Goal: Information Seeking & Learning: Learn about a topic

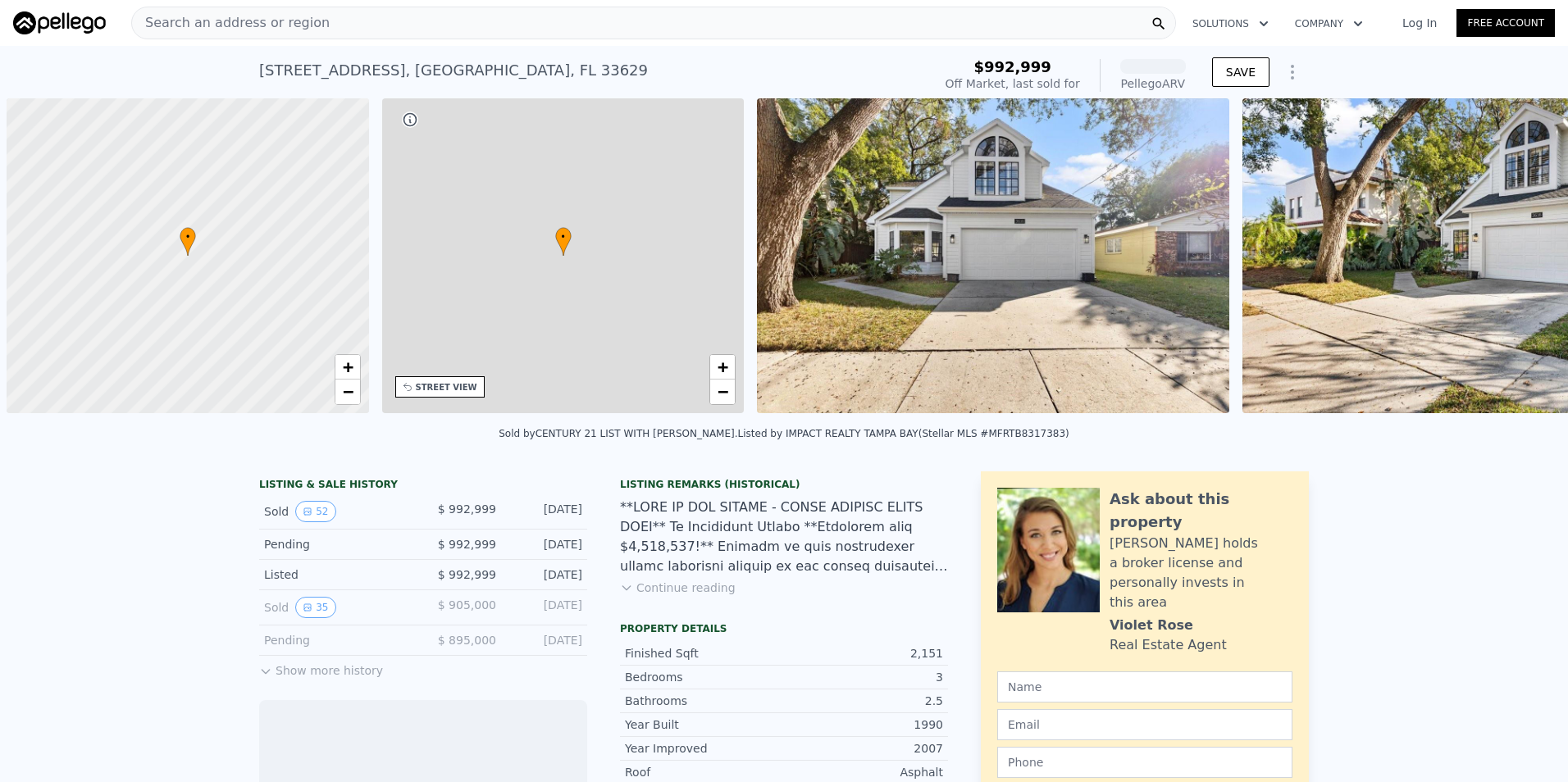
scroll to position [0, 6]
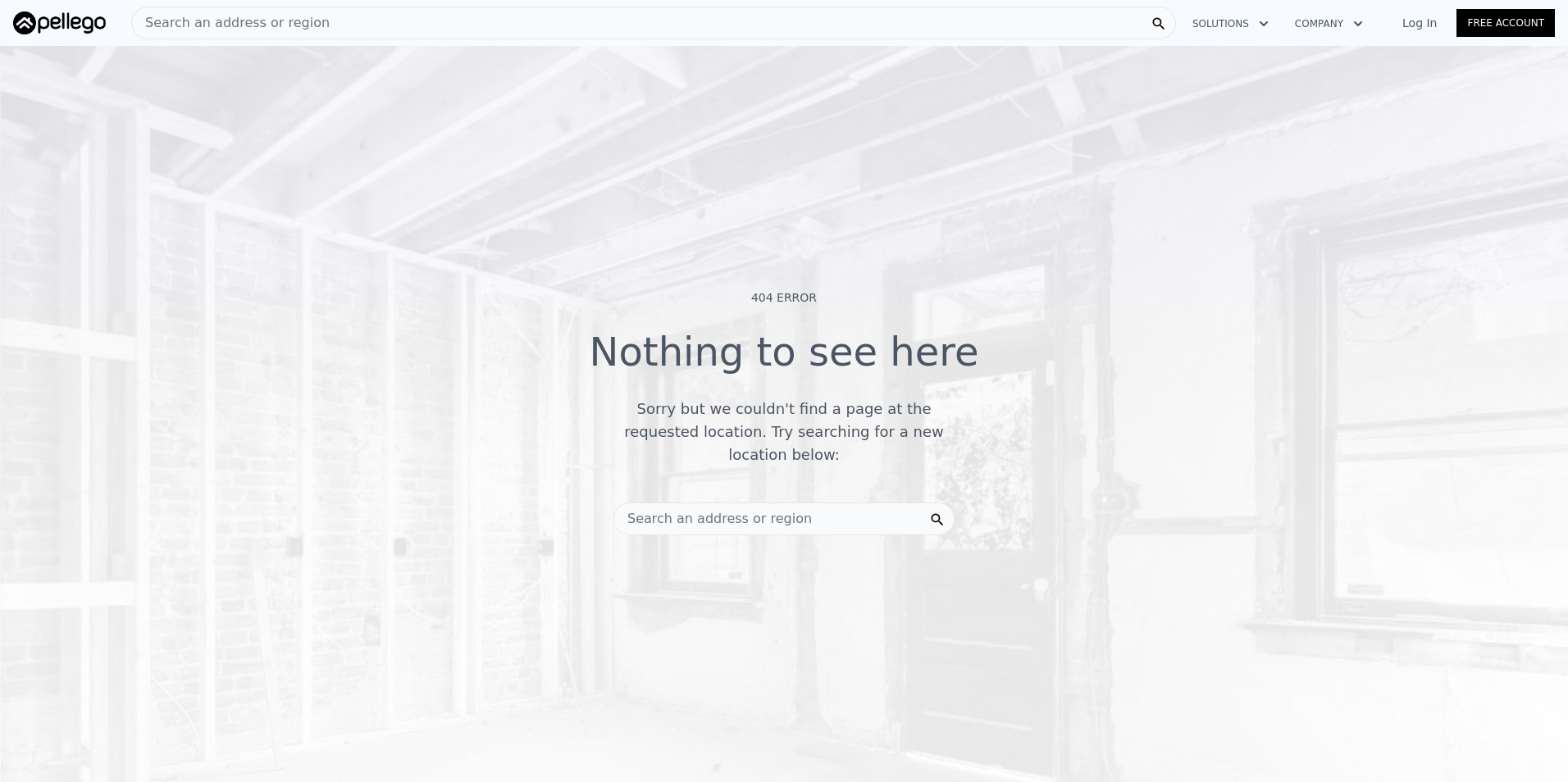
click at [378, 24] on div "Search an address or region" at bounding box center [654, 23] width 1045 height 33
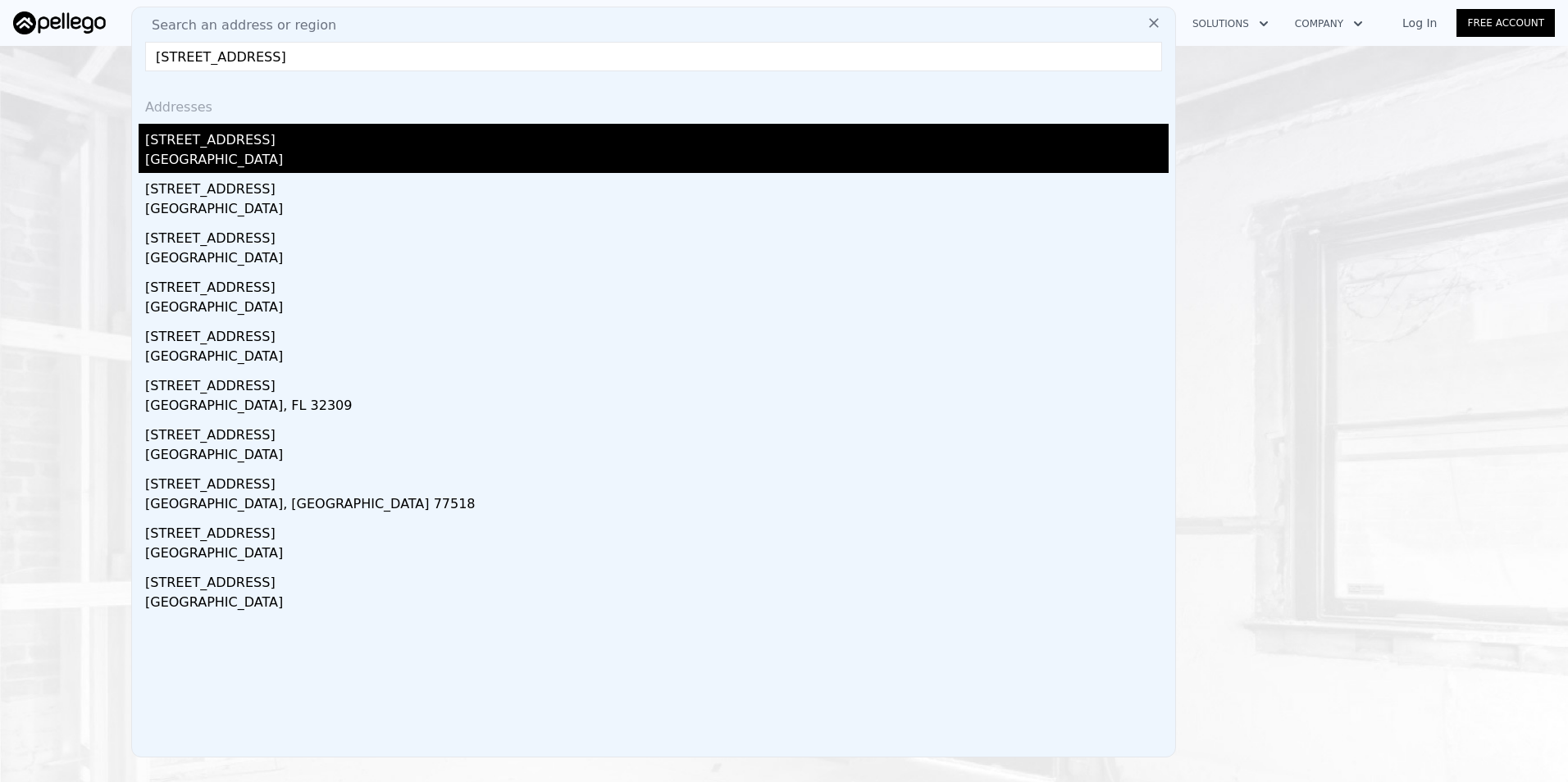
type input "2915 w bayshore ct"
click at [196, 155] on div "Hillsborough County, FL 33611" at bounding box center [656, 161] width 1023 height 23
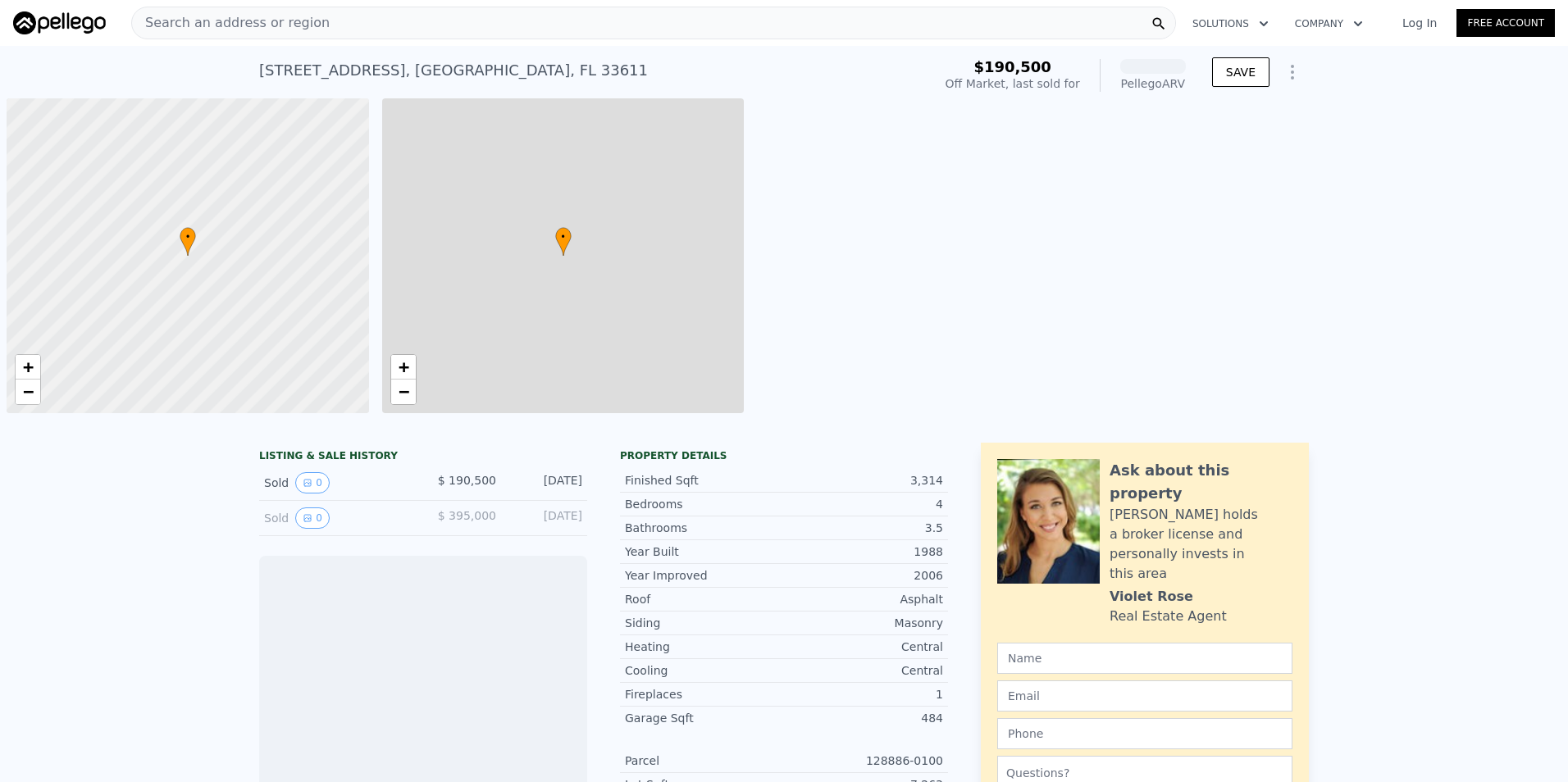
scroll to position [0, 6]
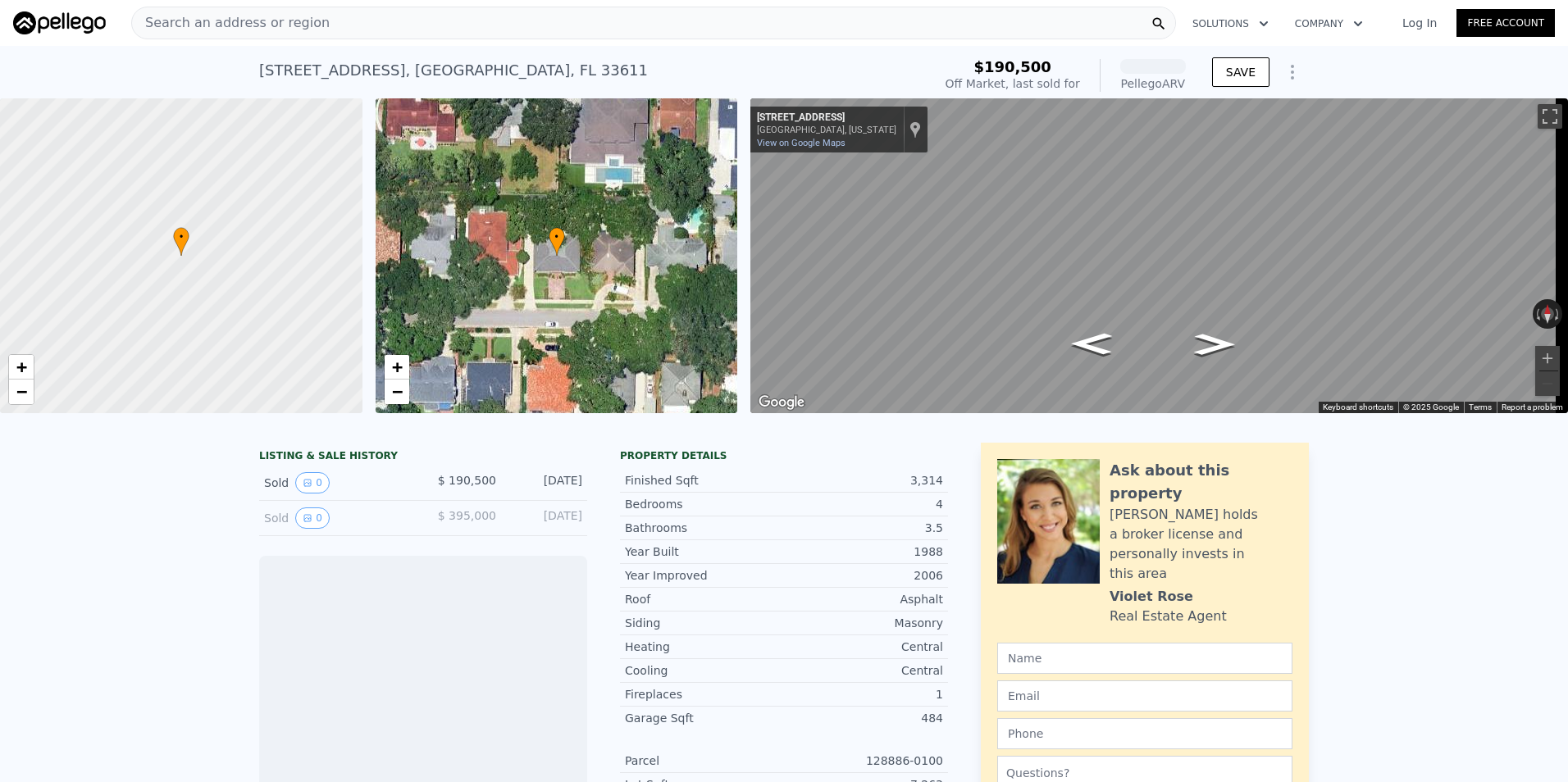
drag, startPoint x: 485, startPoint y: 248, endPoint x: 521, endPoint y: 248, distance: 36.0
click at [521, 248] on div "• + −" at bounding box center [557, 256] width 362 height 315
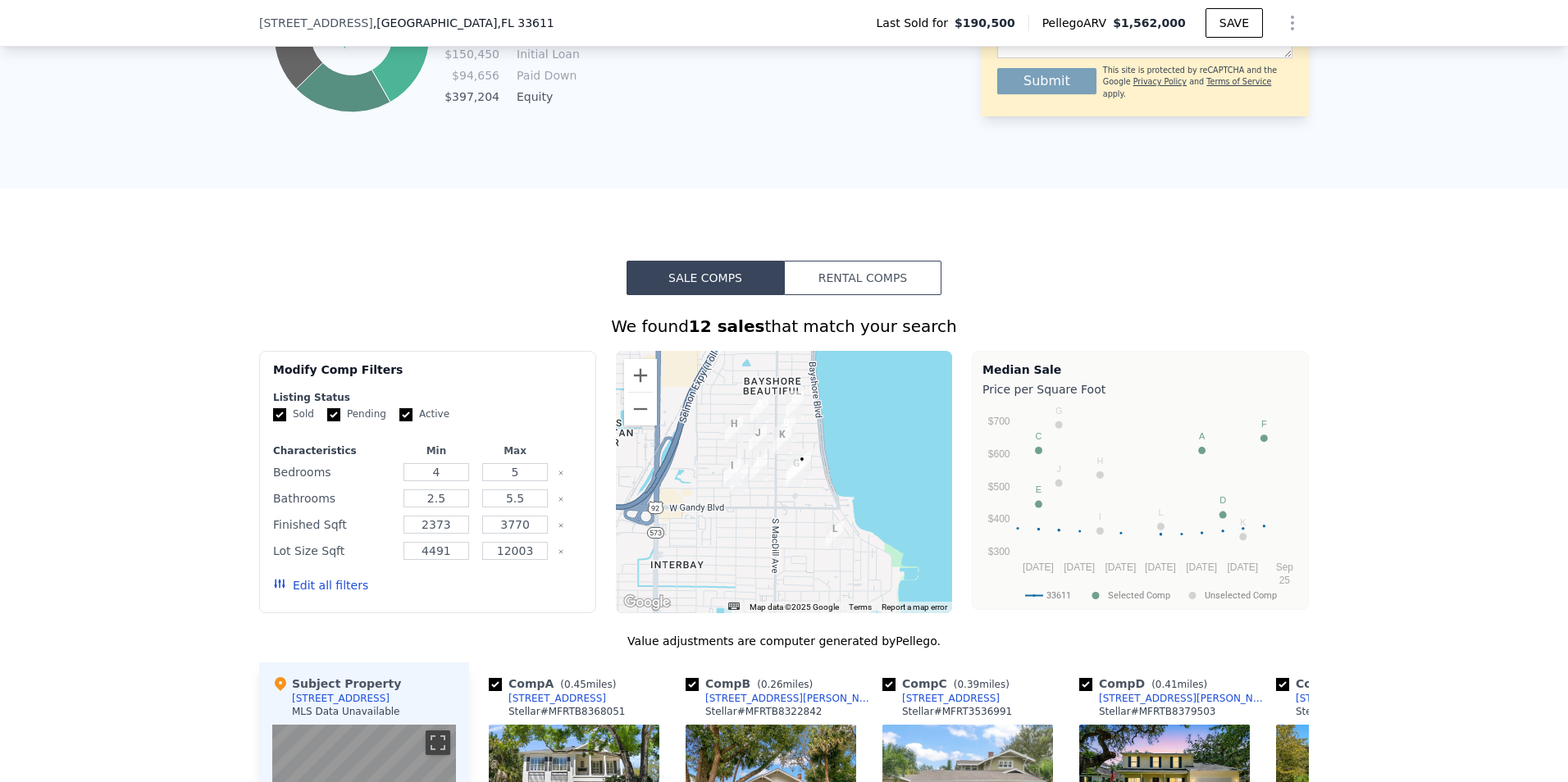
scroll to position [978, 0]
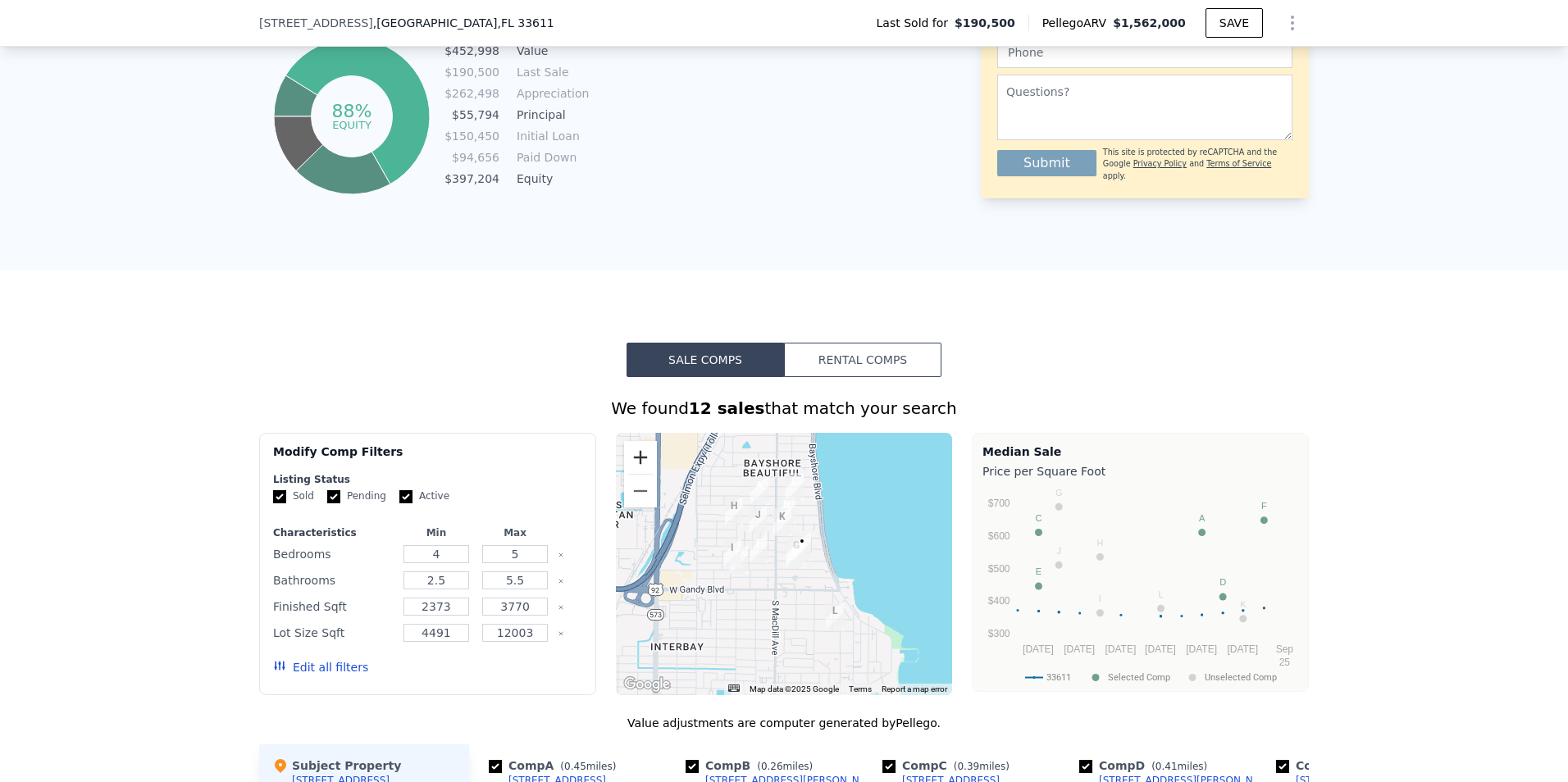
click at [629, 462] on button "Zoom in" at bounding box center [640, 457] width 33 height 33
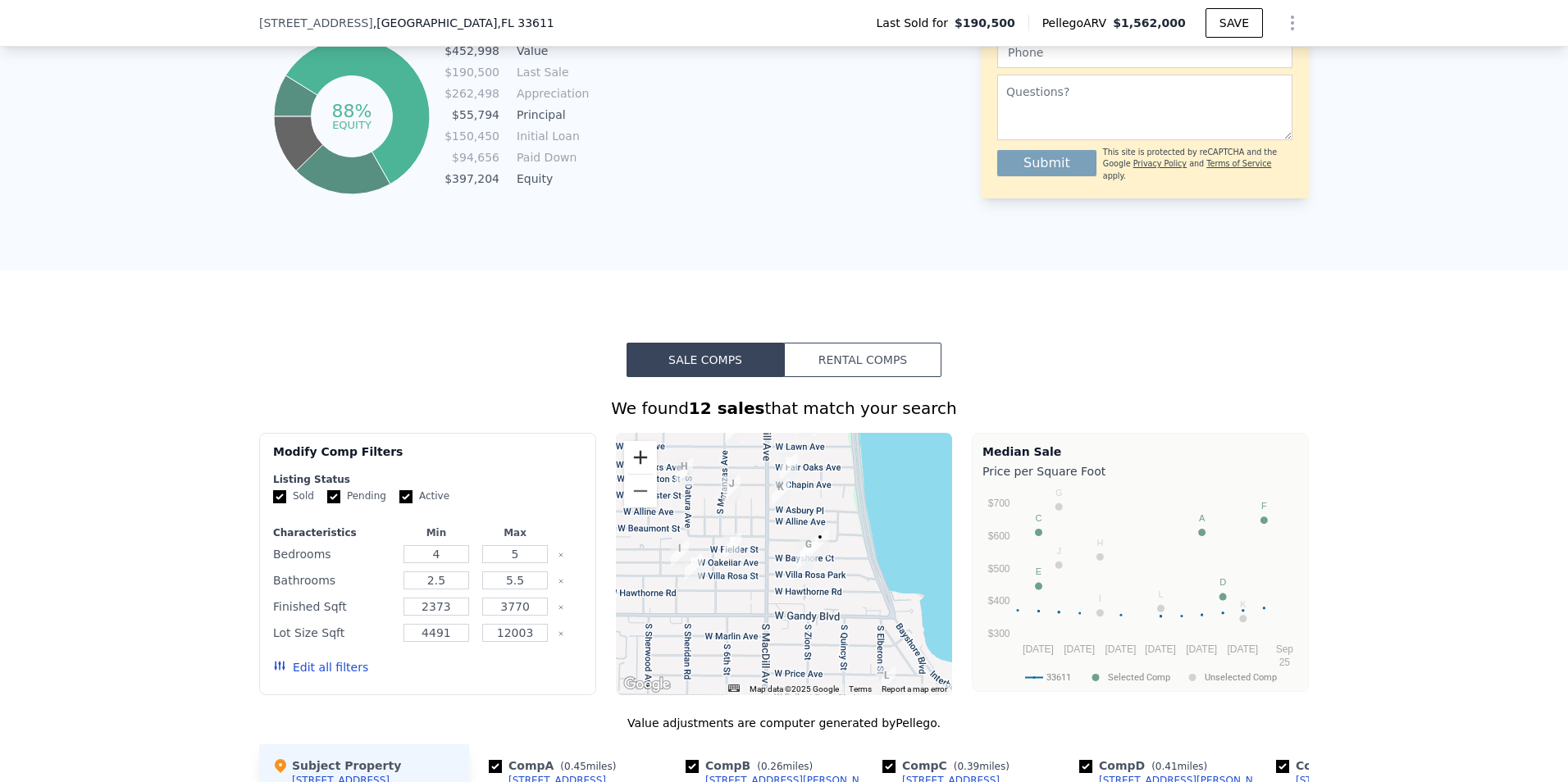
click at [629, 462] on button "Zoom in" at bounding box center [640, 457] width 33 height 33
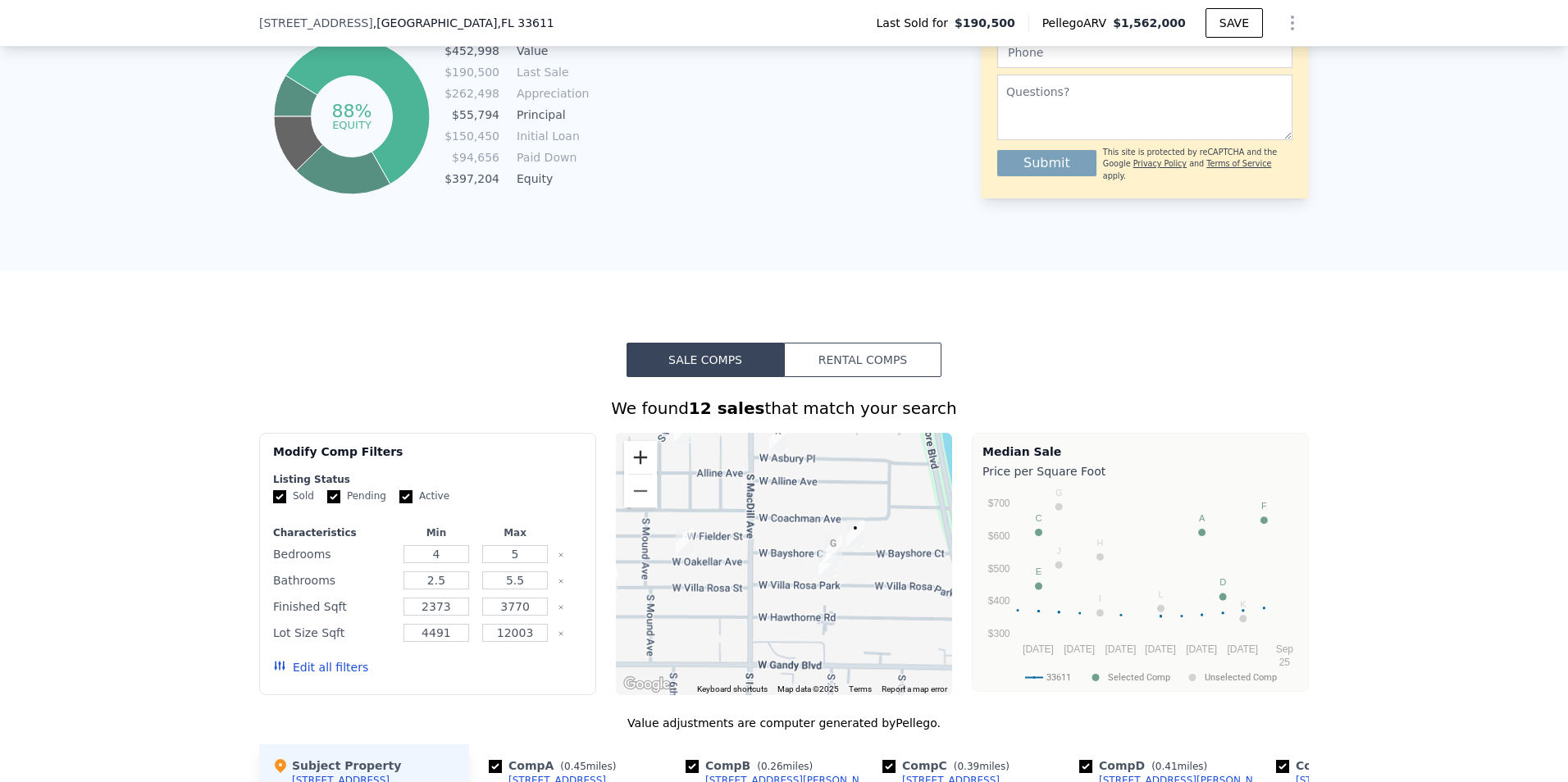
click at [629, 462] on button "Zoom in" at bounding box center [640, 457] width 33 height 33
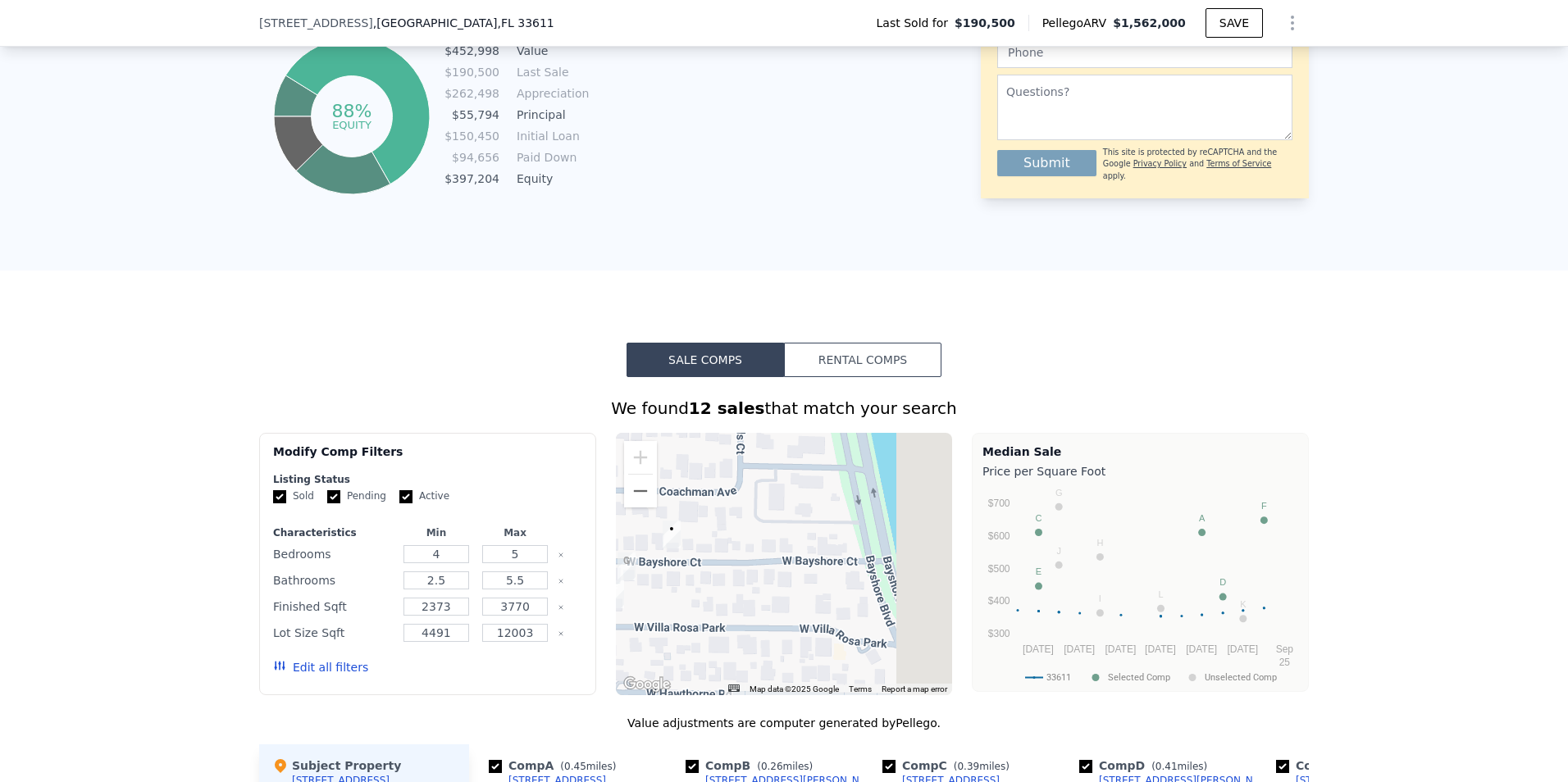
drag, startPoint x: 868, startPoint y: 534, endPoint x: 618, endPoint y: 553, distance: 250.7
click at [618, 553] on div at bounding box center [784, 564] width 337 height 262
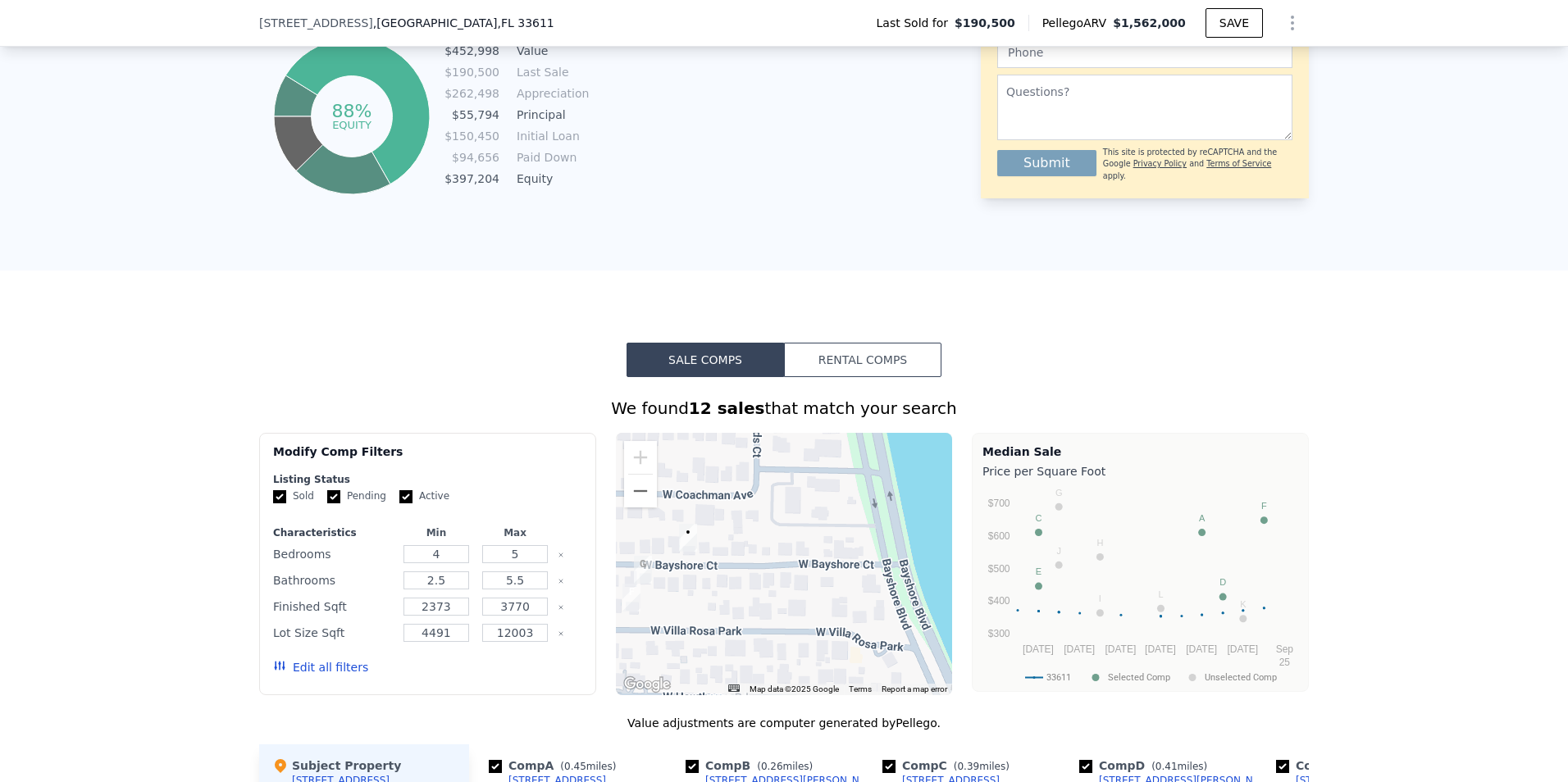
drag, startPoint x: 652, startPoint y: 579, endPoint x: 660, endPoint y: 491, distance: 88.4
click at [668, 582] on div at bounding box center [784, 564] width 337 height 262
click at [673, 562] on div at bounding box center [784, 564] width 337 height 262
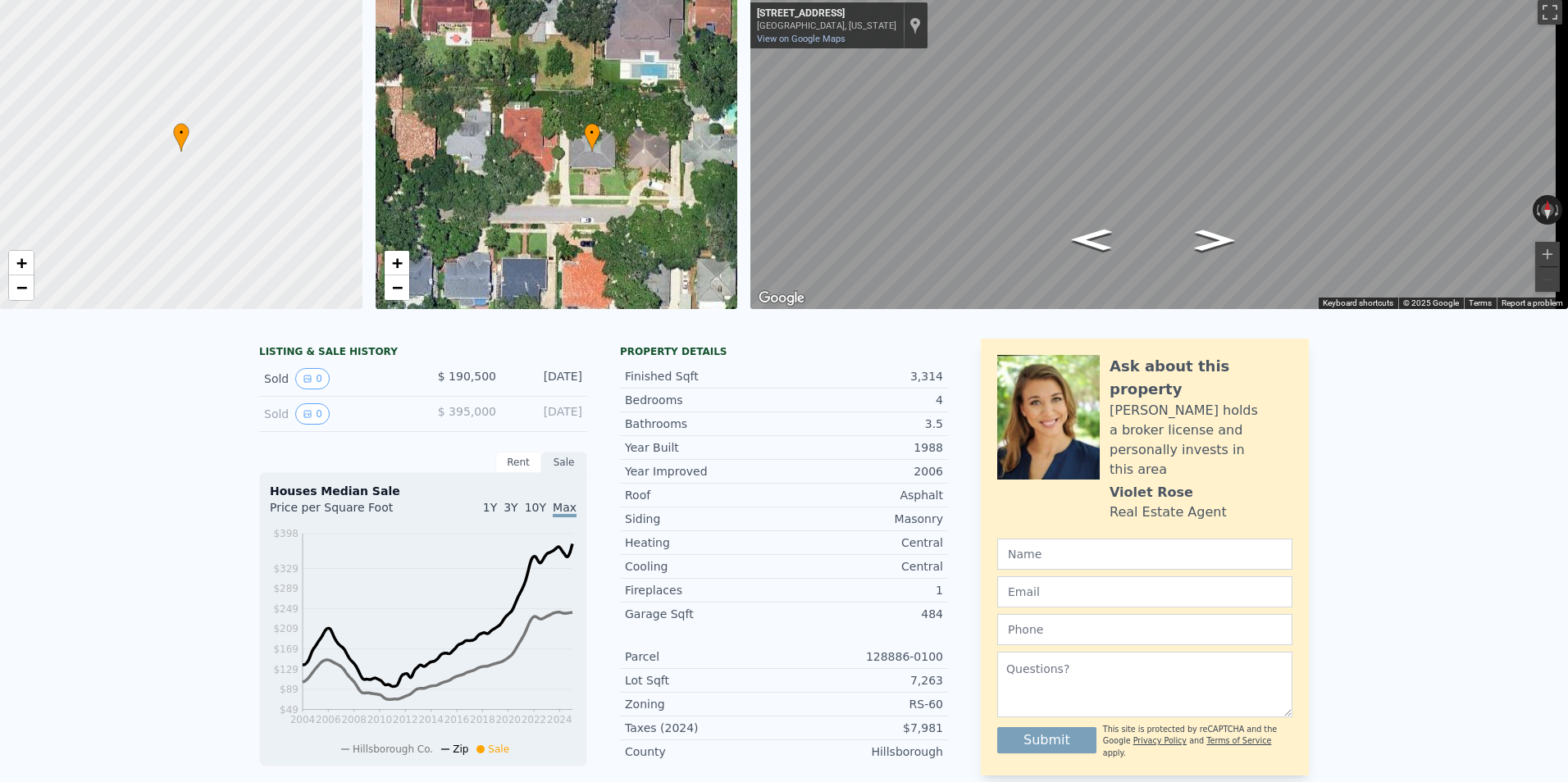
scroll to position [5, 0]
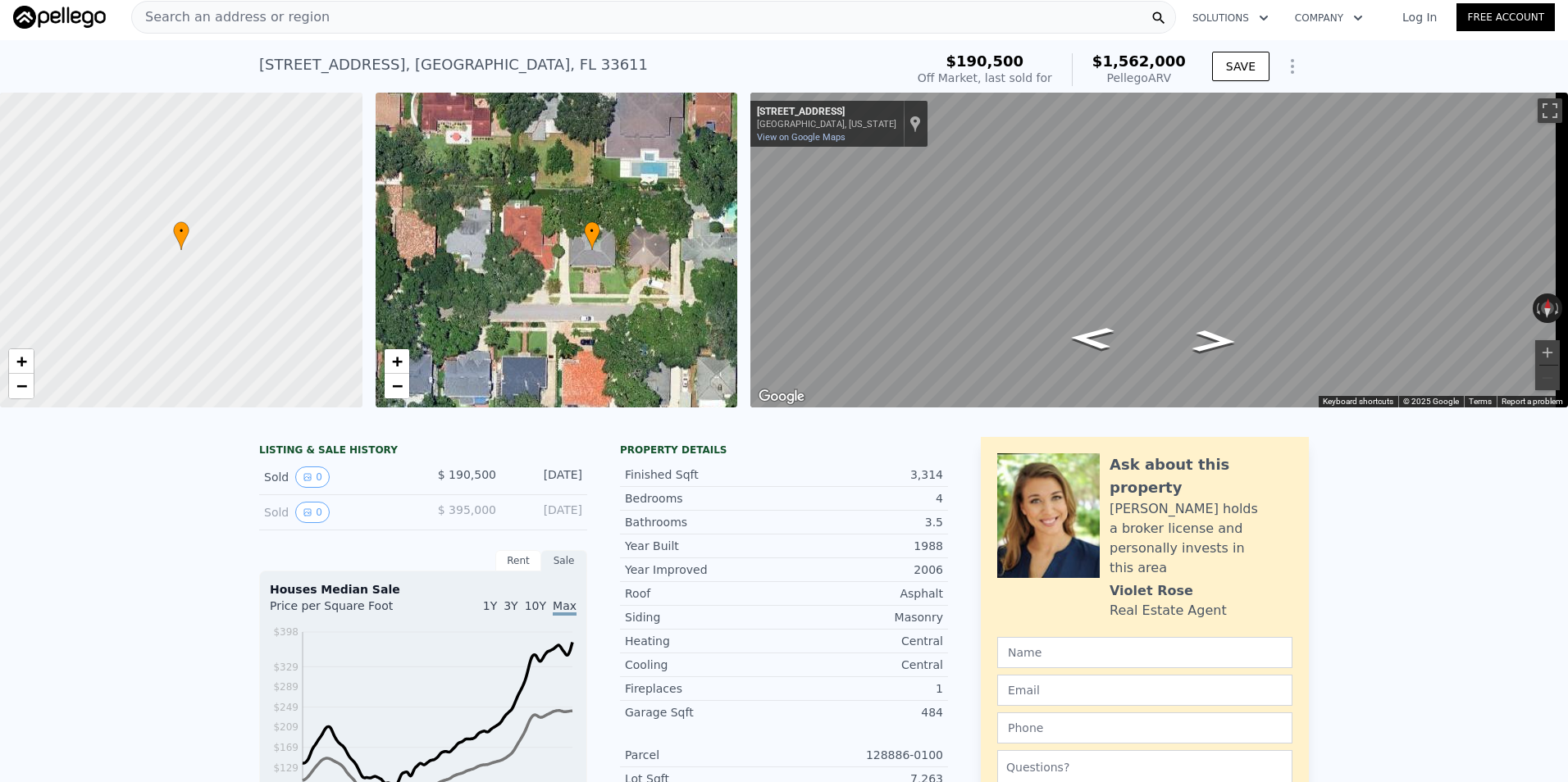
click at [226, 13] on span "Search an address or region" at bounding box center [231, 17] width 197 height 20
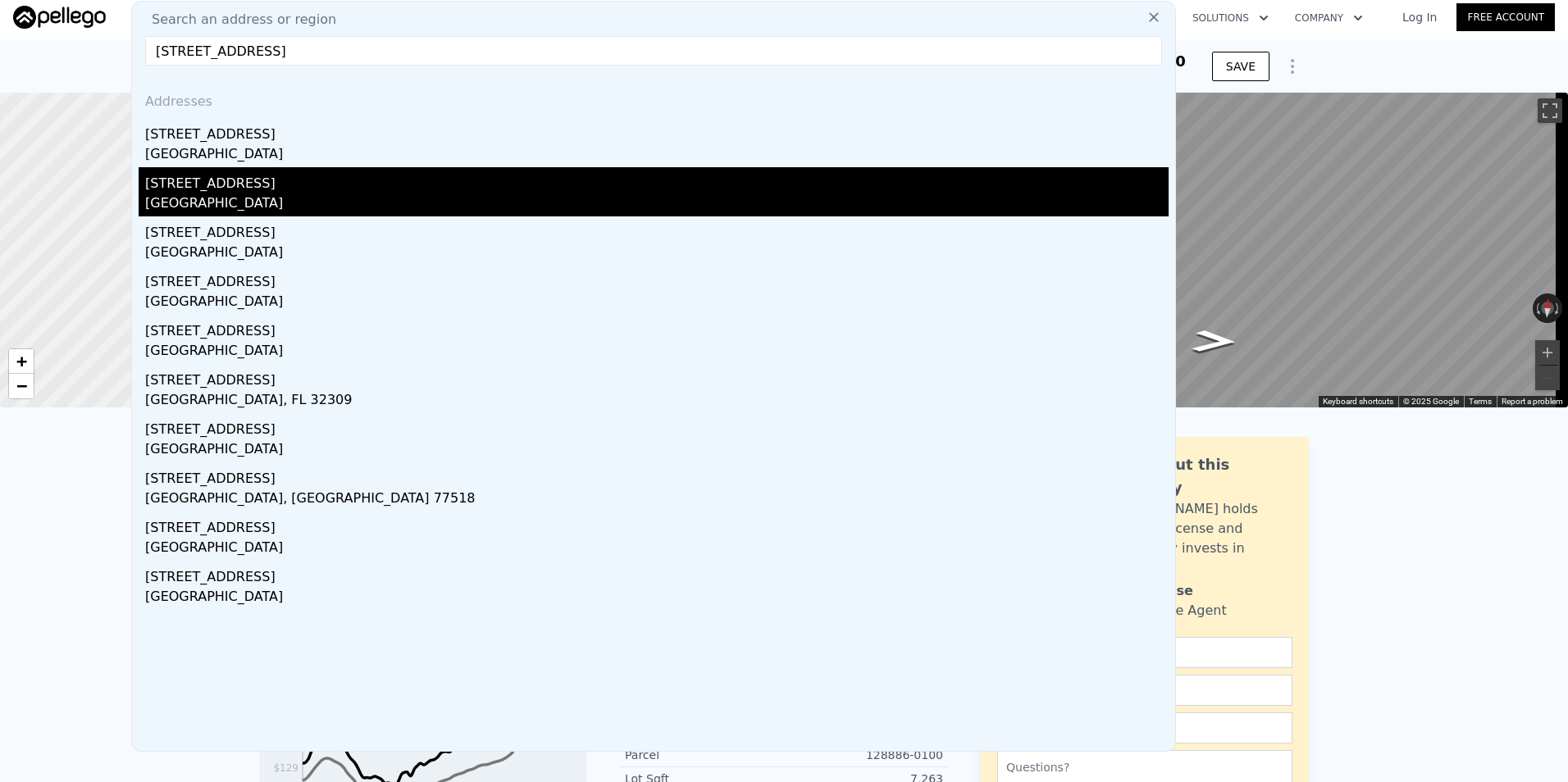
type input "2915 w bayshore ct"
click at [348, 186] on div "2915 W Bayshore Ct # 1/2" at bounding box center [656, 180] width 1023 height 26
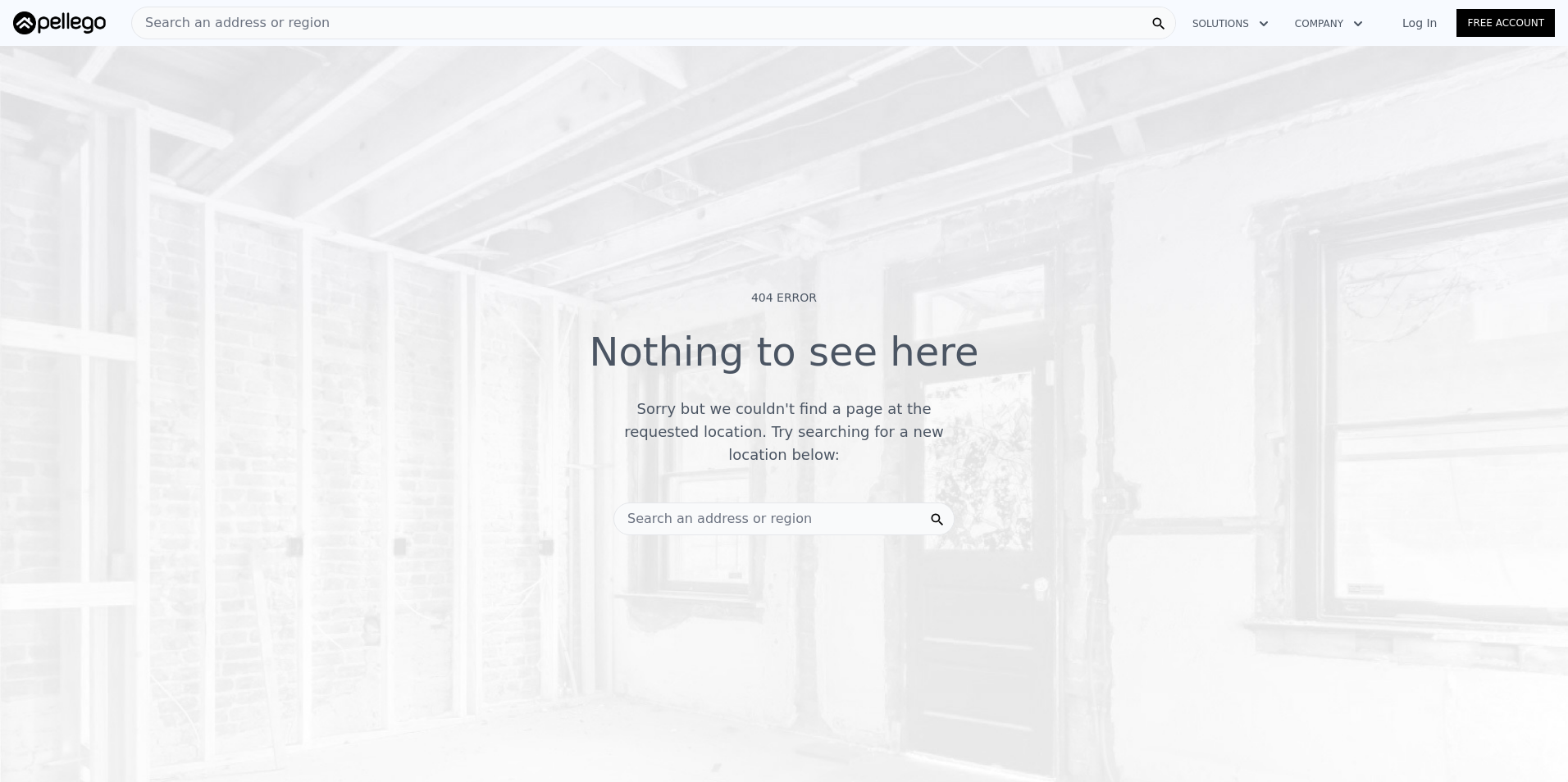
click at [206, 20] on span "Search an address or region" at bounding box center [231, 23] width 197 height 20
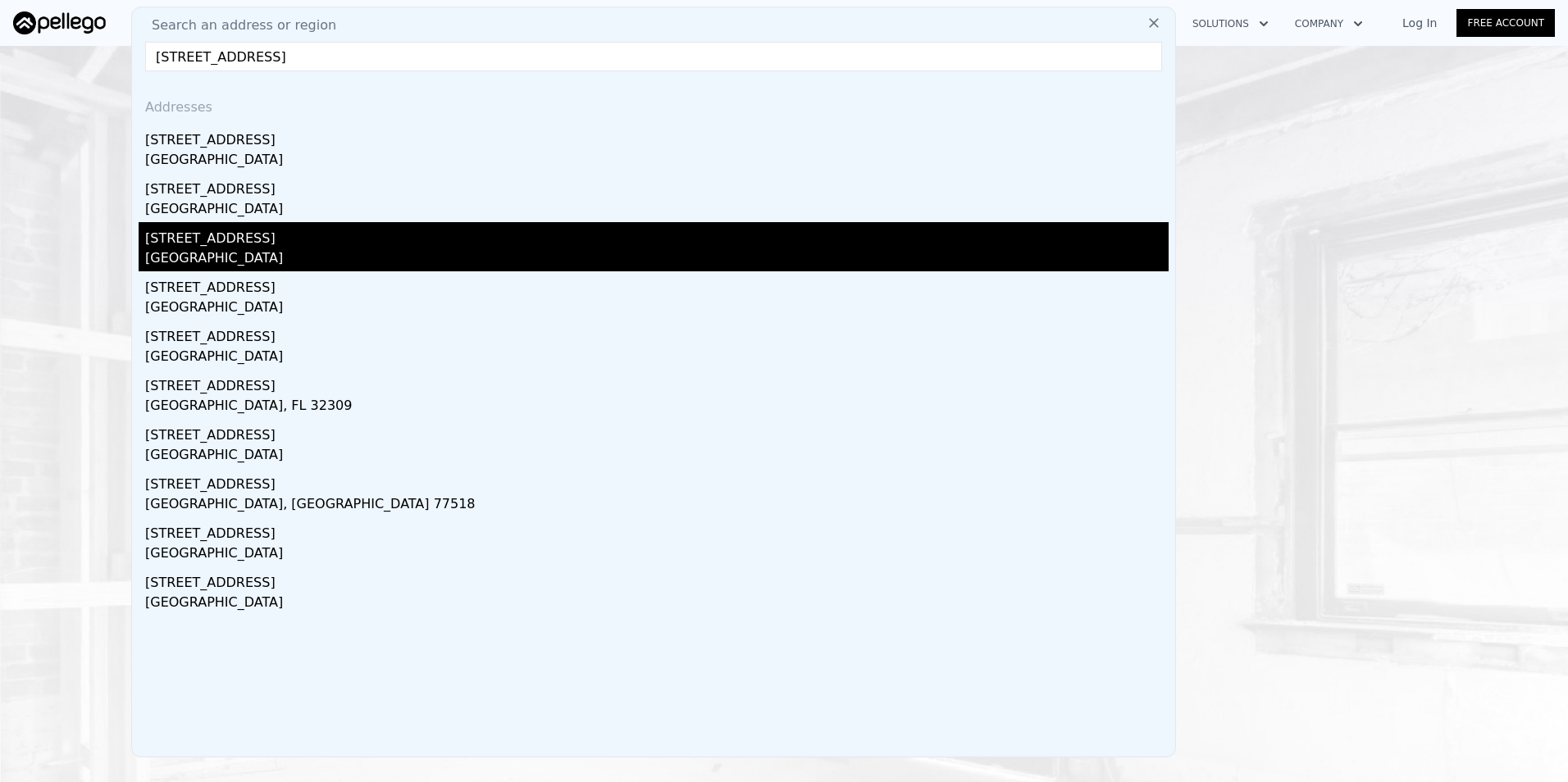
type input "2915 w bayshore ct"
click at [311, 241] on div "2915 1/2 W Bayshore Court" at bounding box center [656, 234] width 1023 height 26
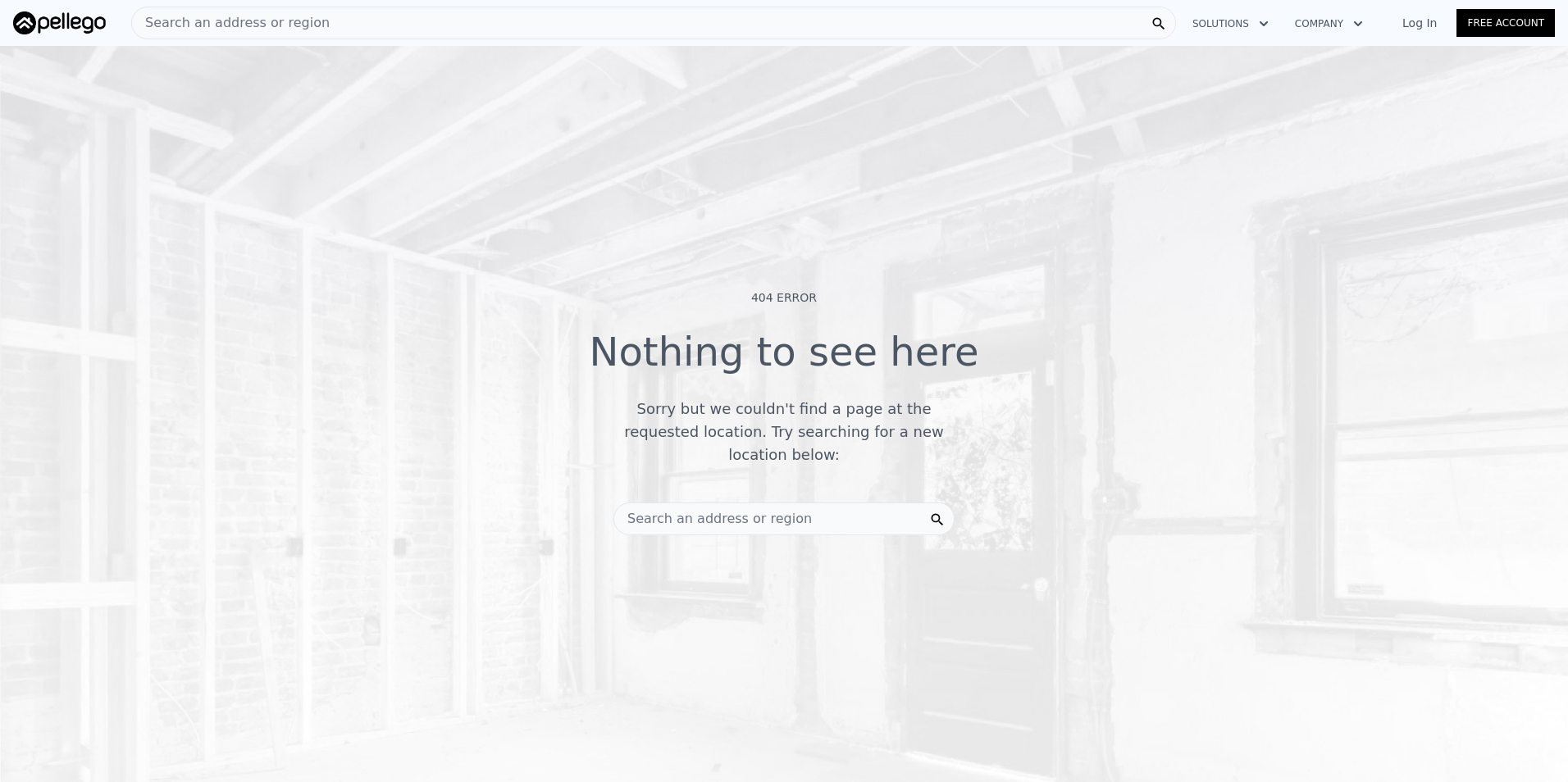
click at [191, 20] on span "Search an address or region" at bounding box center [231, 23] width 197 height 20
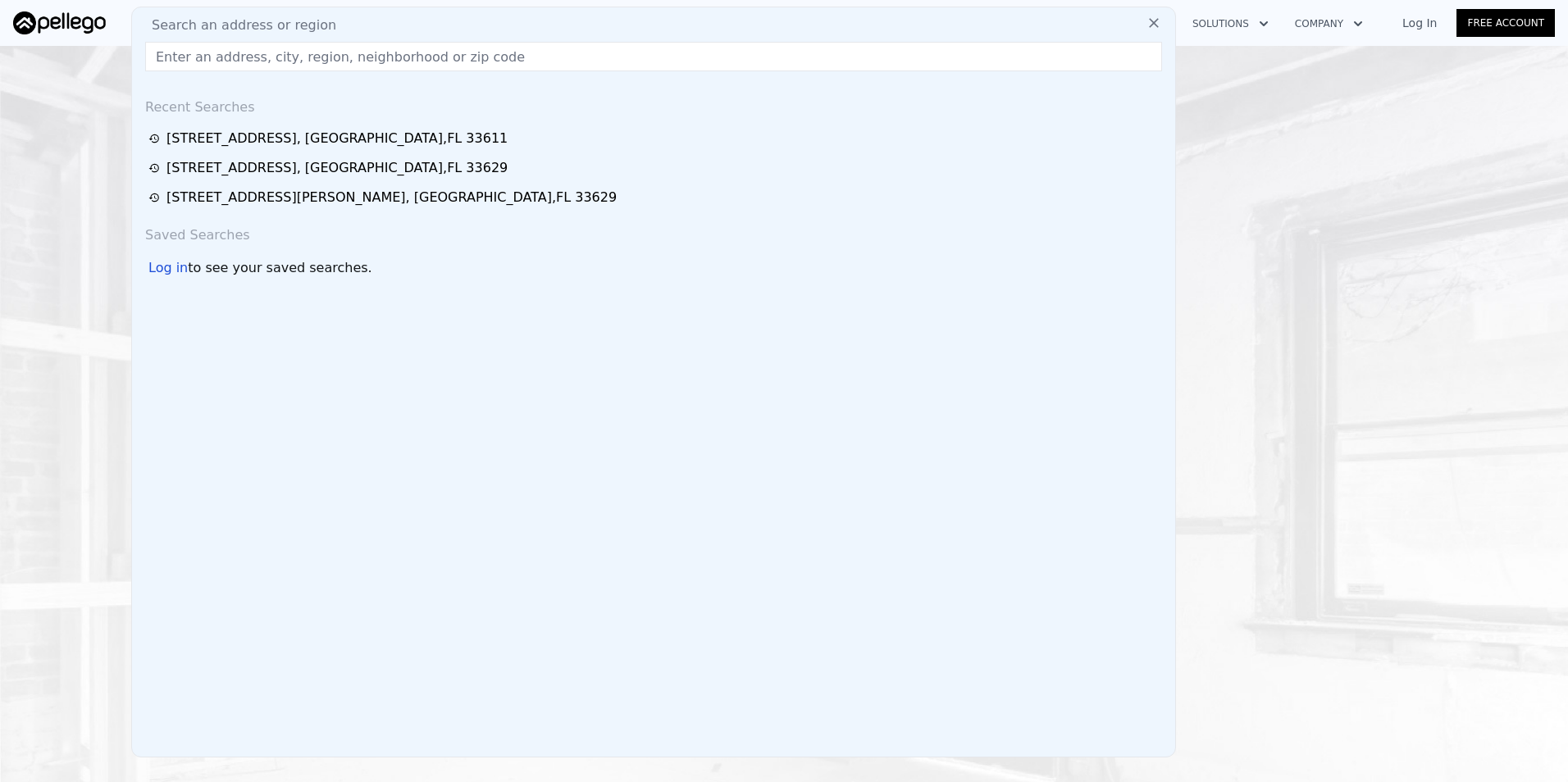
click at [190, 438] on div "Recent Searches 2915 W Bayshore Ct , Hillsborough County , FL 33611 3616 W Taco…" at bounding box center [654, 420] width 1043 height 672
click at [1151, 17] on icon at bounding box center [1153, 23] width 16 height 16
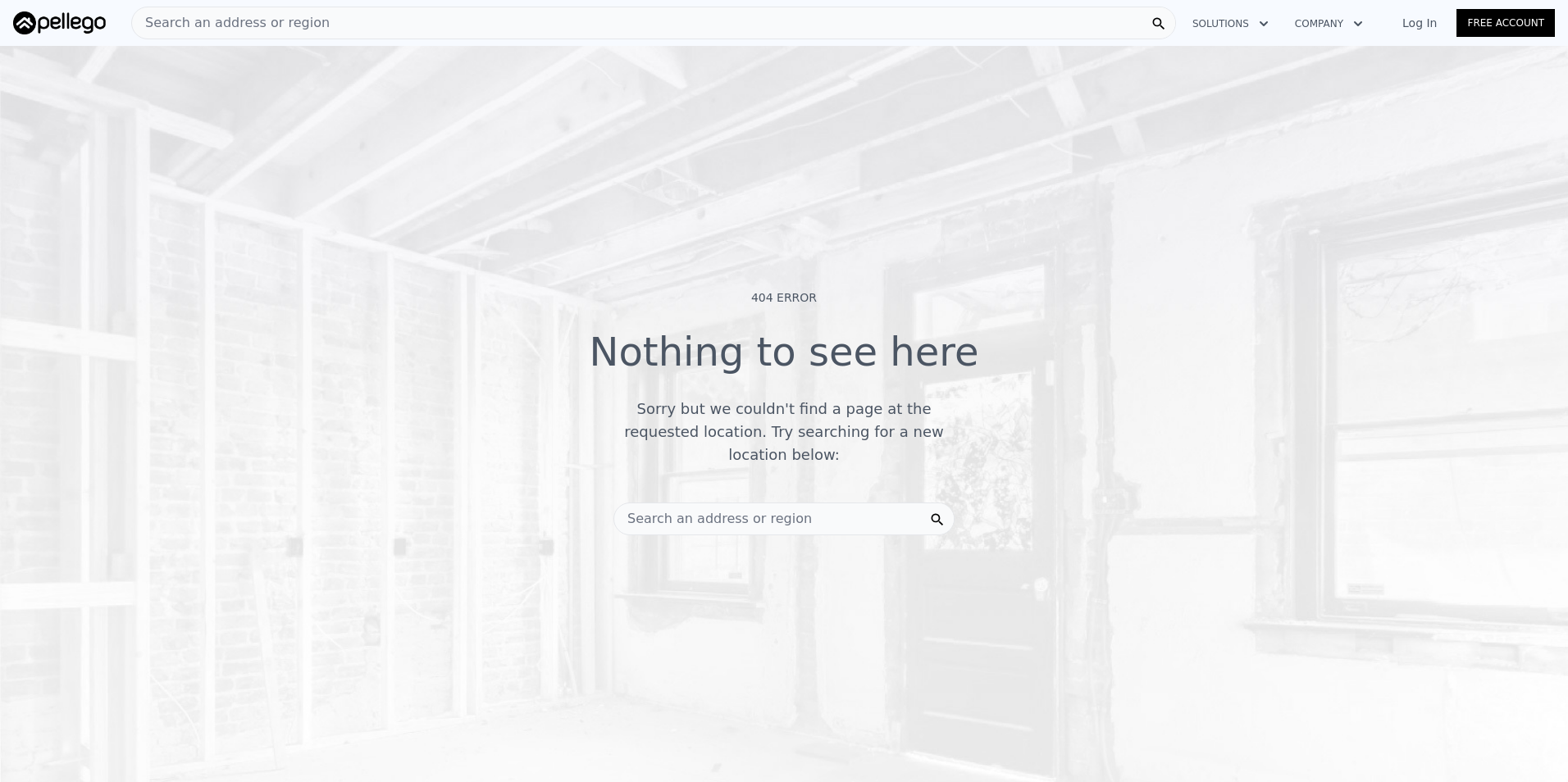
click at [291, 15] on span "Search an address or region" at bounding box center [231, 23] width 197 height 20
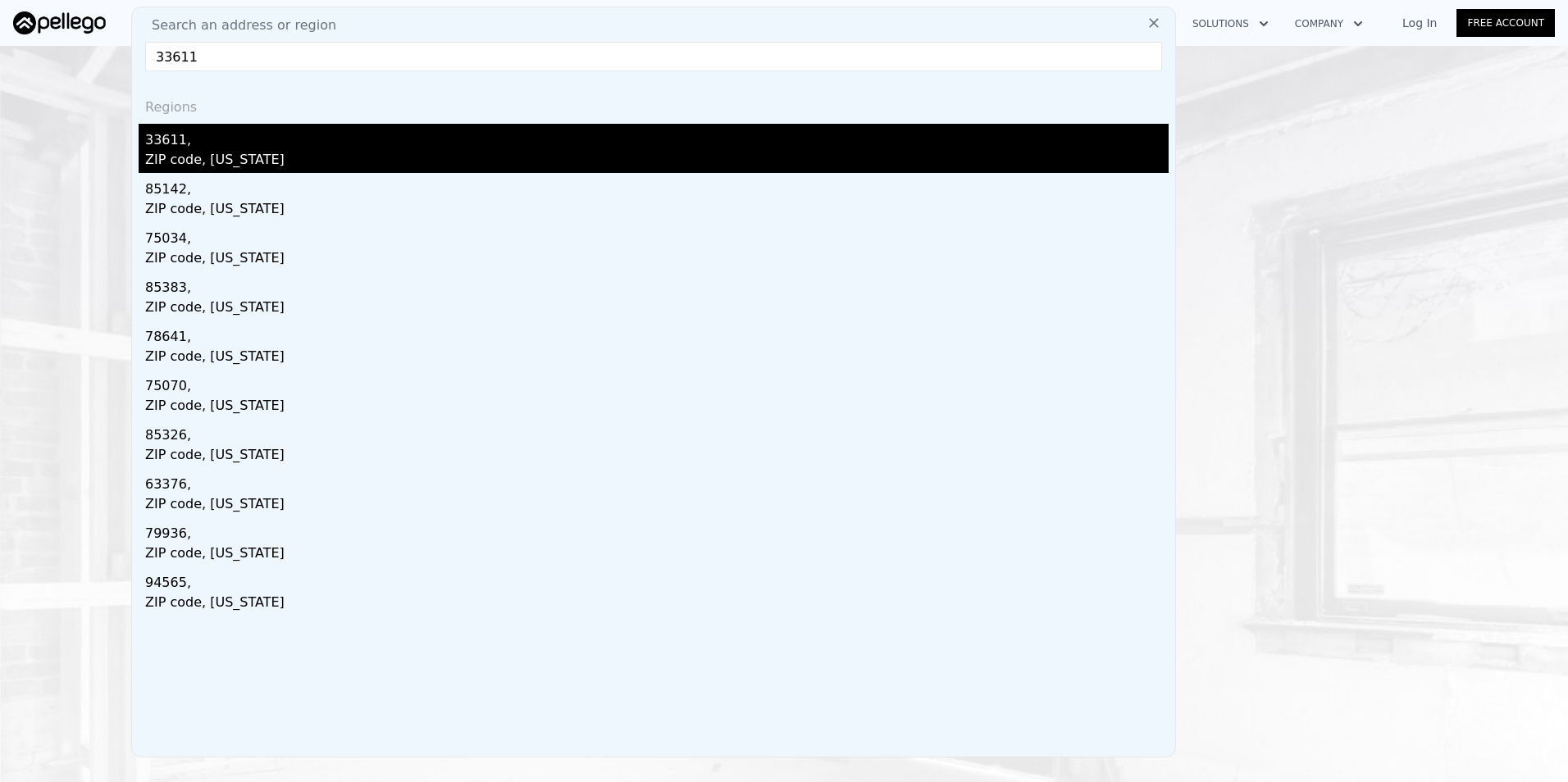
type input "33611"
click at [261, 146] on div "33611," at bounding box center [656, 137] width 1023 height 26
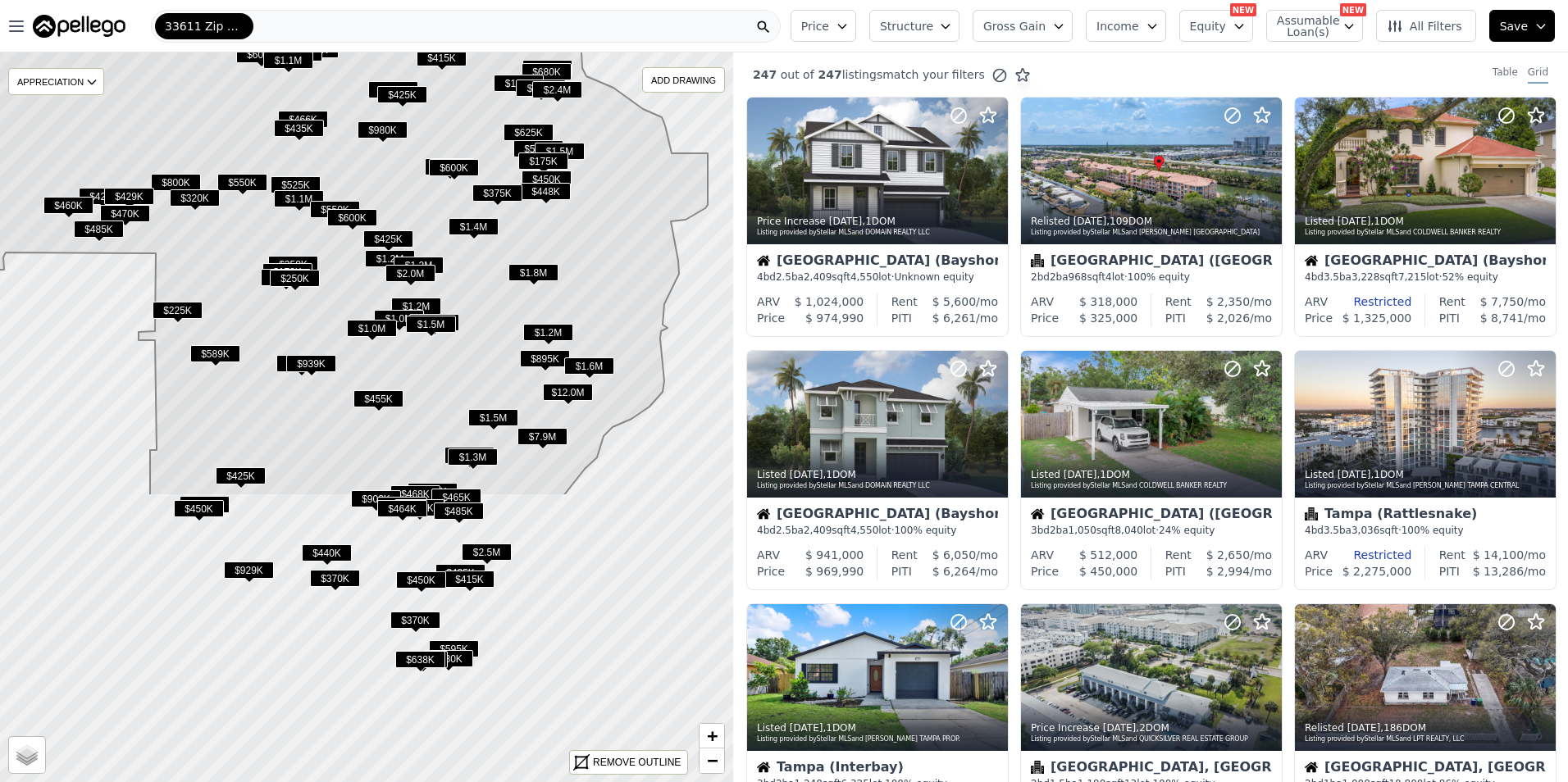
drag, startPoint x: 604, startPoint y: 590, endPoint x: 517, endPoint y: 366, distance: 240.3
click at [578, 230] on icon at bounding box center [303, 114] width 809 height 764
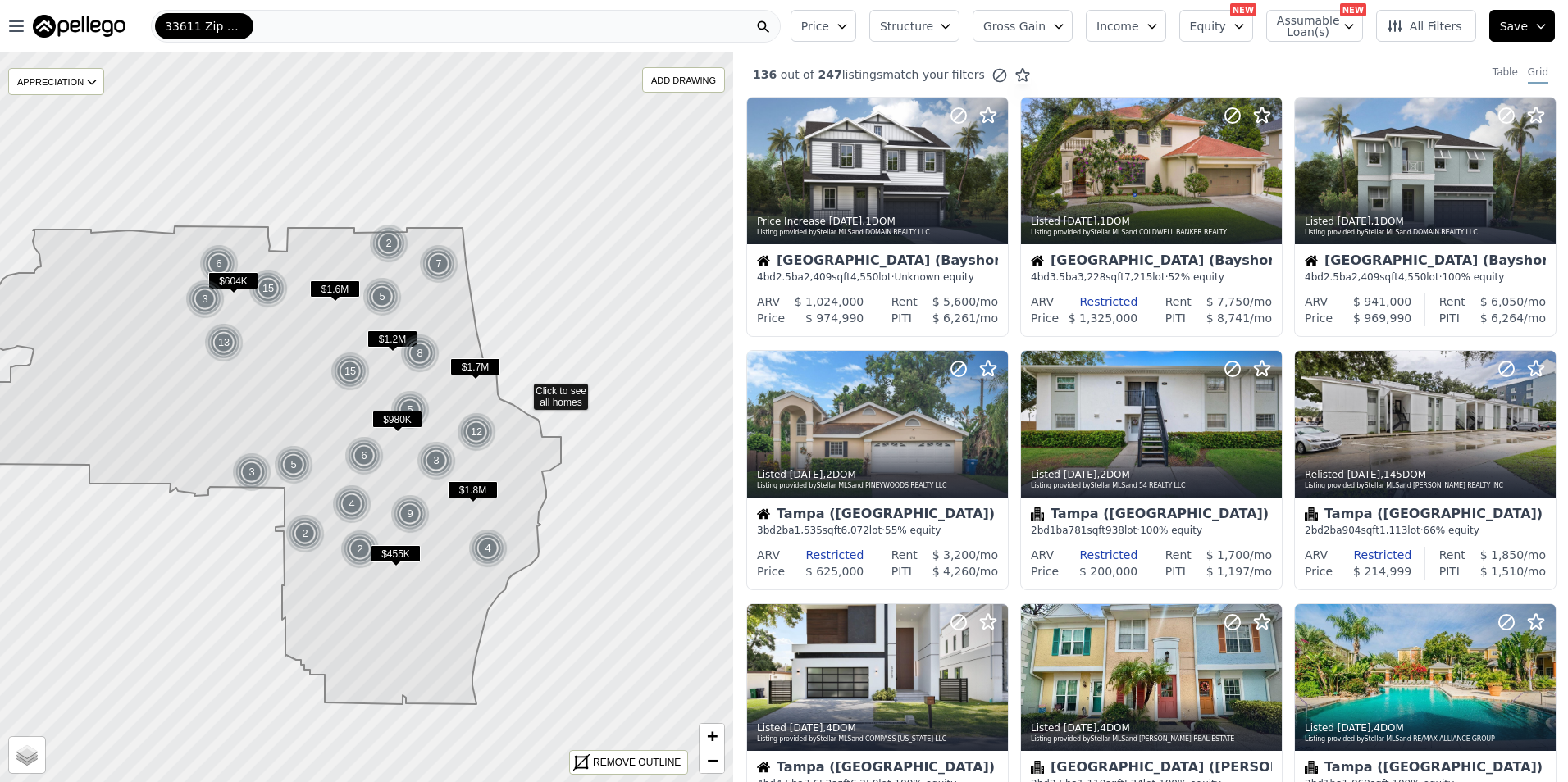
drag, startPoint x: 522, startPoint y: 196, endPoint x: 516, endPoint y: 395, distance: 199.1
click at [518, 394] on icon at bounding box center [377, 615] width 884 height 881
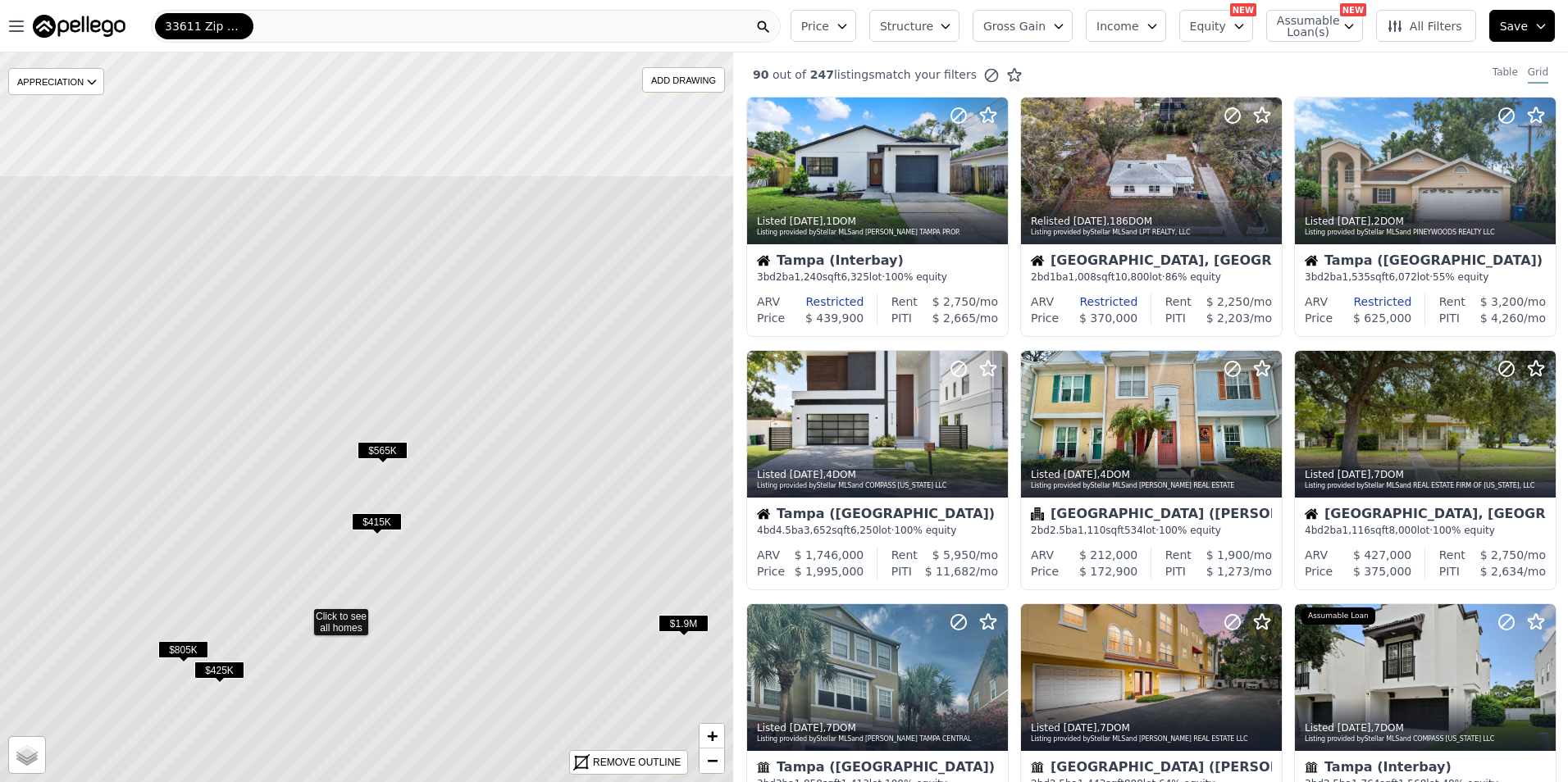
drag, startPoint x: 365, startPoint y: 317, endPoint x: 301, endPoint y: 513, distance: 206.2
click at [301, 513] on icon at bounding box center [302, 614] width 883 height 879
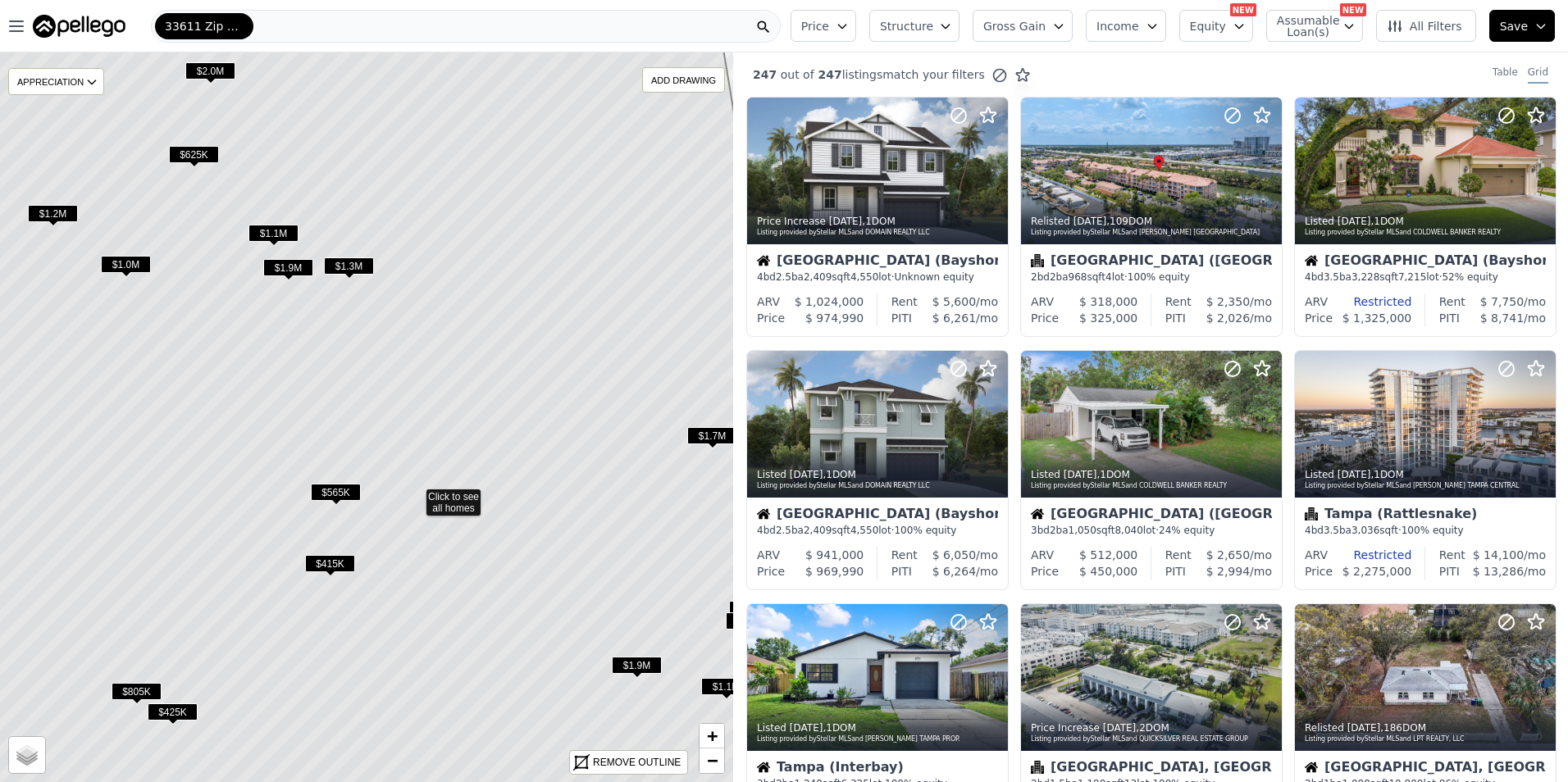
drag, startPoint x: 540, startPoint y: 545, endPoint x: 496, endPoint y: 599, distance: 69.7
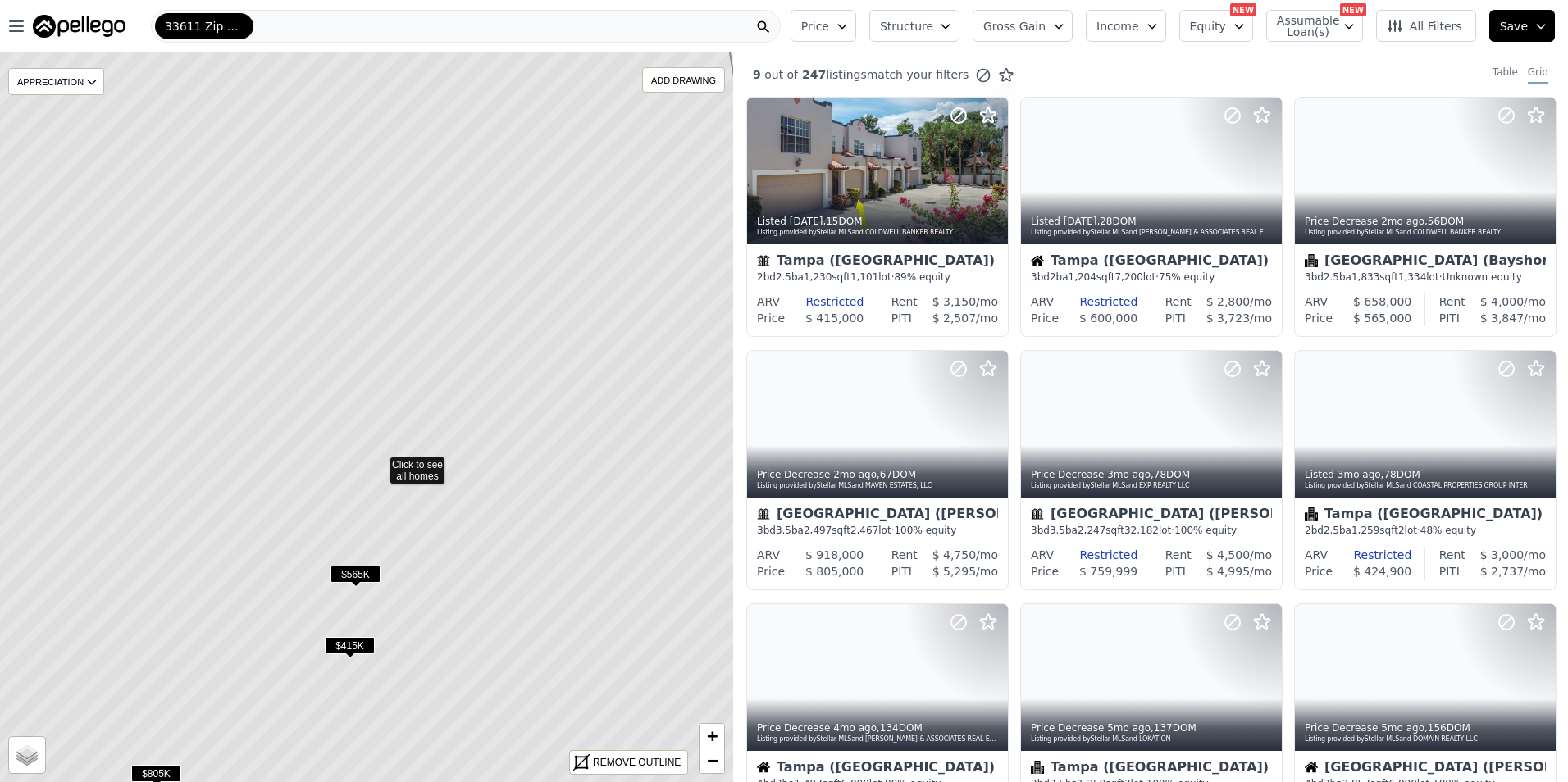
drag, startPoint x: 354, startPoint y: 301, endPoint x: 417, endPoint y: 416, distance: 131.1
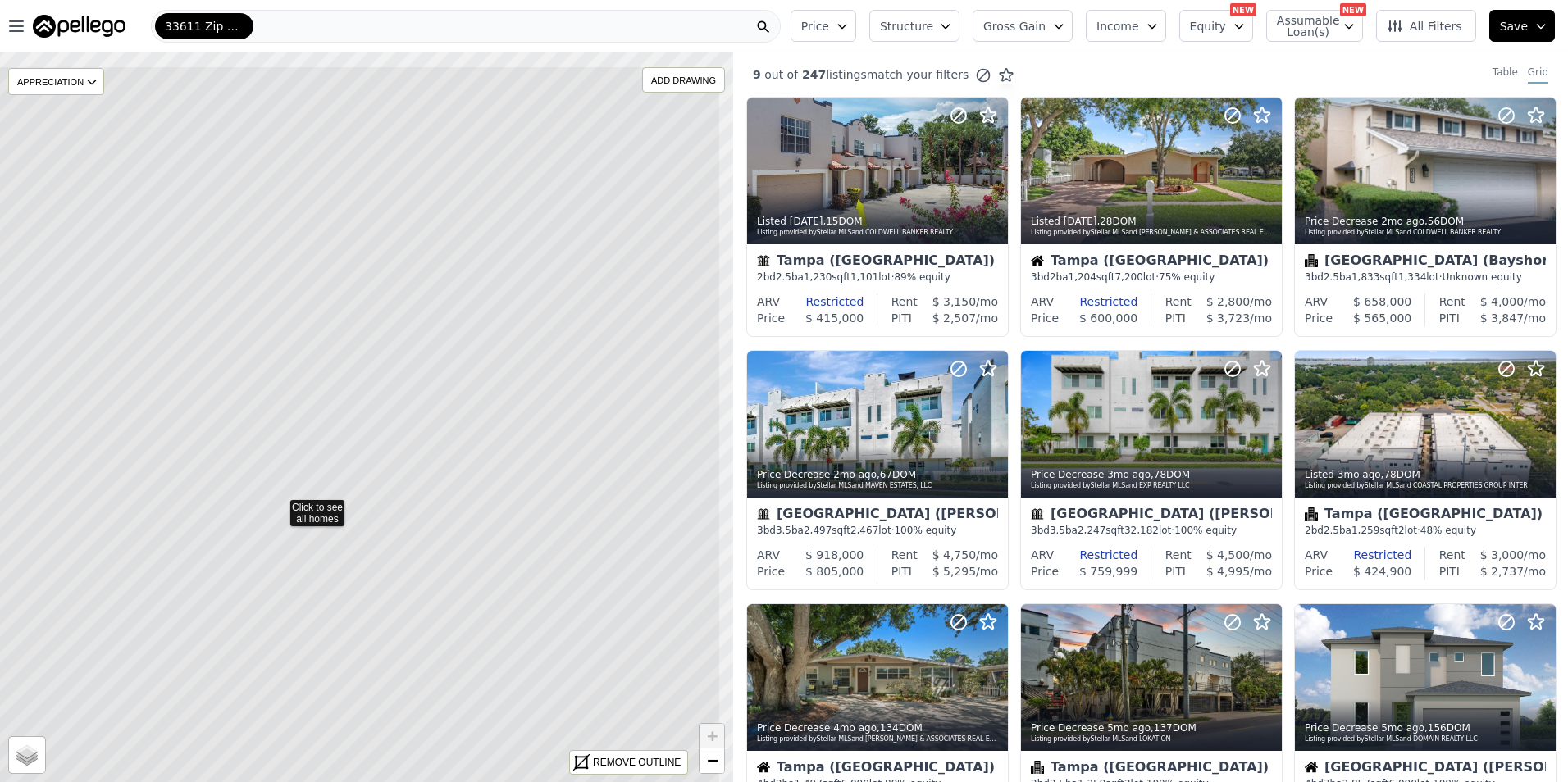
drag, startPoint x: 456, startPoint y: 352, endPoint x: 401, endPoint y: 432, distance: 97.1
click at [369, 437] on icon at bounding box center [279, 504] width 883 height 879
click at [360, 413] on icon at bounding box center [367, 417] width 883 height 879
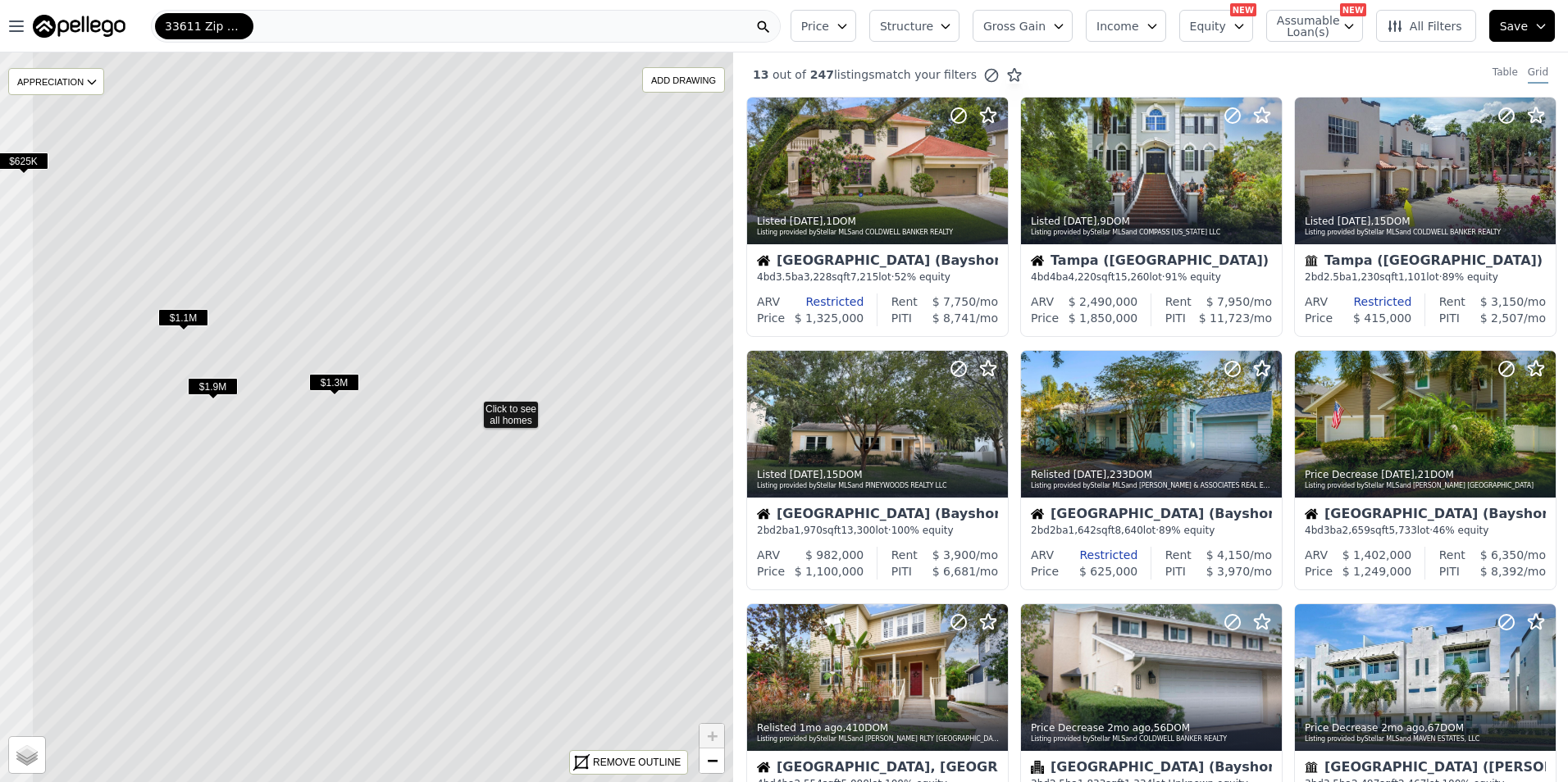
drag, startPoint x: 327, startPoint y: 432, endPoint x: 410, endPoint y: 412, distance: 85.4
click at [472, 429] on icon at bounding box center [472, 406] width 883 height 879
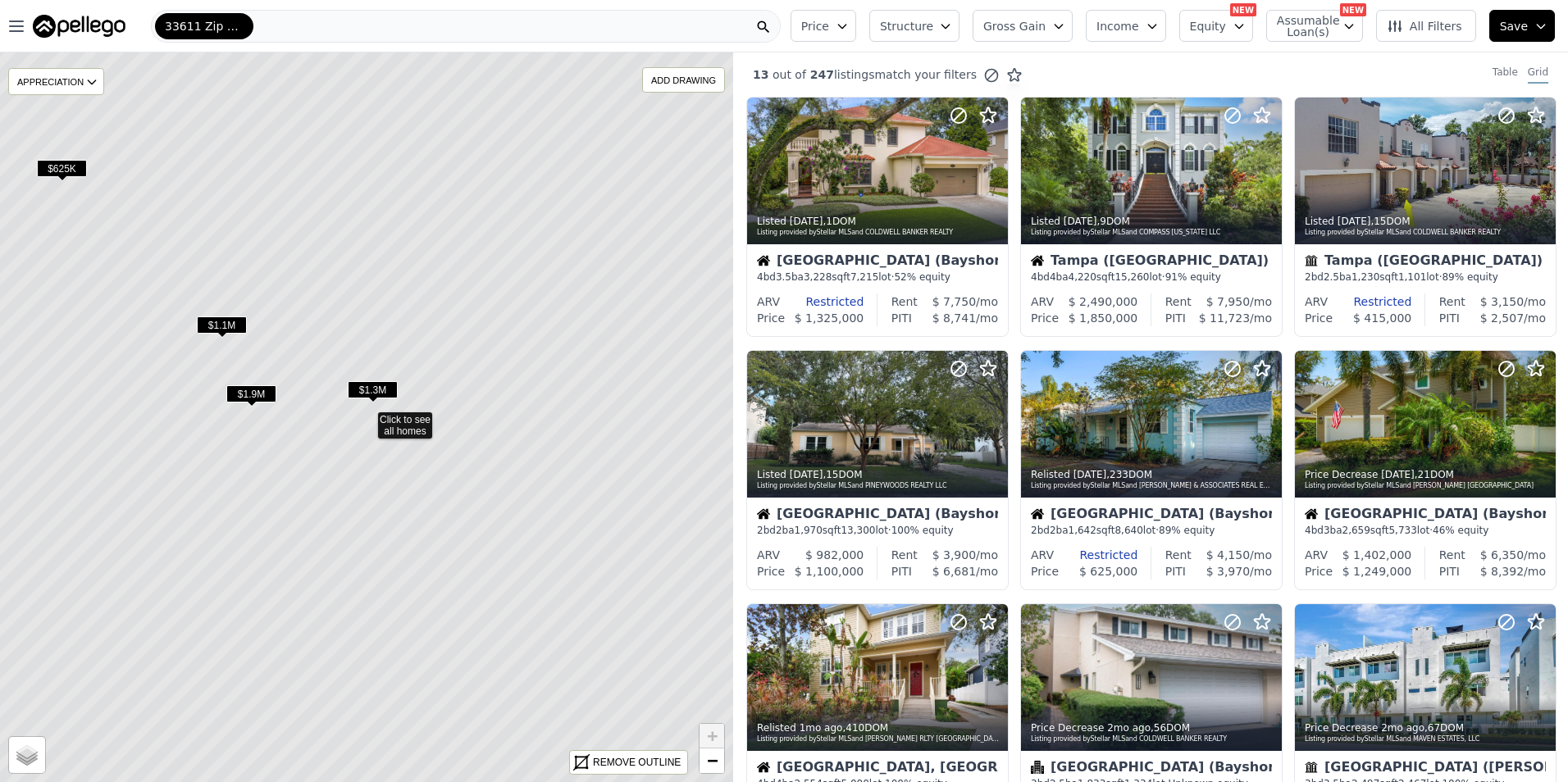
click at [372, 386] on span "$1.3M" at bounding box center [372, 389] width 50 height 17
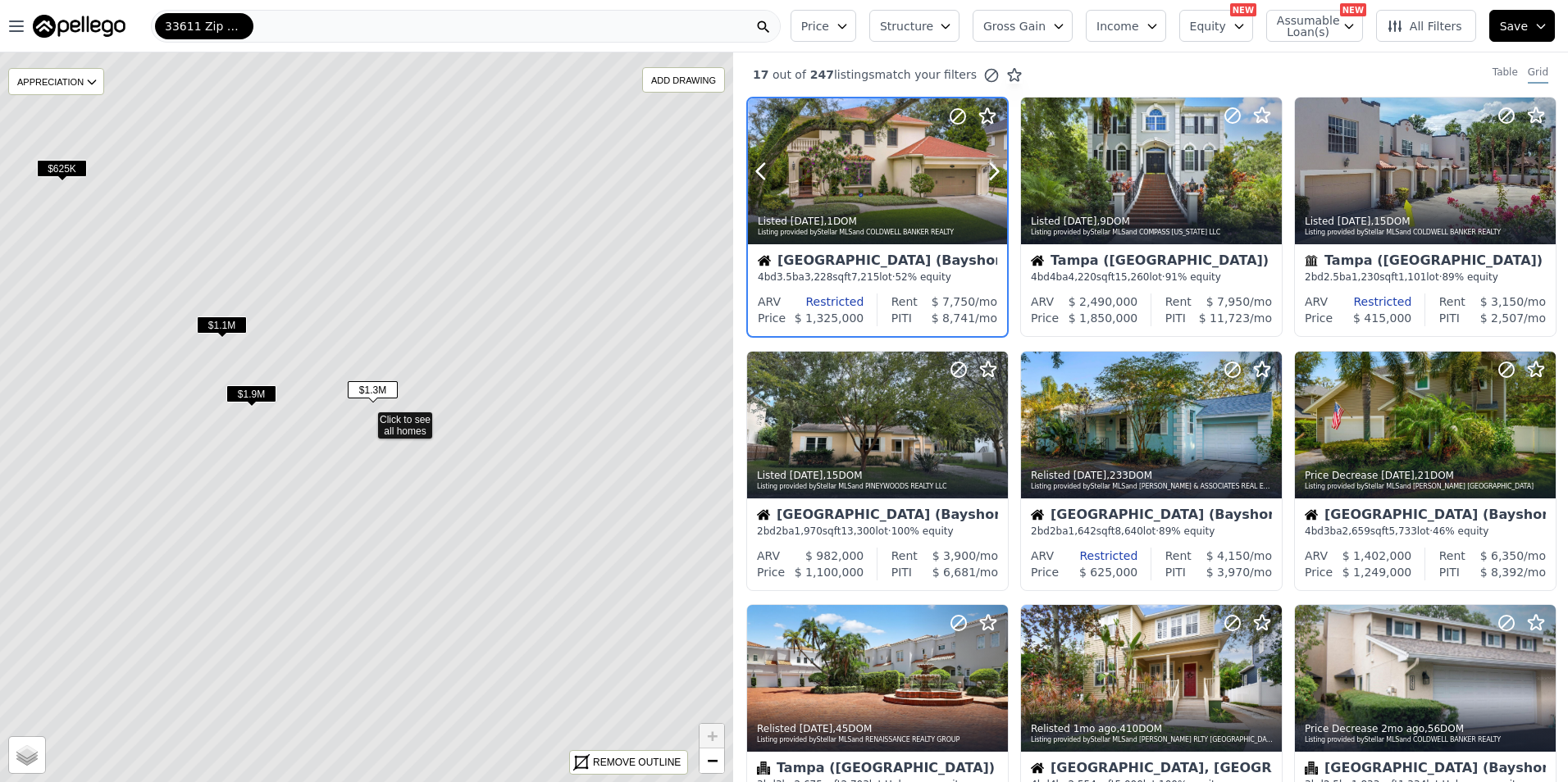
click at [873, 155] on div at bounding box center [877, 171] width 259 height 146
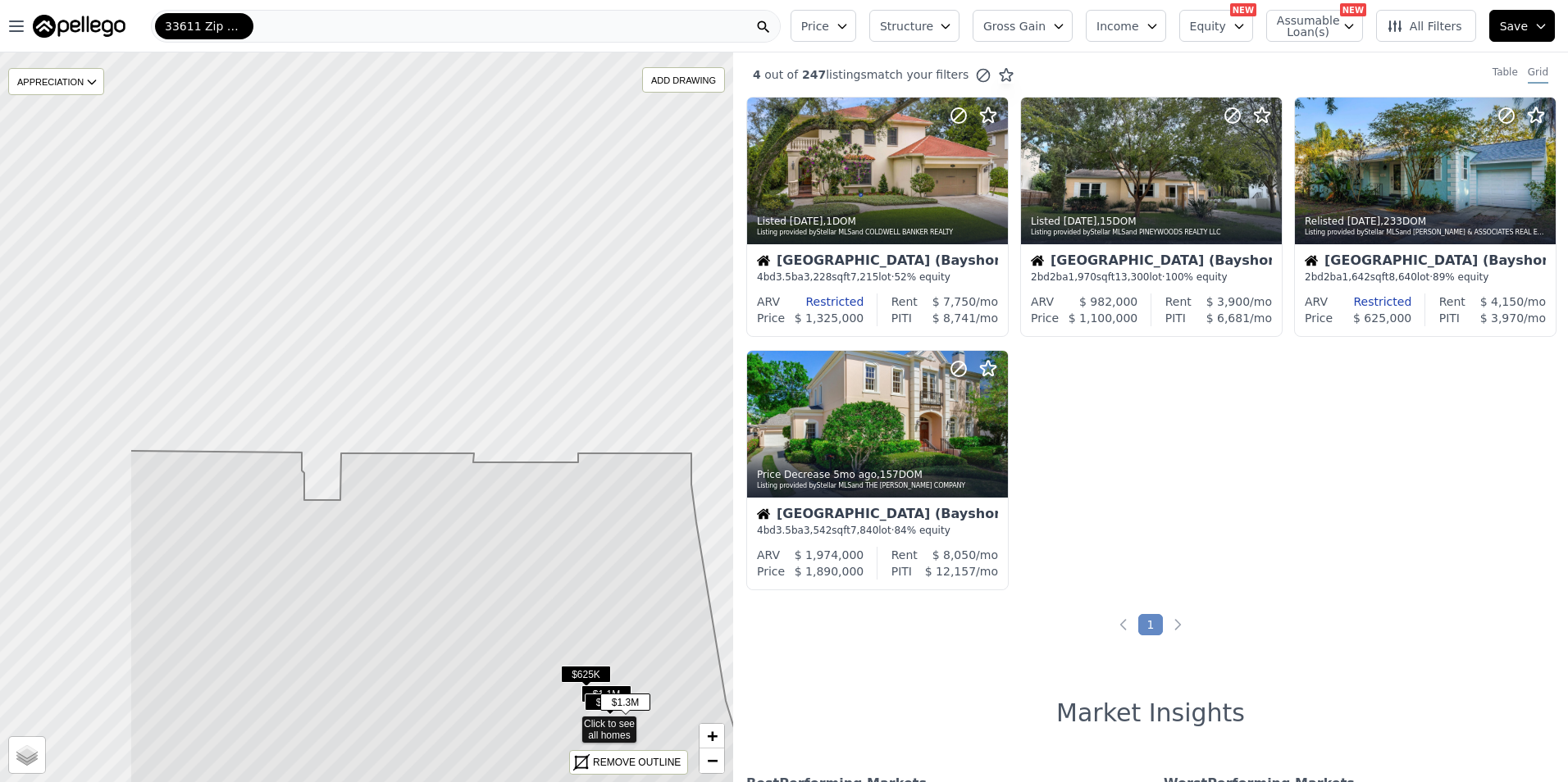
drag, startPoint x: 285, startPoint y: 332, endPoint x: 490, endPoint y: 636, distance: 366.7
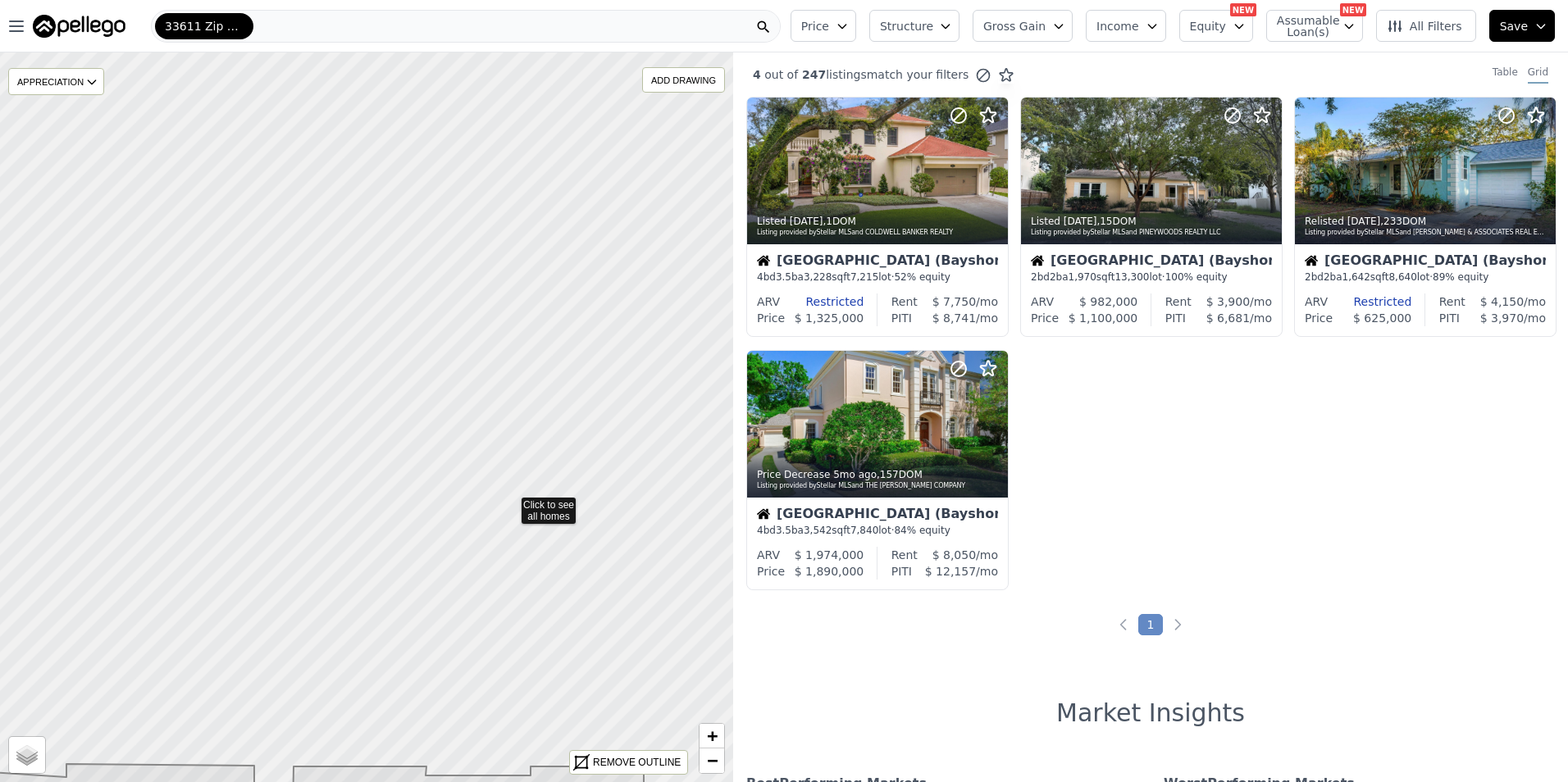
drag, startPoint x: 558, startPoint y: 188, endPoint x: 510, endPoint y: 499, distance: 314.7
click at [309, 22] on div "33611 Zip Code" at bounding box center [465, 26] width 629 height 33
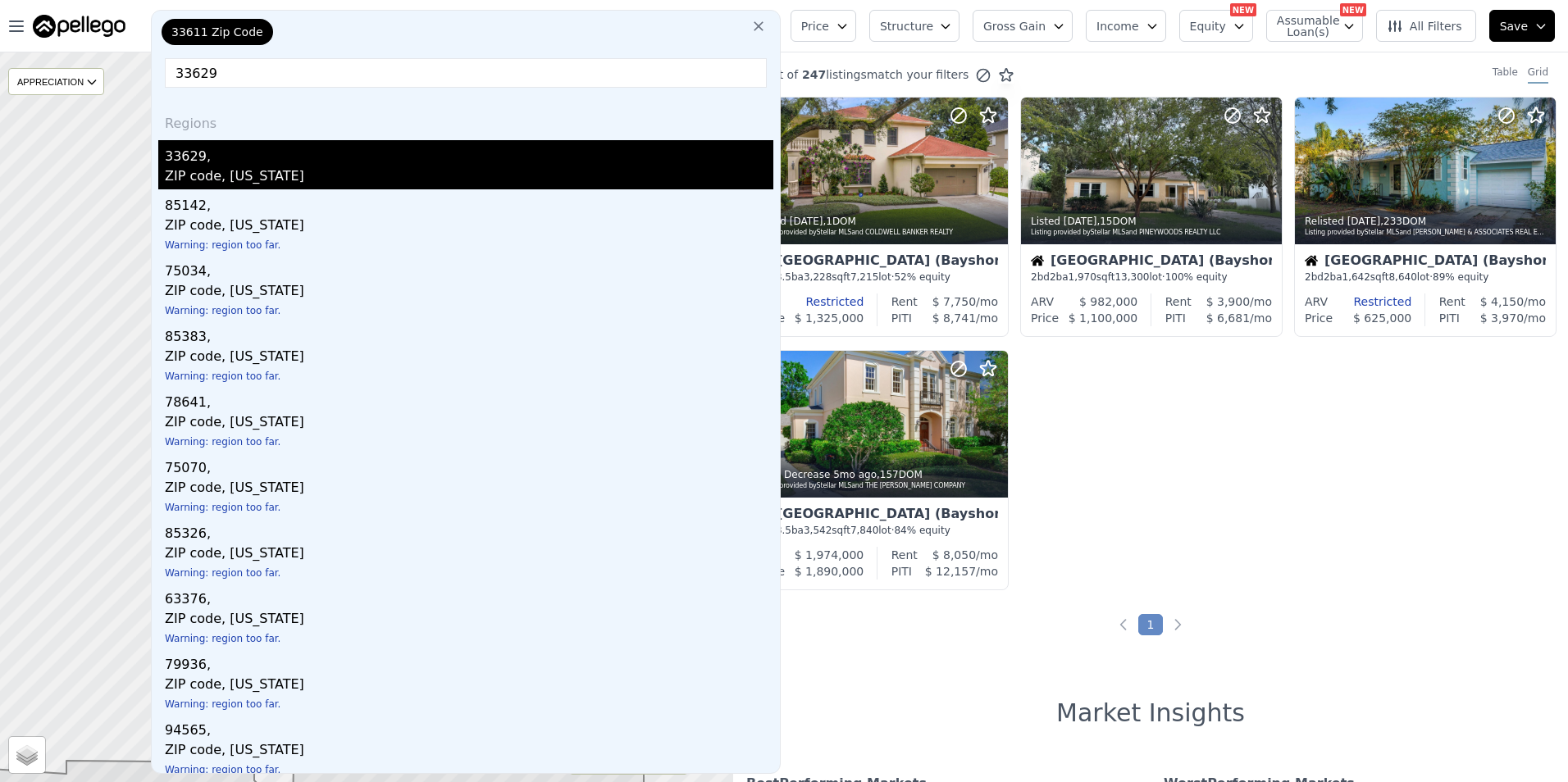
type input "33629"
click at [339, 164] on div "33629," at bounding box center [469, 153] width 608 height 26
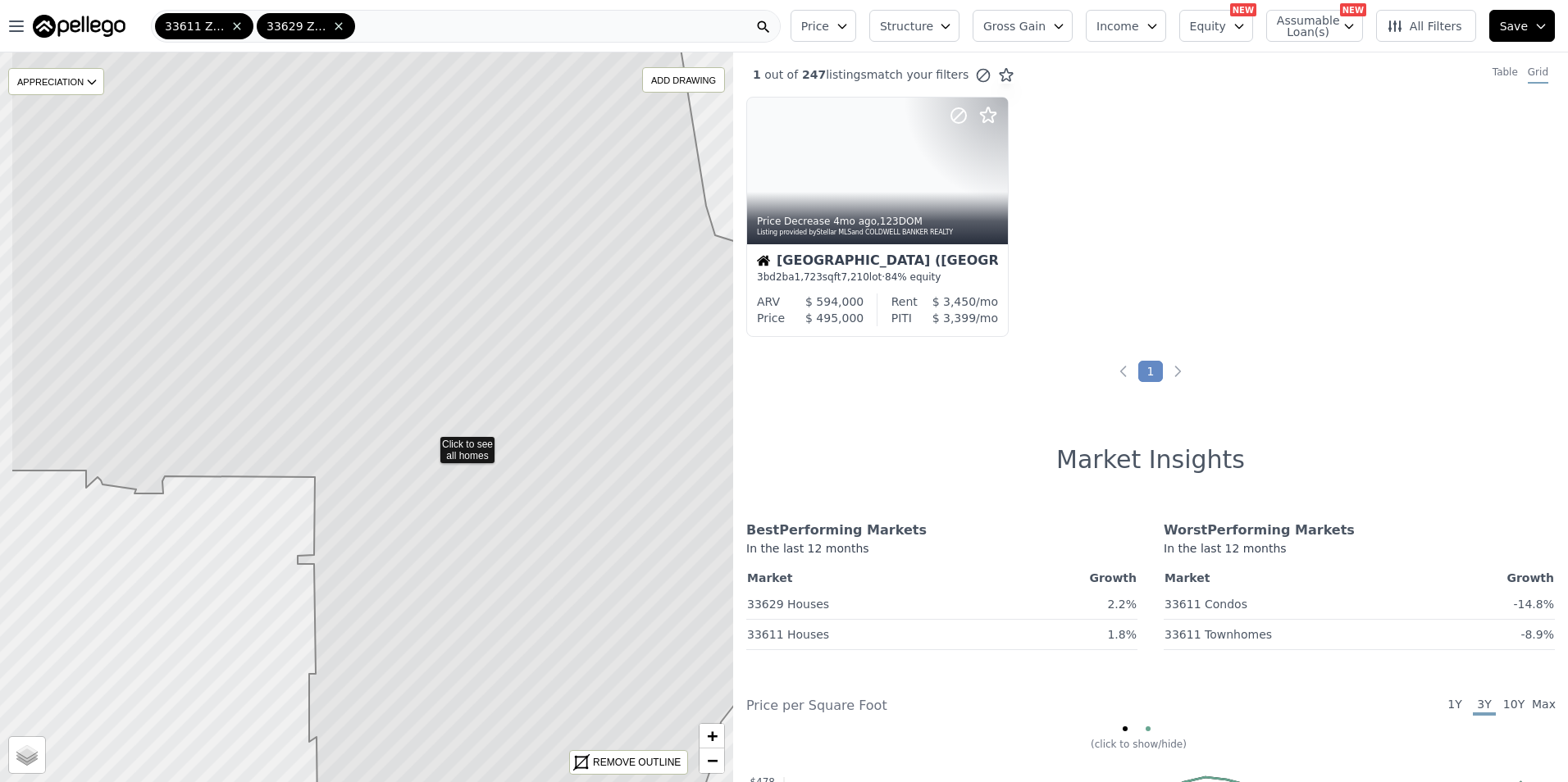
drag, startPoint x: 419, startPoint y: 265, endPoint x: 504, endPoint y: 336, distance: 110.8
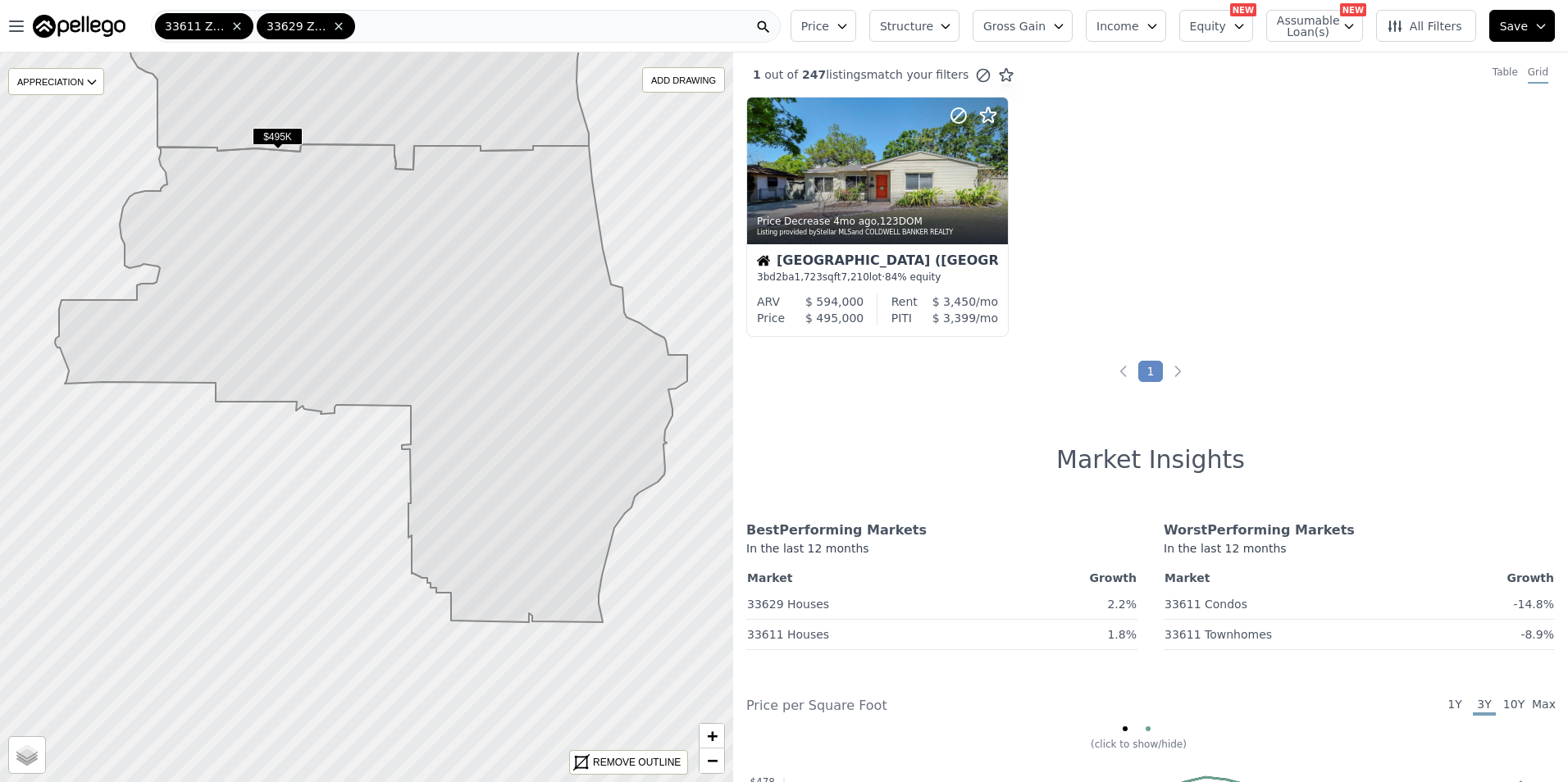
click at [1420, 24] on span "All Filters" at bounding box center [1423, 26] width 75 height 16
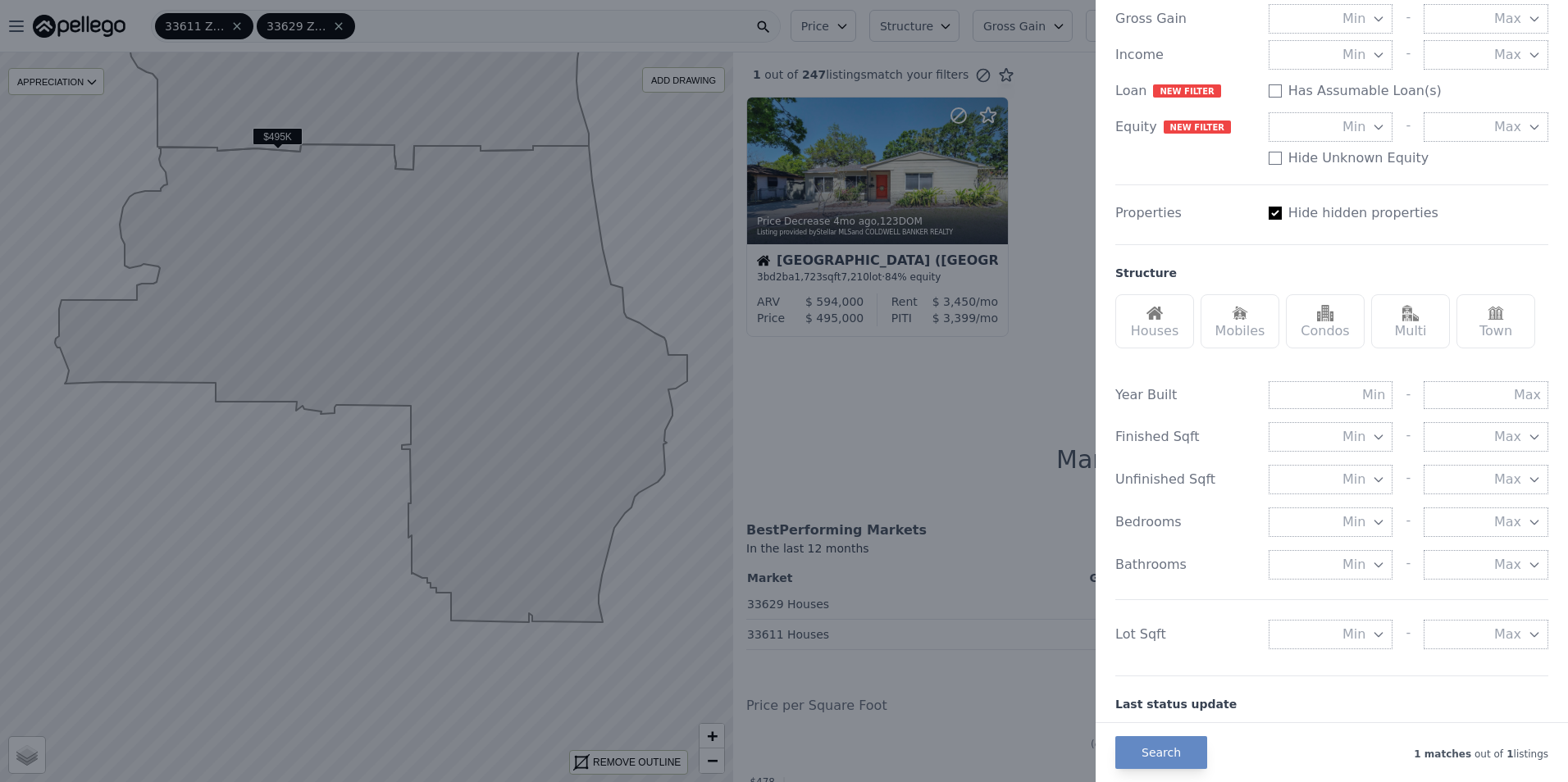
scroll to position [328, 0]
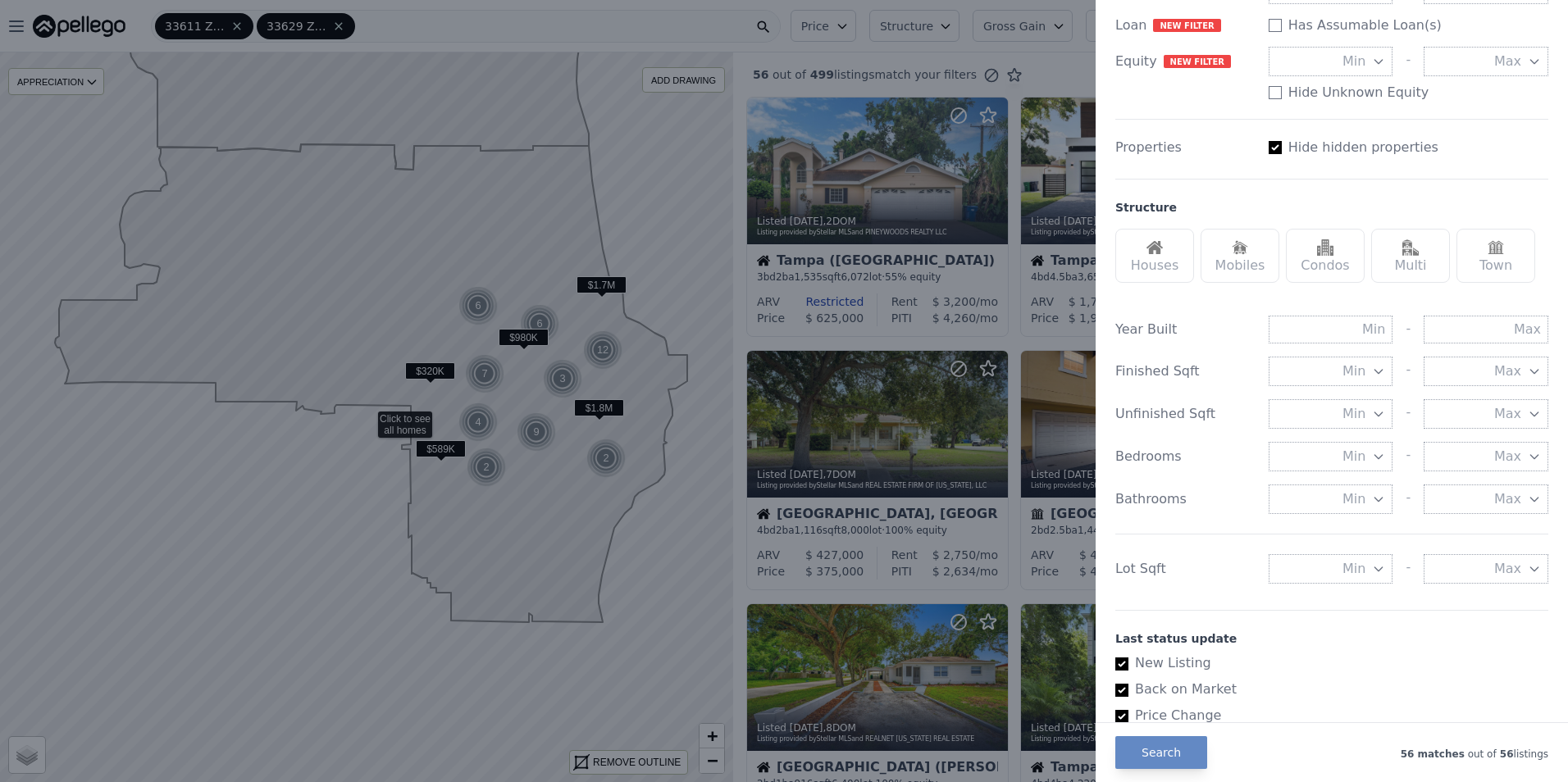
click at [1329, 456] on button "Min" at bounding box center [1331, 456] width 125 height 30
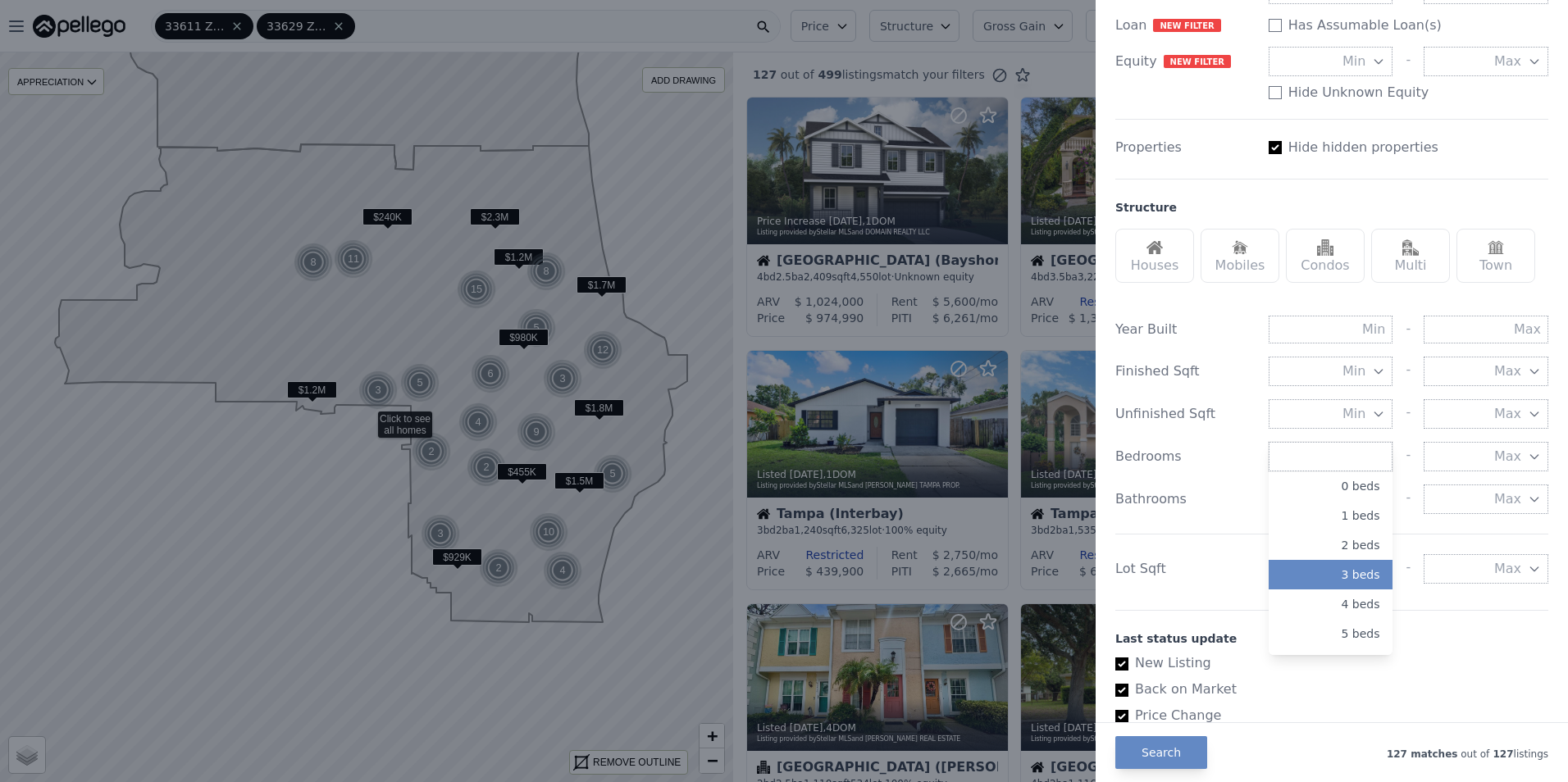
click at [1348, 571] on button "3 beds" at bounding box center [1331, 575] width 125 height 30
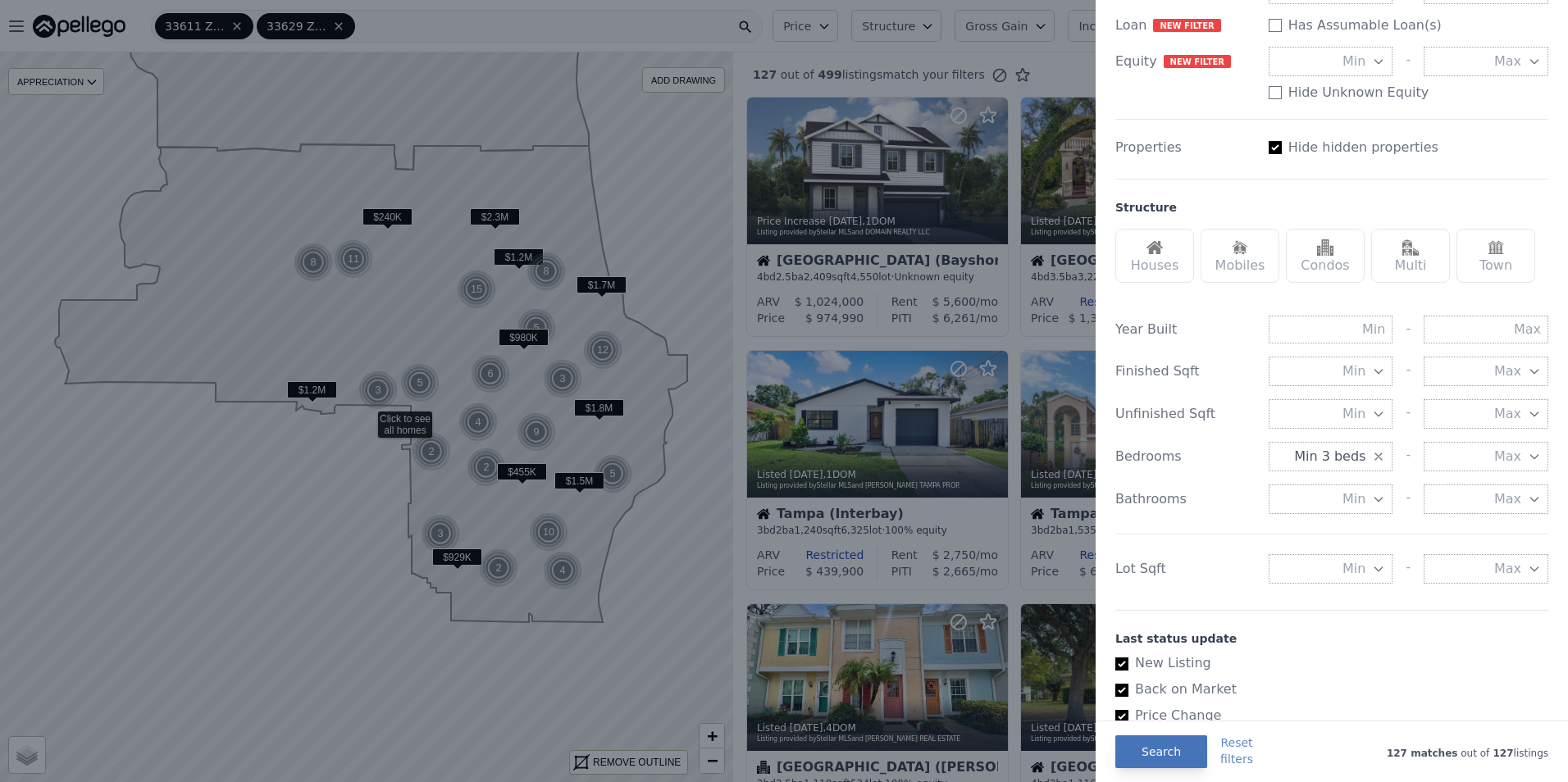
click at [1174, 756] on button "Search" at bounding box center [1161, 751] width 91 height 33
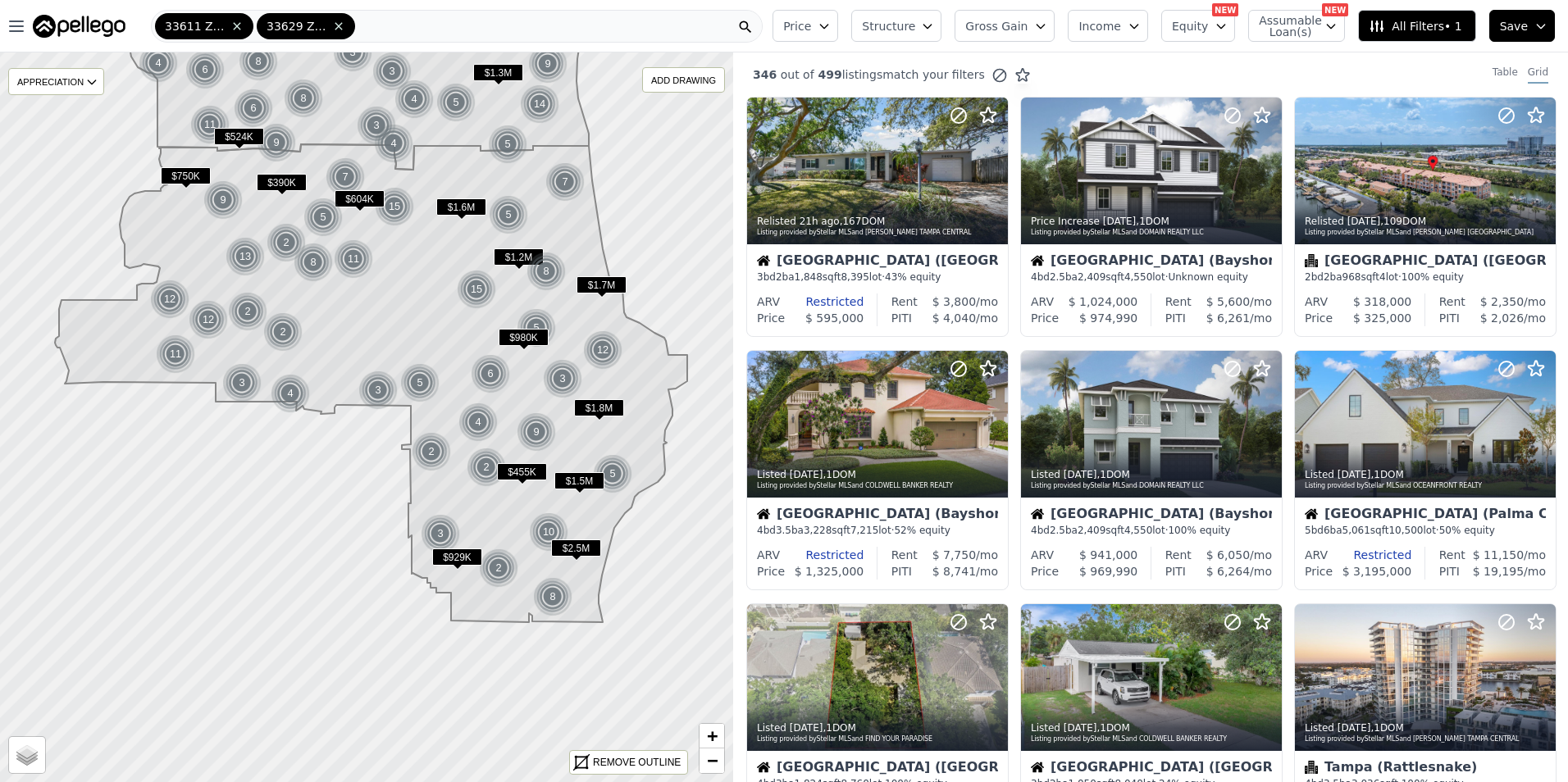
click at [1441, 24] on span "All Filters • 1" at bounding box center [1414, 26] width 92 height 16
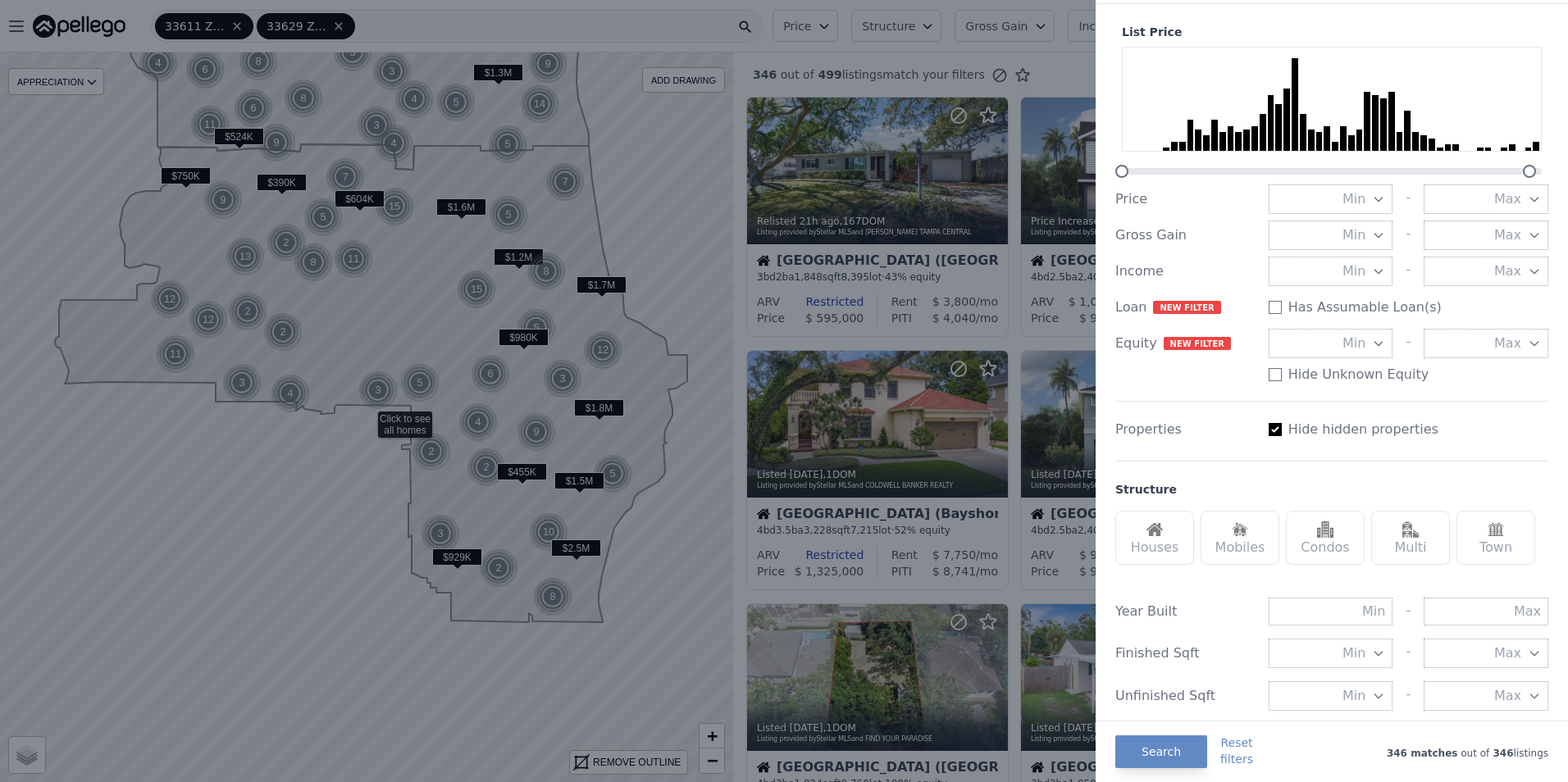
scroll to position [82, 0]
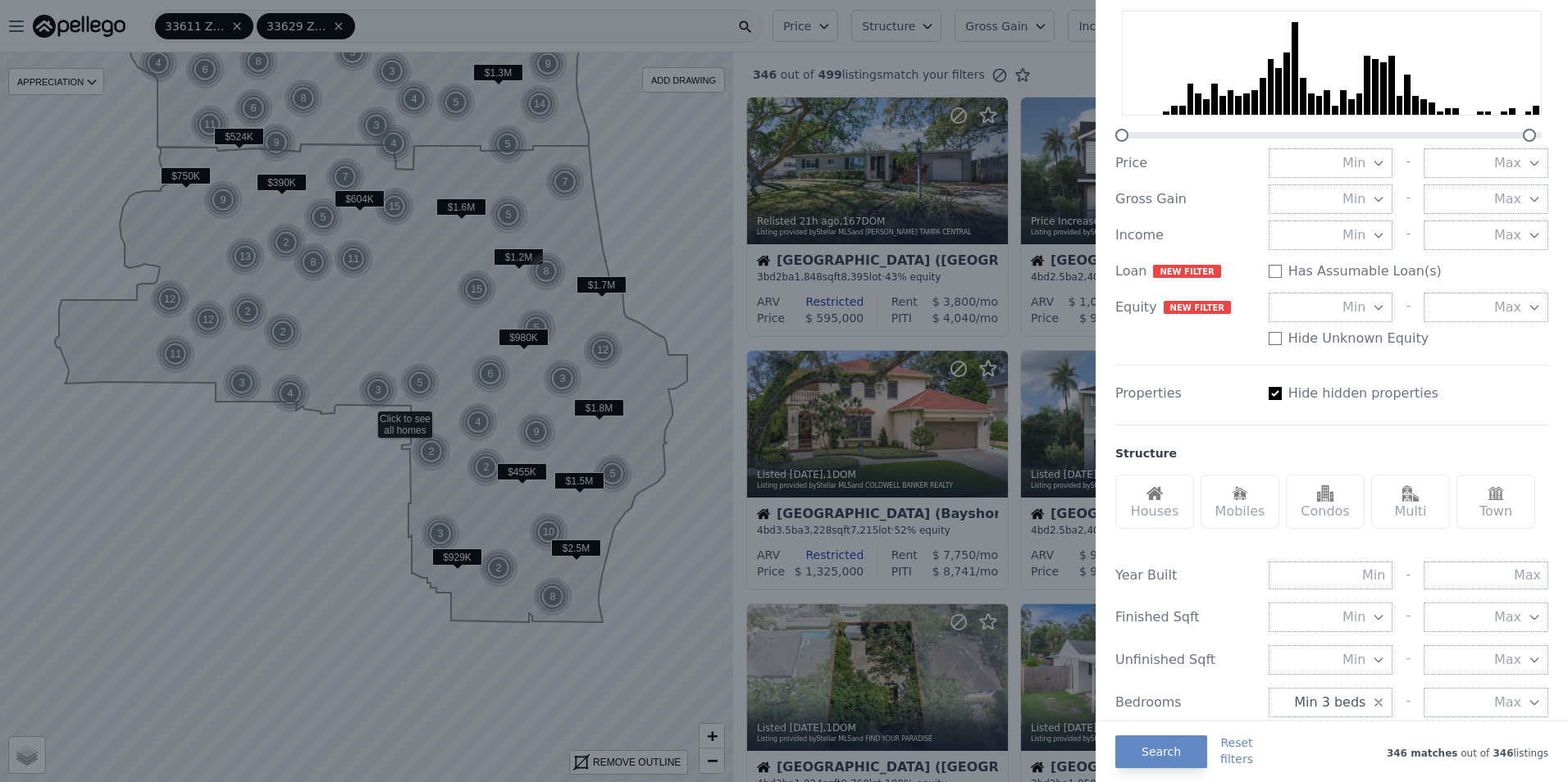
click at [1148, 491] on img at bounding box center [1154, 493] width 16 height 16
click at [1163, 749] on button "Search" at bounding box center [1161, 751] width 91 height 33
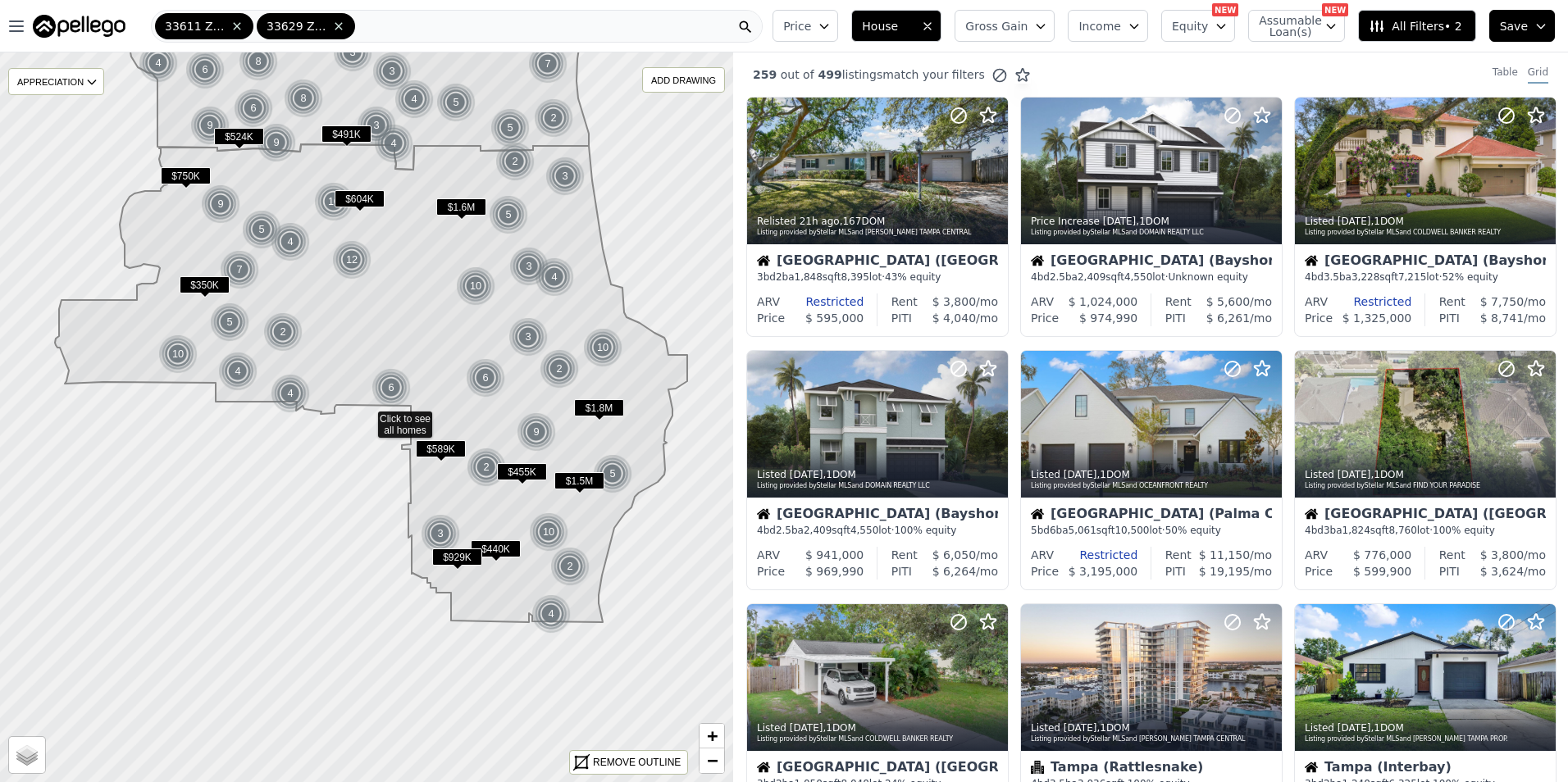
click at [1411, 28] on span "All Filters • 2" at bounding box center [1414, 26] width 92 height 16
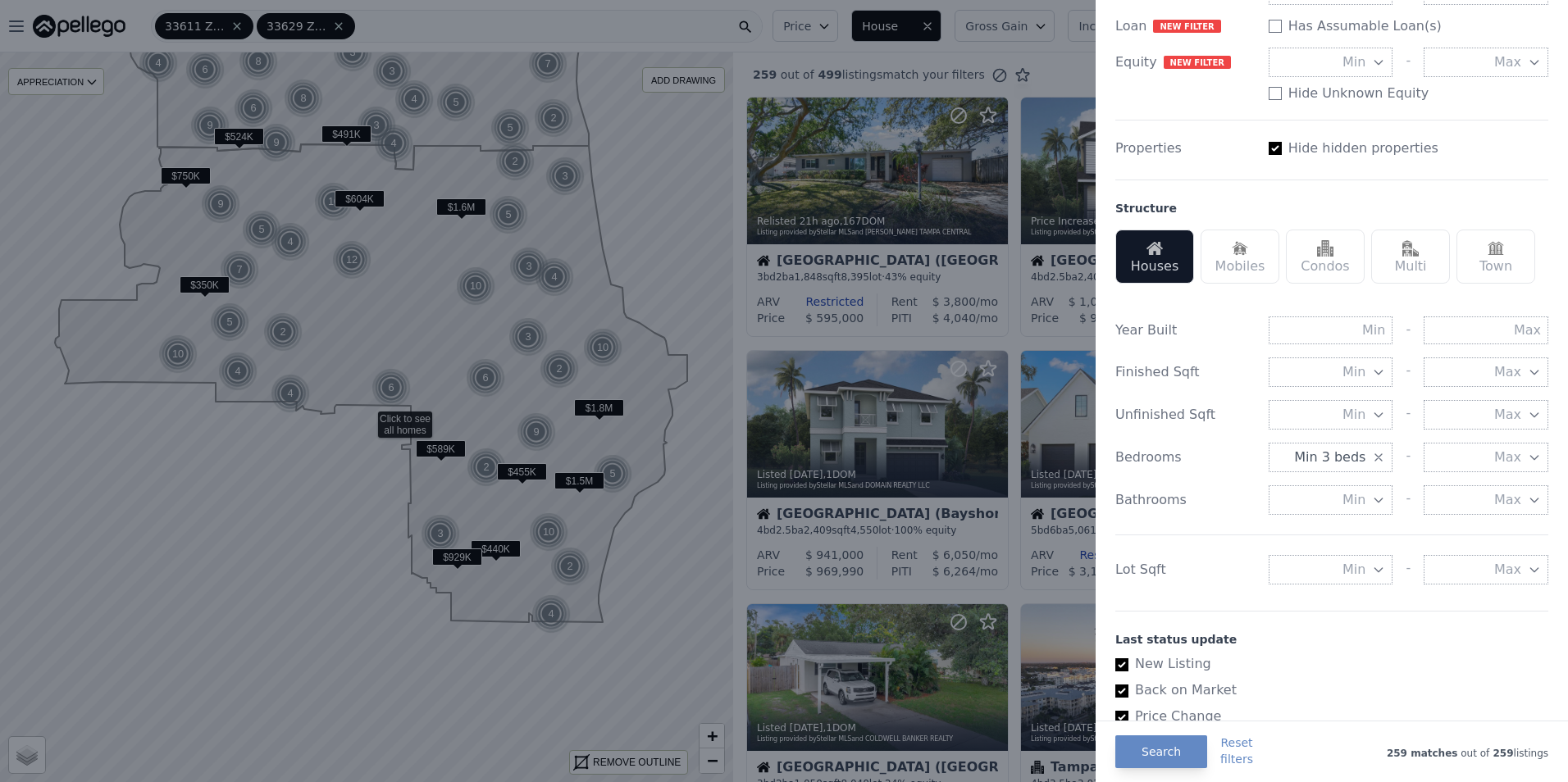
scroll to position [328, 0]
click at [1494, 452] on span "Max" at bounding box center [1507, 457] width 27 height 20
click at [1494, 520] on button "5 beds" at bounding box center [1486, 515] width 125 height 30
click at [1143, 758] on button "Search" at bounding box center [1161, 751] width 91 height 33
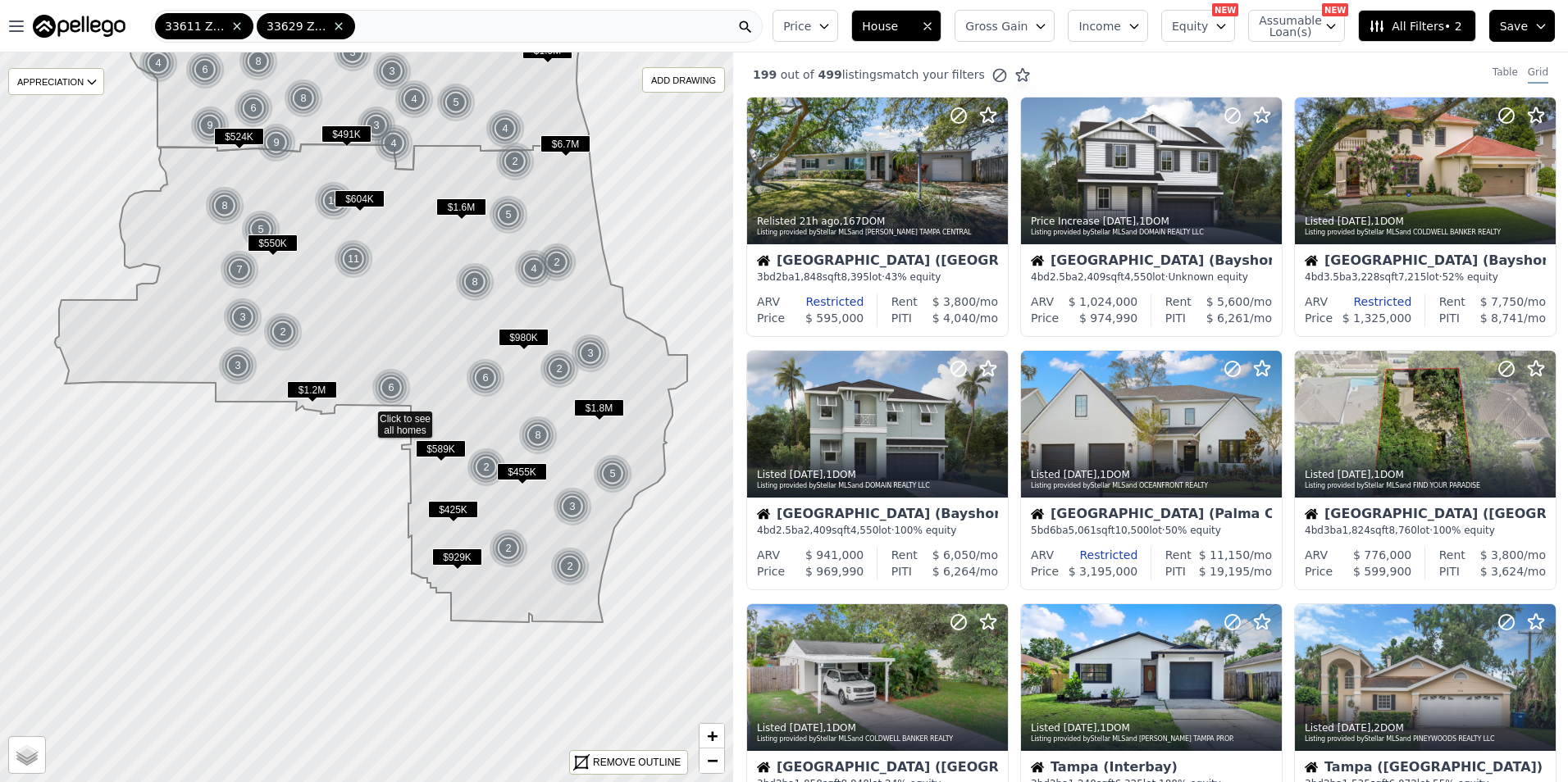
click at [1414, 22] on span "All Filters • 2" at bounding box center [1414, 26] width 92 height 16
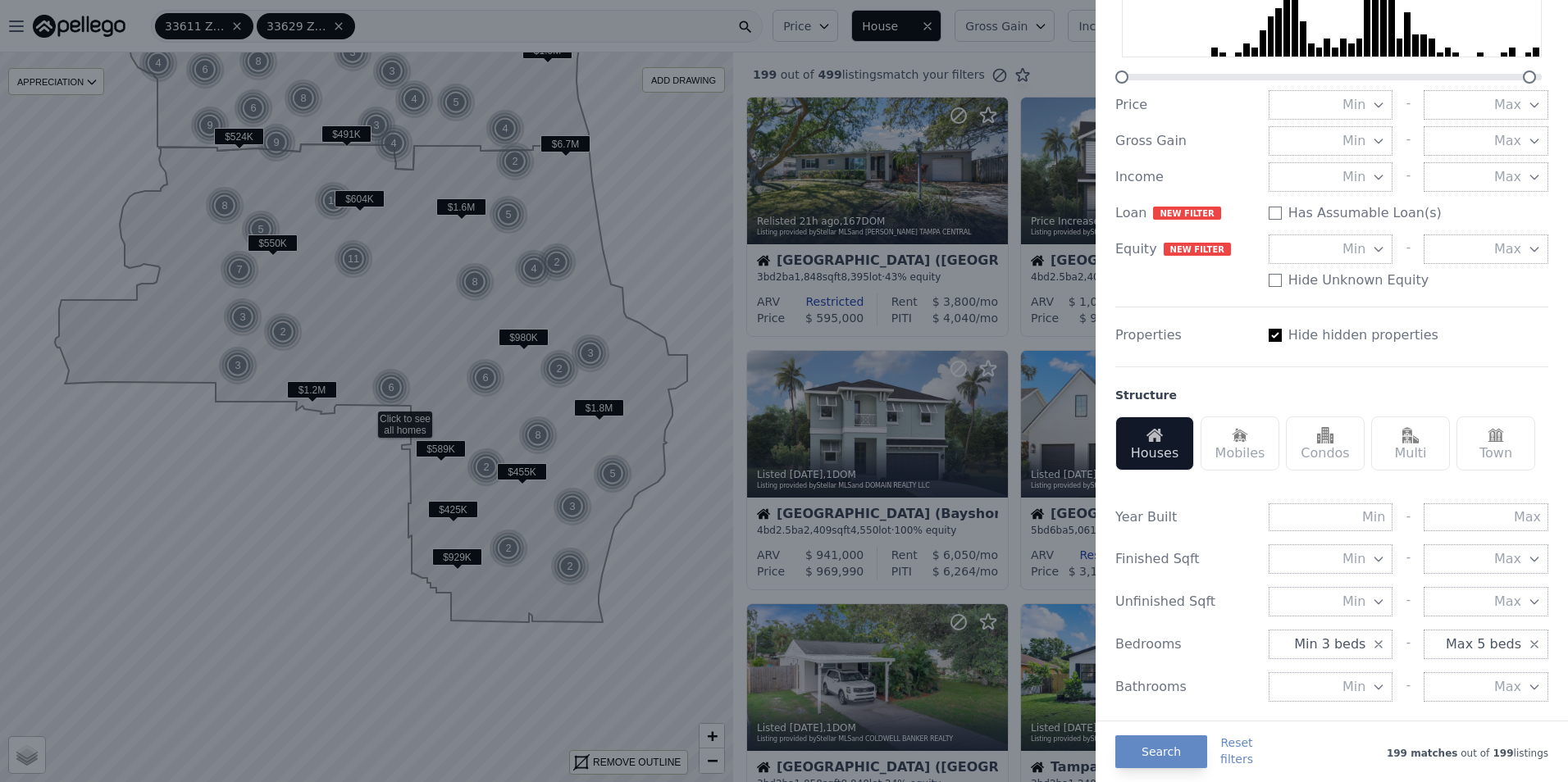
scroll to position [58, 0]
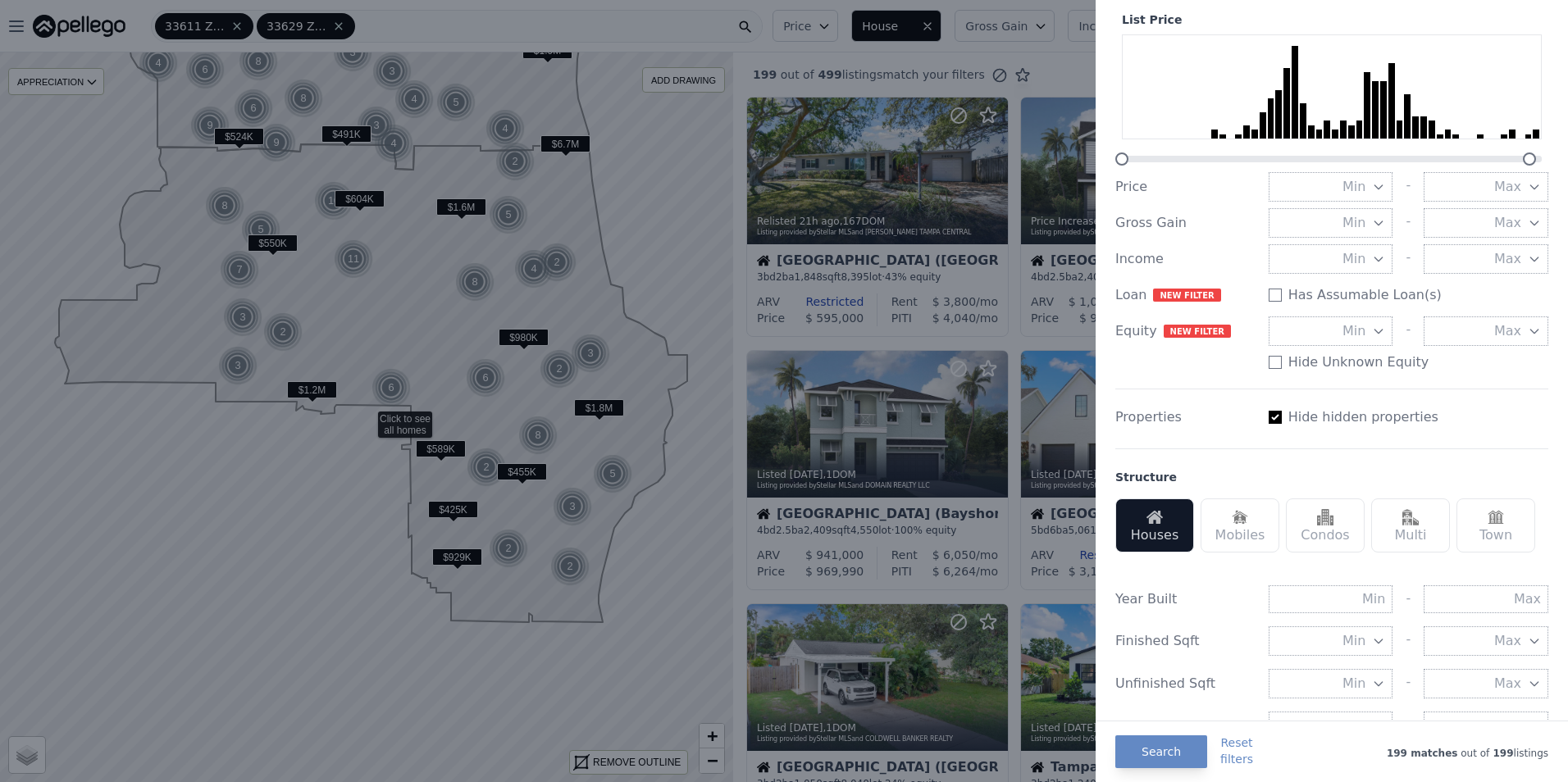
click at [1463, 186] on button "Max" at bounding box center [1486, 186] width 125 height 30
click at [1446, 243] on button "$1.5M" at bounding box center [1486, 243] width 125 height 30
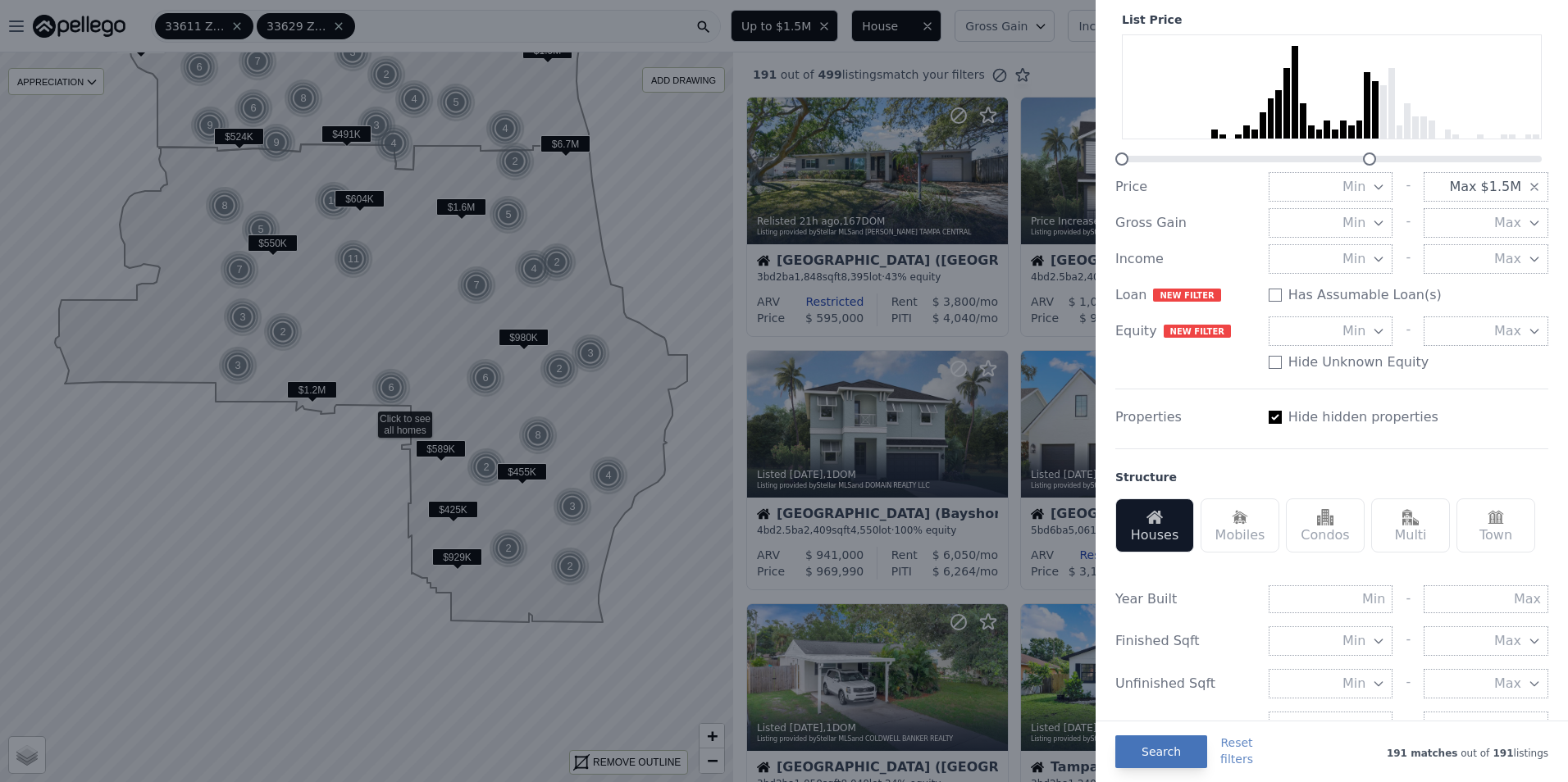
click at [1160, 758] on button "Search" at bounding box center [1161, 751] width 91 height 33
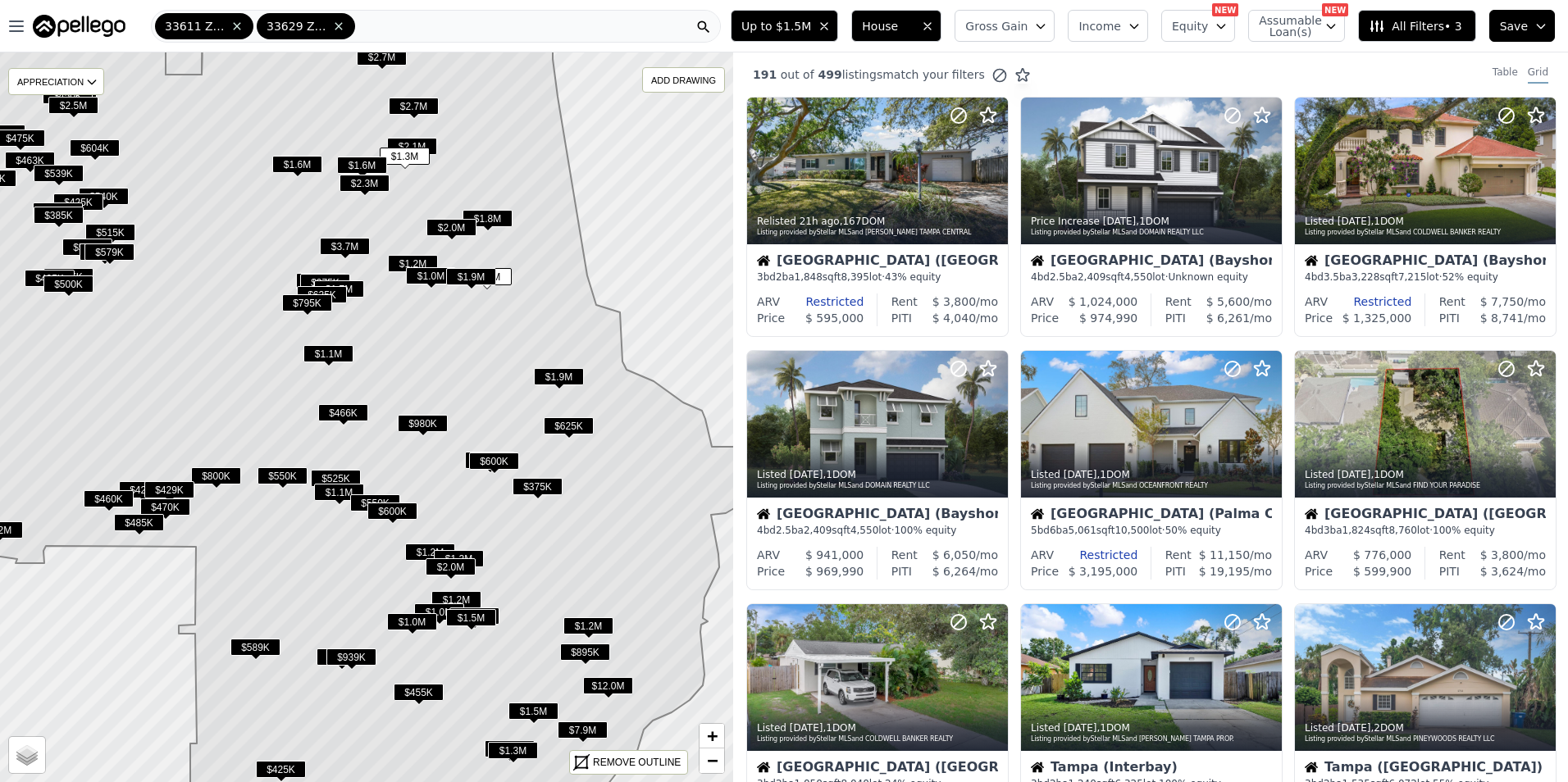
click at [1413, 24] on span "All Filters • 3" at bounding box center [1414, 26] width 92 height 16
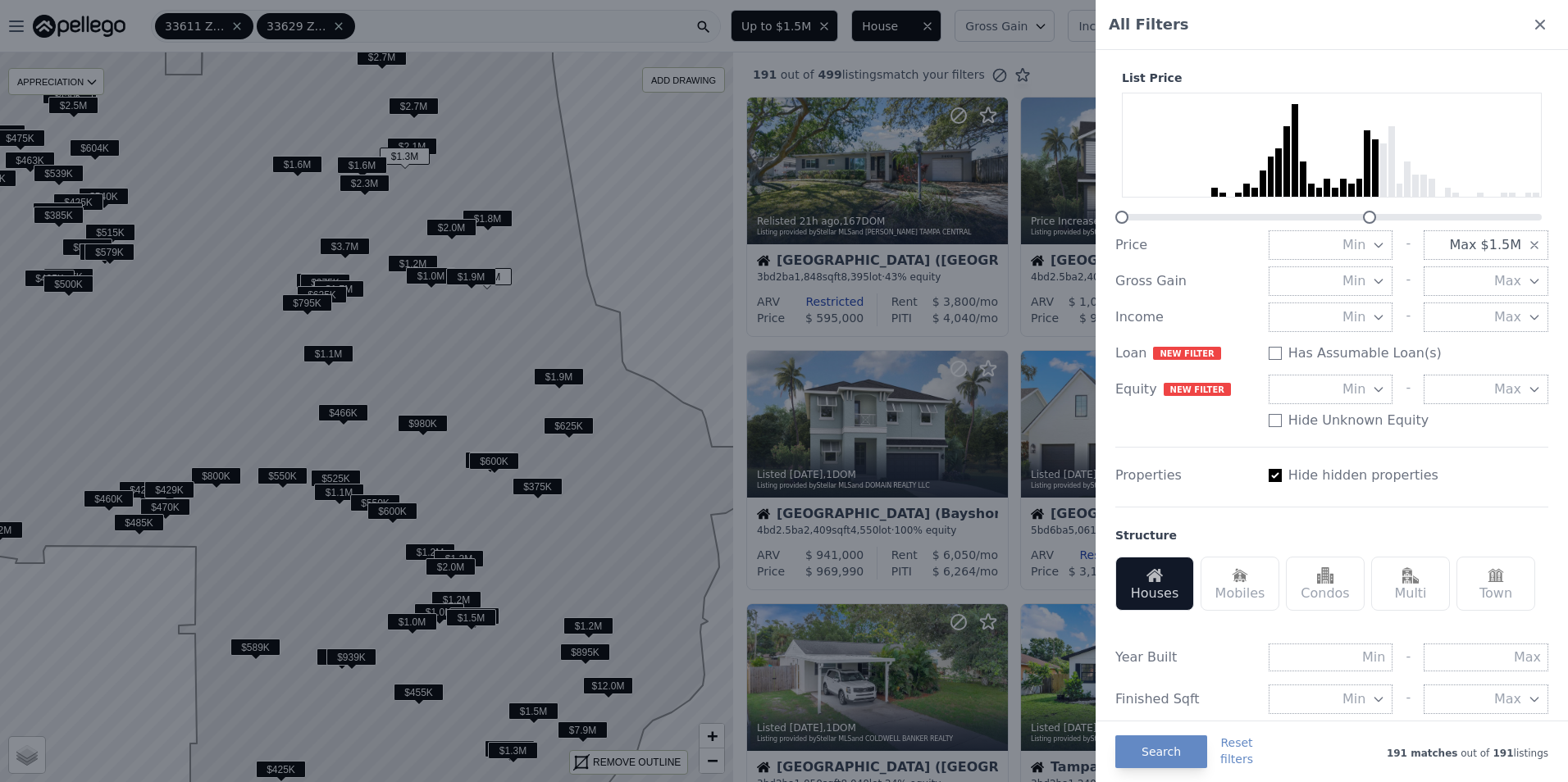
click at [1342, 236] on span "Min" at bounding box center [1353, 245] width 23 height 20
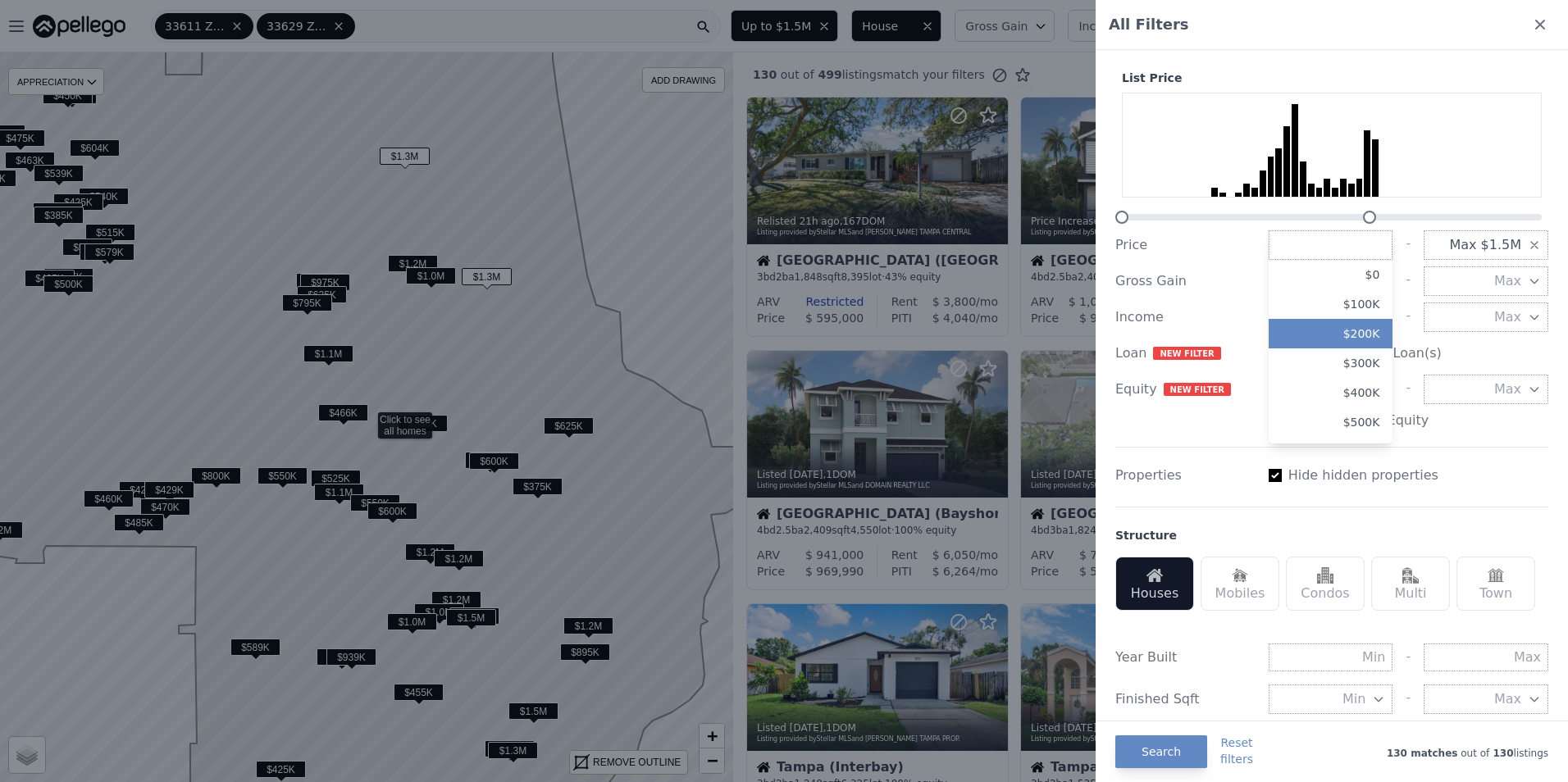
click at [1307, 342] on button "$200K" at bounding box center [1331, 333] width 125 height 30
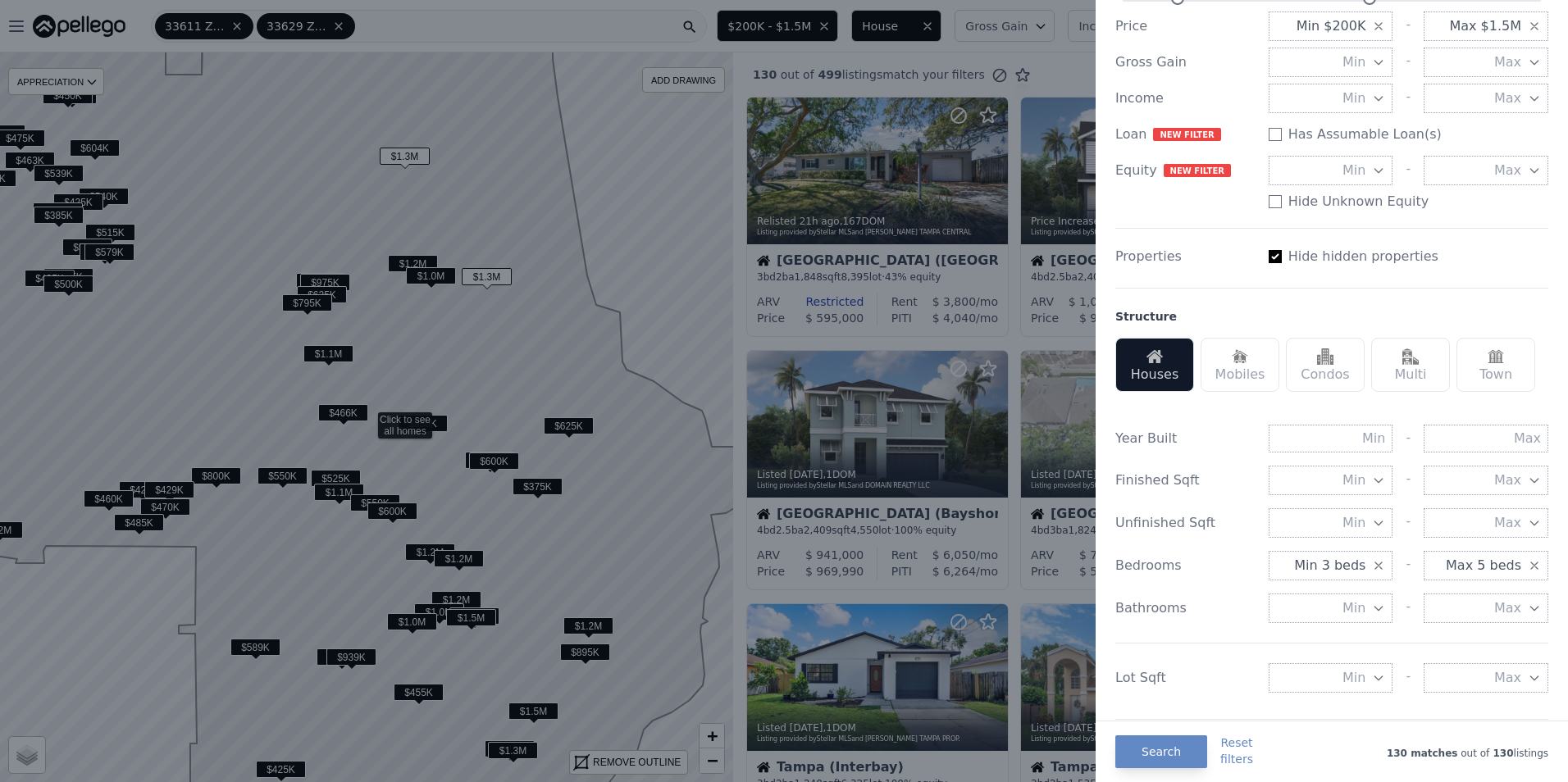
scroll to position [246, 0]
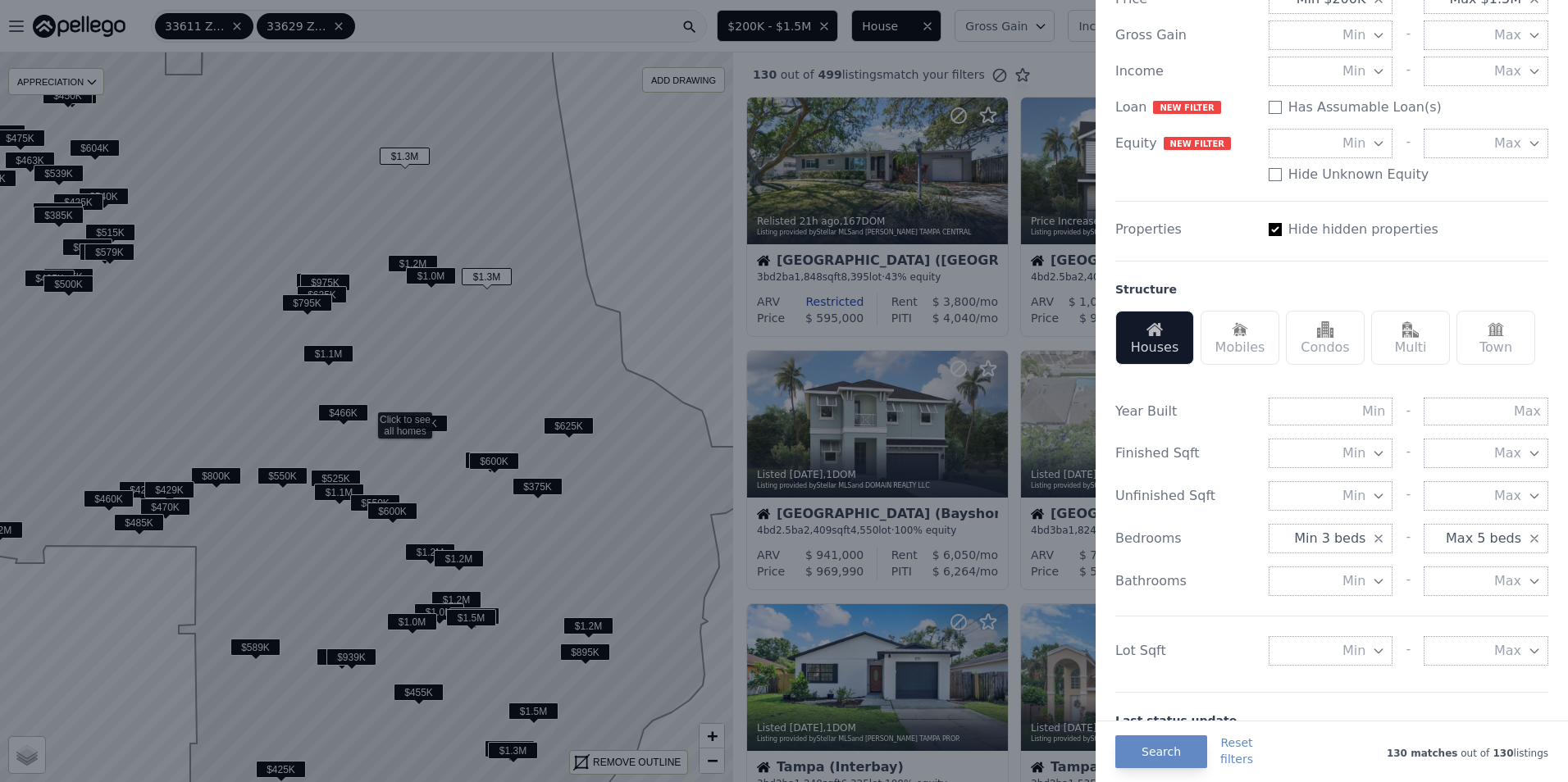
click at [1160, 744] on button "Search" at bounding box center [1161, 751] width 91 height 33
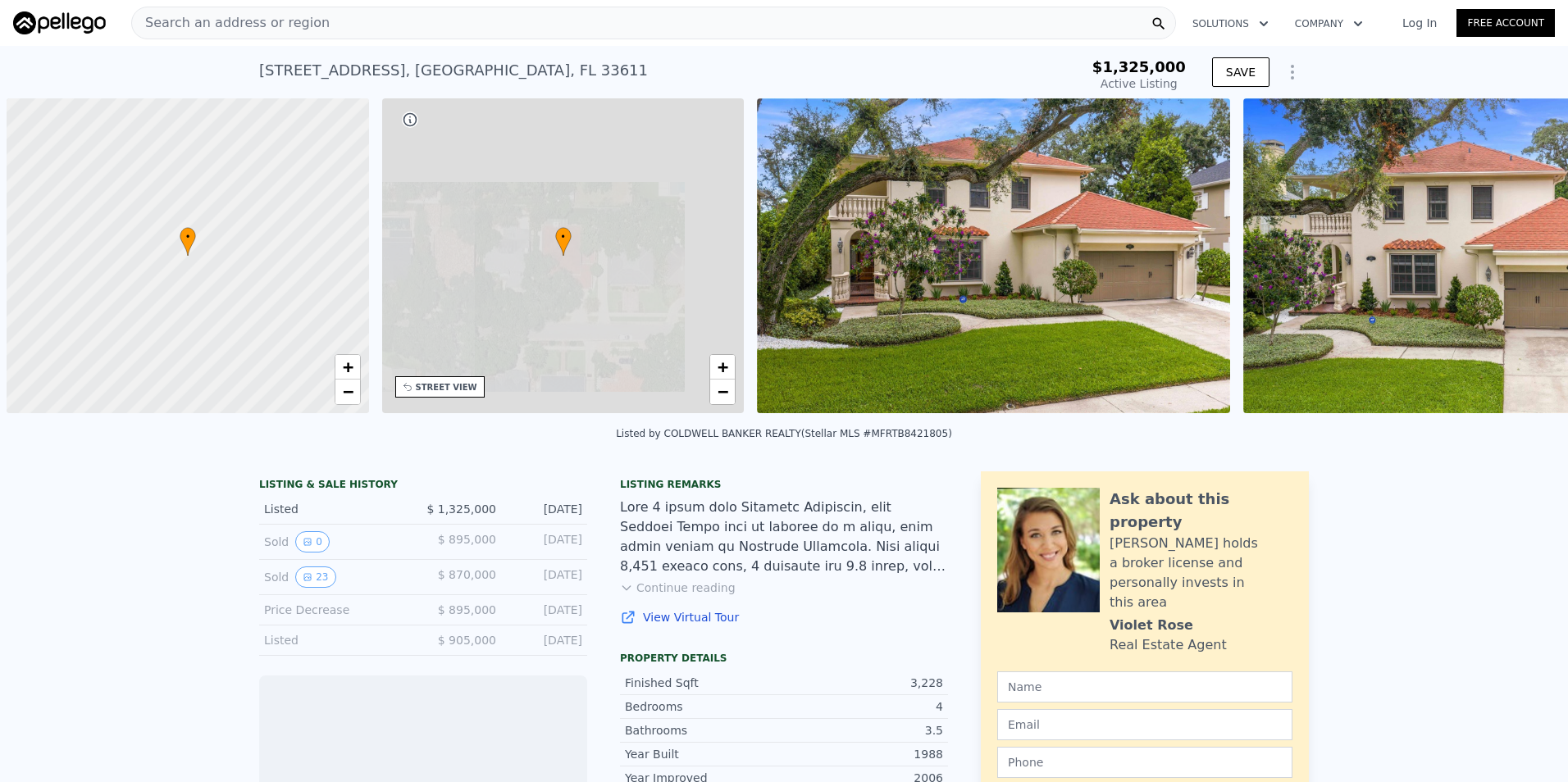
scroll to position [0, 6]
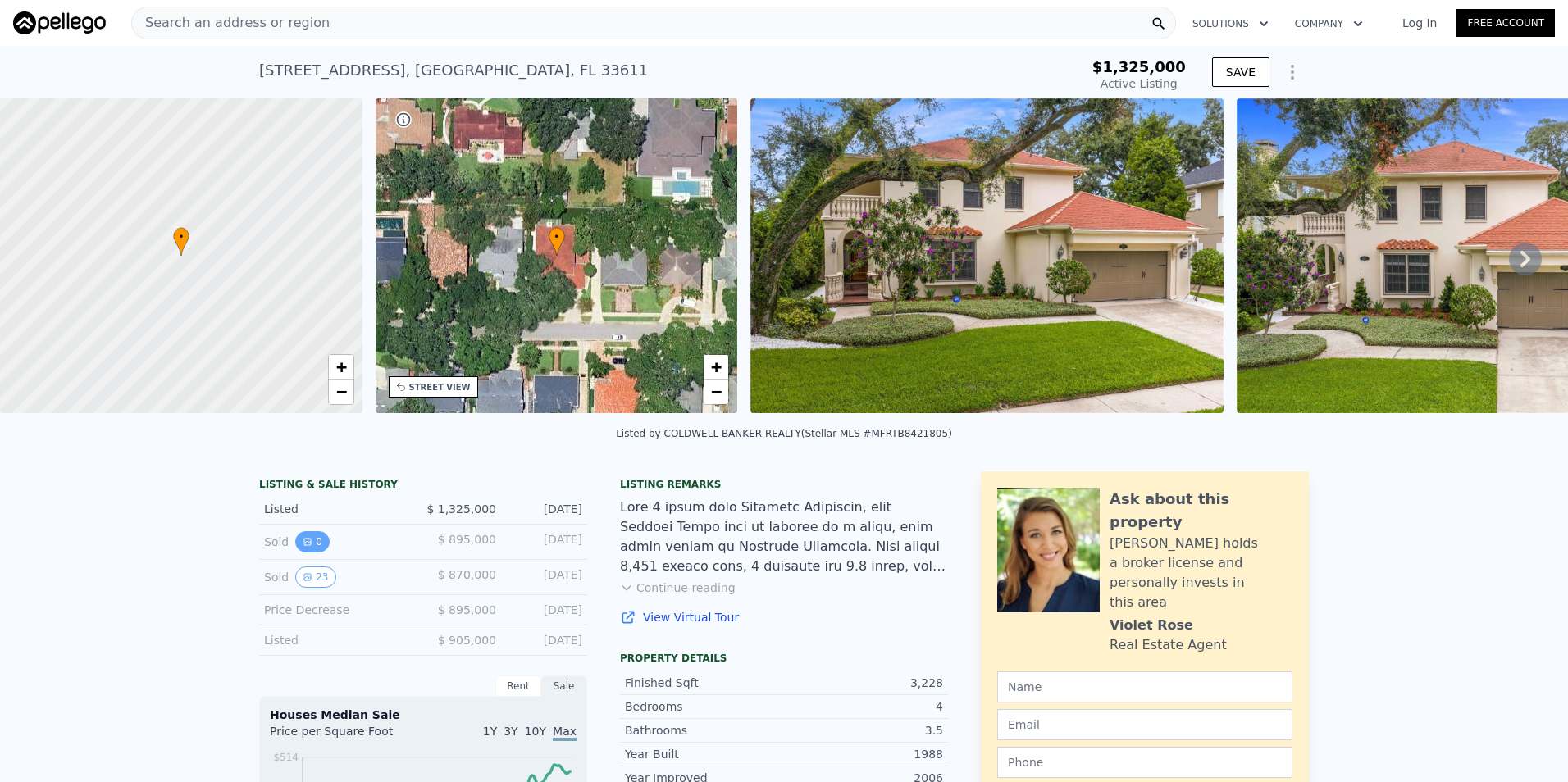
click at [310, 552] on button "0" at bounding box center [312, 542] width 34 height 22
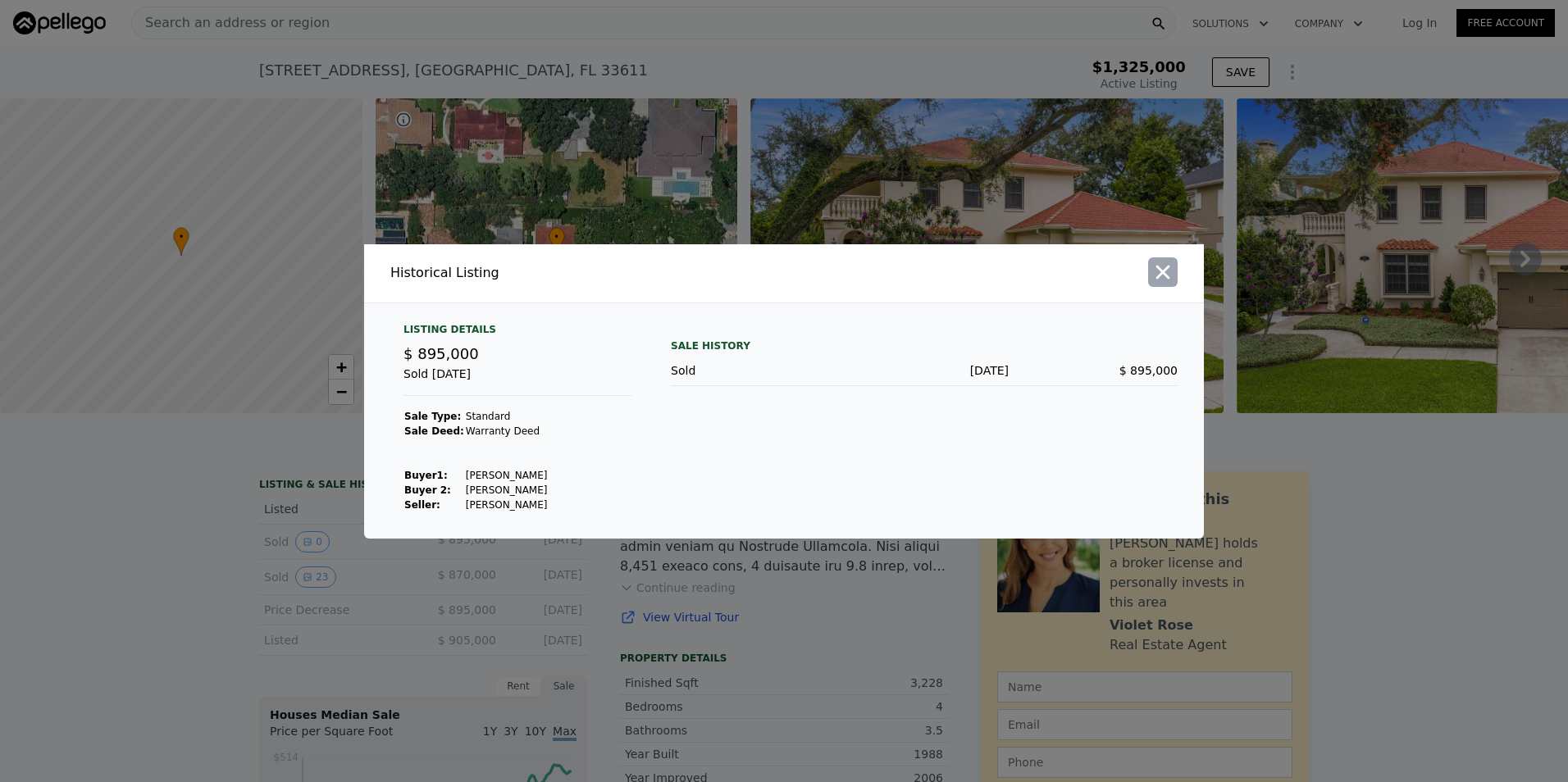
click at [1168, 270] on icon "button" at bounding box center [1162, 272] width 23 height 23
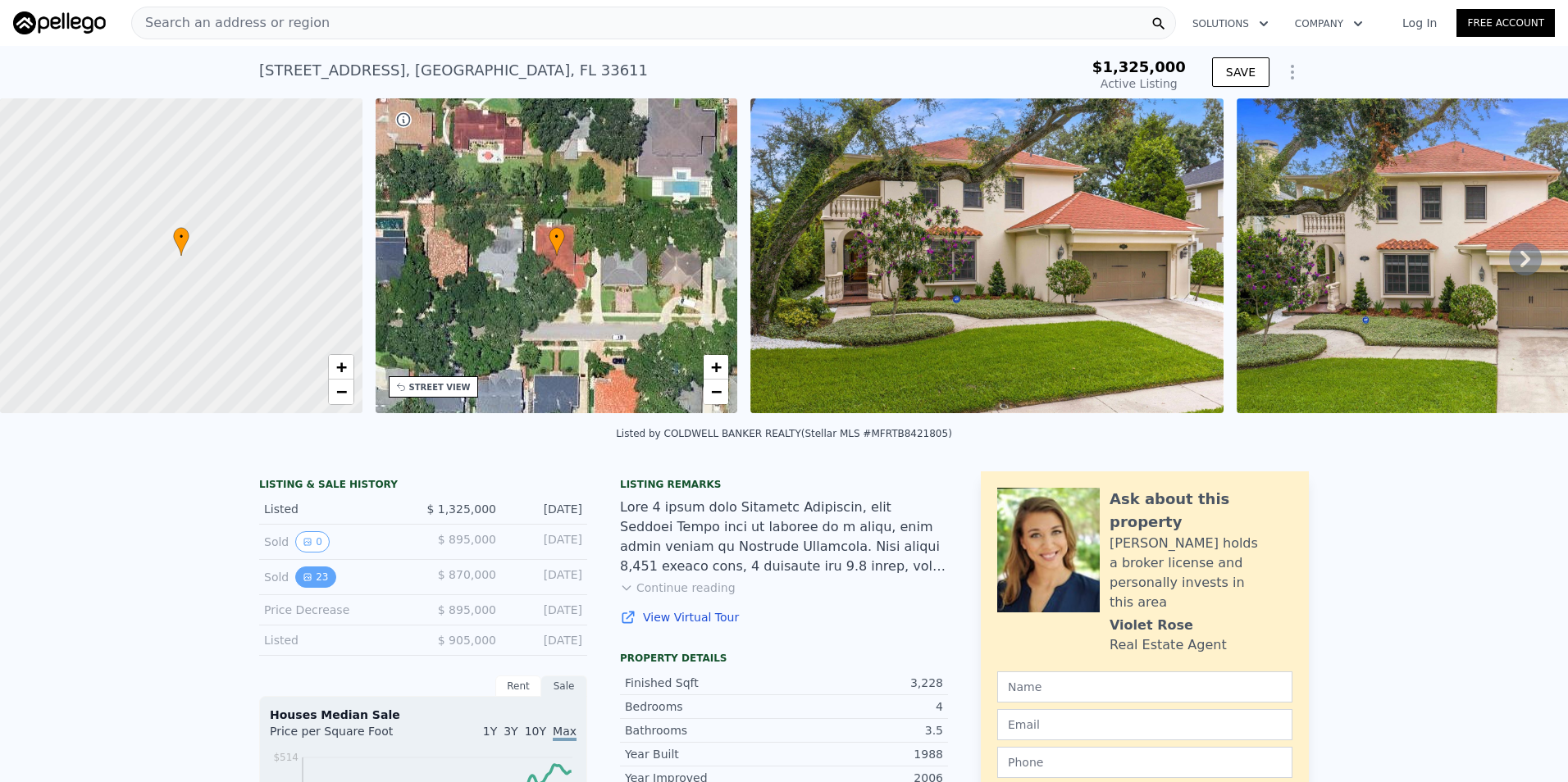
click at [302, 582] on icon "View historical data" at bounding box center [307, 577] width 10 height 10
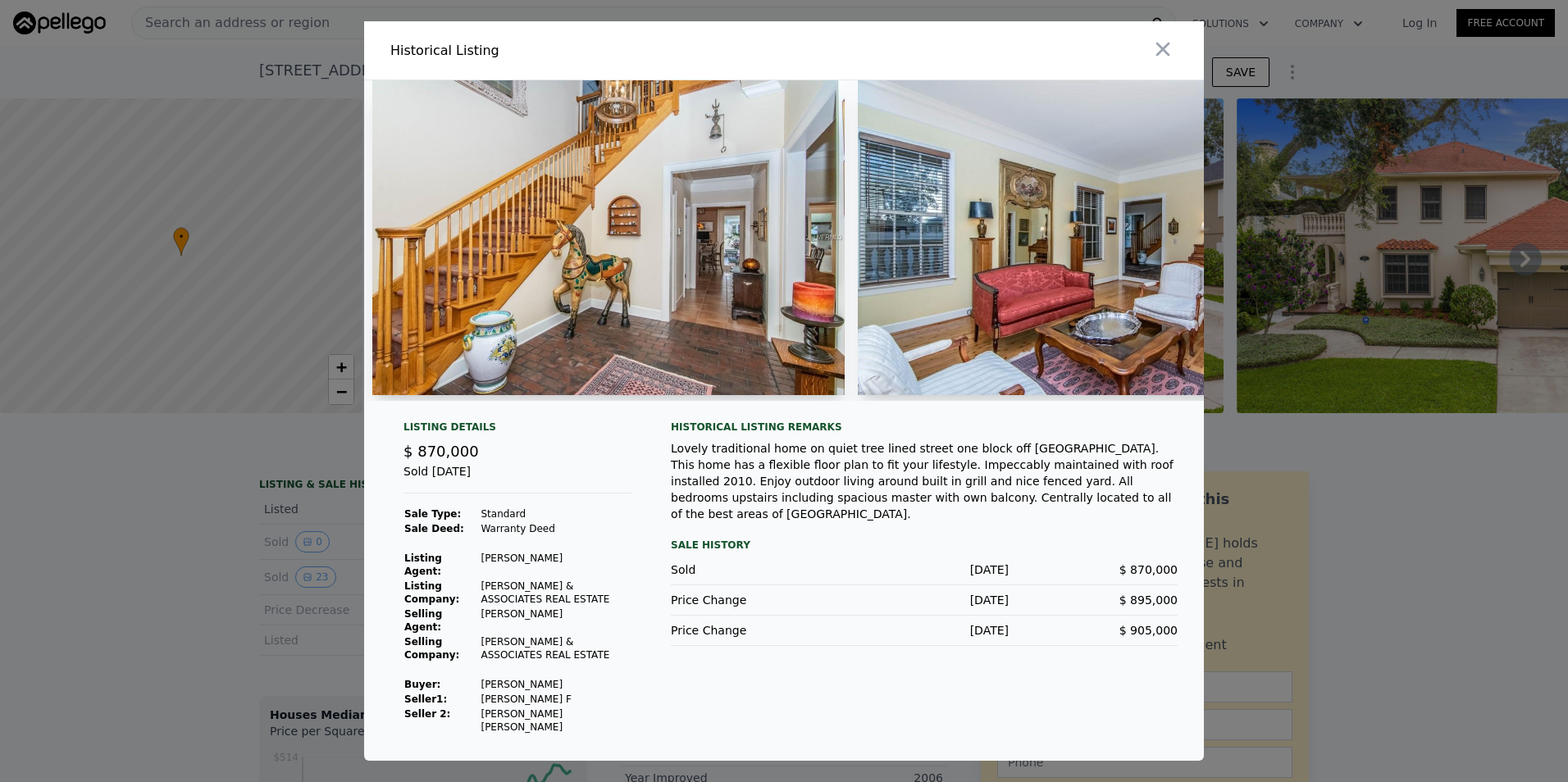
scroll to position [0, 969]
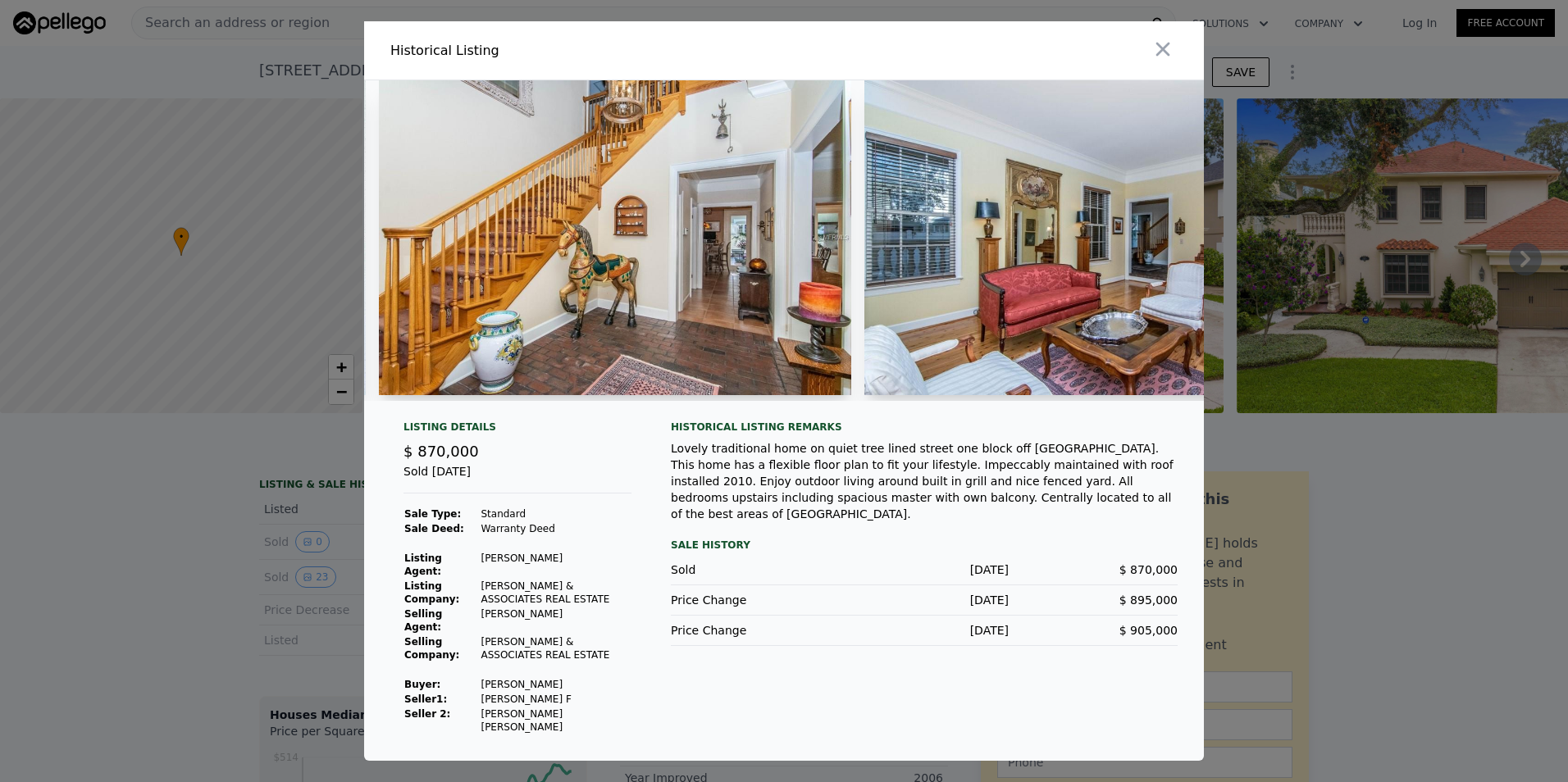
click at [758, 273] on img at bounding box center [615, 238] width 473 height 315
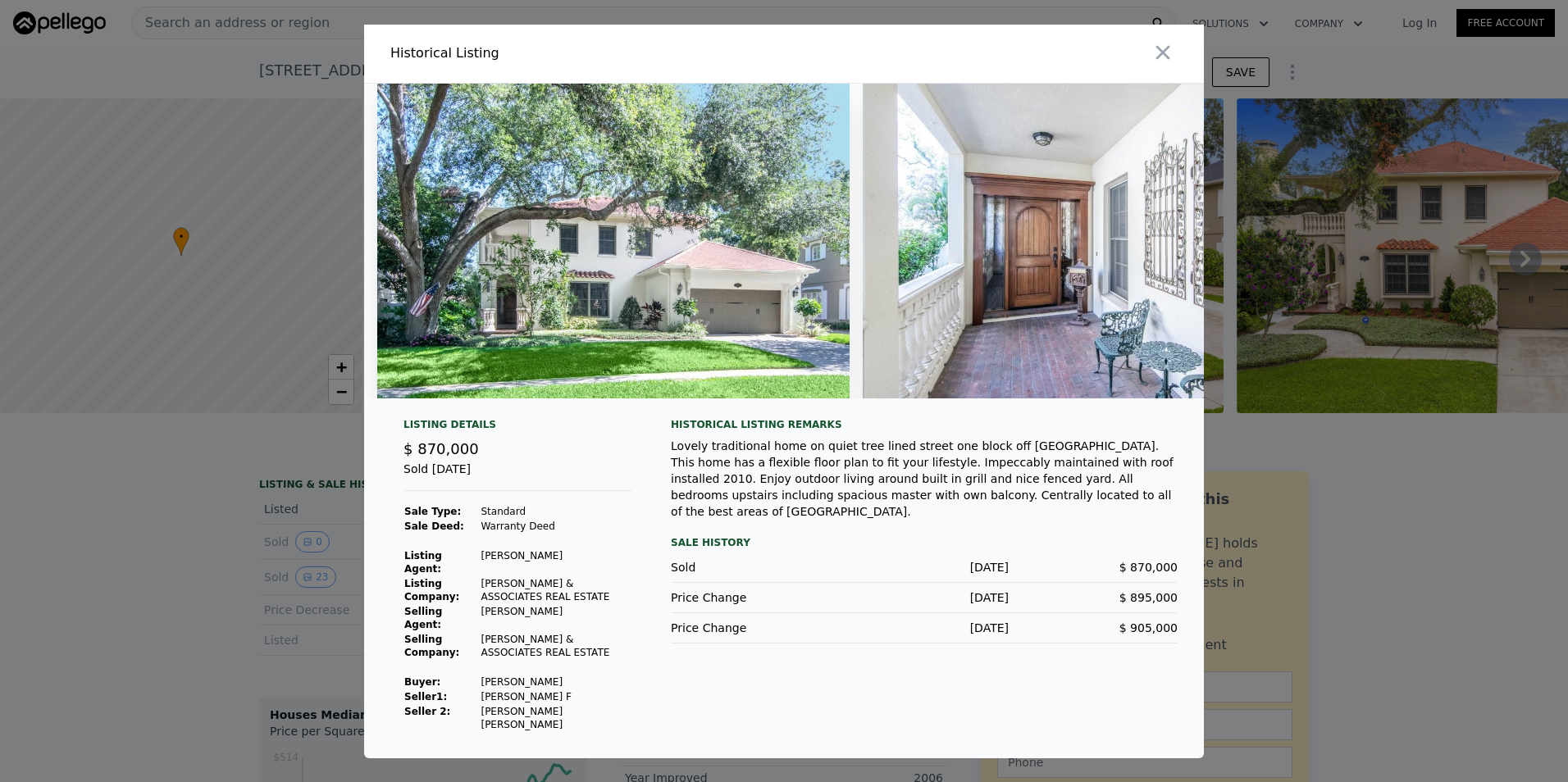
scroll to position [0, 62]
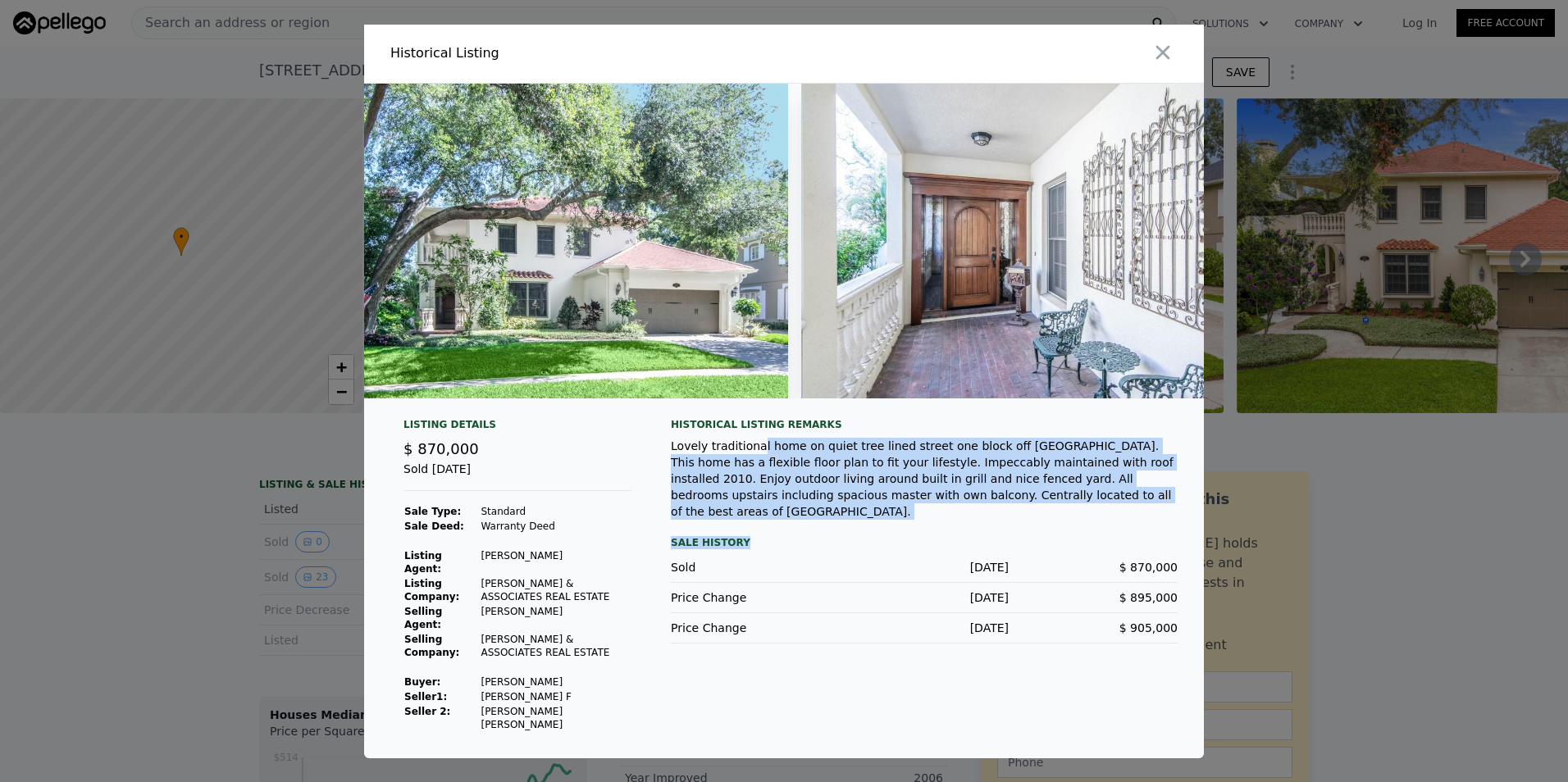
drag, startPoint x: 751, startPoint y: 470, endPoint x: 1102, endPoint y: 532, distance: 356.4
click at [1102, 532] on div "Historical Listing remarks Lovely traditional home on quiet tree lined street o…" at bounding box center [924, 575] width 507 height 314
drag, startPoint x: 1102, startPoint y: 532, endPoint x: 998, endPoint y: 535, distance: 104.0
click at [998, 535] on div "Historical Listing remarks Lovely traditional home on quiet tree lined street o…" at bounding box center [924, 575] width 507 height 314
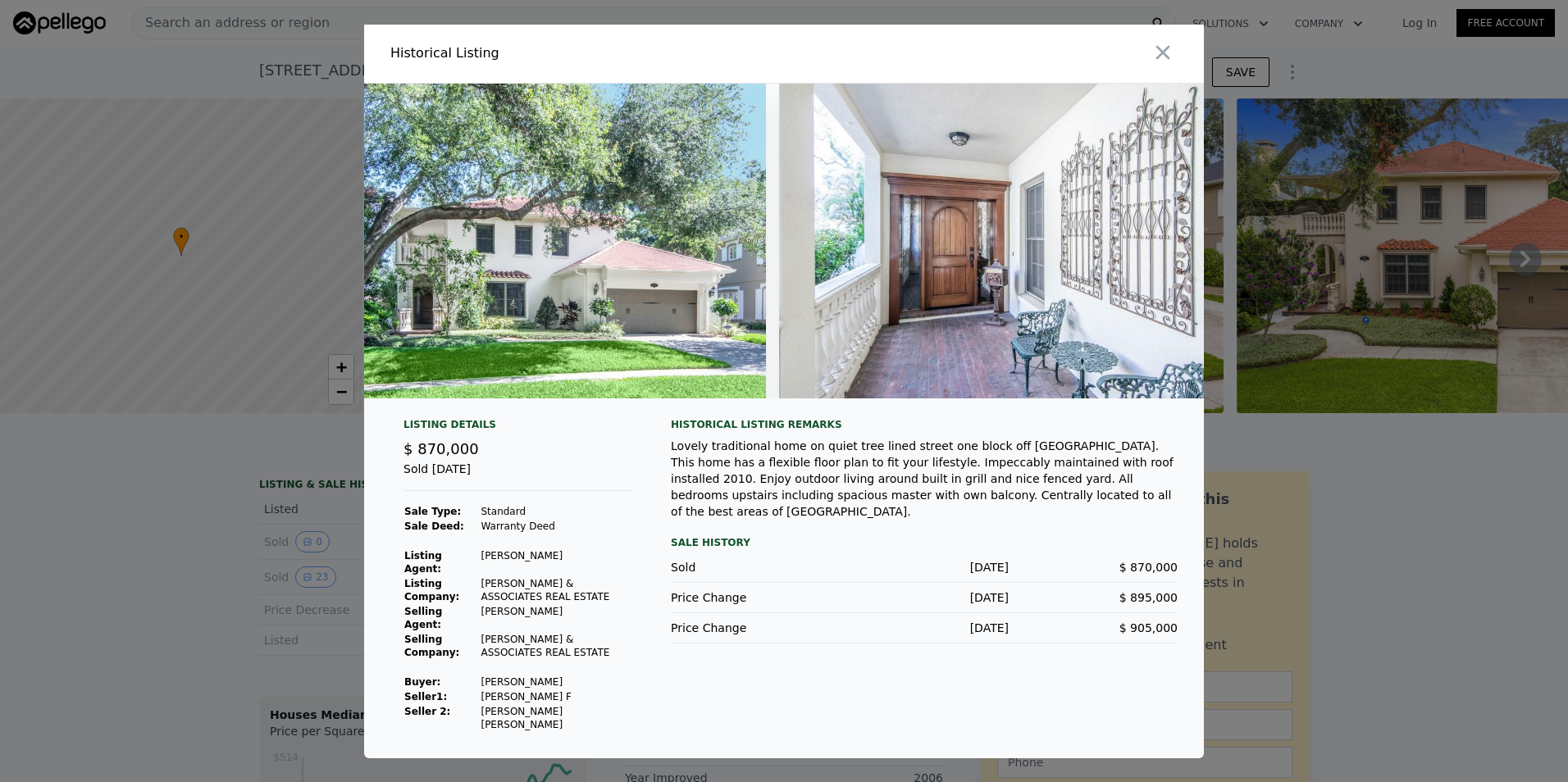
scroll to position [0, 0]
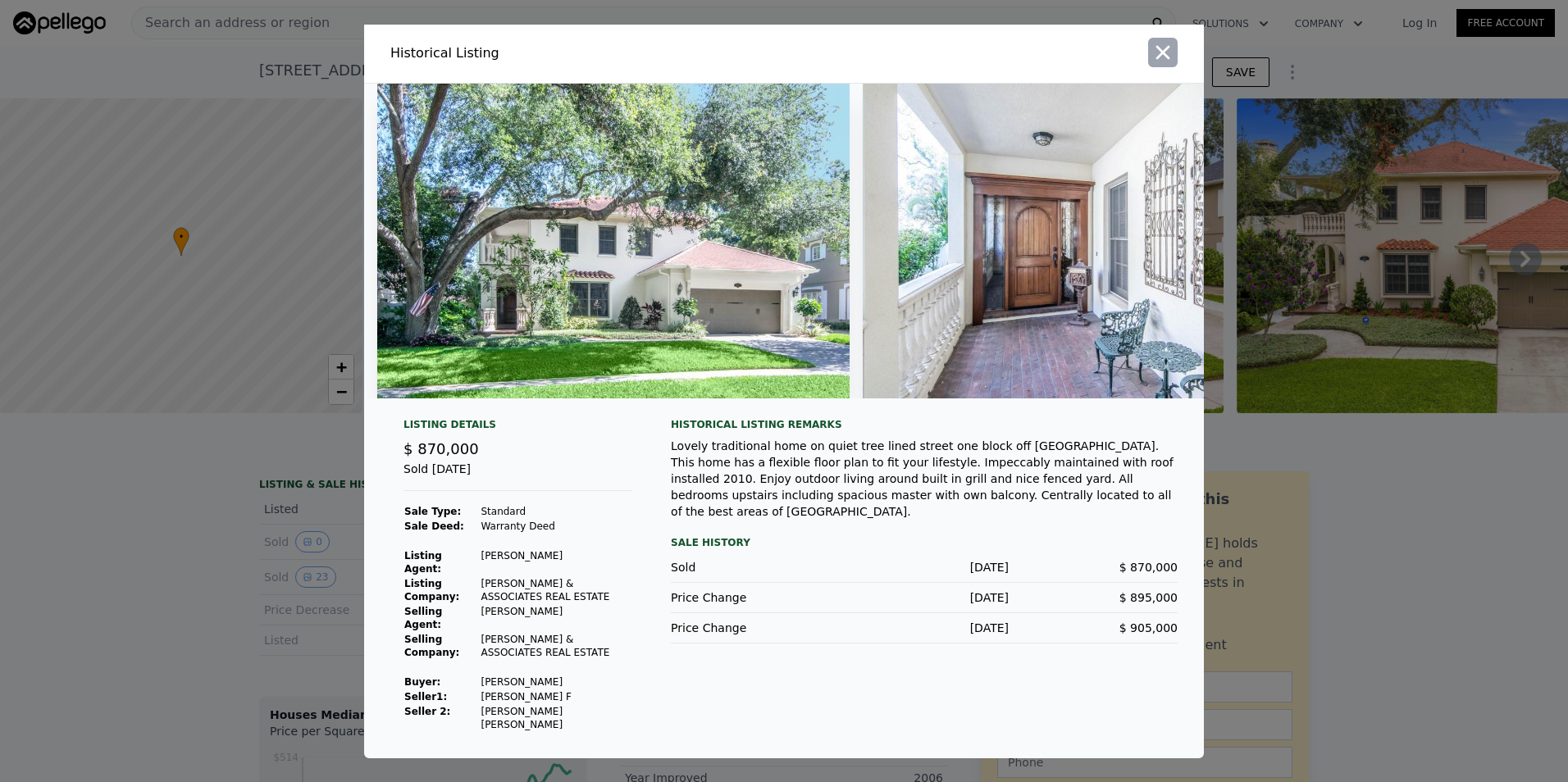
click at [1152, 64] on icon "button" at bounding box center [1162, 52] width 23 height 23
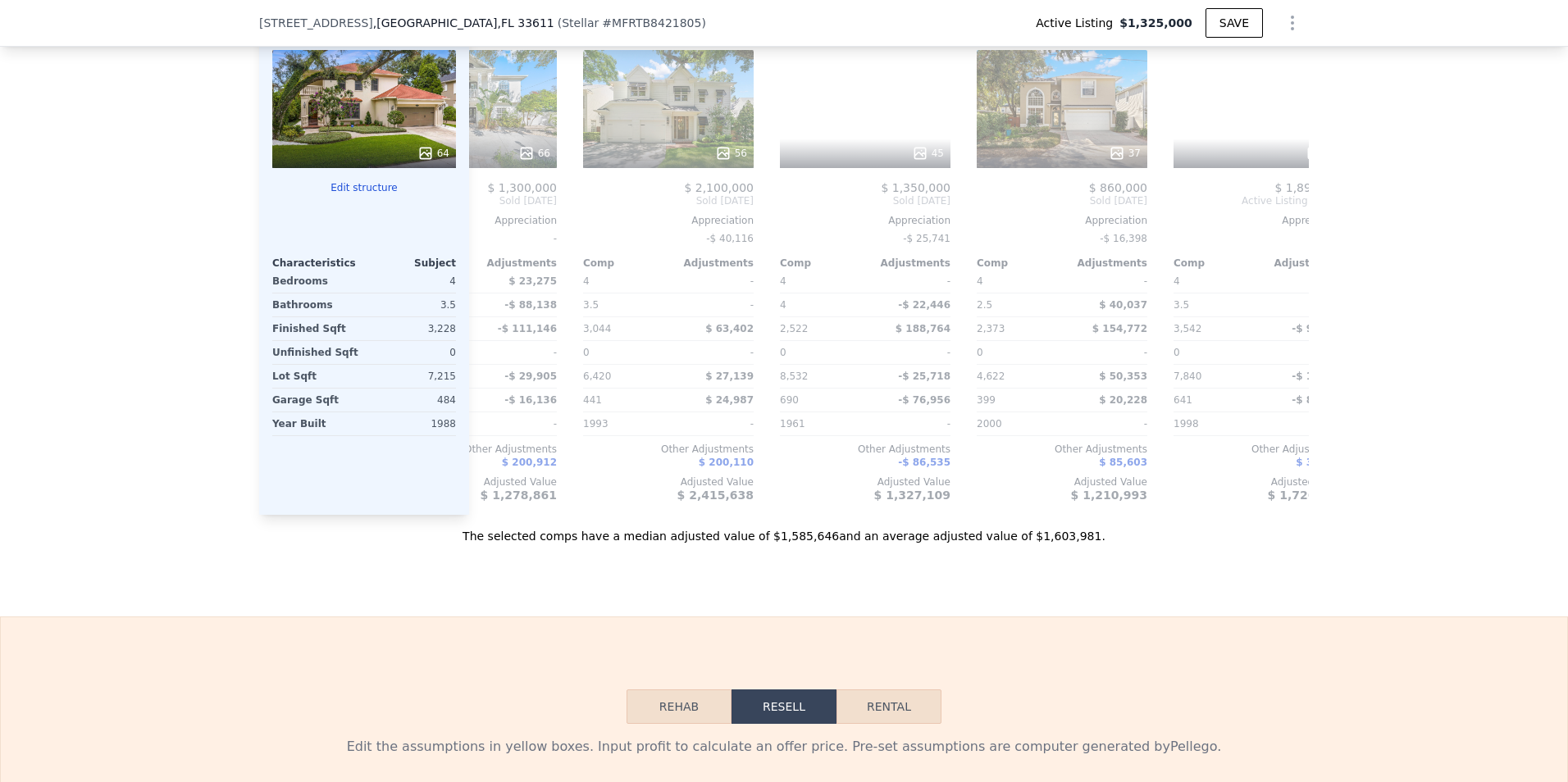
scroll to position [0, 1472]
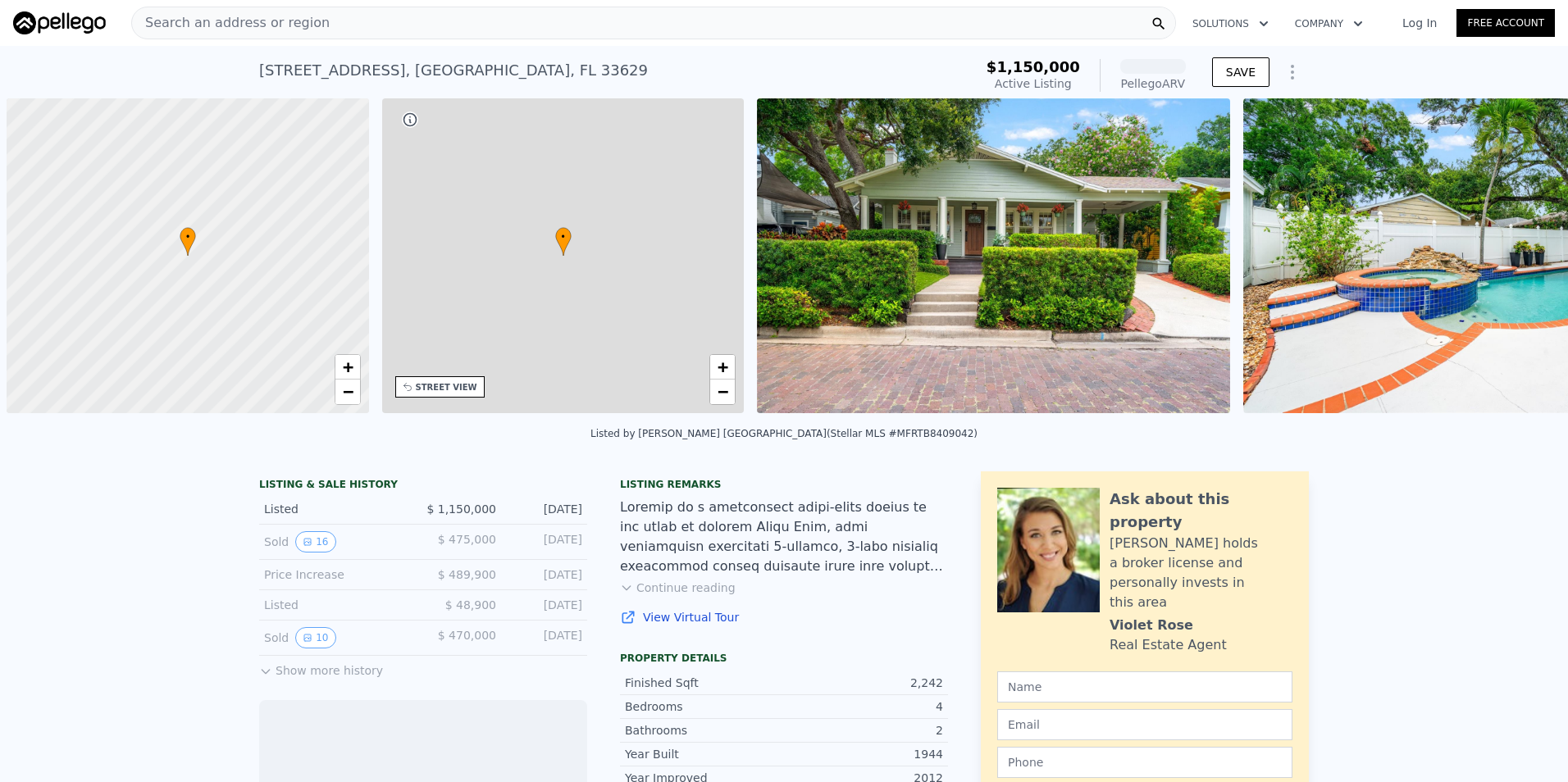
scroll to position [0, 6]
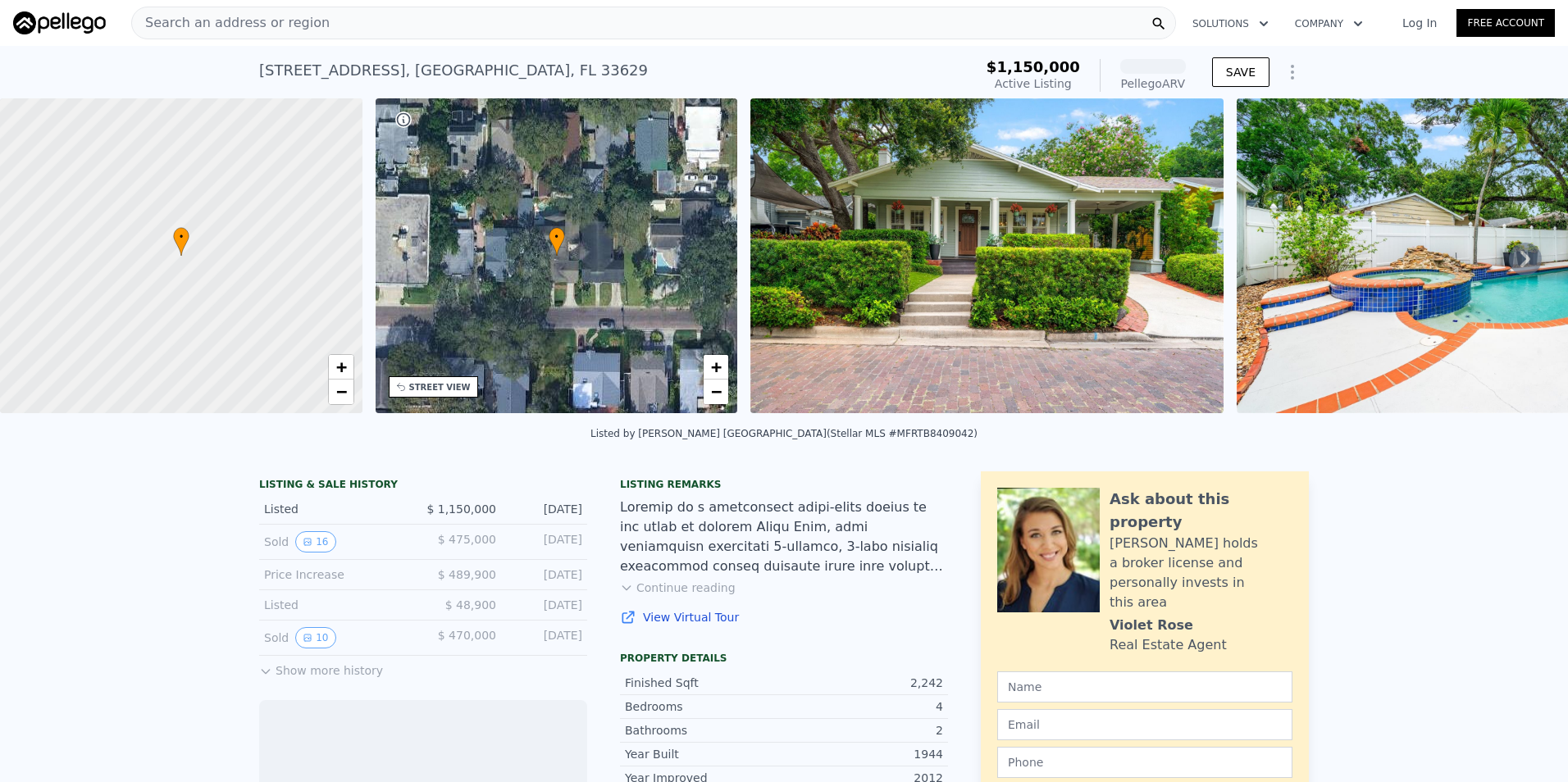
click at [959, 262] on img at bounding box center [987, 256] width 473 height 315
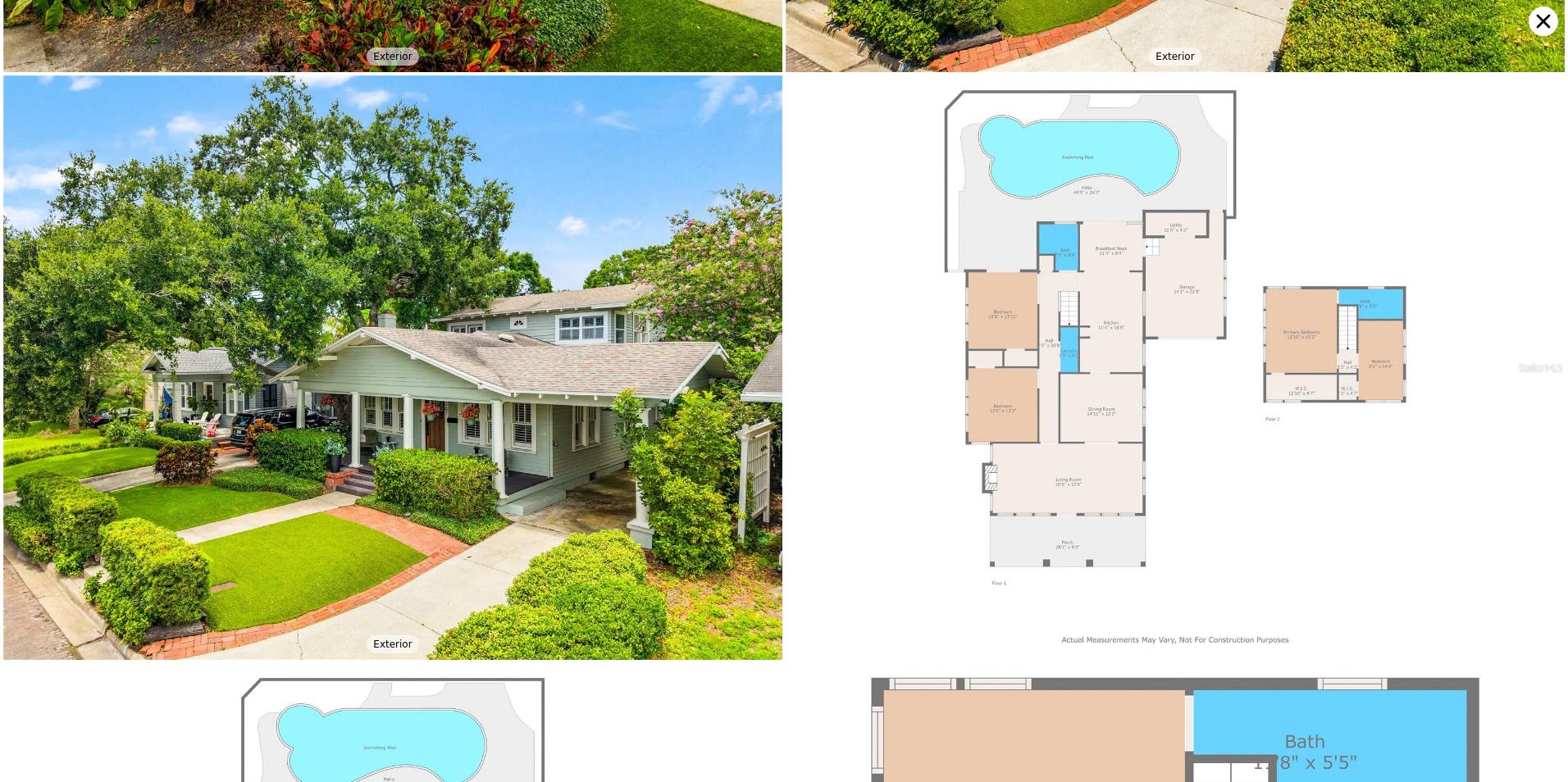
scroll to position [11072, 0]
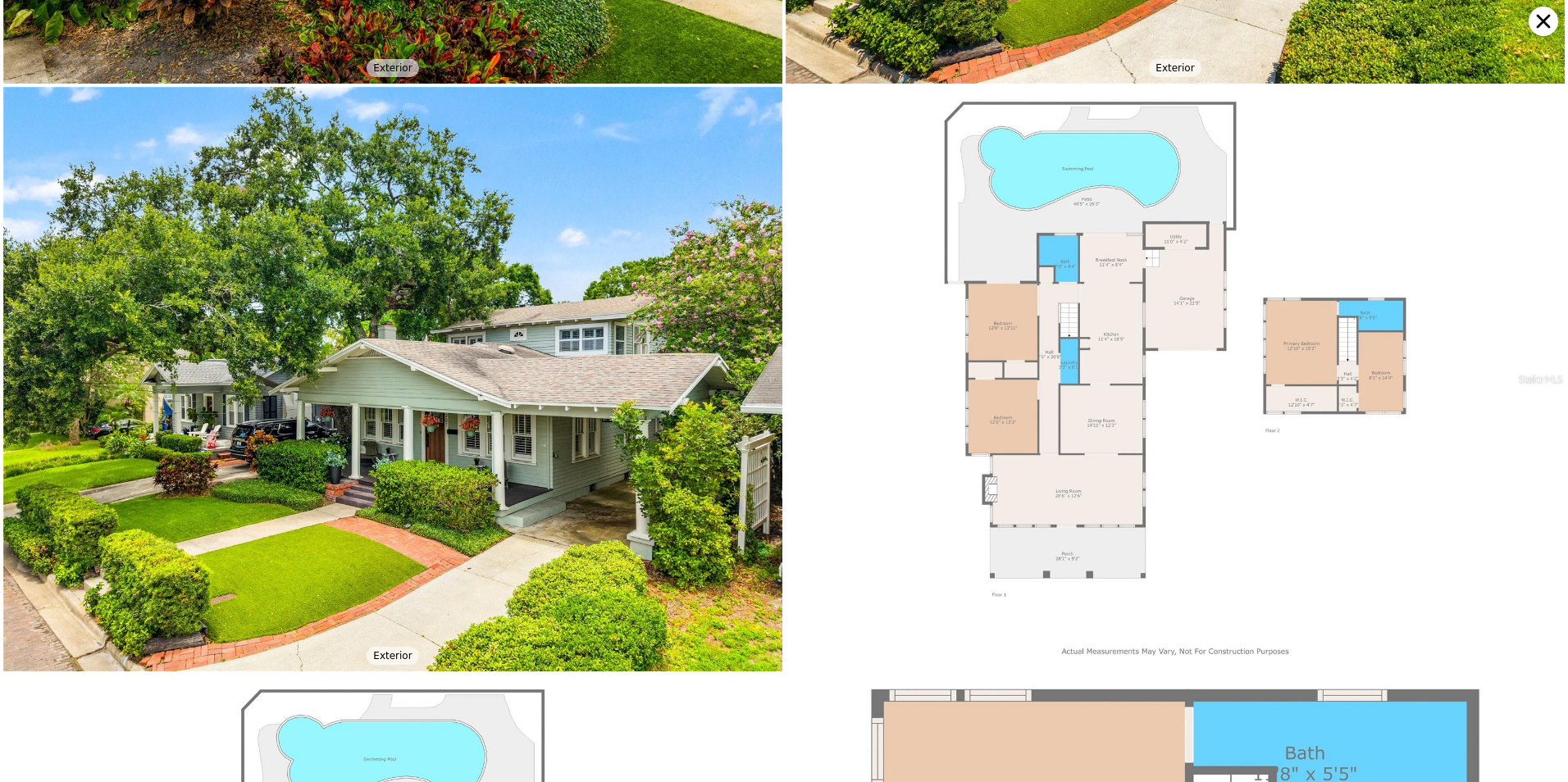
click at [1131, 278] on img at bounding box center [1175, 379] width 779 height 585
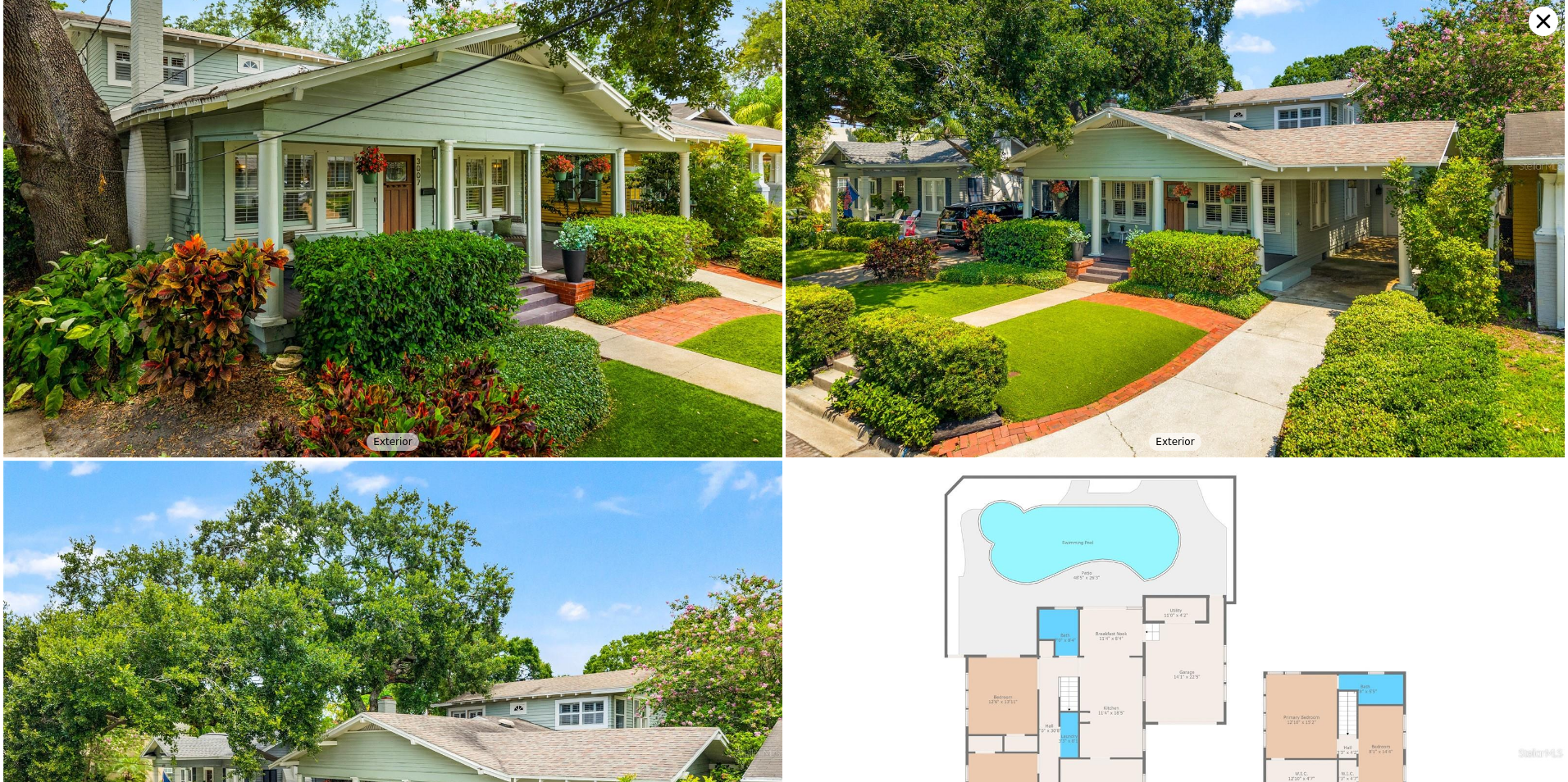
scroll to position [10489, 0]
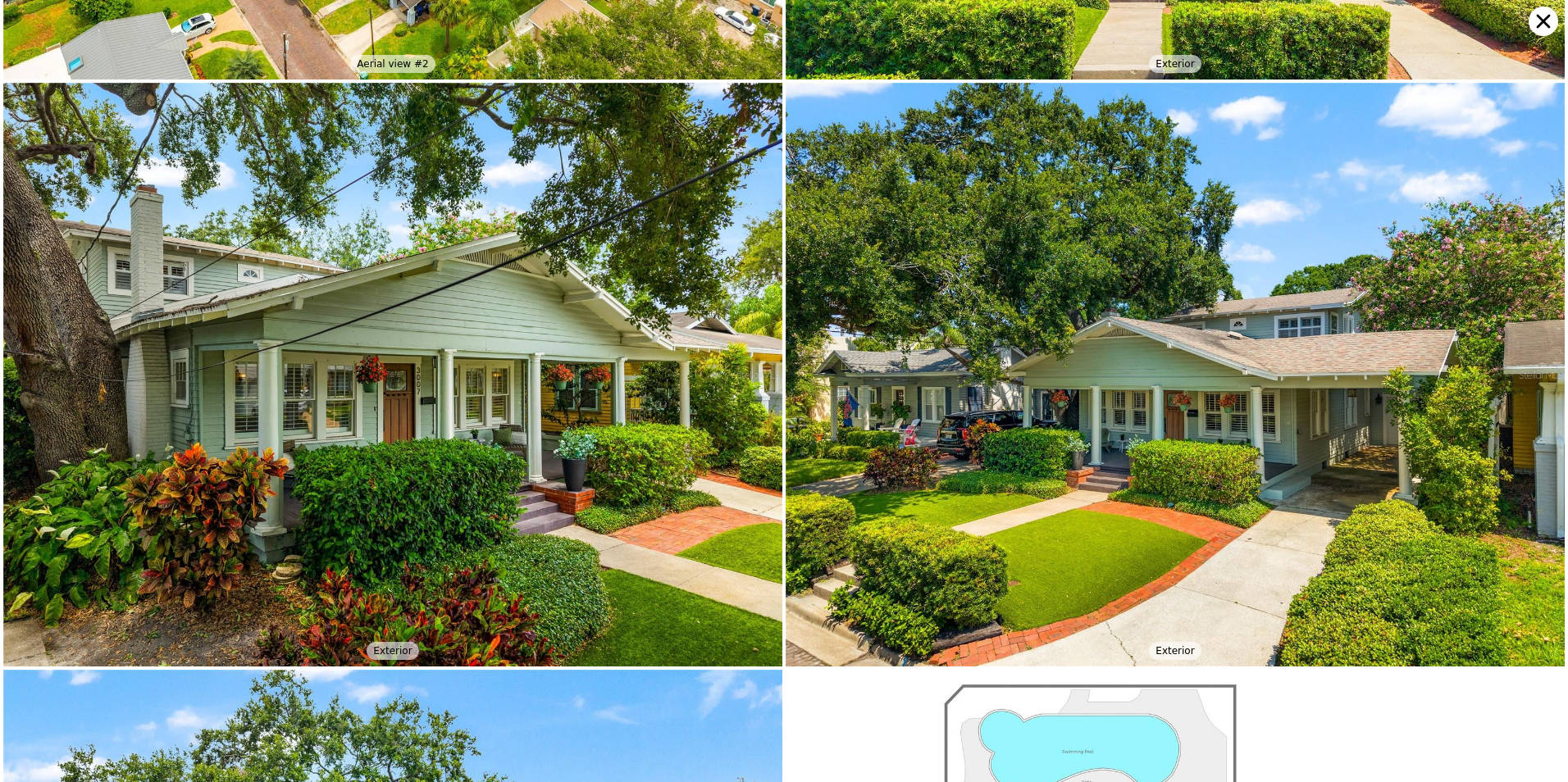
click at [1533, 26] on icon at bounding box center [1543, 21] width 30 height 30
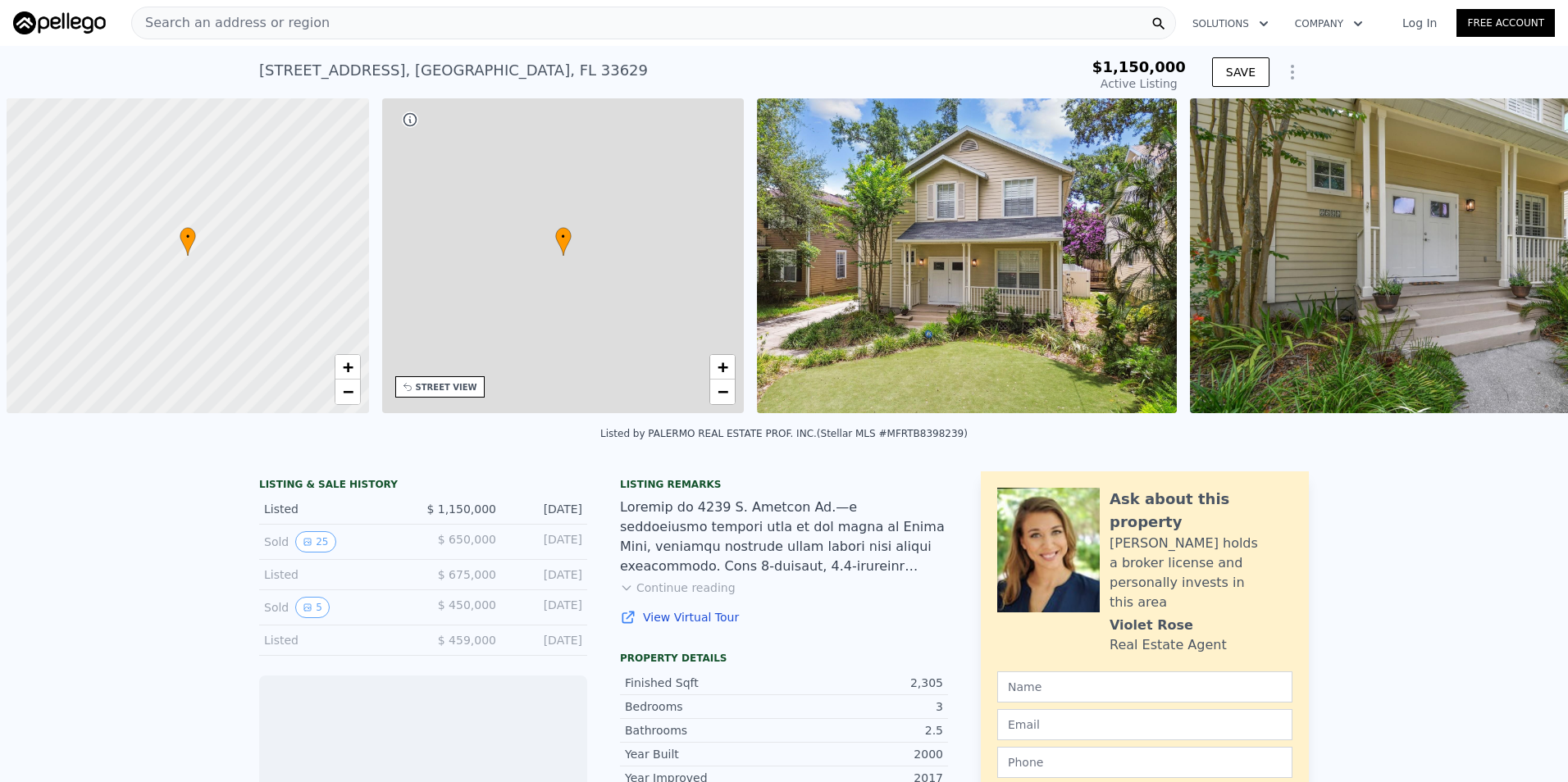
scroll to position [0, 6]
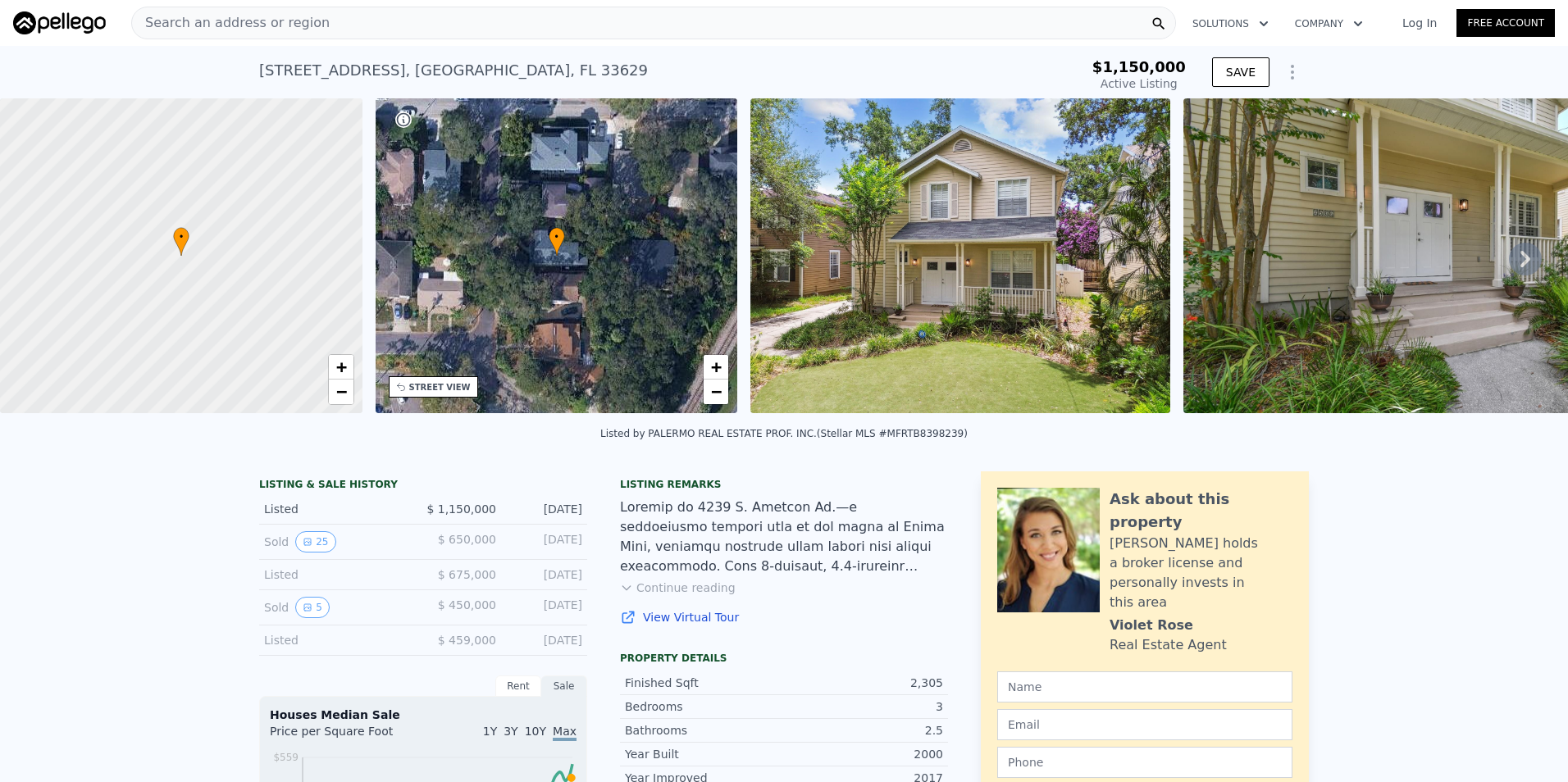
click at [963, 255] on img at bounding box center [961, 256] width 420 height 315
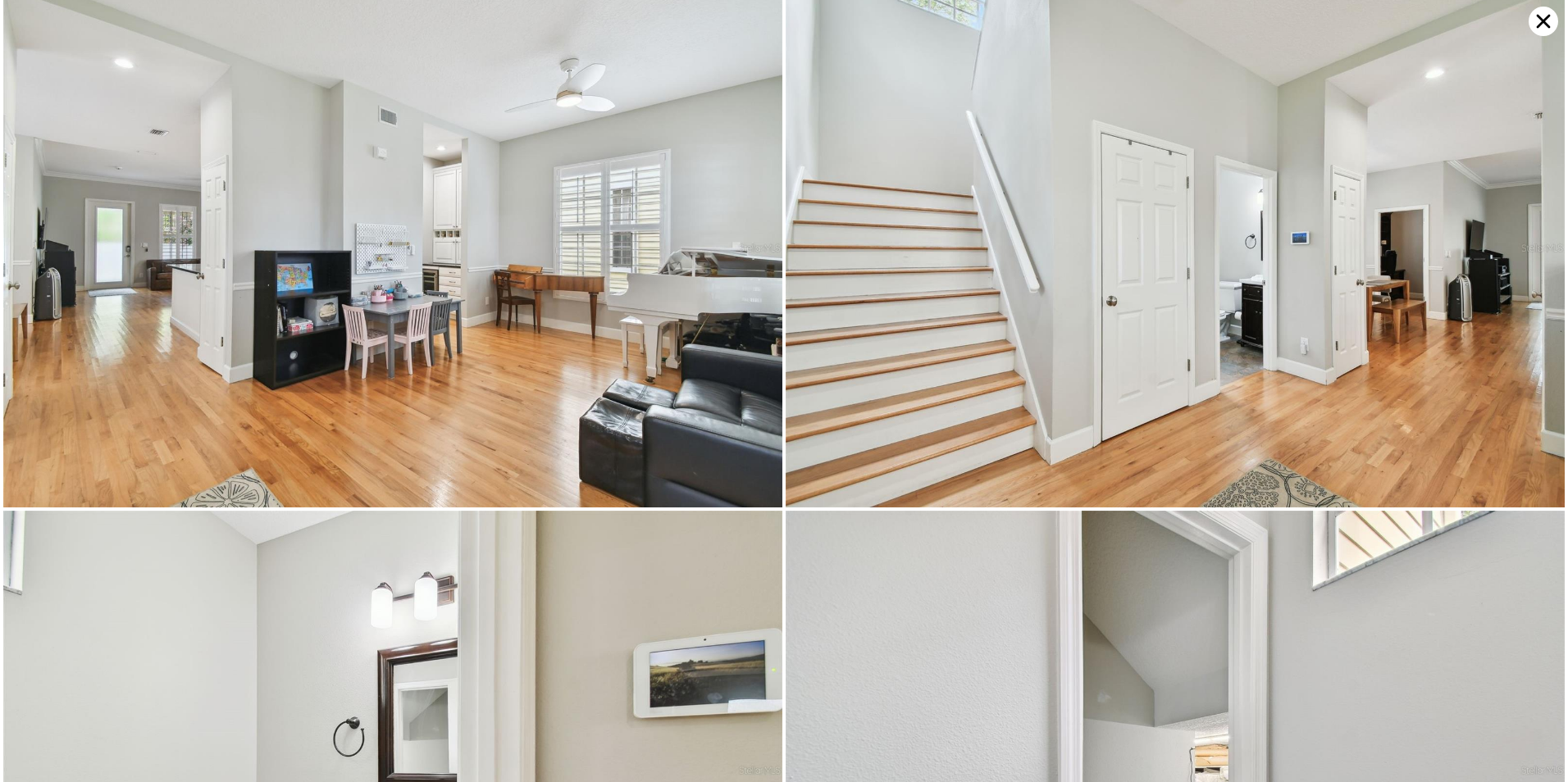
scroll to position [1101, 0]
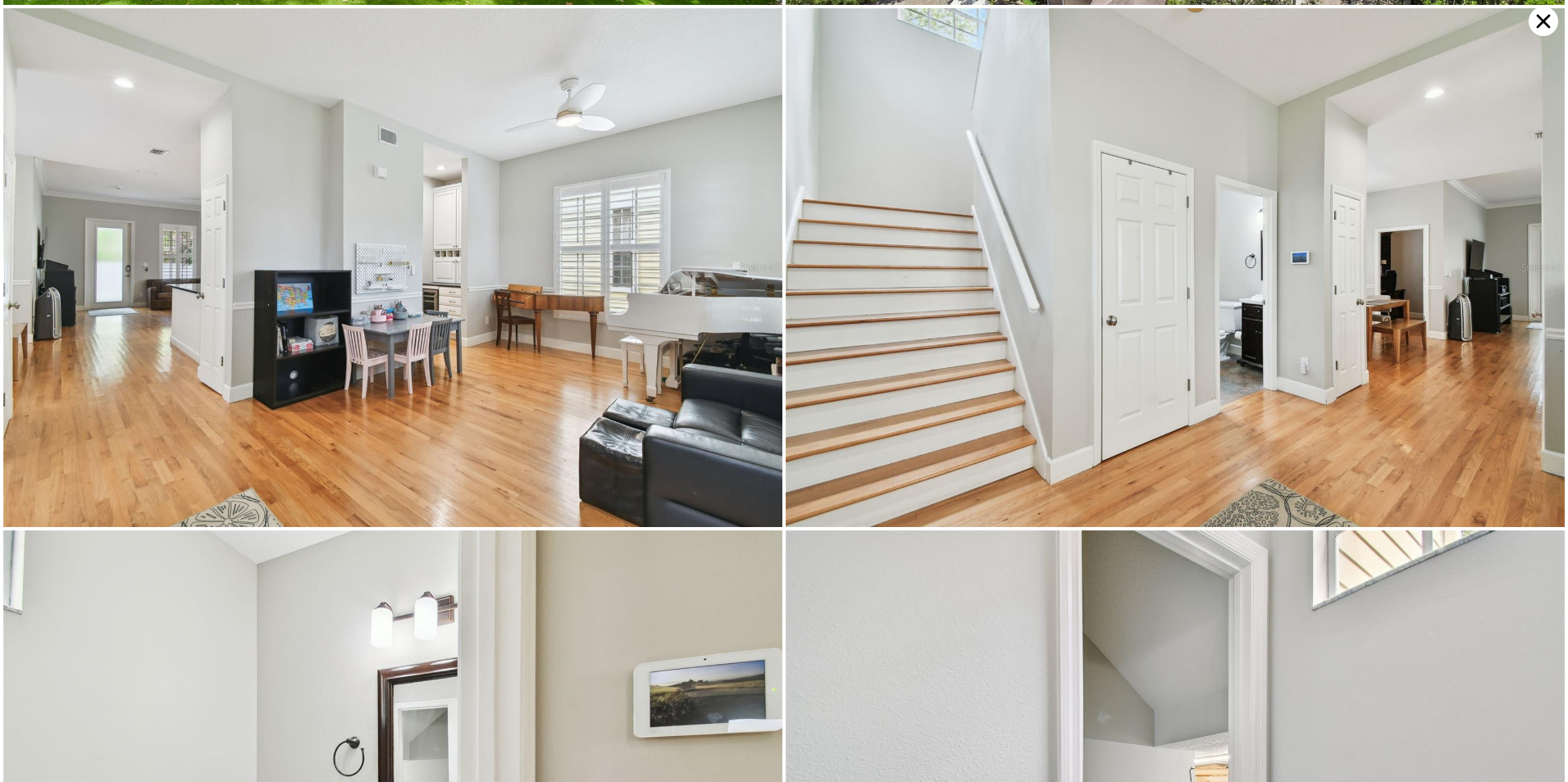
click at [569, 381] on img at bounding box center [393, 267] width 779 height 519
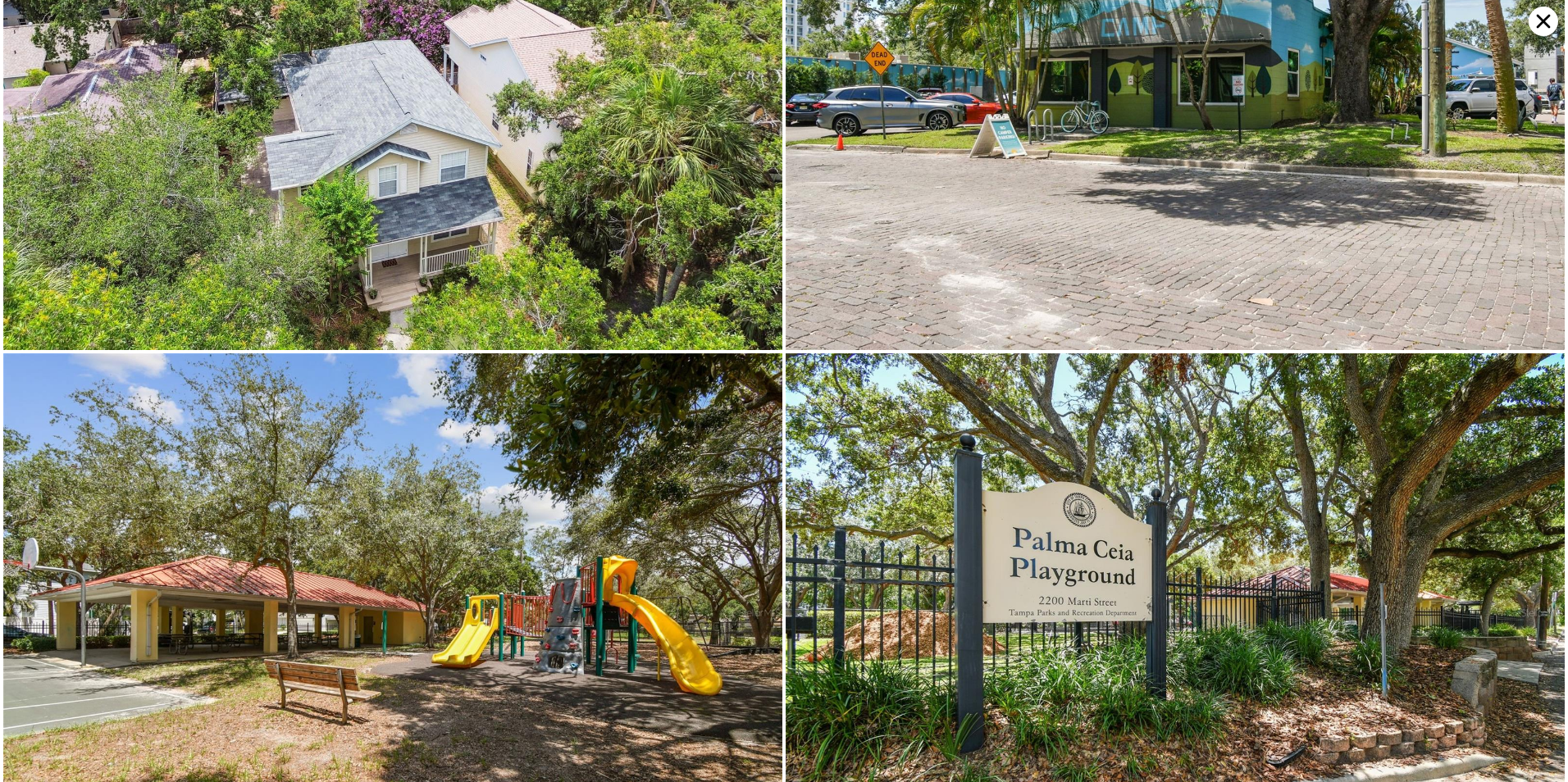
scroll to position [10222, 0]
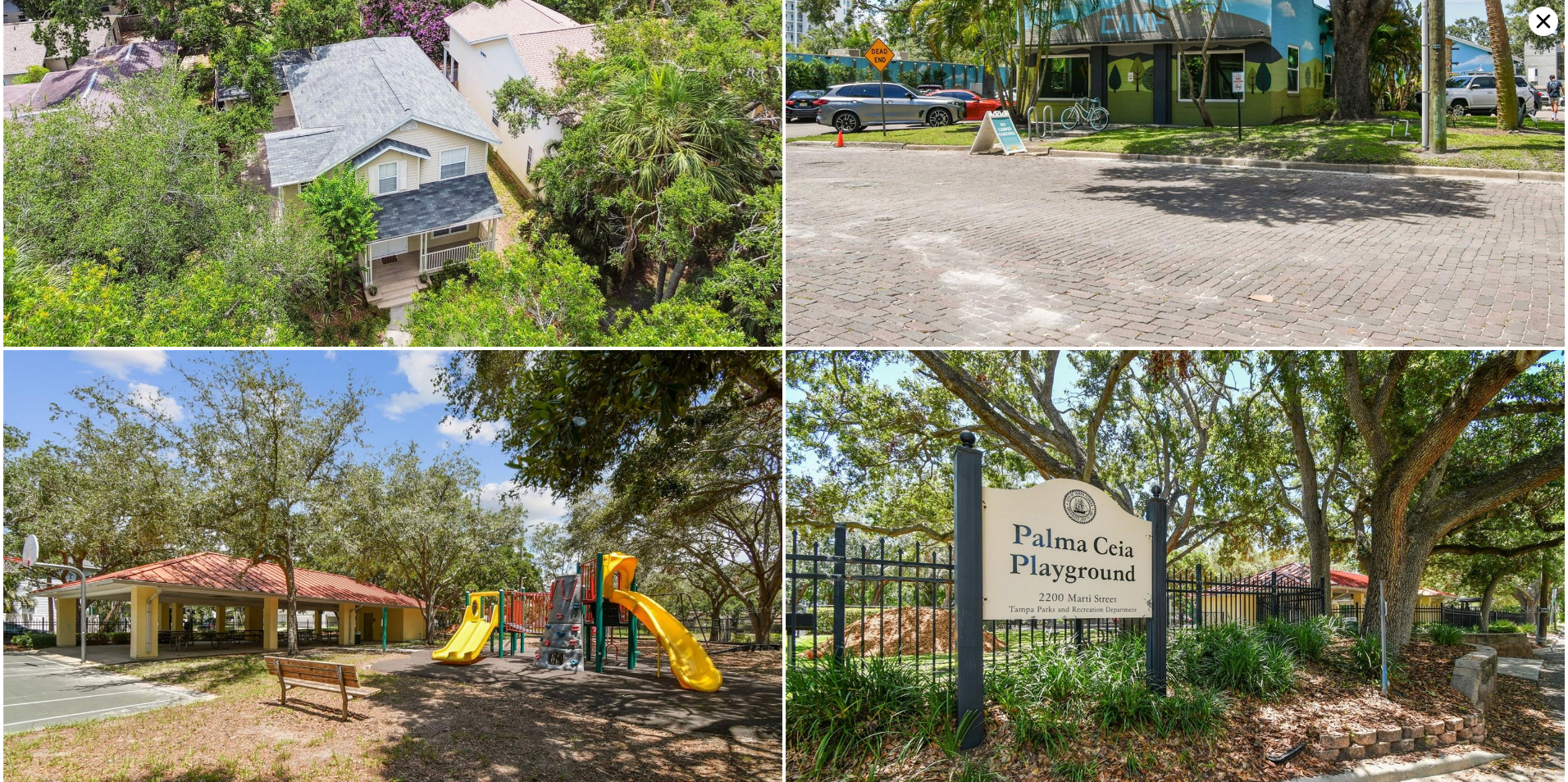
click at [1542, 13] on icon at bounding box center [1543, 21] width 30 height 30
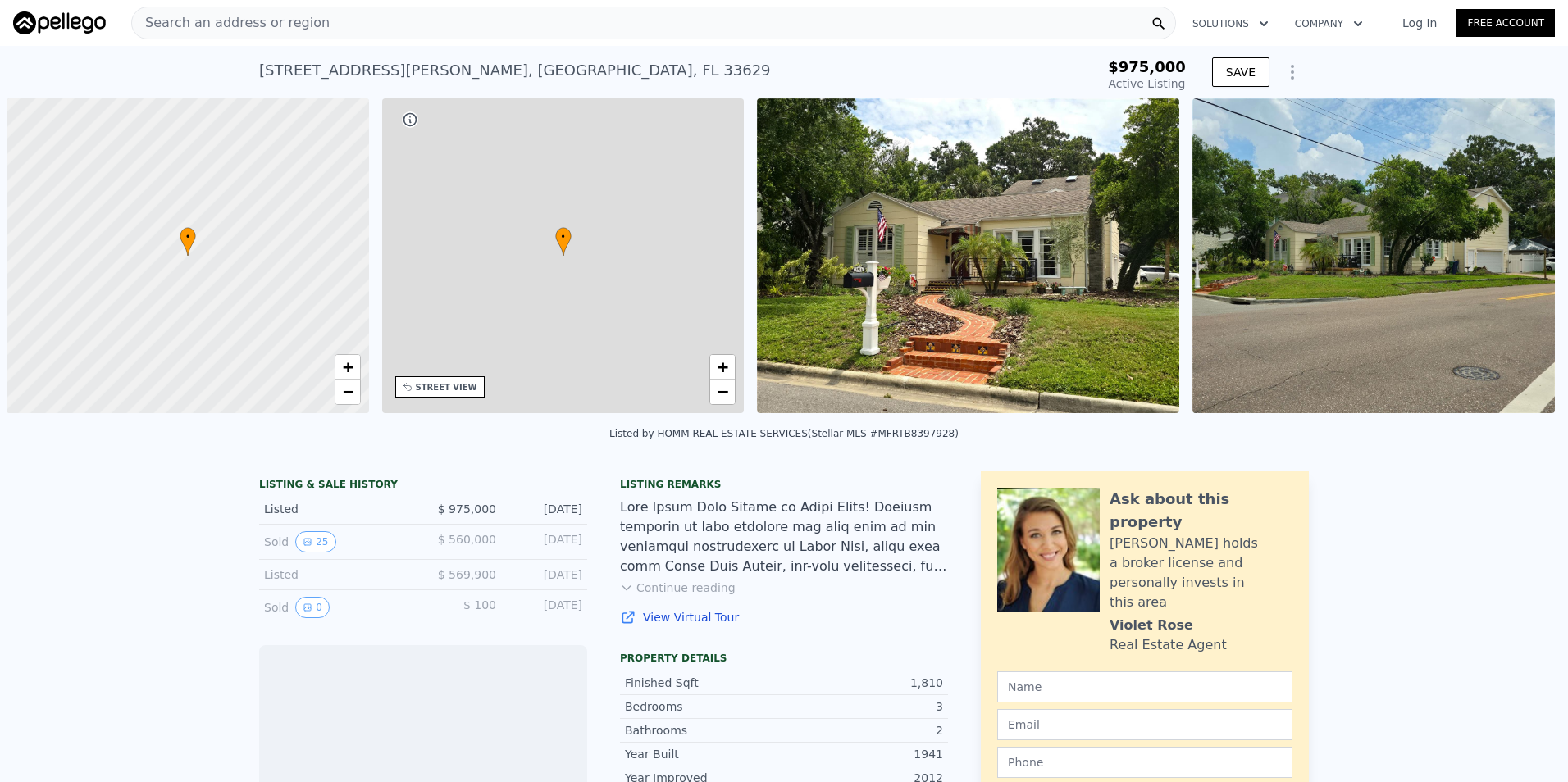
scroll to position [0, 6]
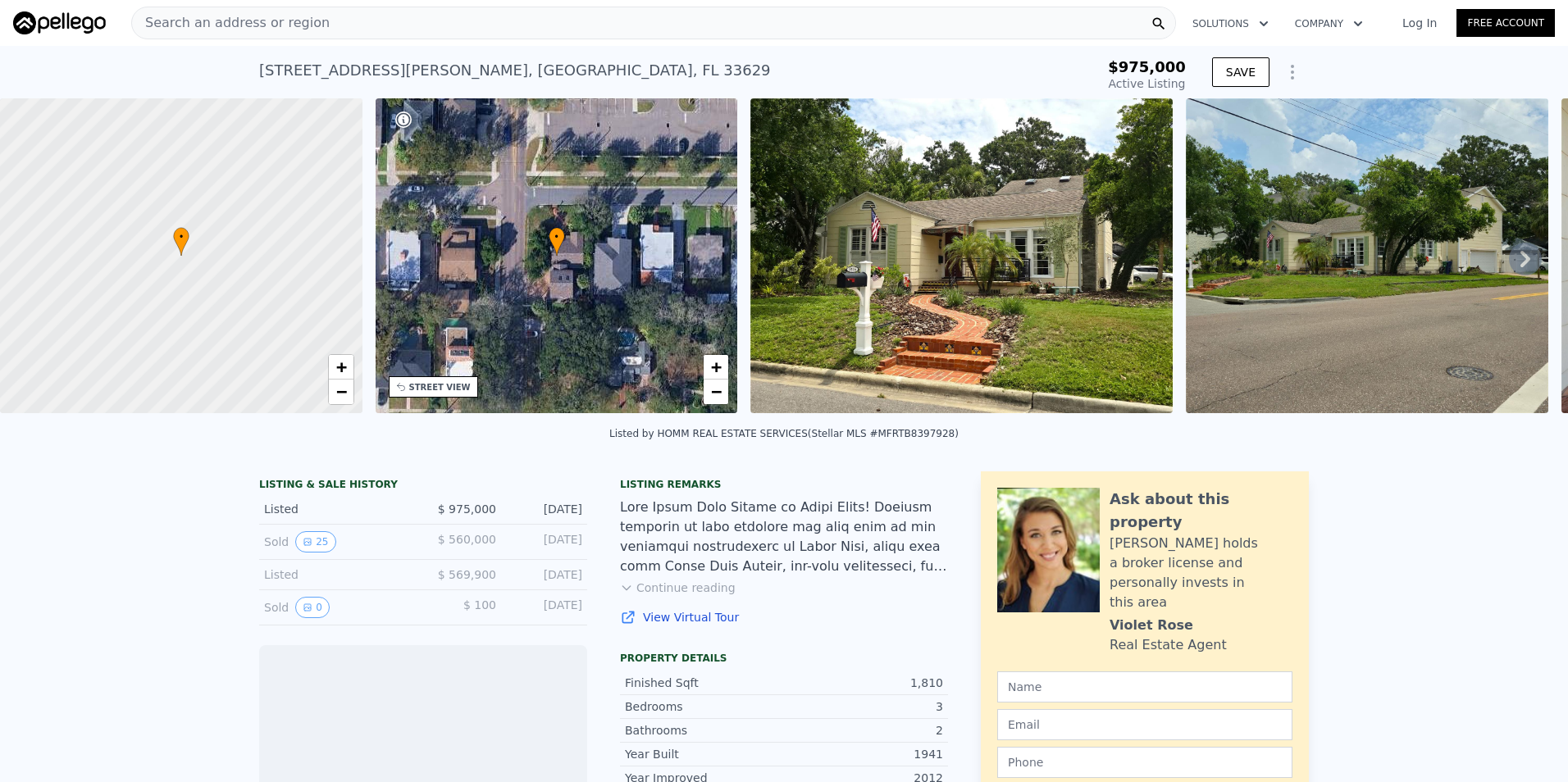
click at [904, 243] on img at bounding box center [961, 256] width 422 height 315
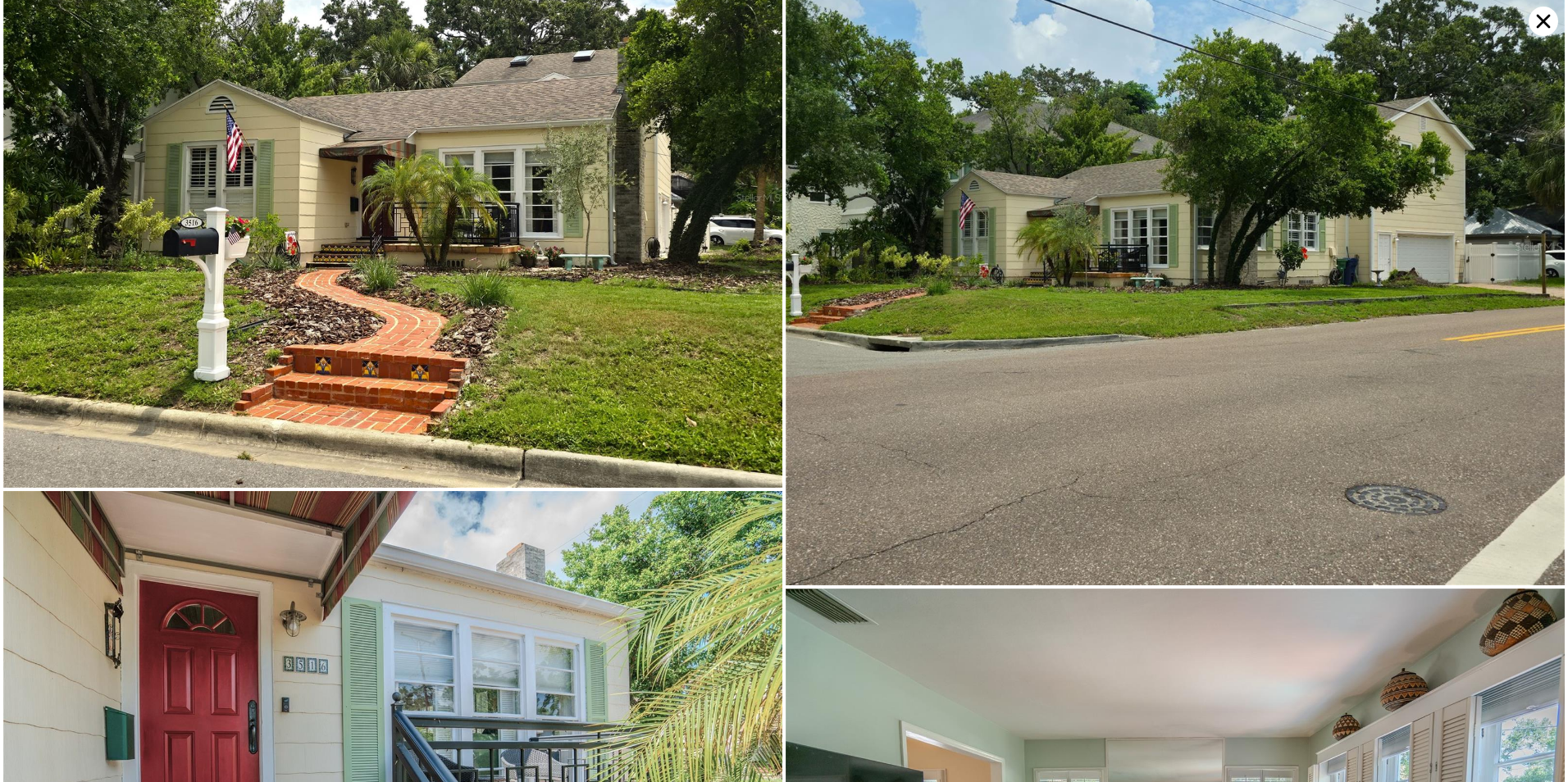
scroll to position [0, 0]
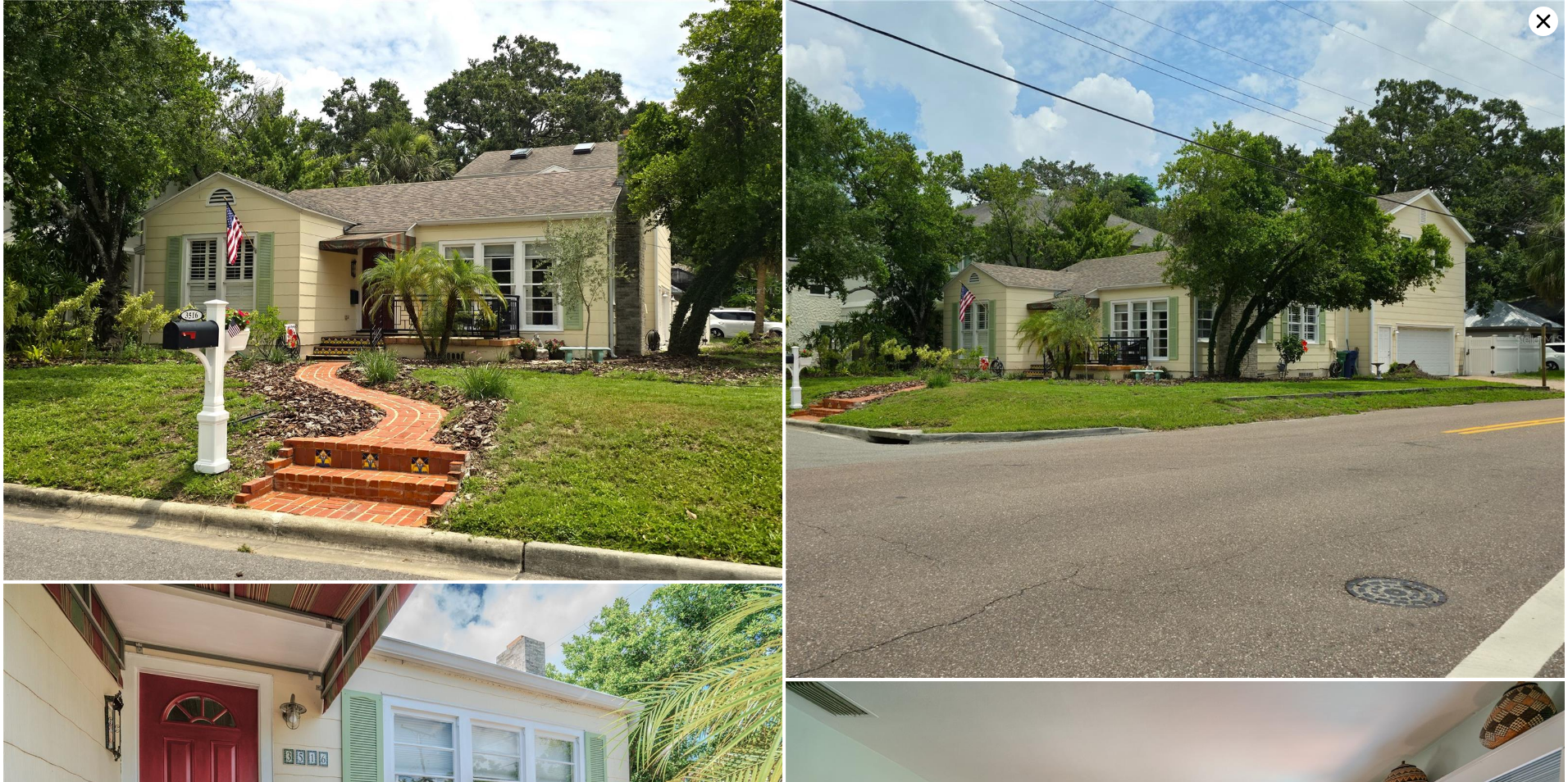
click at [1536, 26] on icon at bounding box center [1543, 21] width 30 height 30
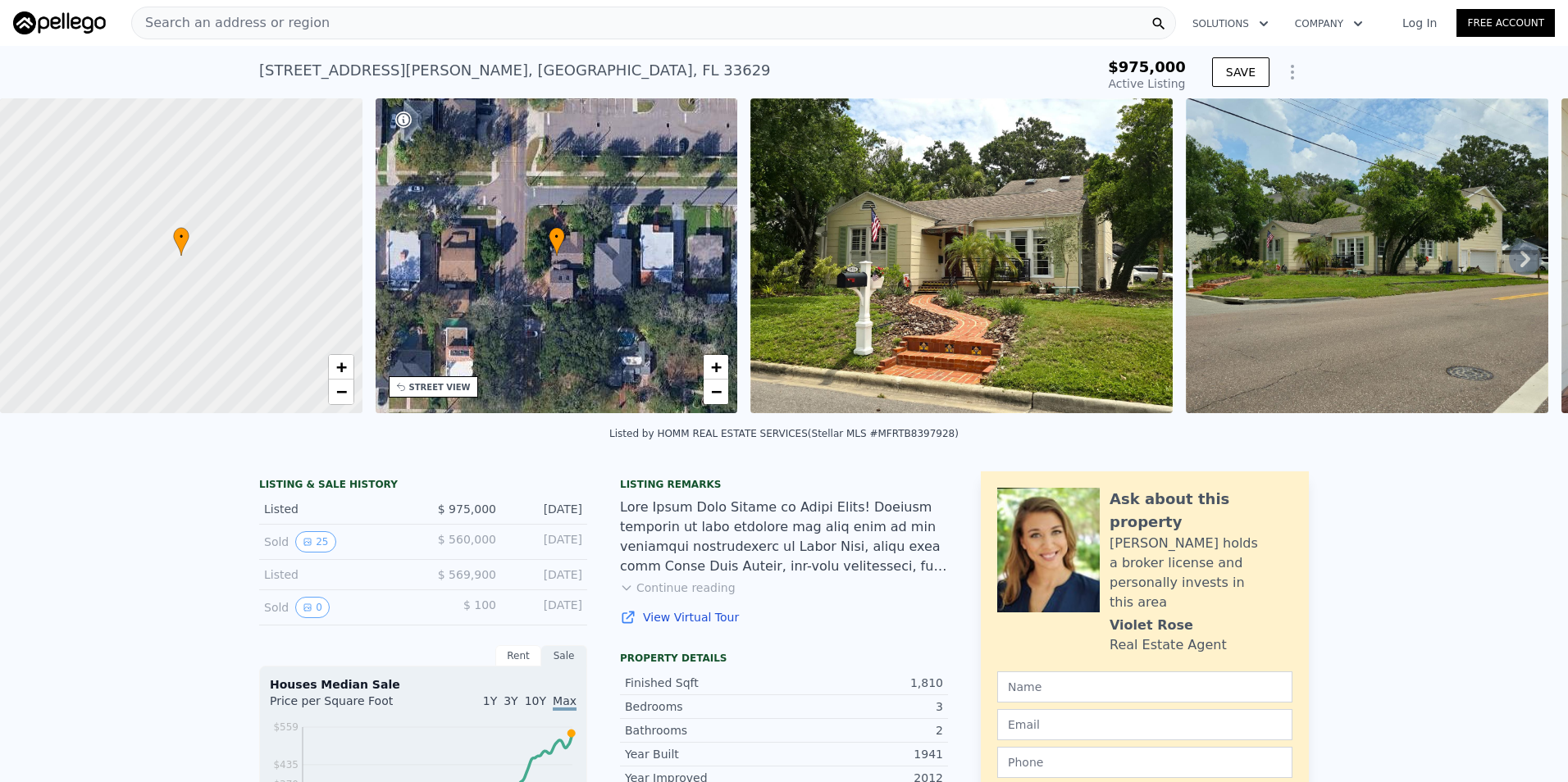
click at [678, 596] on button "Continue reading" at bounding box center [678, 587] width 116 height 16
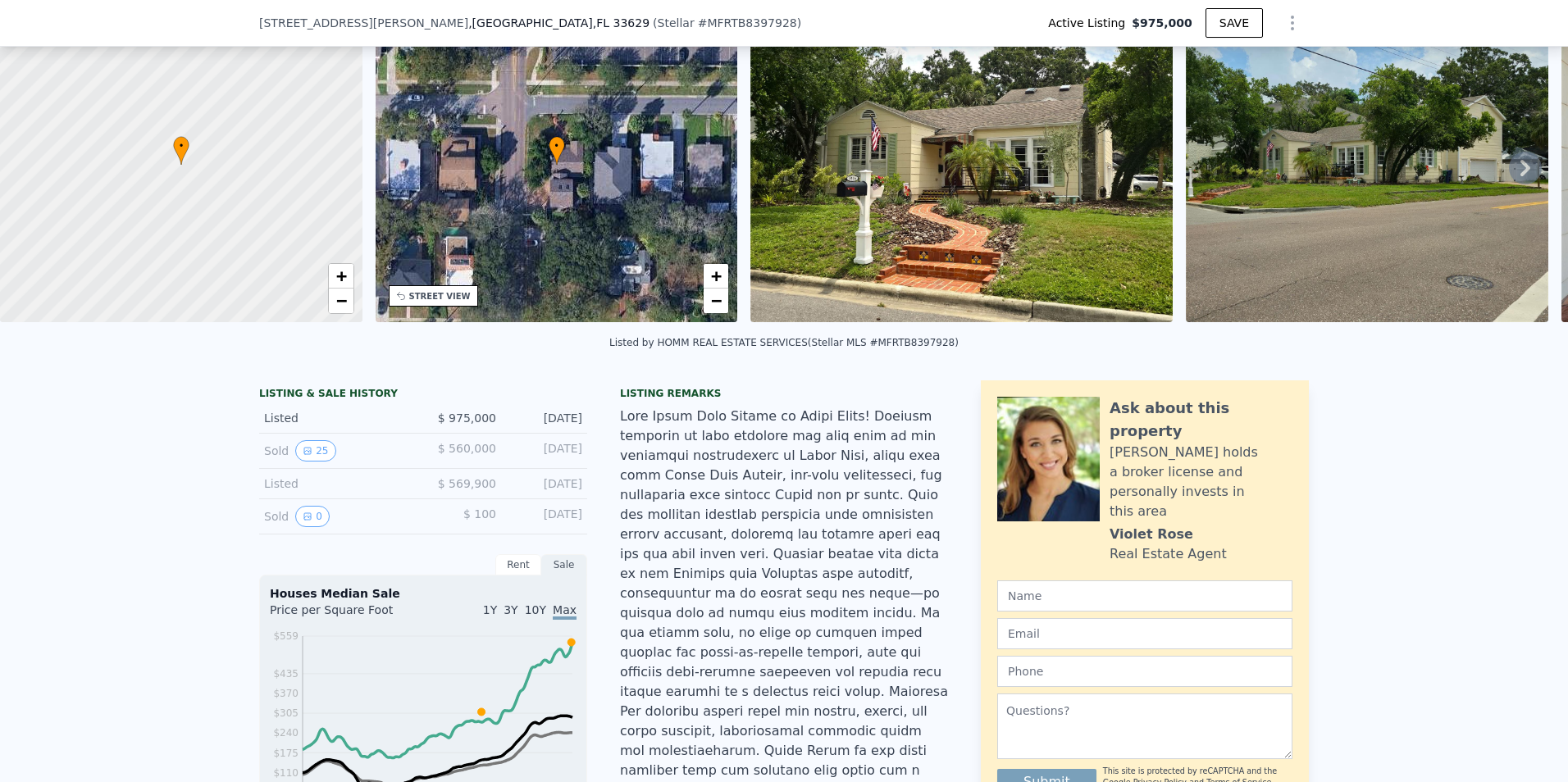
scroll to position [240, 0]
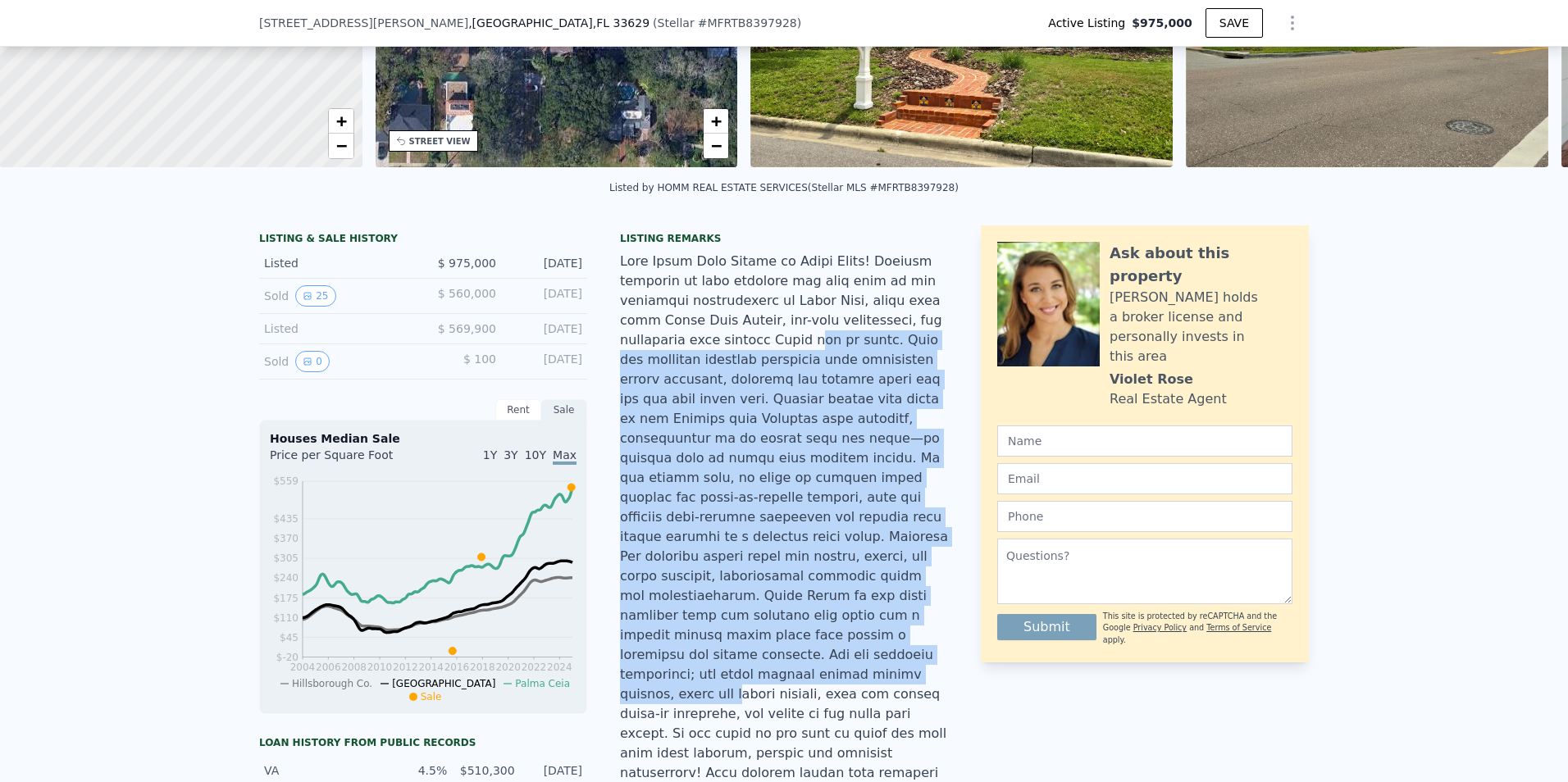
drag, startPoint x: 663, startPoint y: 352, endPoint x: 844, endPoint y: 636, distance: 336.8
click at [844, 636] on div at bounding box center [784, 773] width 328 height 1043
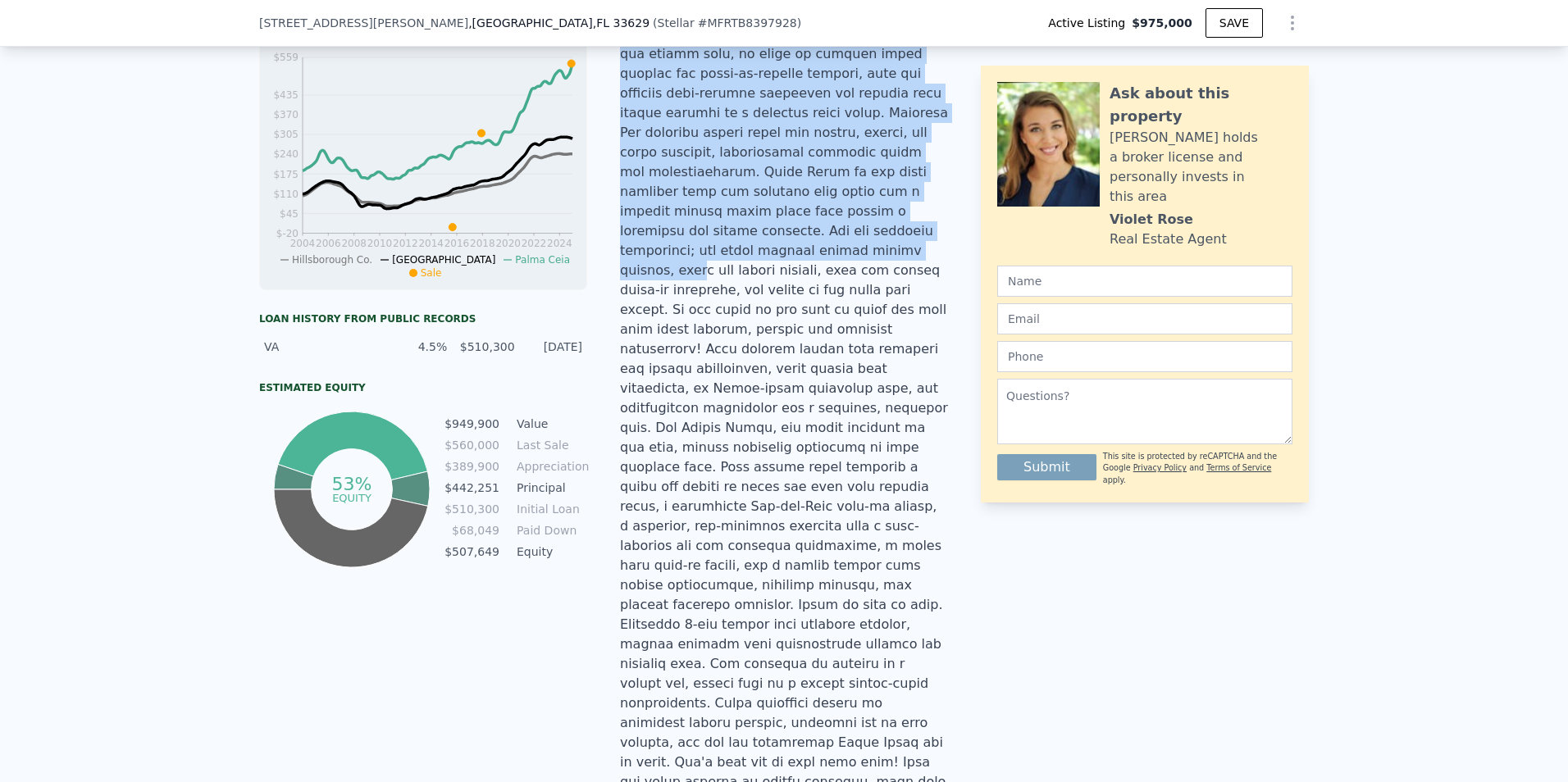
scroll to position [732, 0]
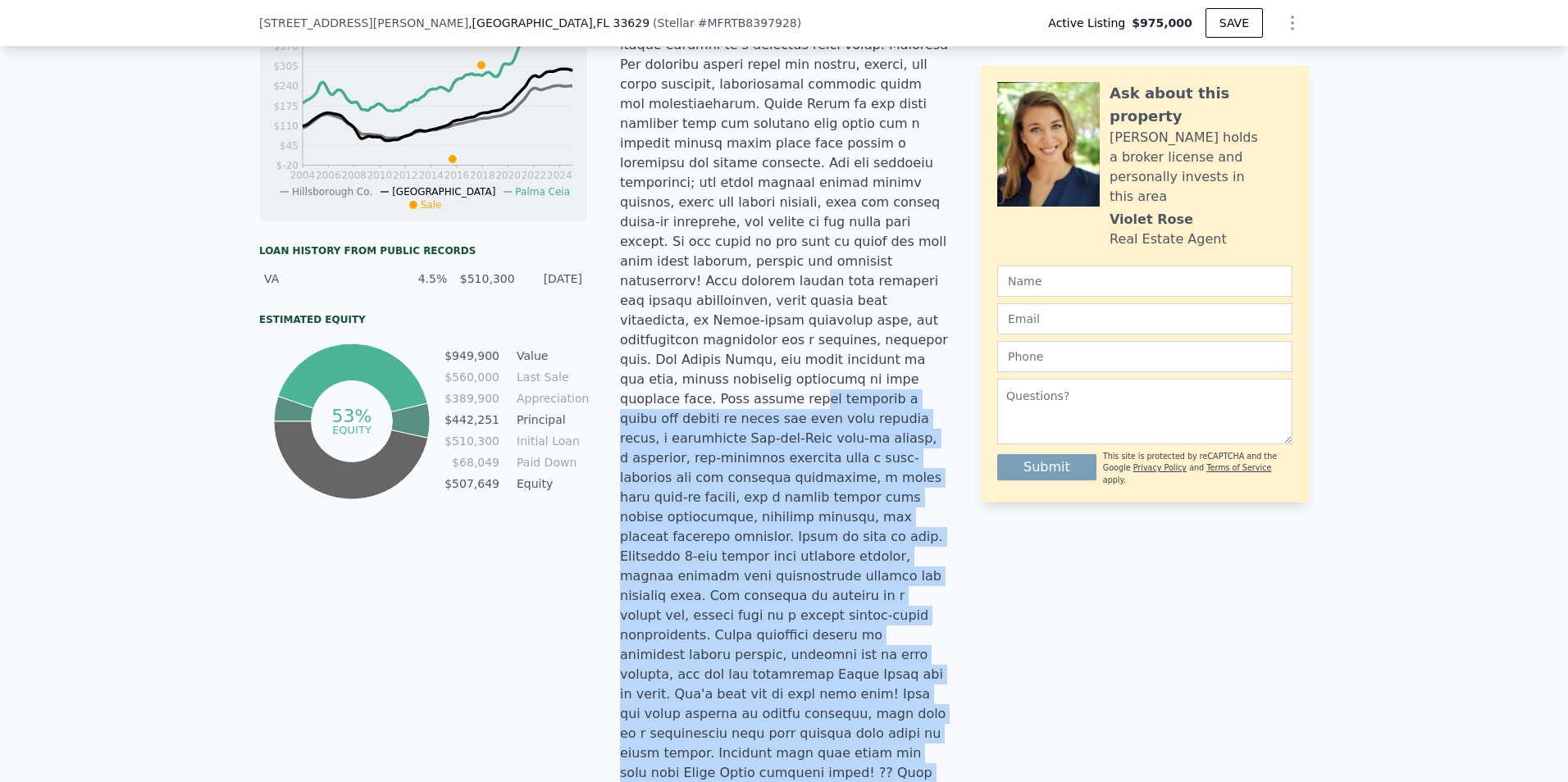
drag, startPoint x: 670, startPoint y: 312, endPoint x: 920, endPoint y: 621, distance: 397.5
click at [920, 621] on div at bounding box center [784, 281] width 328 height 1043
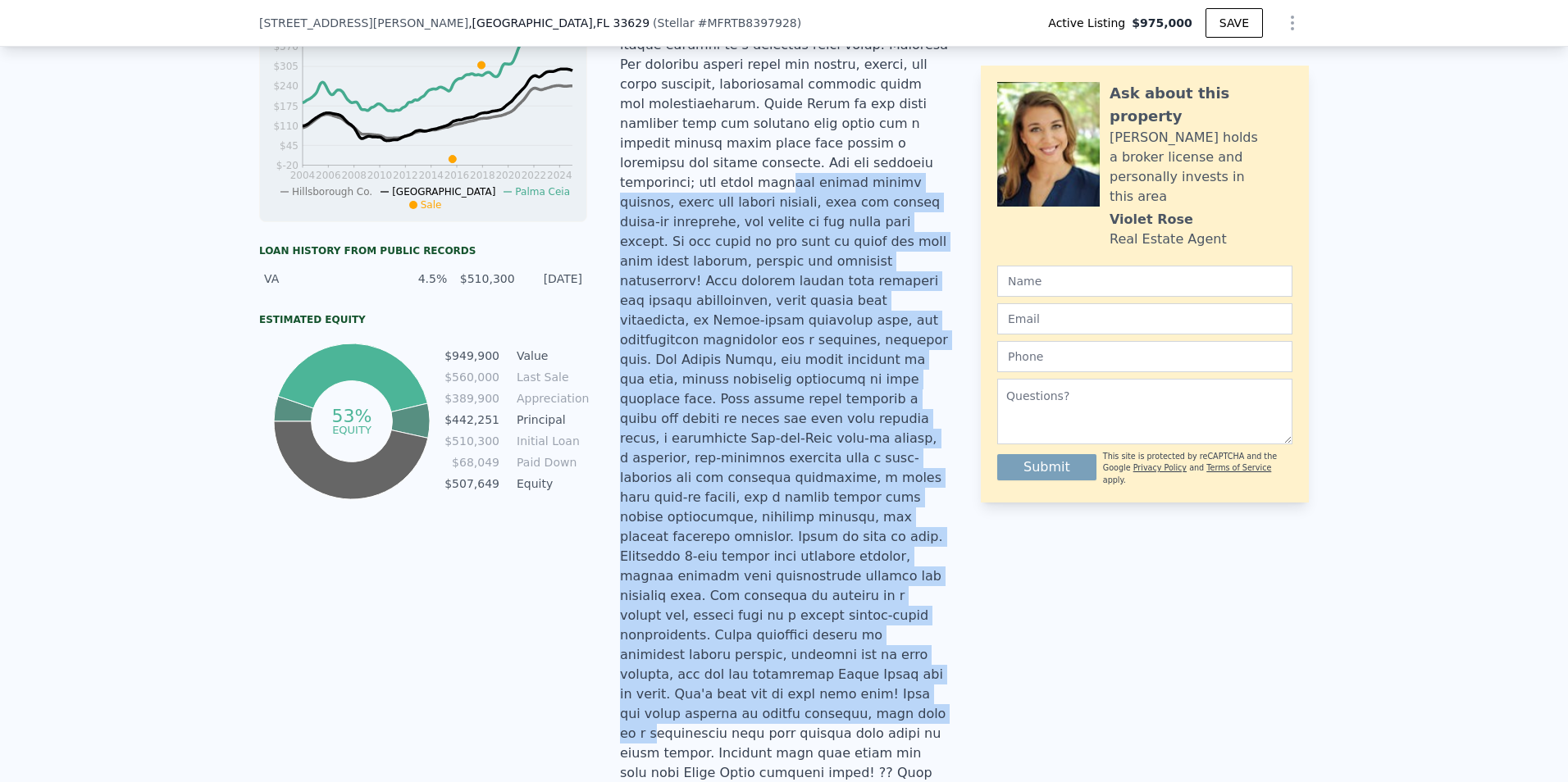
drag, startPoint x: 667, startPoint y: 136, endPoint x: 756, endPoint y: 567, distance: 440.1
click at [756, 567] on div at bounding box center [784, 281] width 328 height 1043
drag, startPoint x: 756, startPoint y: 567, endPoint x: 693, endPoint y: 400, distance: 178.5
click at [693, 400] on div at bounding box center [784, 281] width 328 height 1043
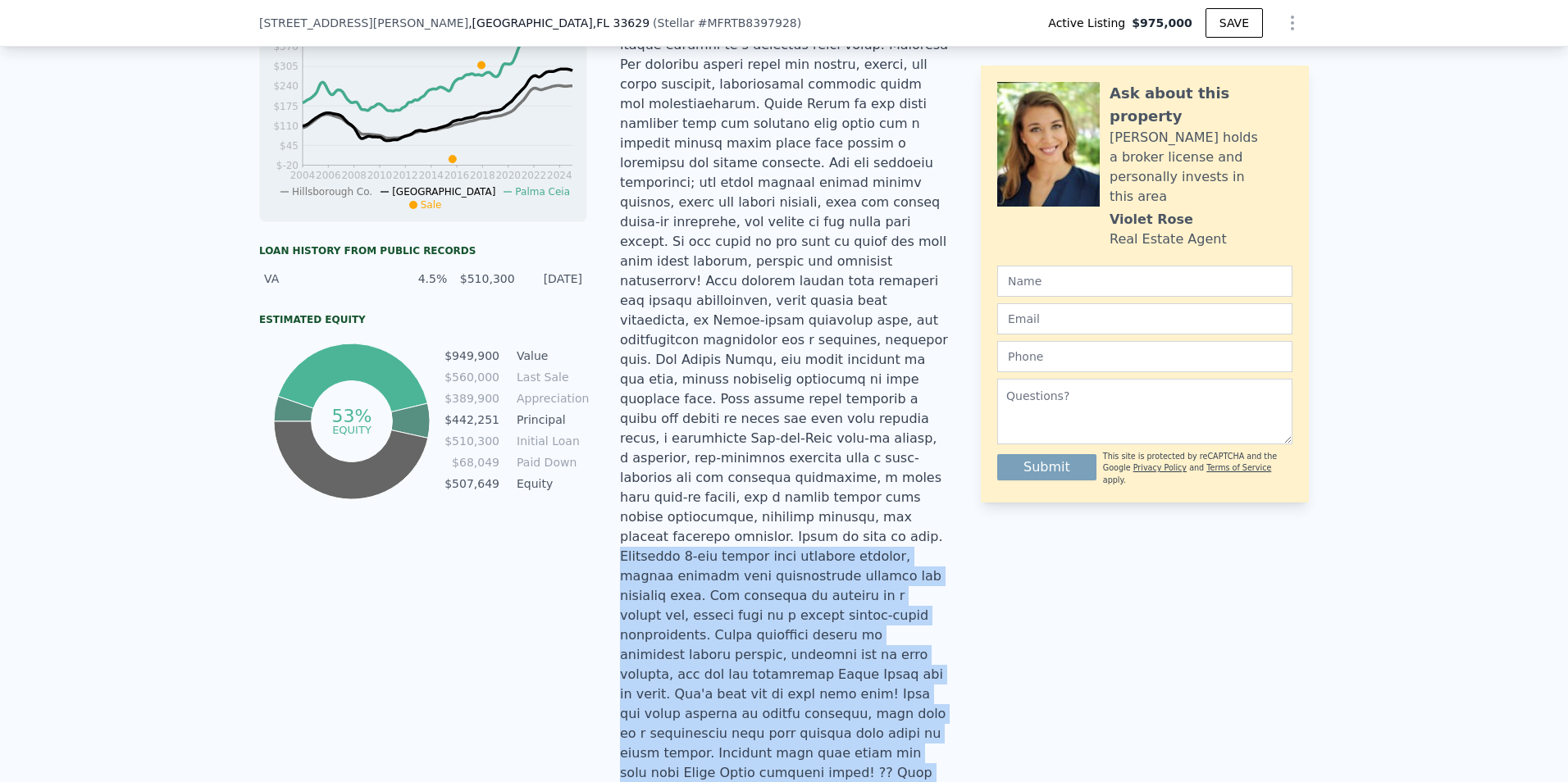
drag, startPoint x: 624, startPoint y: 431, endPoint x: 914, endPoint y: 612, distance: 341.8
click at [914, 612] on div at bounding box center [784, 281] width 328 height 1043
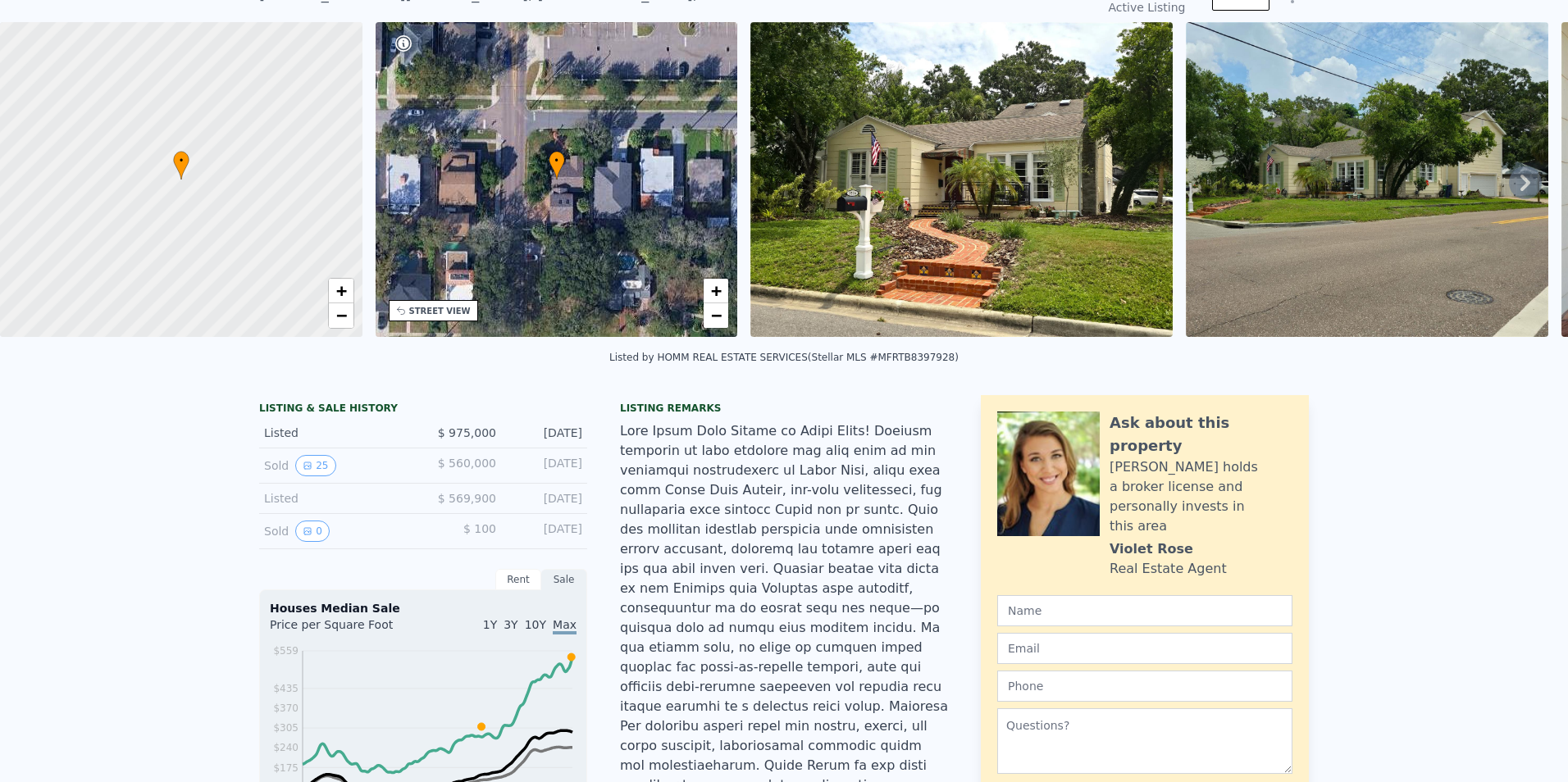
scroll to position [5, 0]
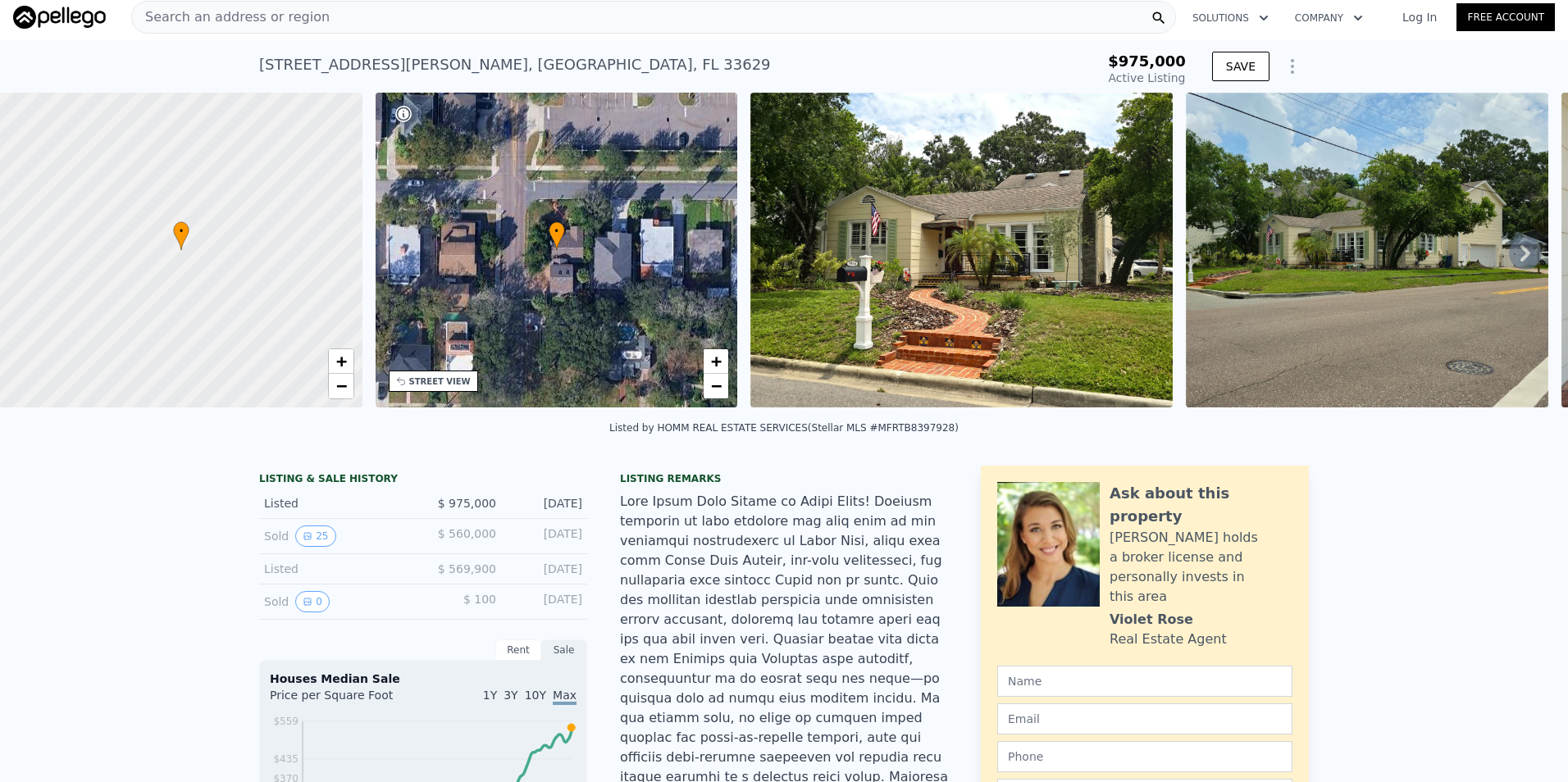
click at [900, 249] on img at bounding box center [961, 250] width 422 height 315
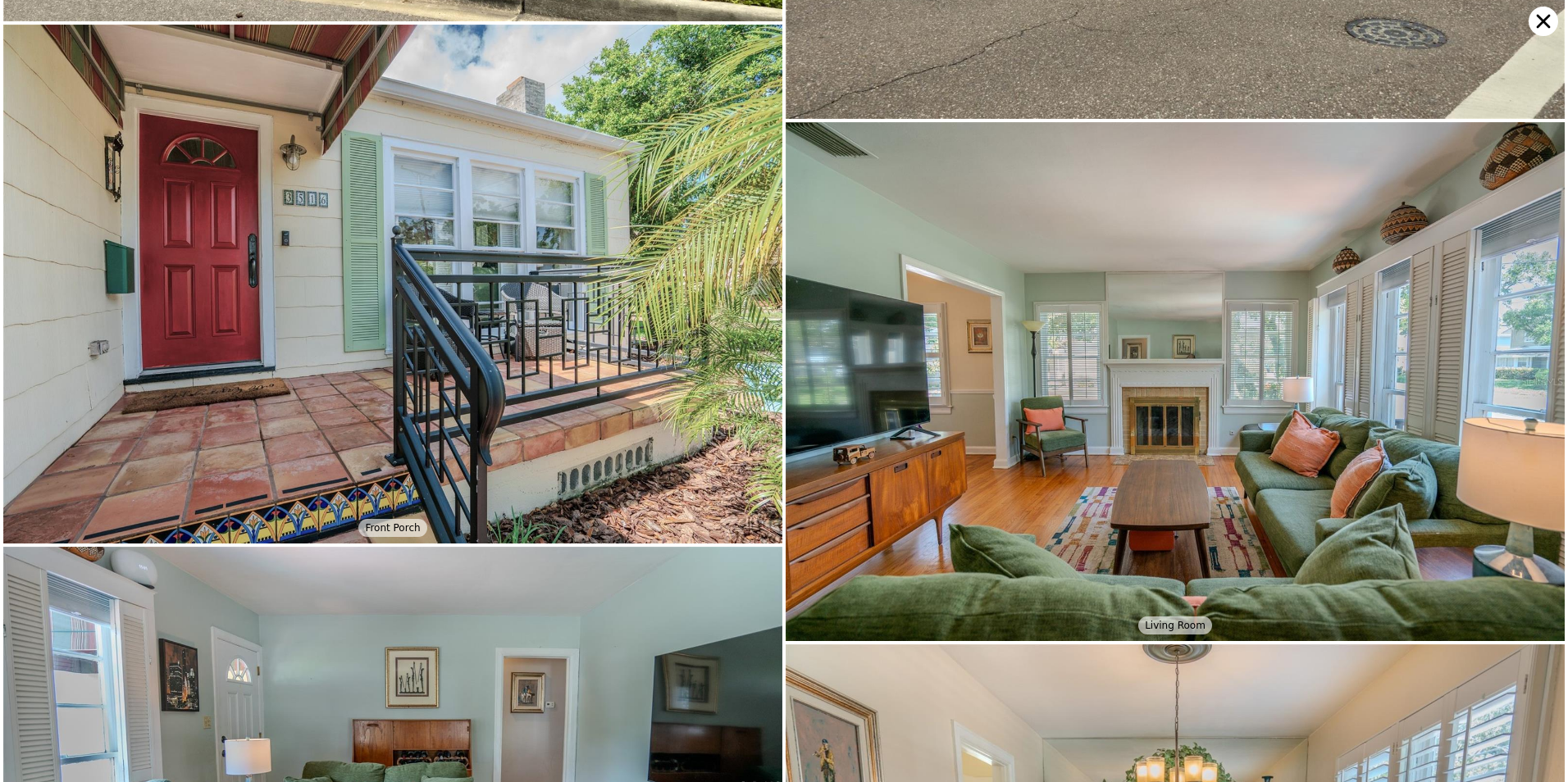
scroll to position [579, 0]
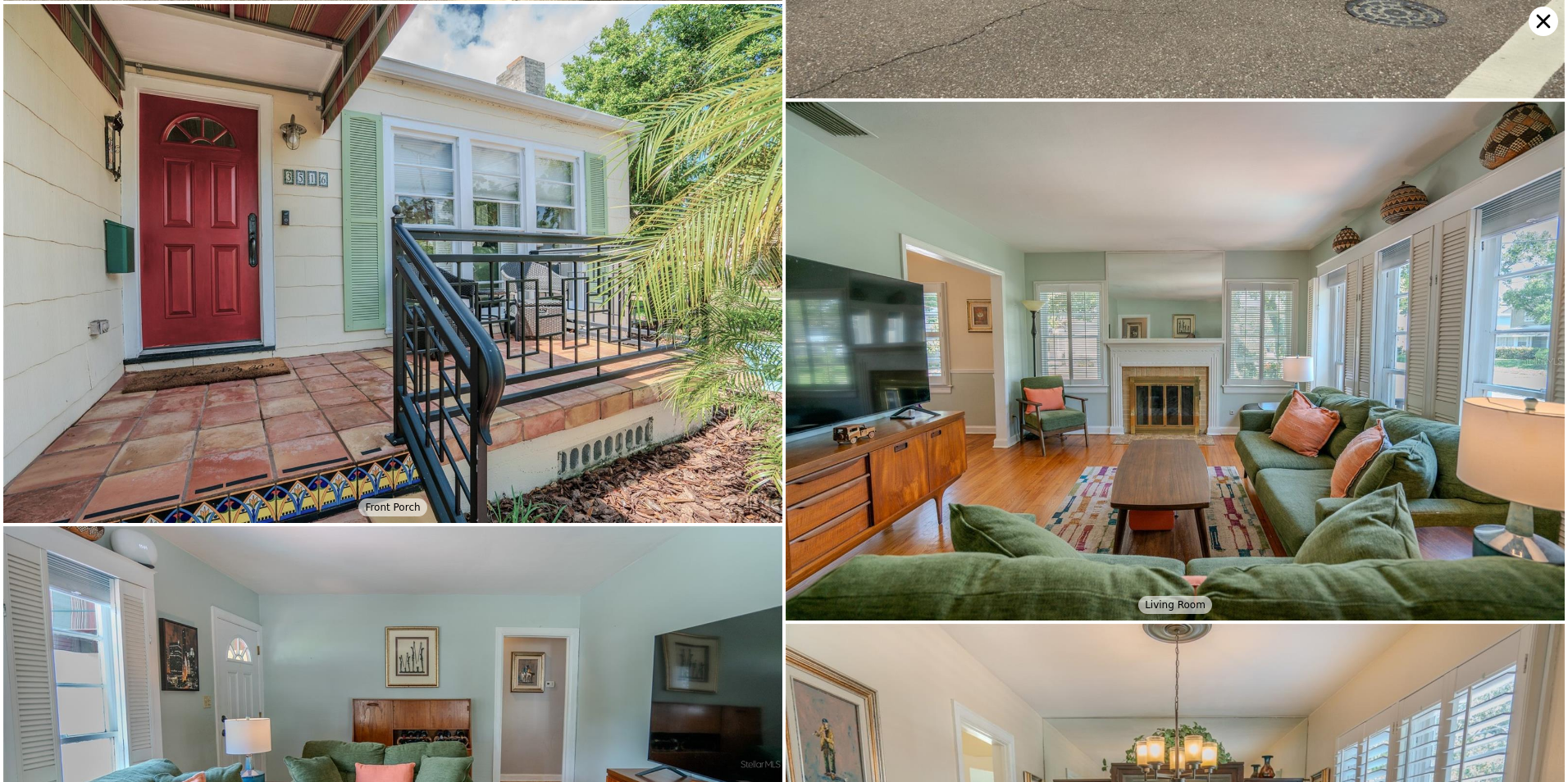
click at [1553, 13] on icon at bounding box center [1543, 21] width 30 height 30
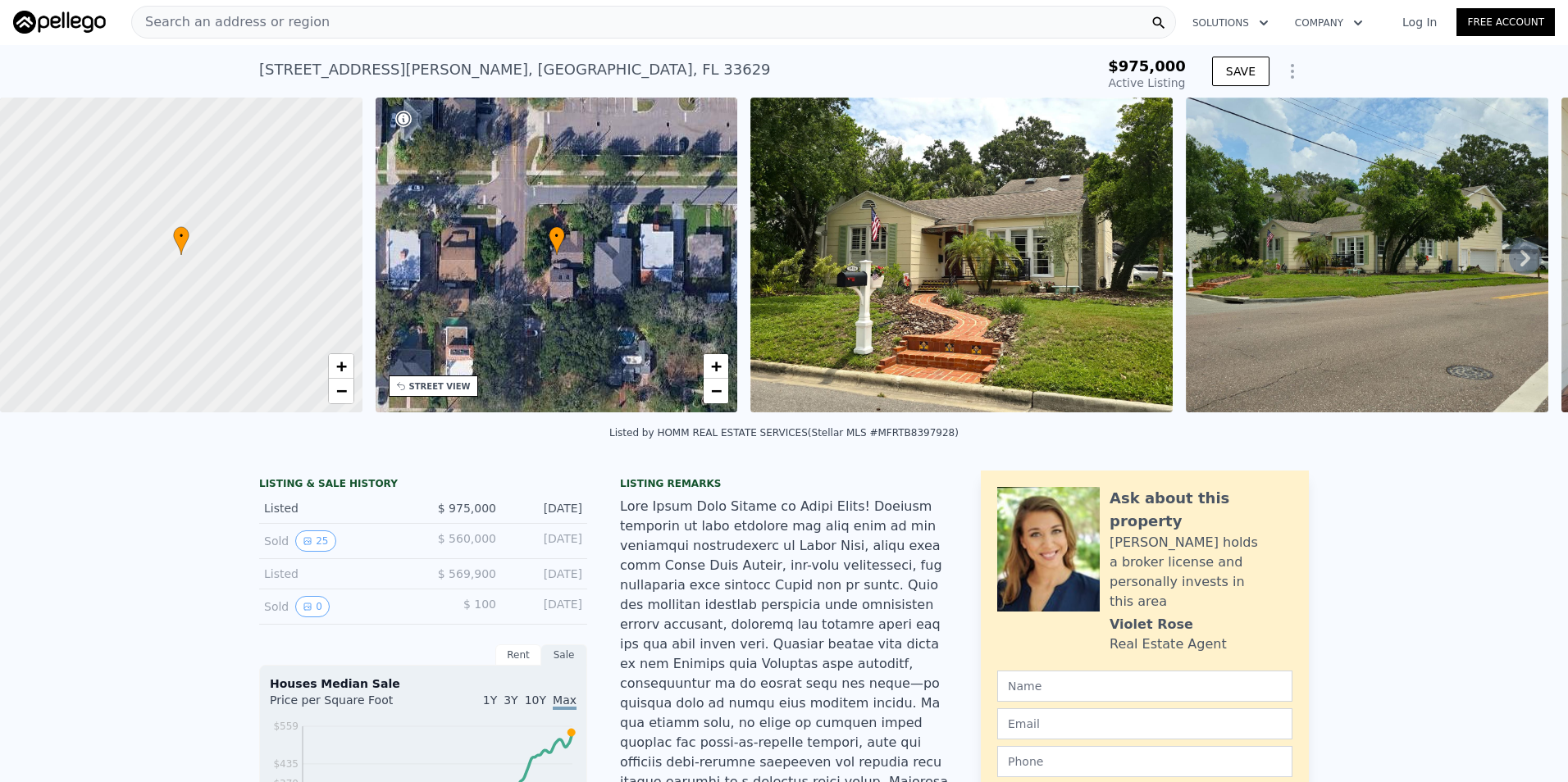
scroll to position [0, 0]
click at [464, 334] on div "• + −" at bounding box center [557, 256] width 362 height 315
click at [279, 270] on div at bounding box center [181, 255] width 435 height 377
click at [169, 253] on div at bounding box center [181, 255] width 435 height 377
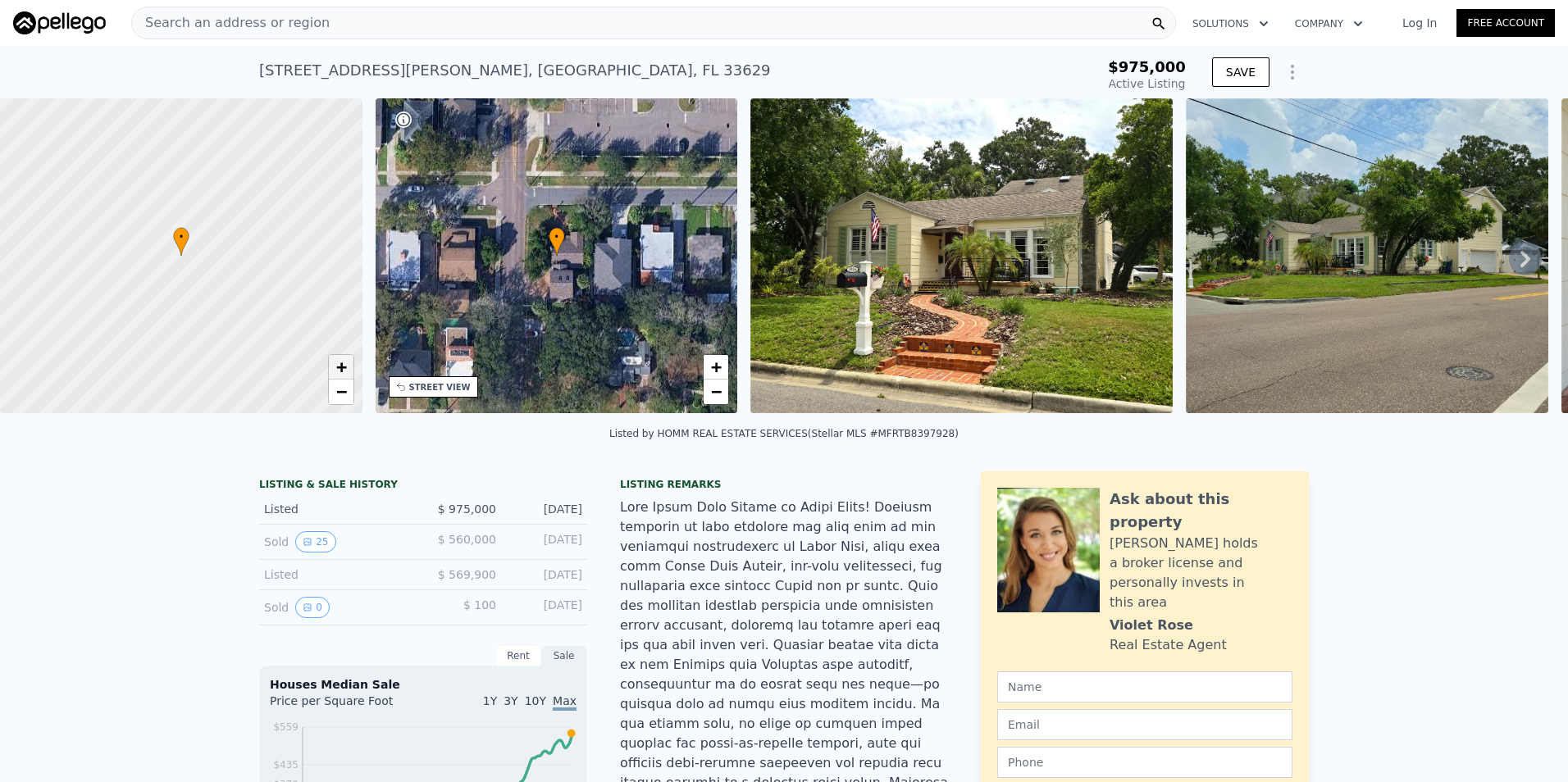
drag, startPoint x: 353, startPoint y: 365, endPoint x: 343, endPoint y: 365, distance: 10.0
click at [352, 365] on div "+ −" at bounding box center [340, 379] width 26 height 51
click at [343, 365] on span "+" at bounding box center [340, 367] width 11 height 21
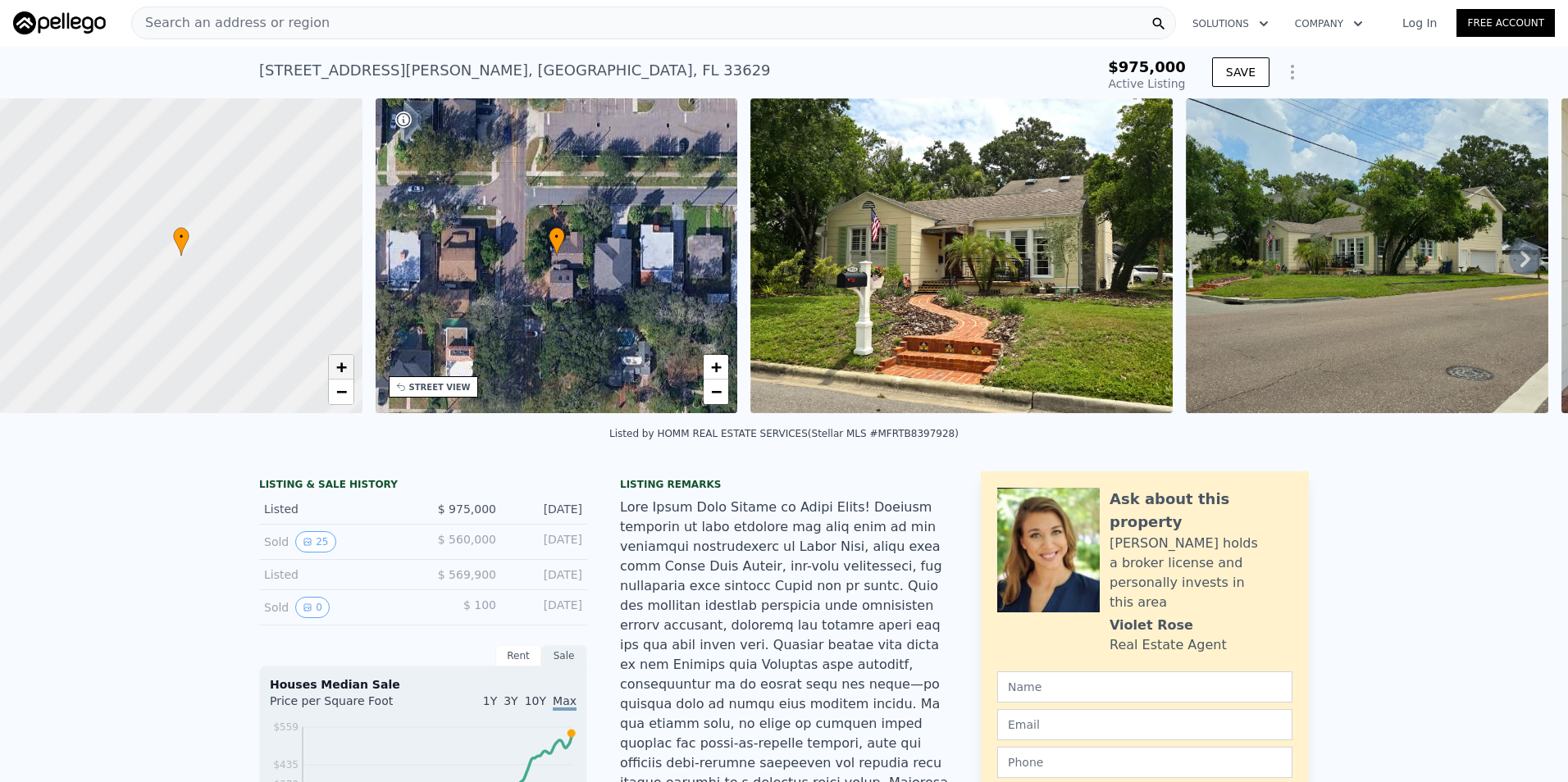
click at [343, 365] on span "+" at bounding box center [340, 367] width 11 height 21
click at [342, 365] on span "+" at bounding box center [340, 367] width 11 height 21
click at [338, 365] on span "+" at bounding box center [340, 367] width 11 height 21
drag, startPoint x: 94, startPoint y: 209, endPoint x: 133, endPoint y: 243, distance: 51.7
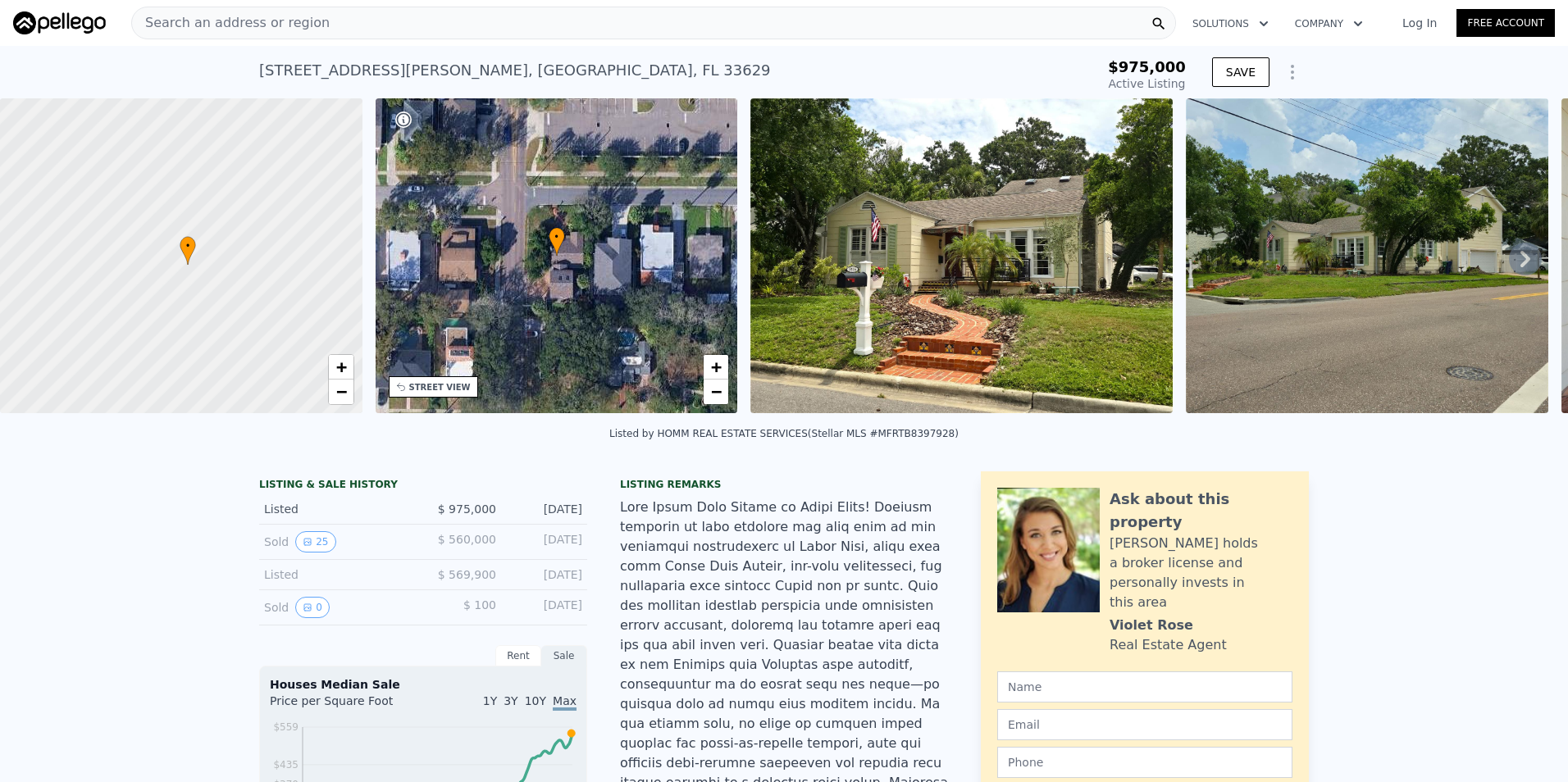
click at [133, 243] on div at bounding box center [186, 262] width 435 height 377
click at [345, 368] on span "+" at bounding box center [340, 367] width 11 height 21
drag, startPoint x: 289, startPoint y: 213, endPoint x: 65, endPoint y: 216, distance: 224.0
click at [65, 216] on div at bounding box center [181, 255] width 435 height 377
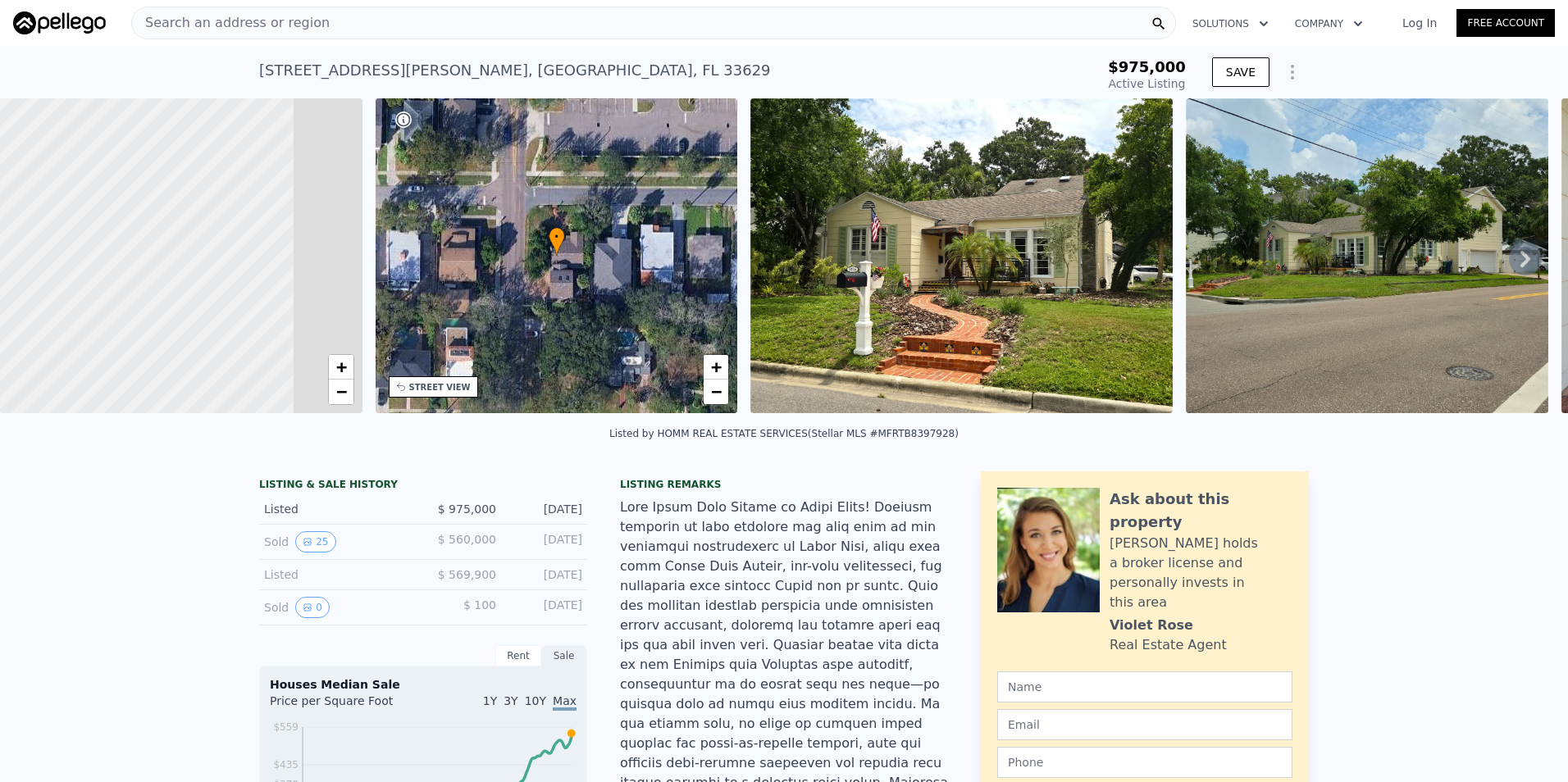
drag, startPoint x: 250, startPoint y: 243, endPoint x: 50, endPoint y: 291, distance: 205.7
click at [50, 291] on div at bounding box center [76, 279] width 435 height 377
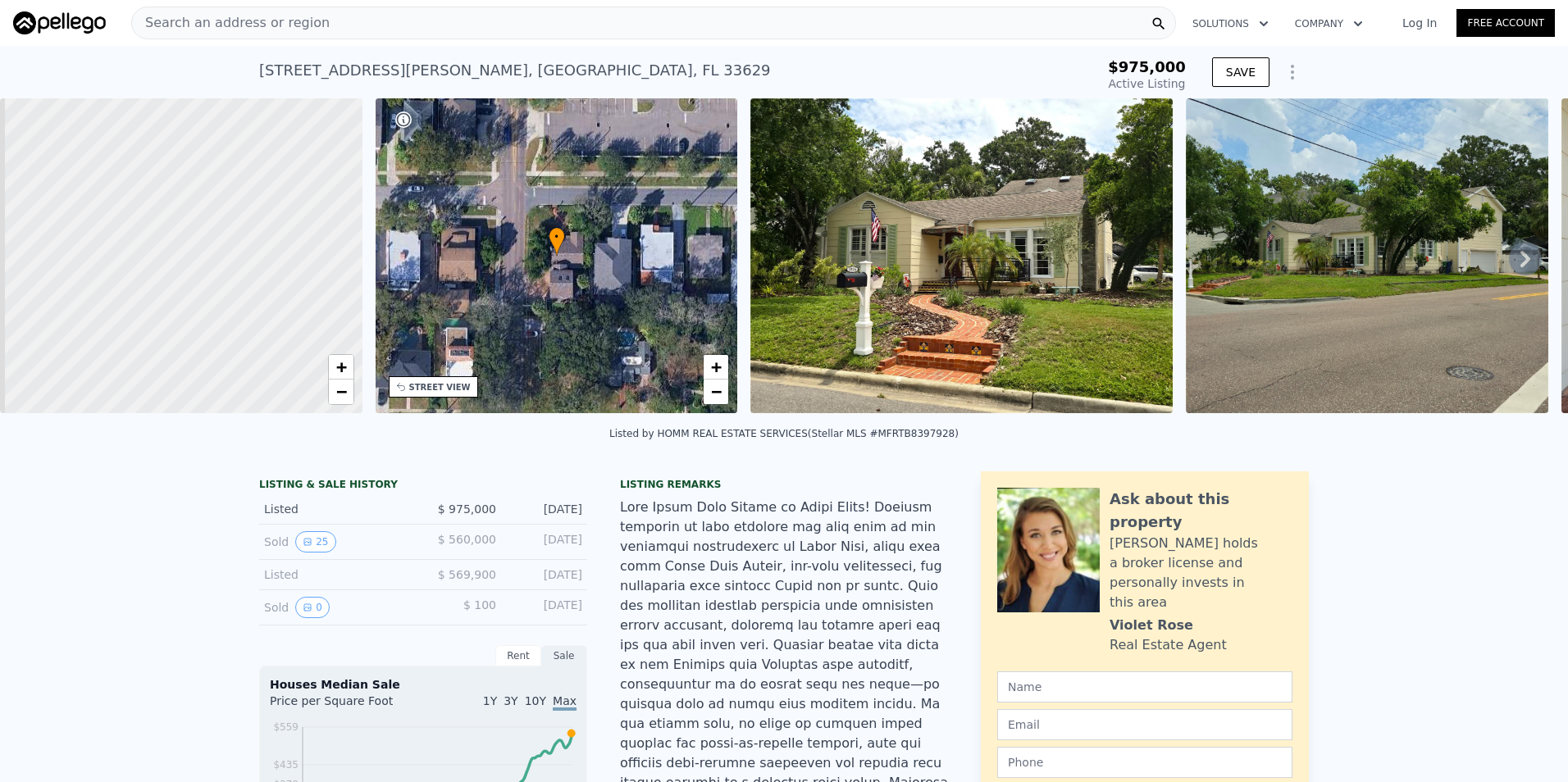
drag, startPoint x: 223, startPoint y: 285, endPoint x: 363, endPoint y: 224, distance: 152.7
click at [363, 224] on div "• + − • + − STREET VIEW Loading... SATELLITE VIEW" at bounding box center [784, 259] width 1568 height 320
drag, startPoint x: 131, startPoint y: 253, endPoint x: 364, endPoint y: 247, distance: 233.1
click at [364, 247] on div "• + − • + − STREET VIEW Loading... SATELLITE VIEW" at bounding box center [784, 259] width 1568 height 320
click at [341, 365] on span "+" at bounding box center [340, 367] width 11 height 21
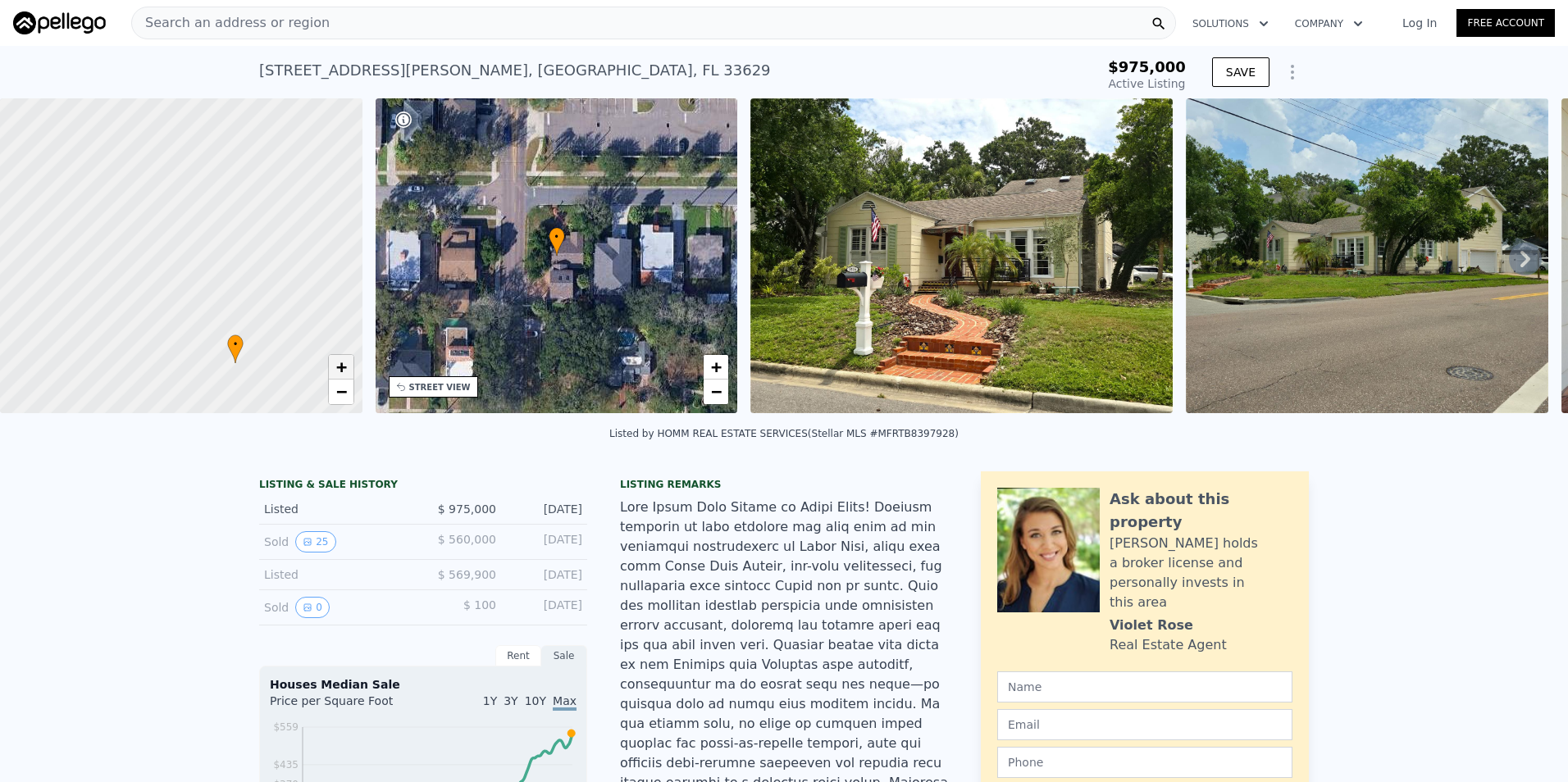
click at [341, 365] on span "+" at bounding box center [340, 367] width 11 height 21
drag, startPoint x: 222, startPoint y: 323, endPoint x: 112, endPoint y: 396, distance: 132.0
click at [122, 413] on div at bounding box center [170, 291] width 435 height 377
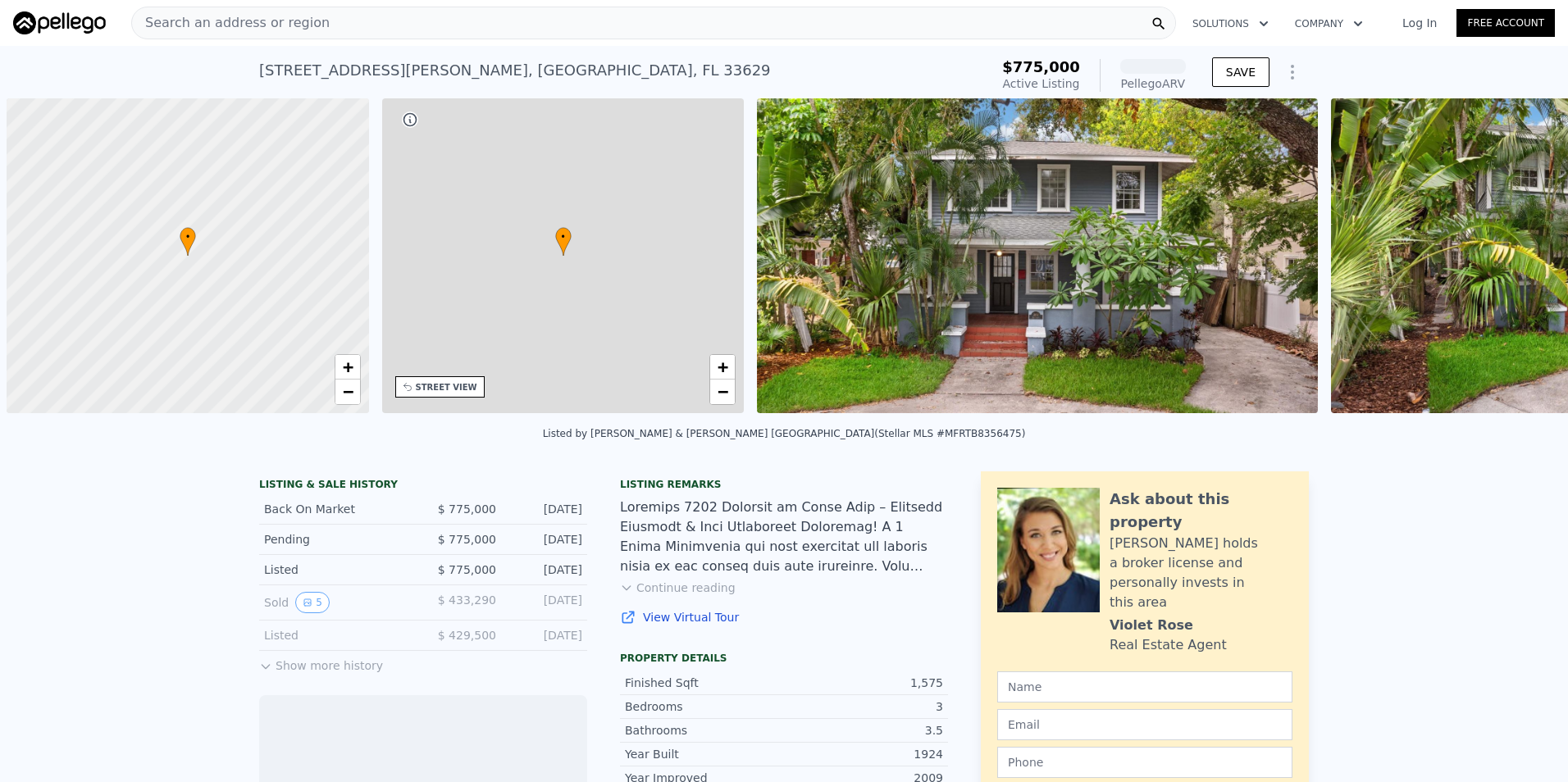
scroll to position [0, 6]
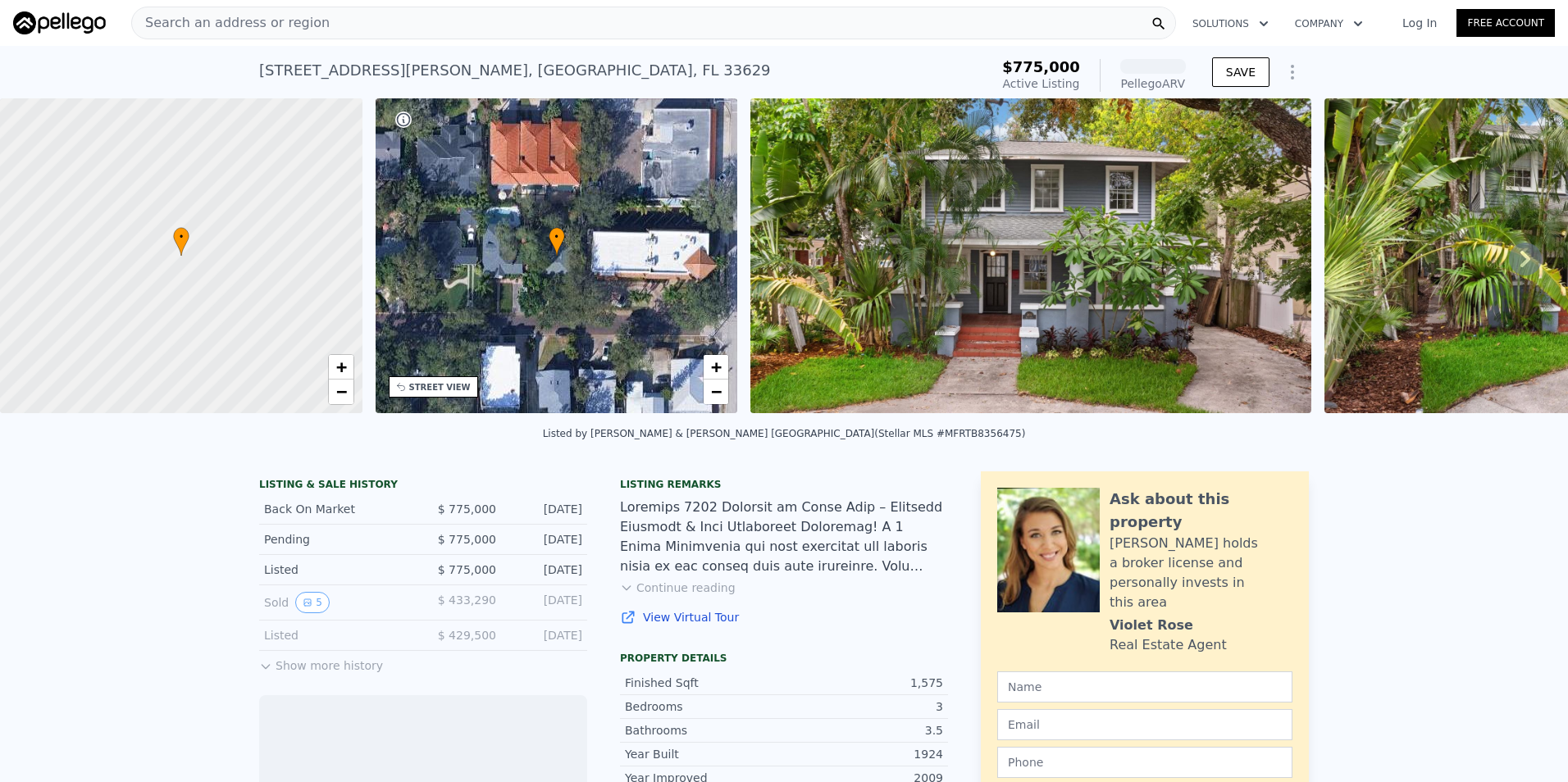
click at [1007, 292] on img at bounding box center [1030, 256] width 560 height 315
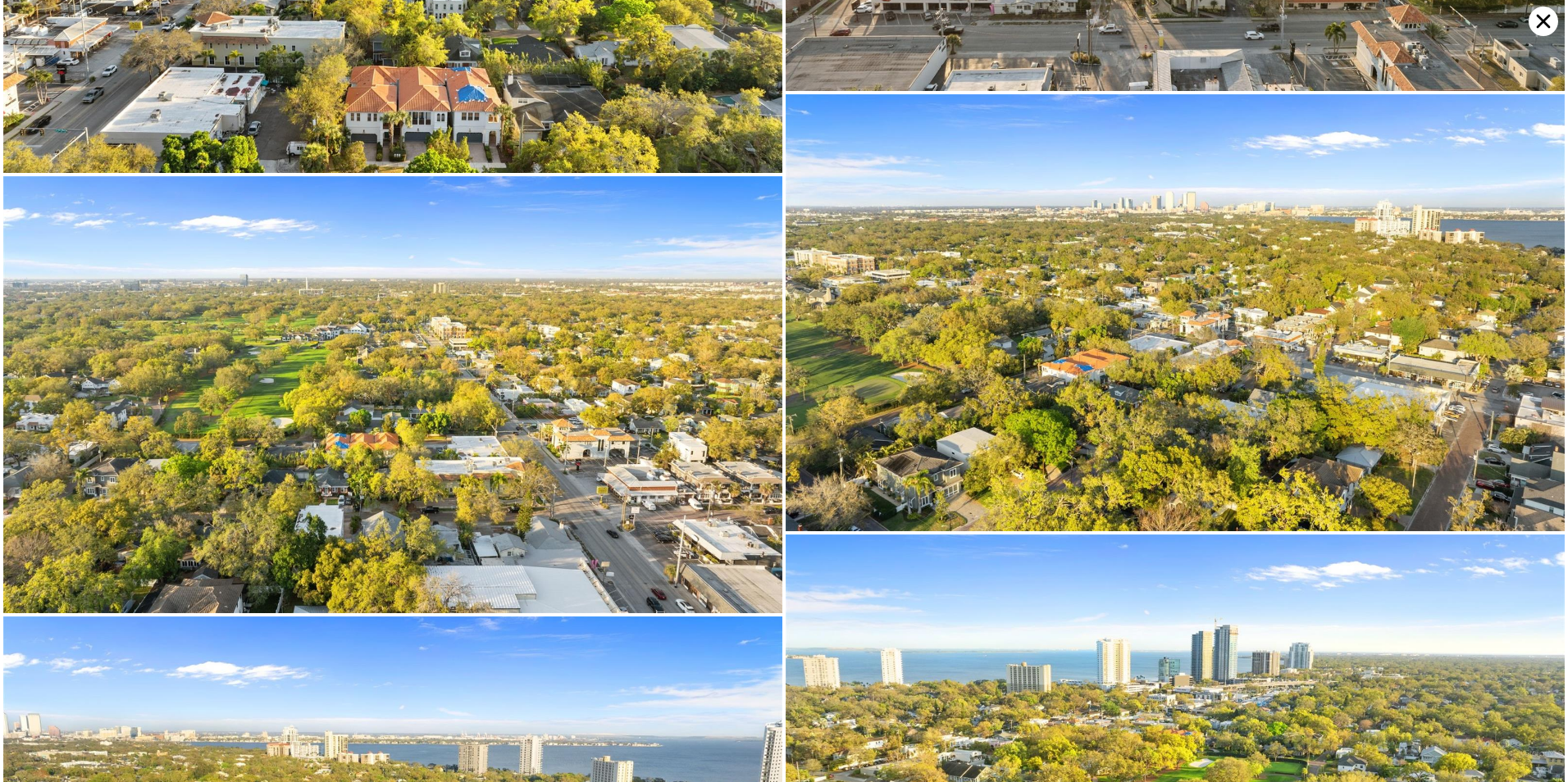
scroll to position [10472, 0]
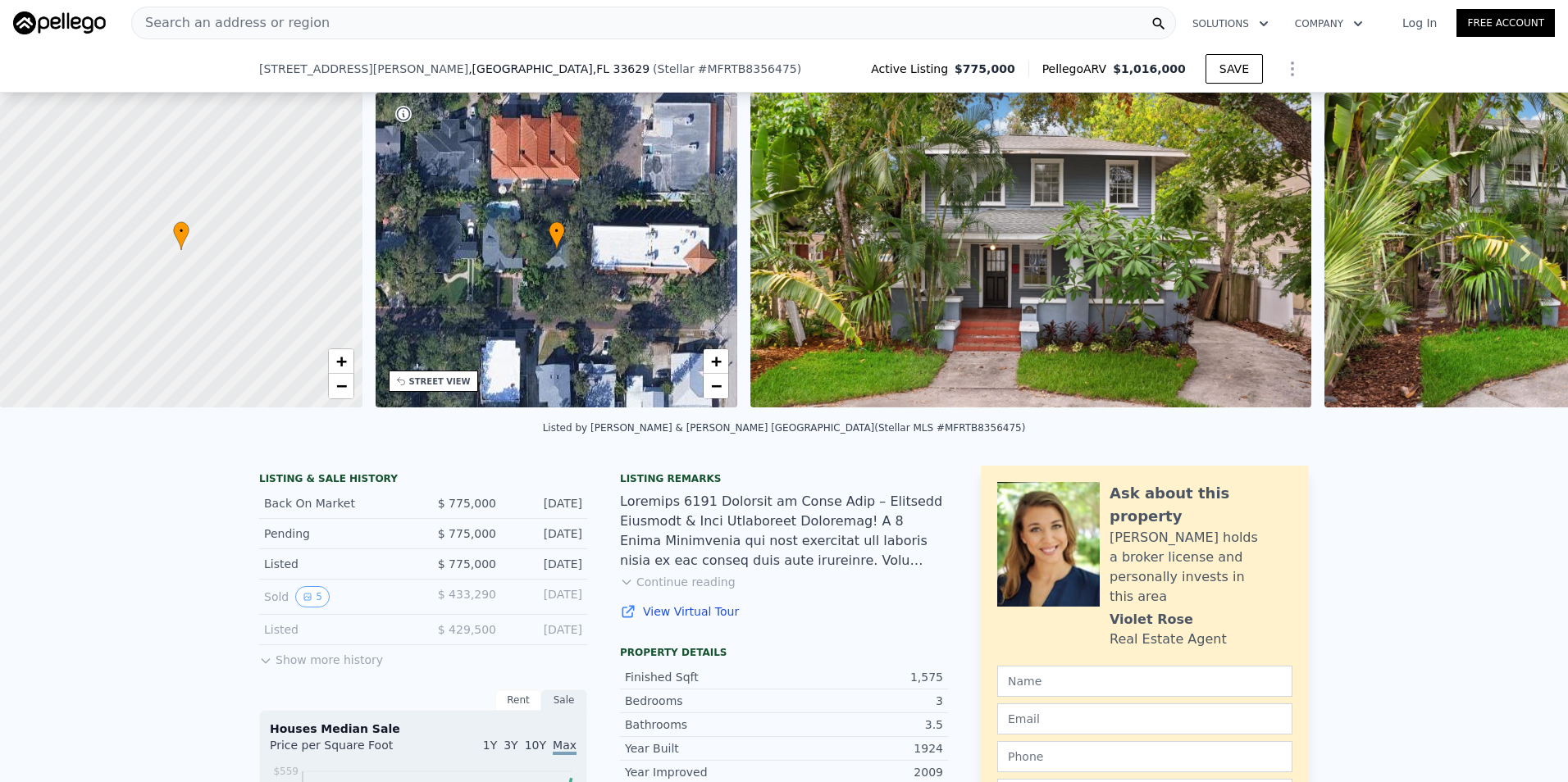
scroll to position [158, 0]
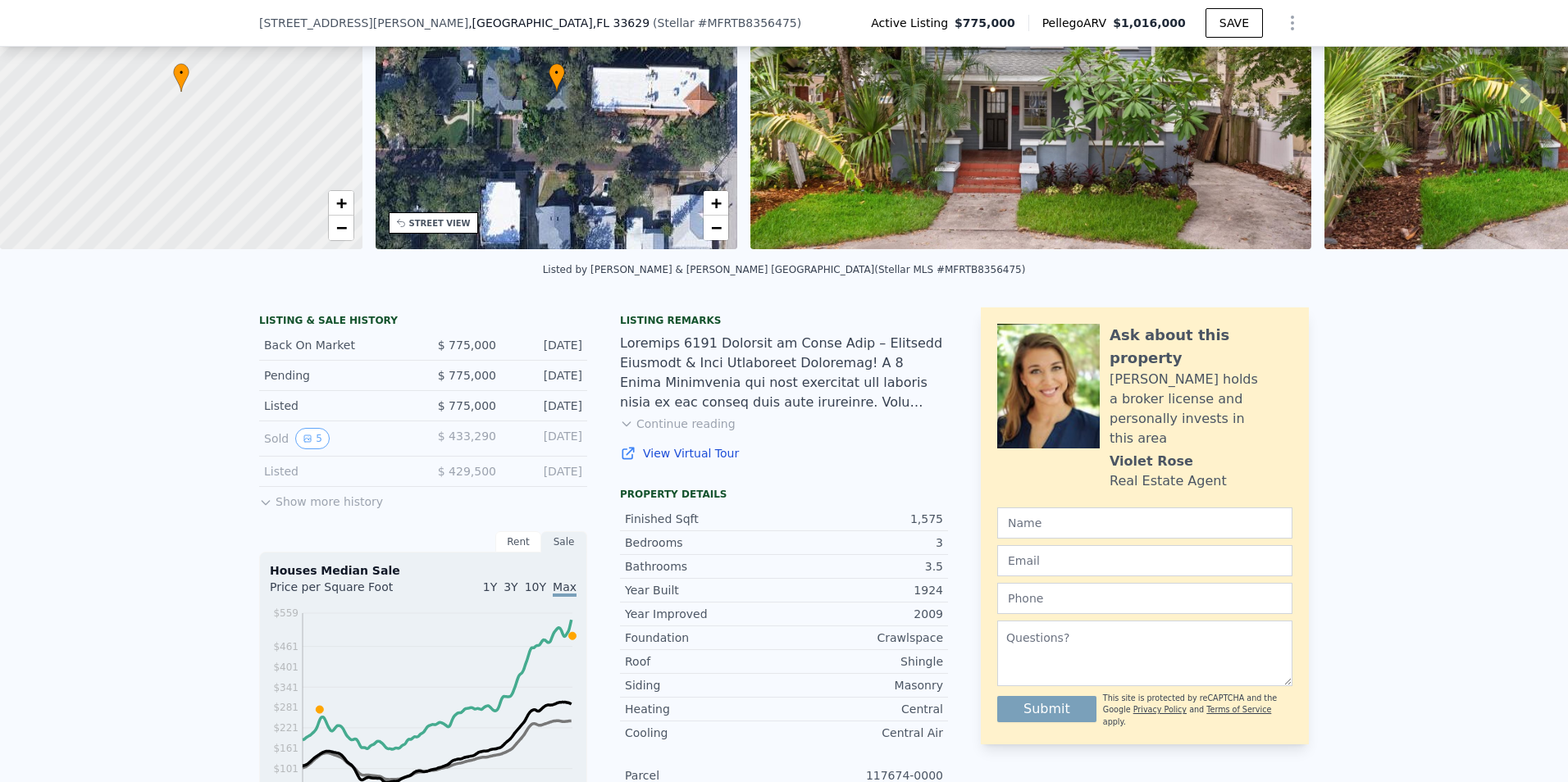
click at [680, 455] on div "Listing remarks Continue reading View Virtual Tour" at bounding box center [784, 397] width 328 height 167
click at [684, 432] on button "Continue reading" at bounding box center [678, 424] width 116 height 16
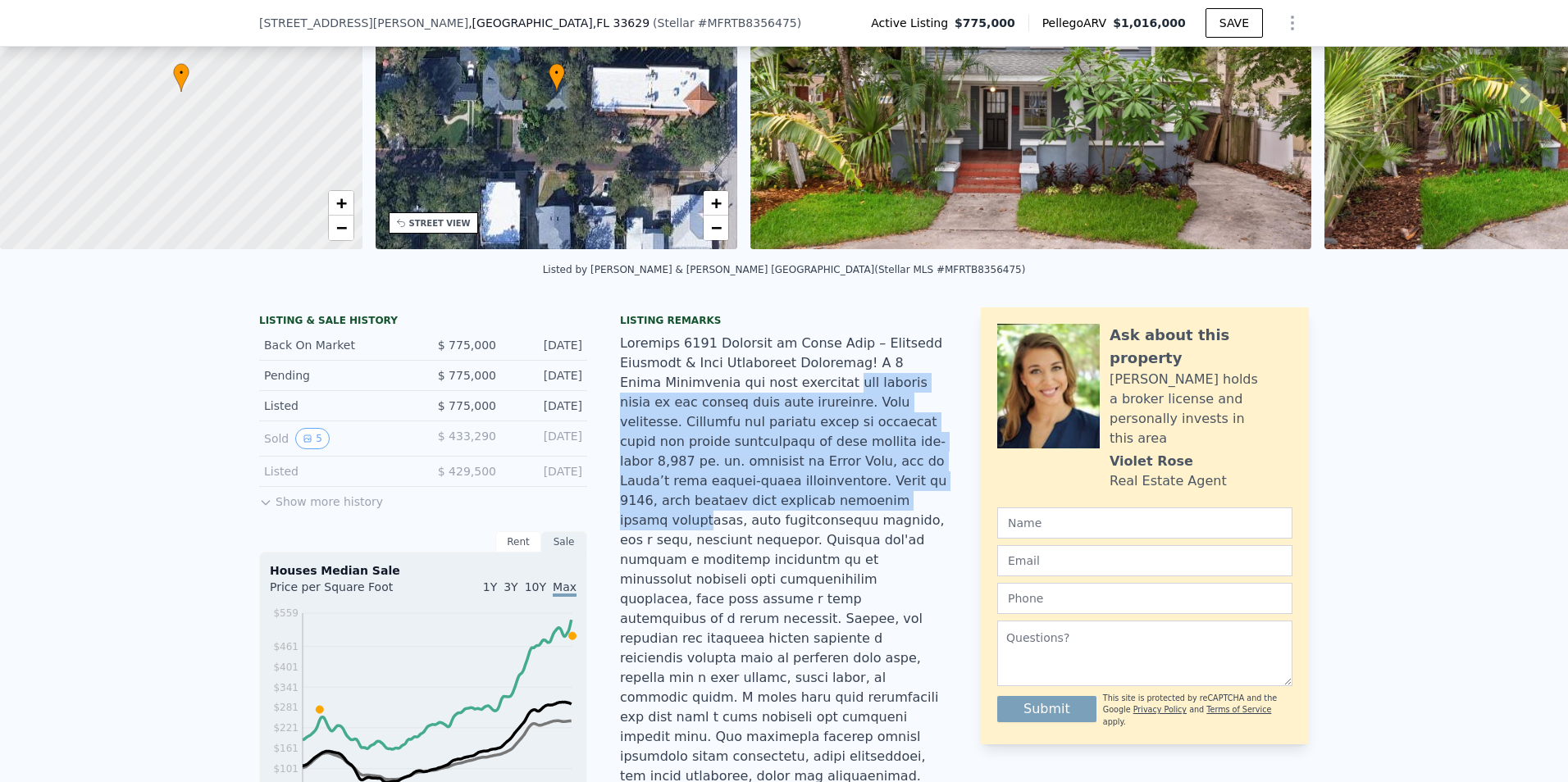
drag, startPoint x: 678, startPoint y: 396, endPoint x: 822, endPoint y: 497, distance: 175.9
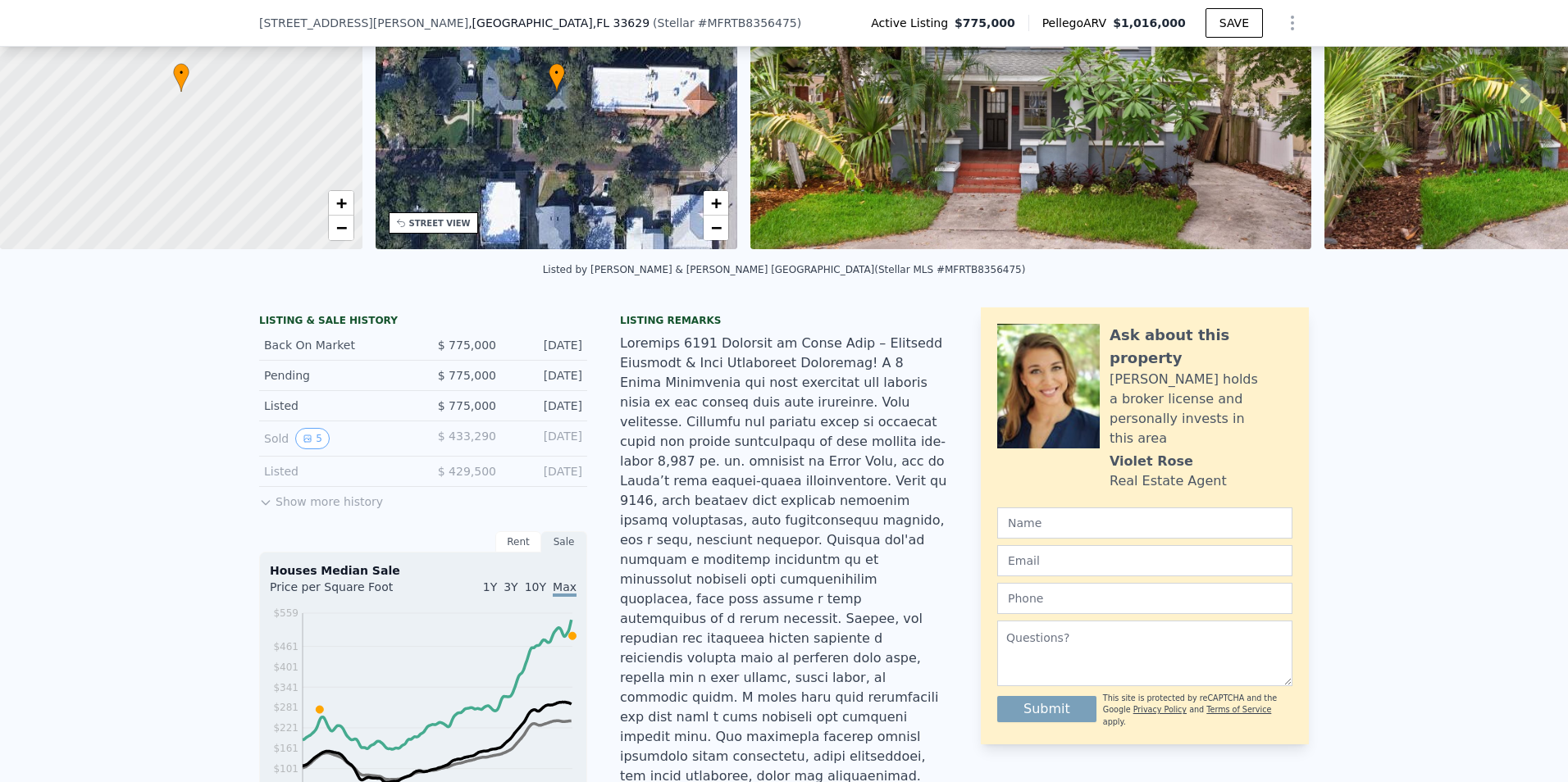
drag, startPoint x: 822, startPoint y: 497, endPoint x: 773, endPoint y: 559, distance: 79.0
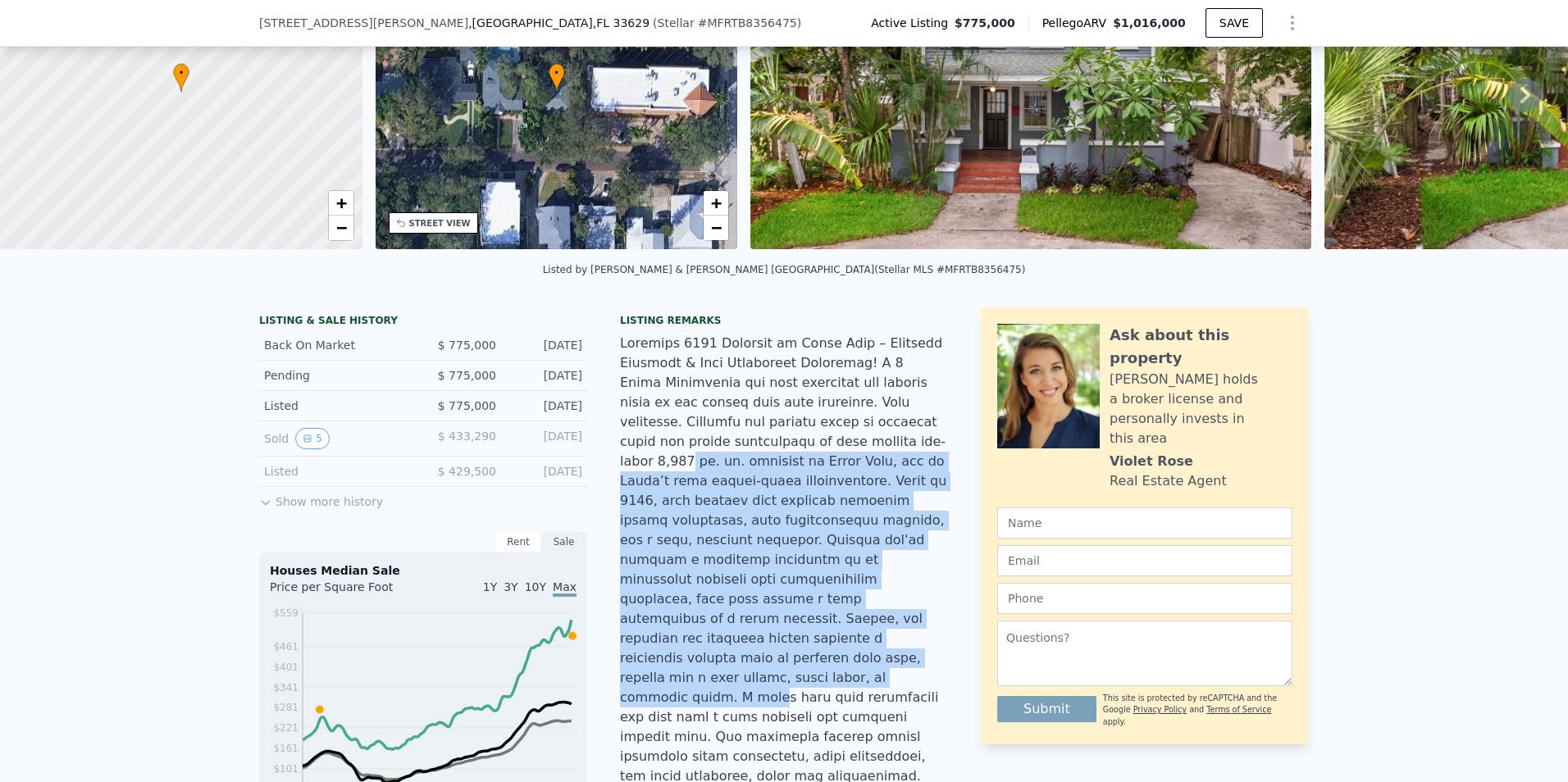
drag, startPoint x: 673, startPoint y: 443, endPoint x: 843, endPoint y: 634, distance: 255.7
drag, startPoint x: 843, startPoint y: 634, endPoint x: 737, endPoint y: 454, distance: 208.9
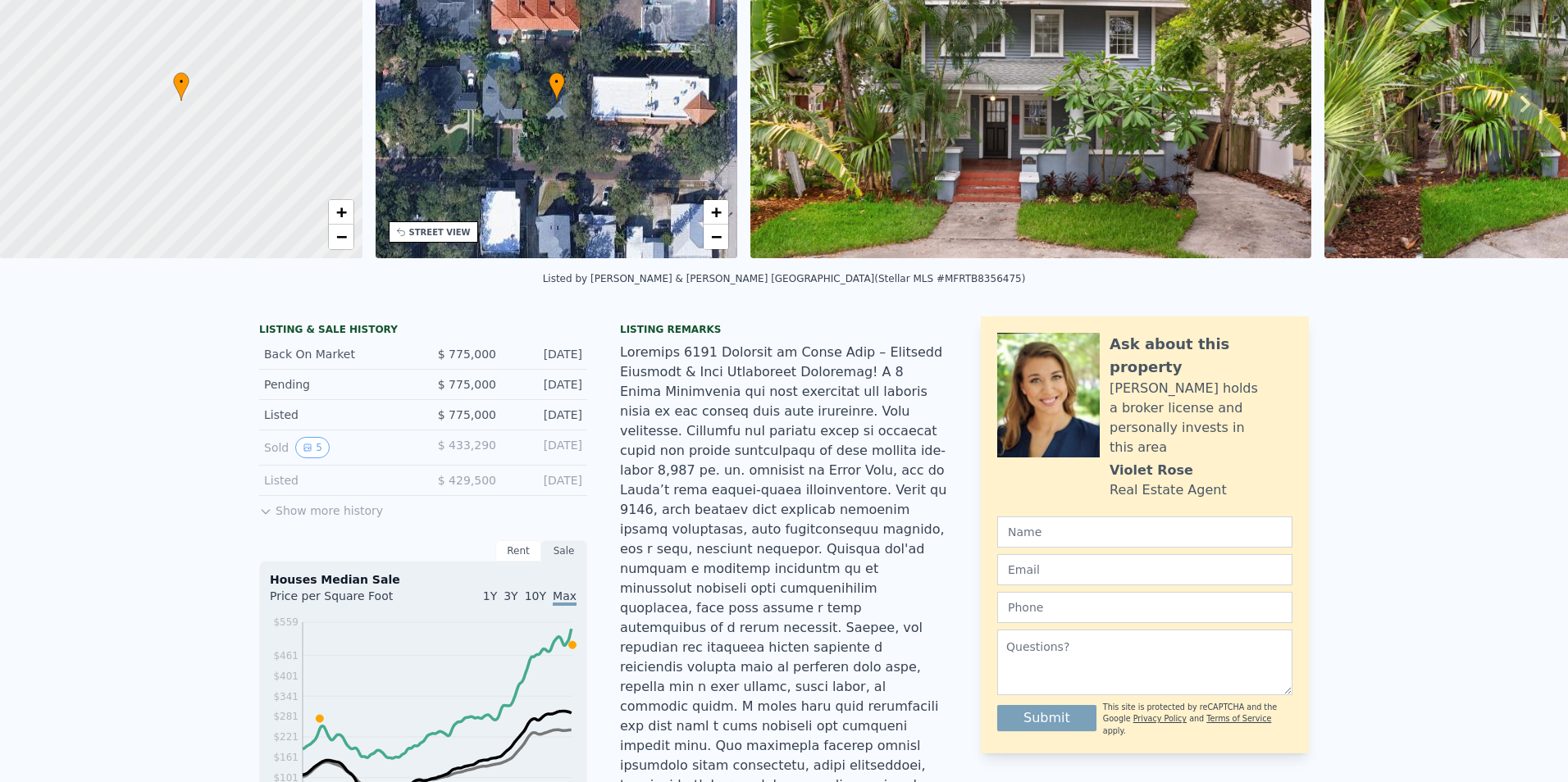
scroll to position [5, 0]
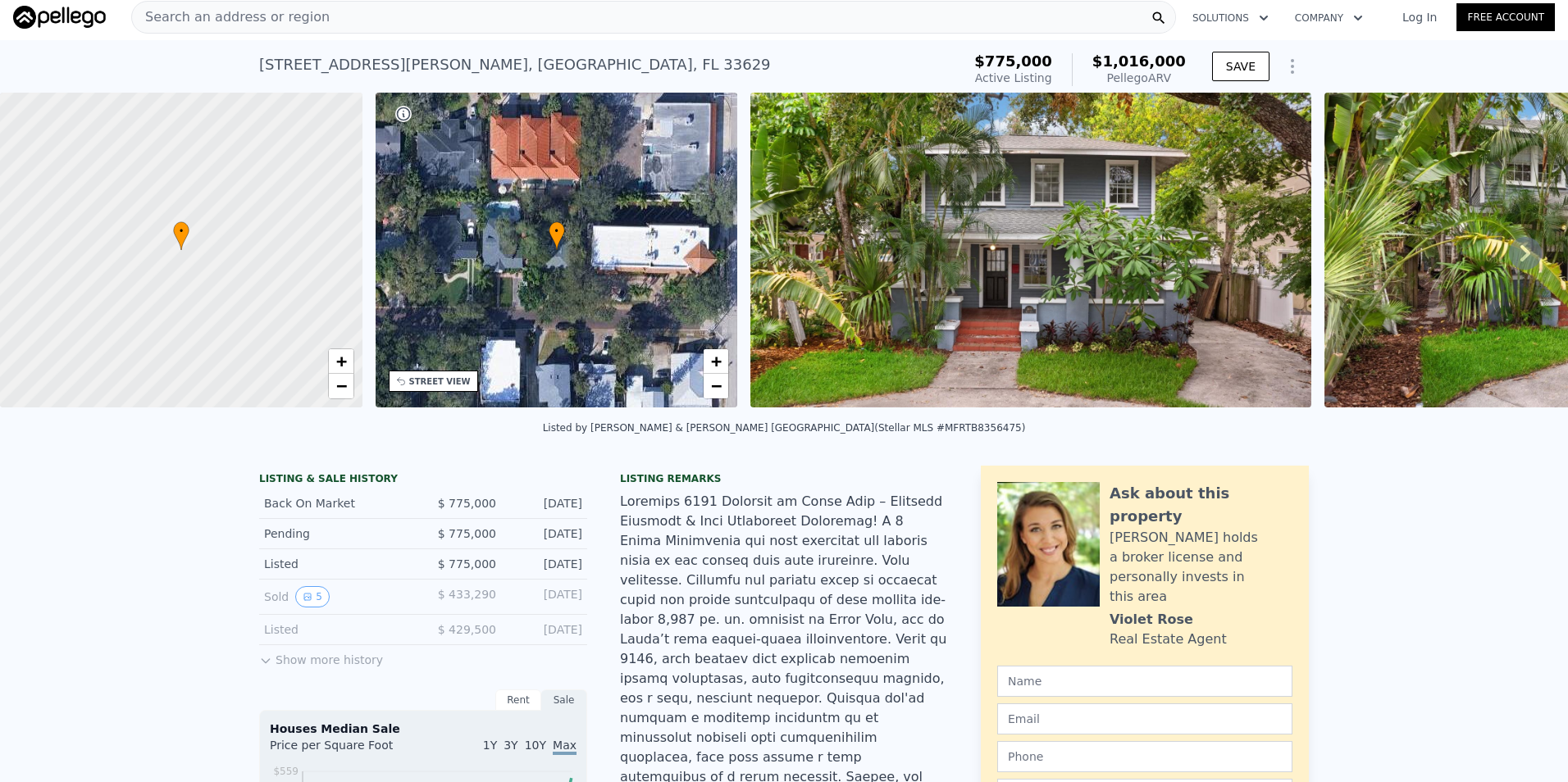
click at [1009, 190] on img at bounding box center [1030, 250] width 560 height 315
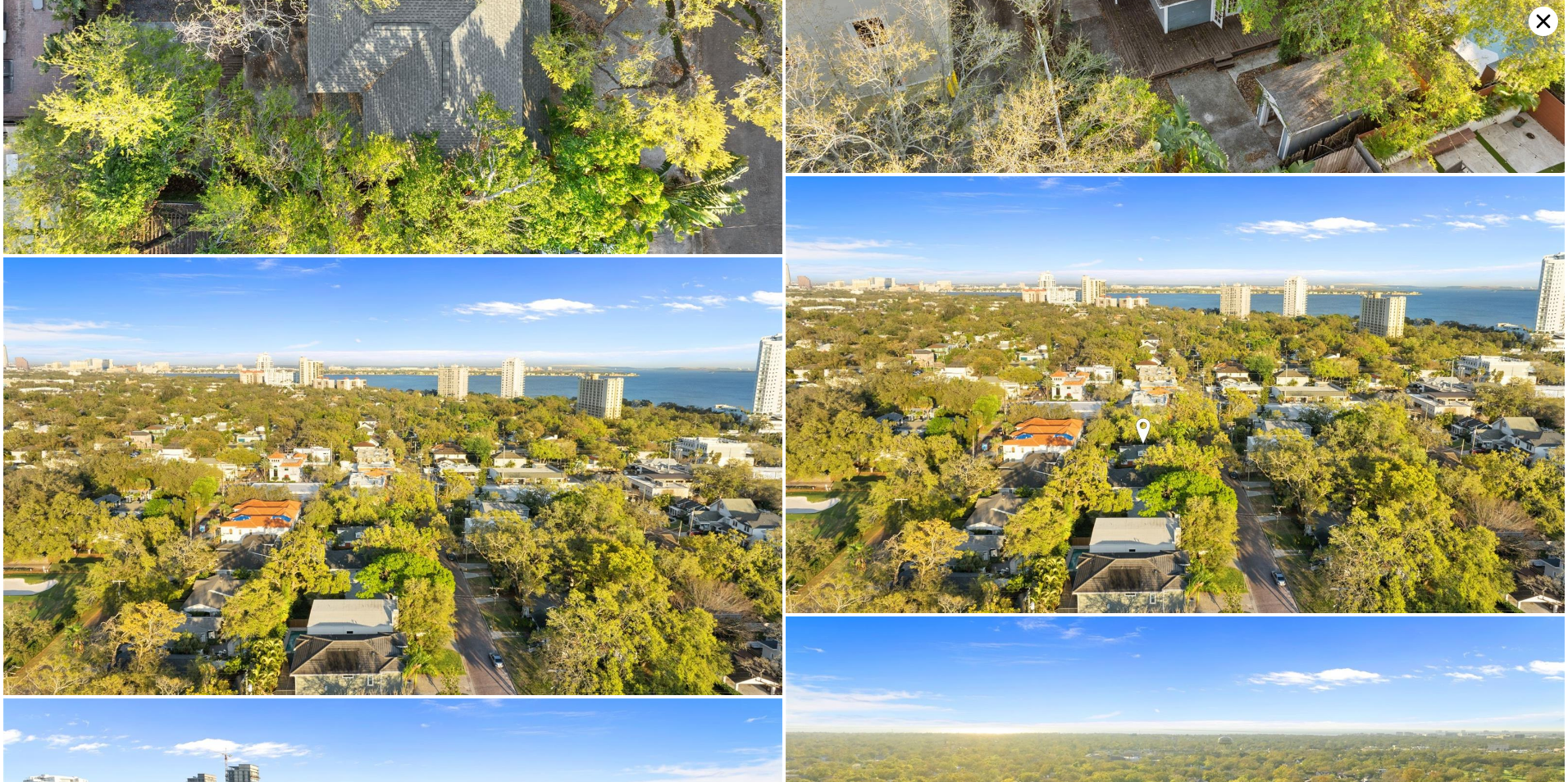
scroll to position [9599, 0]
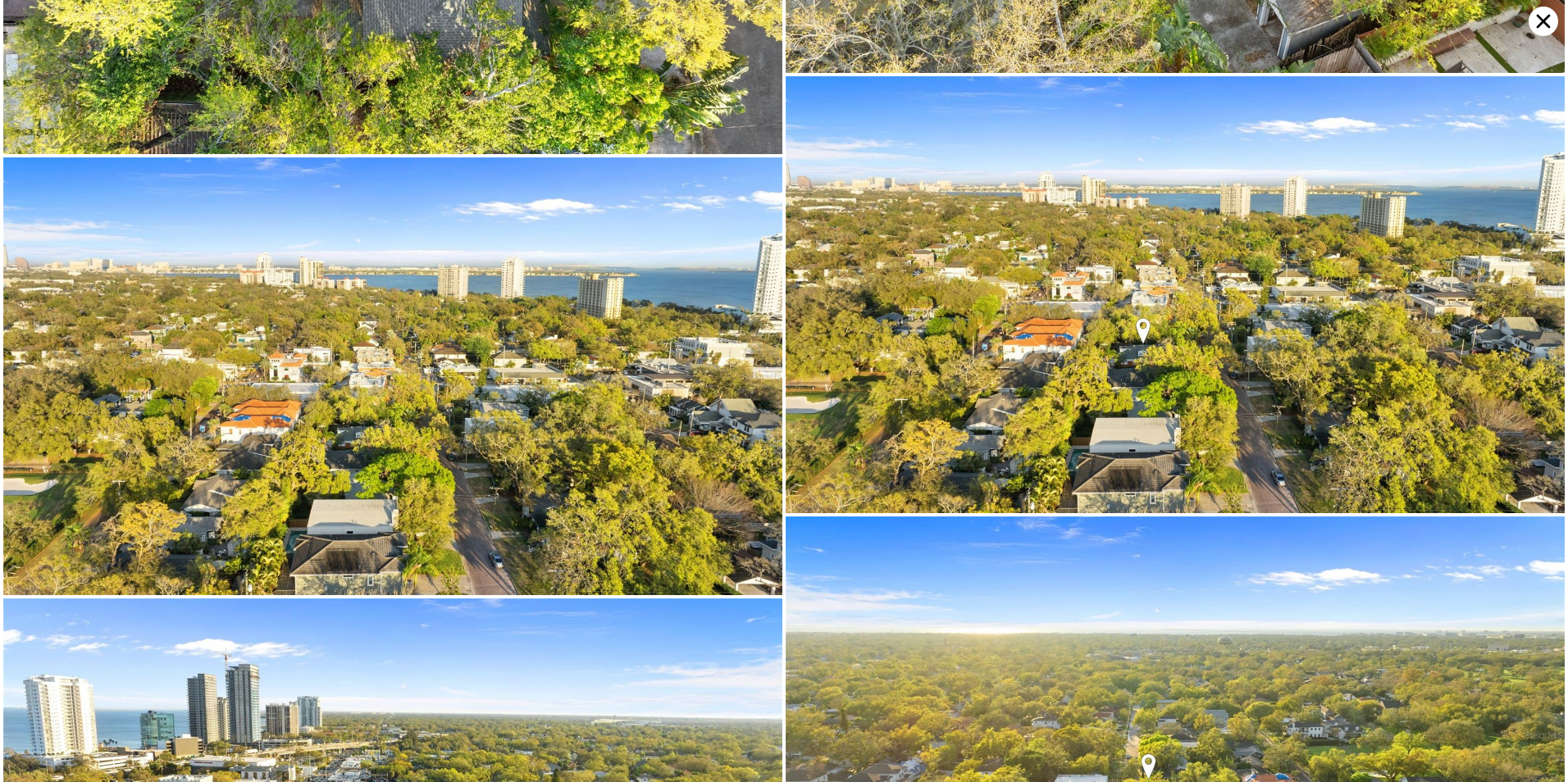
click at [1547, 18] on icon at bounding box center [1543, 21] width 14 height 14
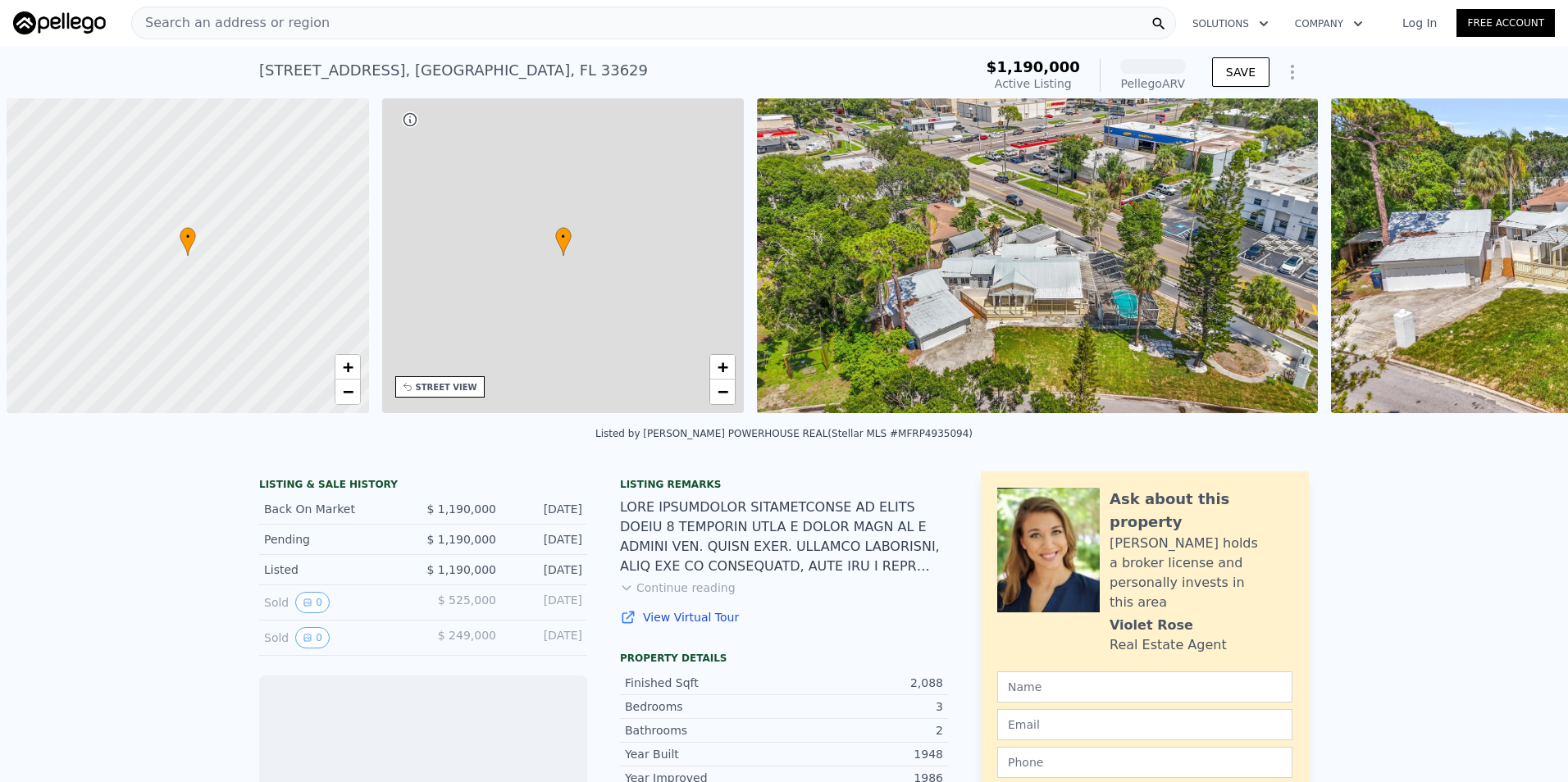
scroll to position [0, 6]
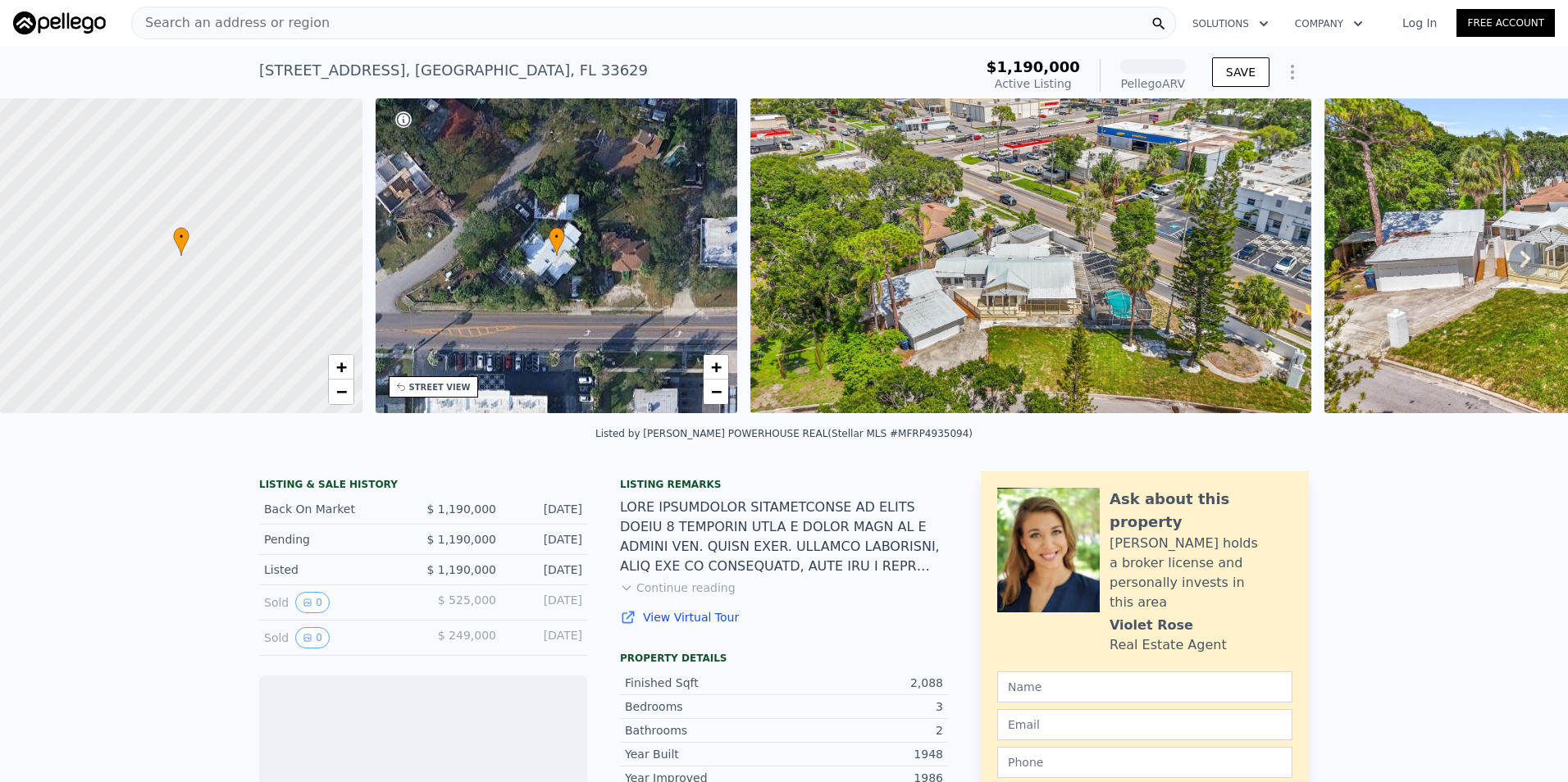
click at [1067, 282] on img at bounding box center [1030, 256] width 560 height 315
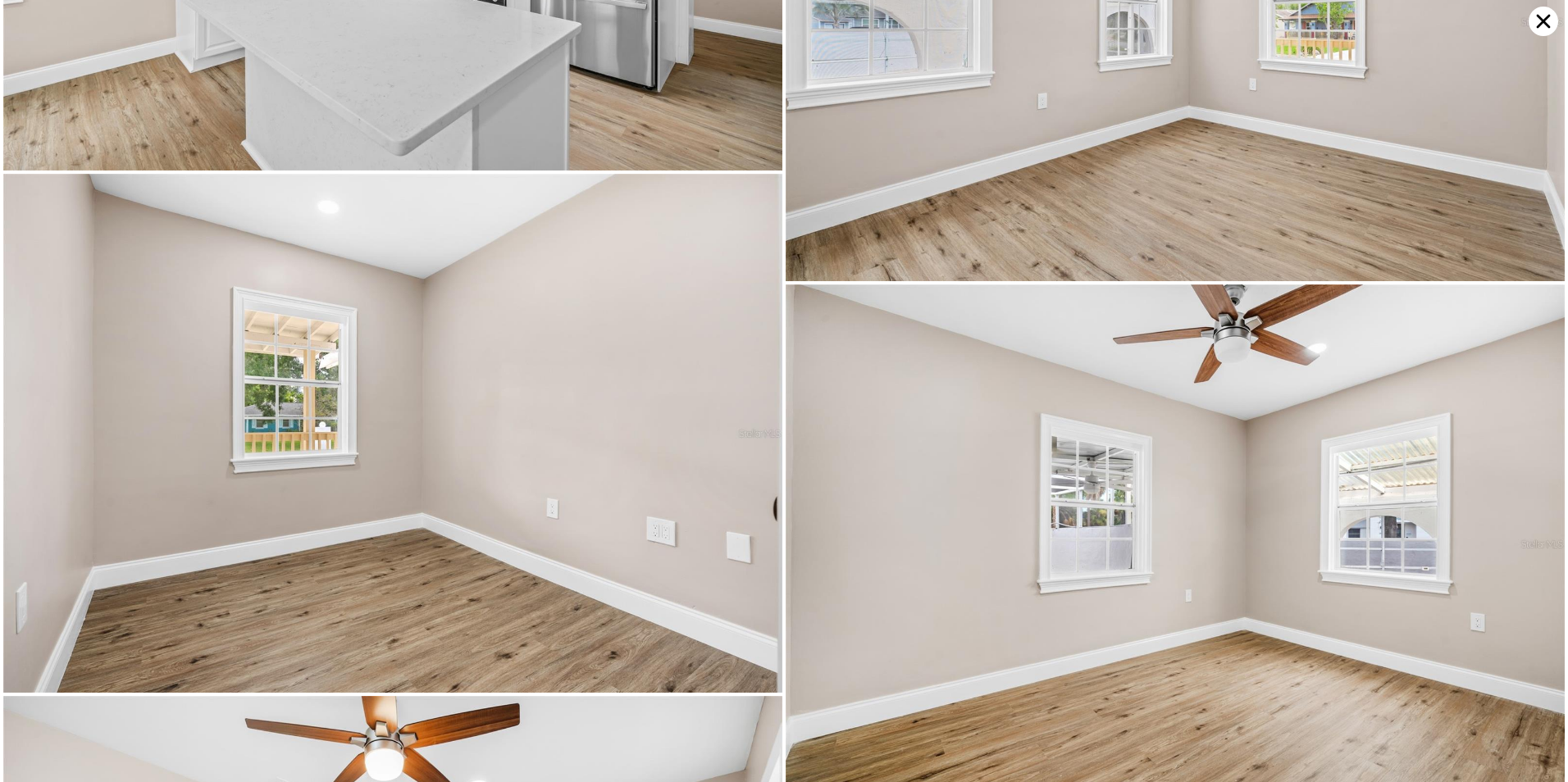
scroll to position [3355, 0]
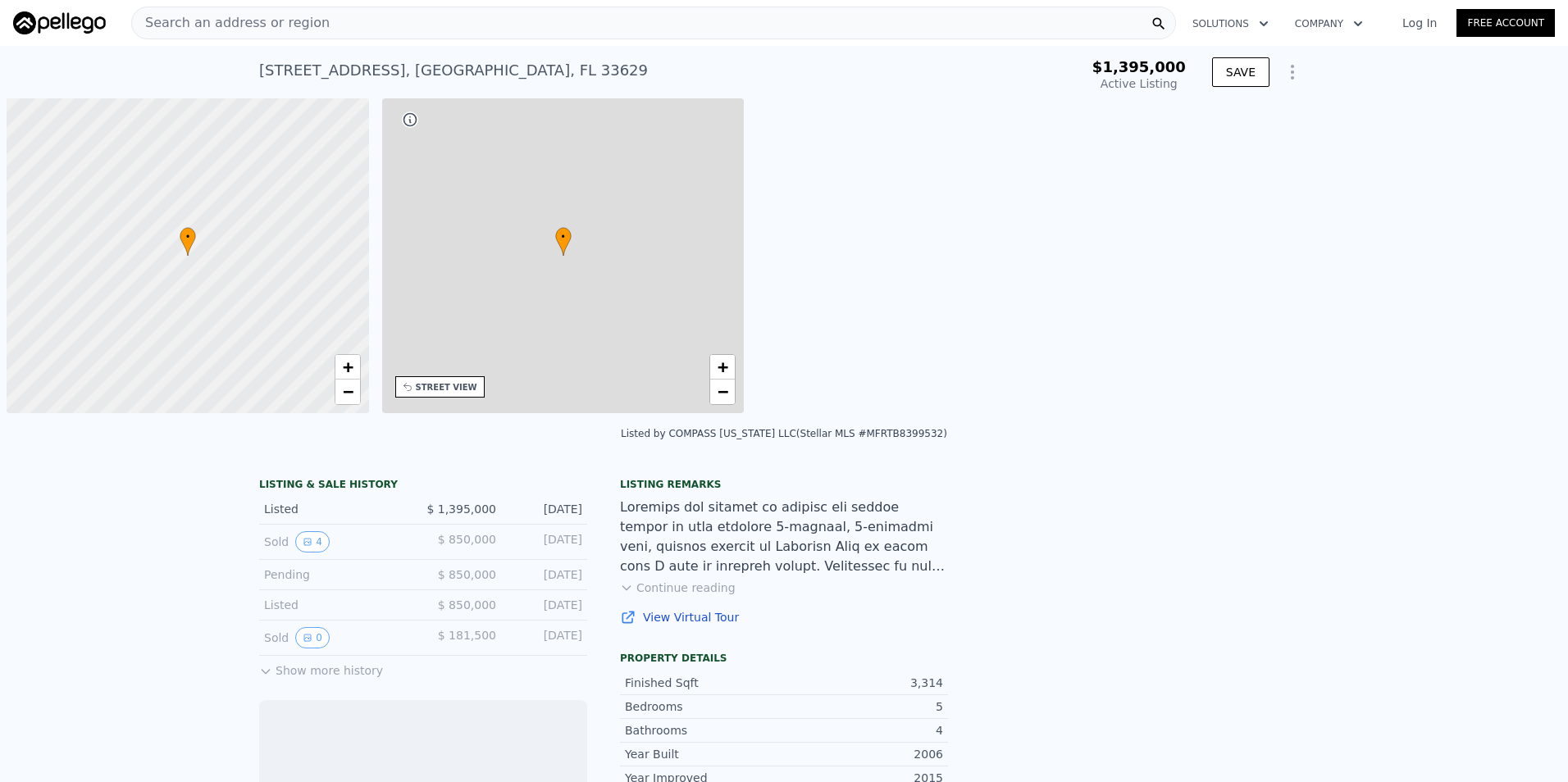
scroll to position [0, 6]
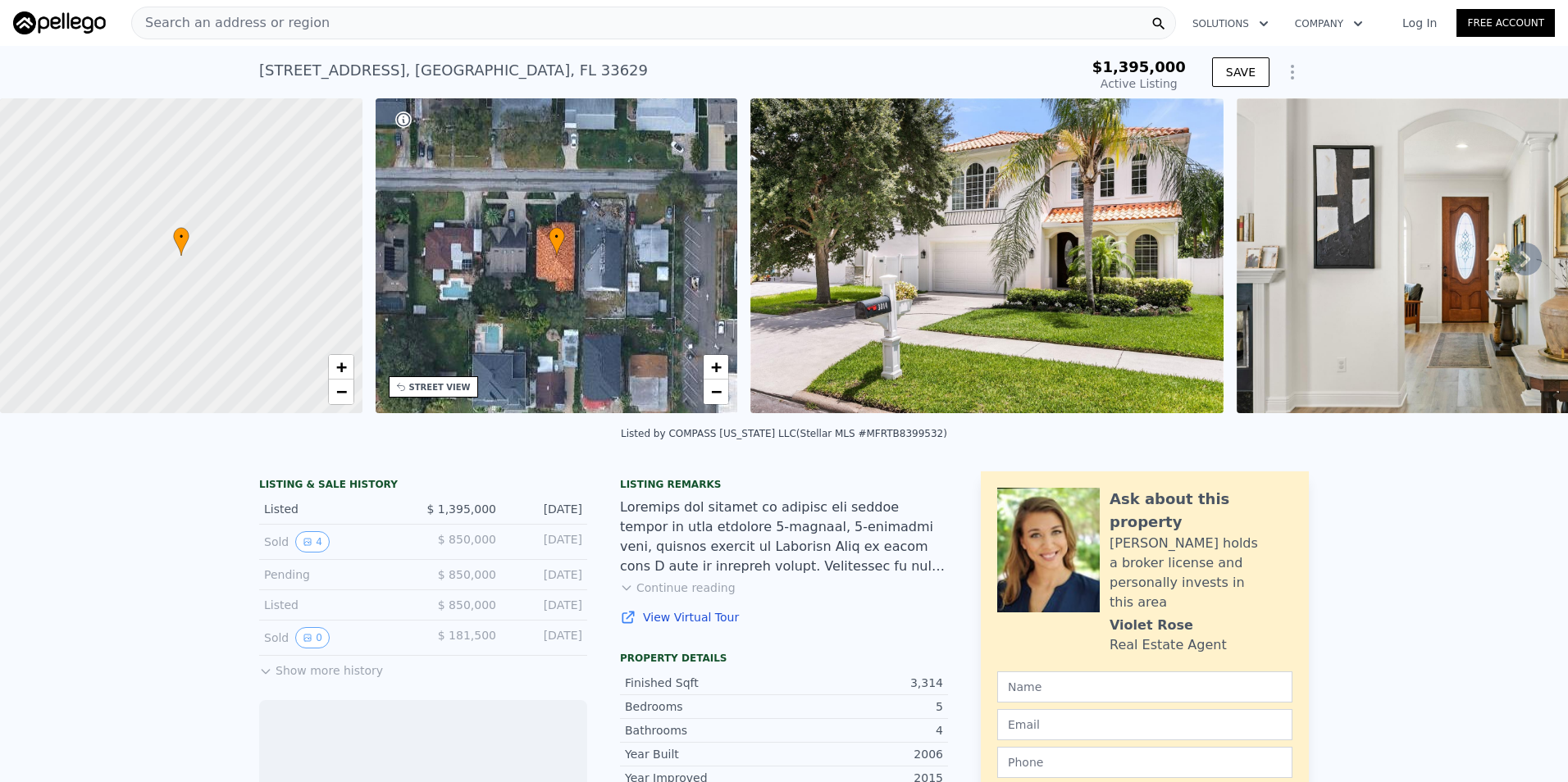
click at [1086, 230] on img at bounding box center [987, 256] width 473 height 315
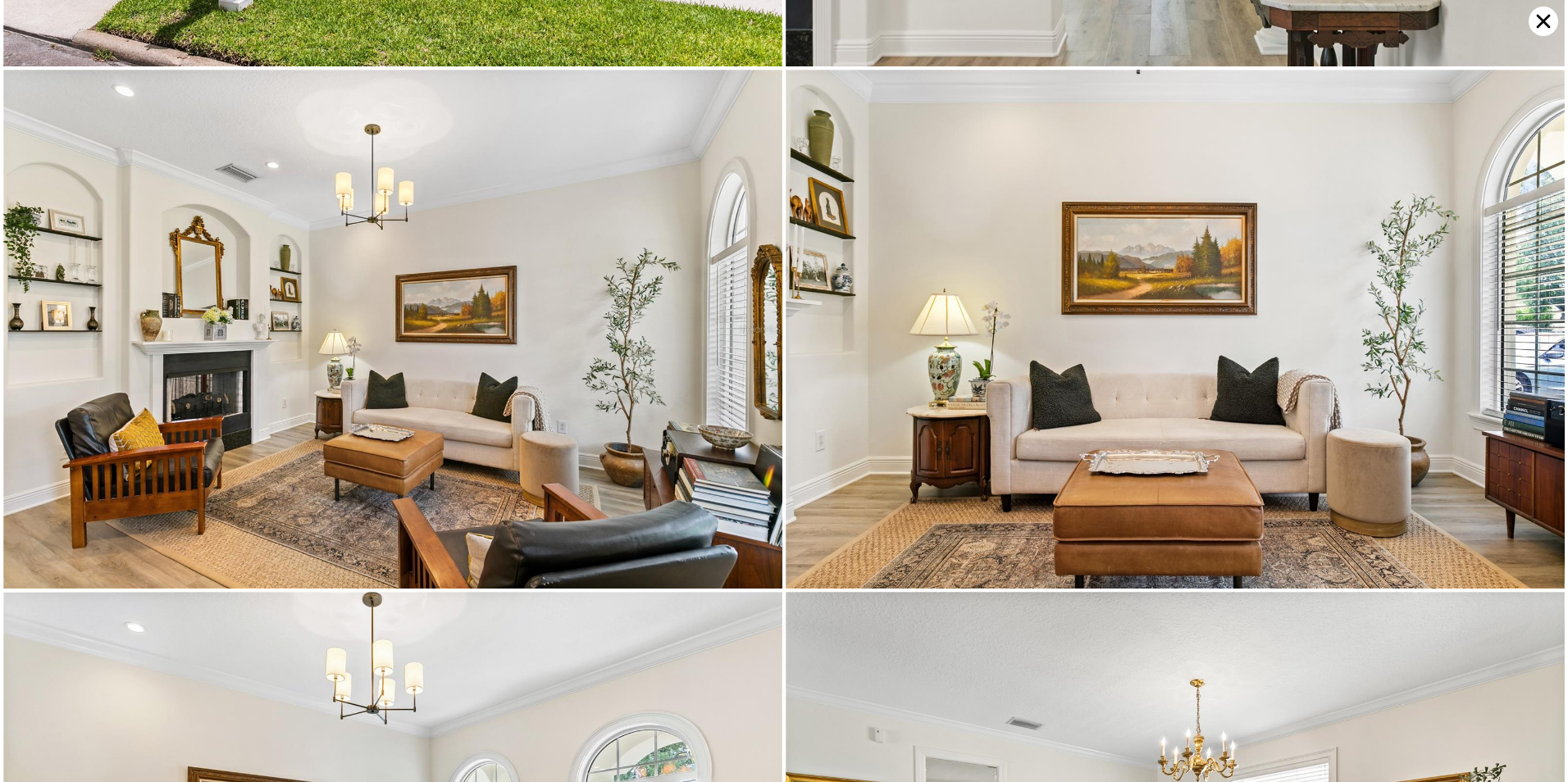
scroll to position [518, 0]
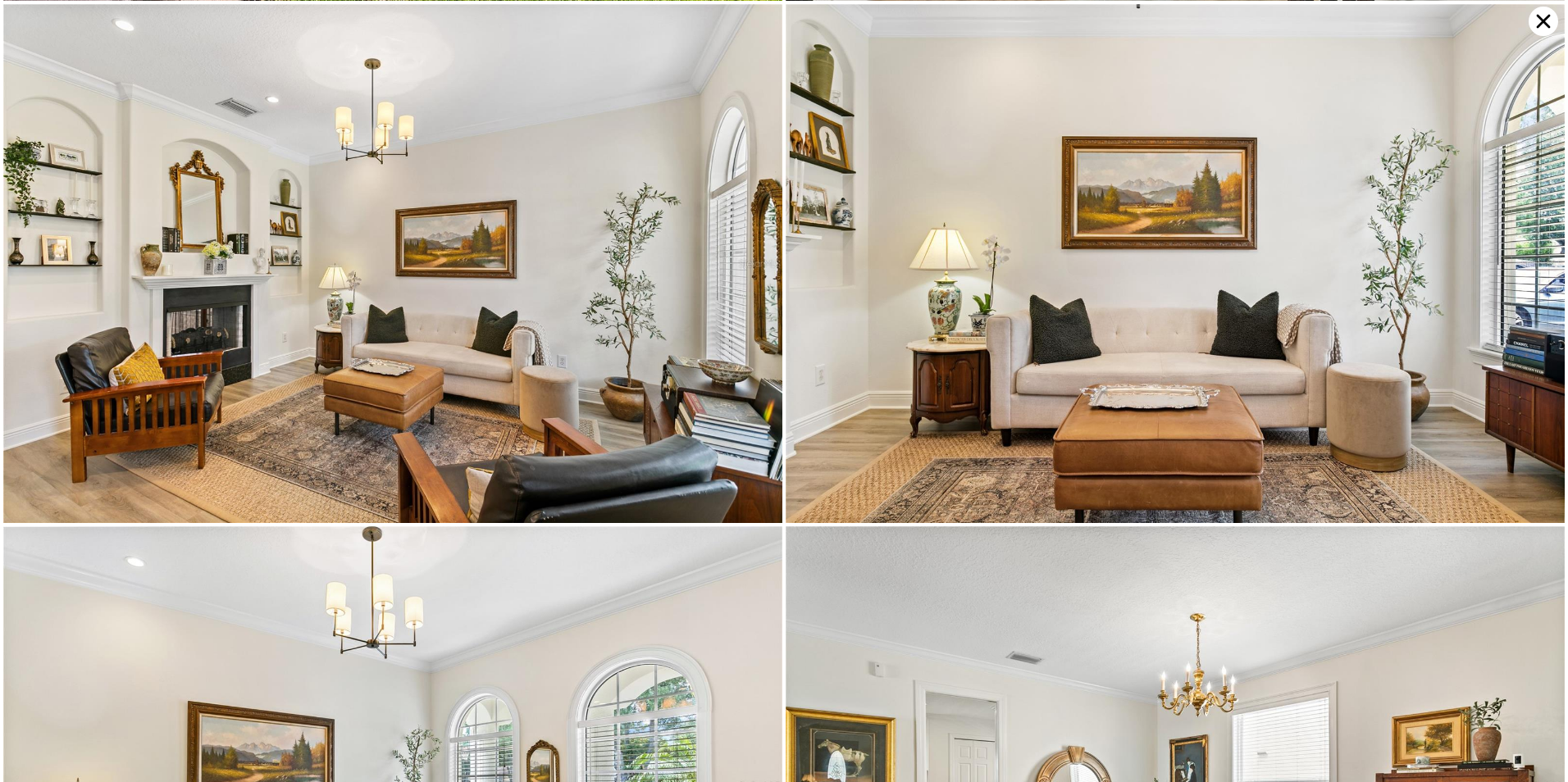
type input "-$ 1,463,642"
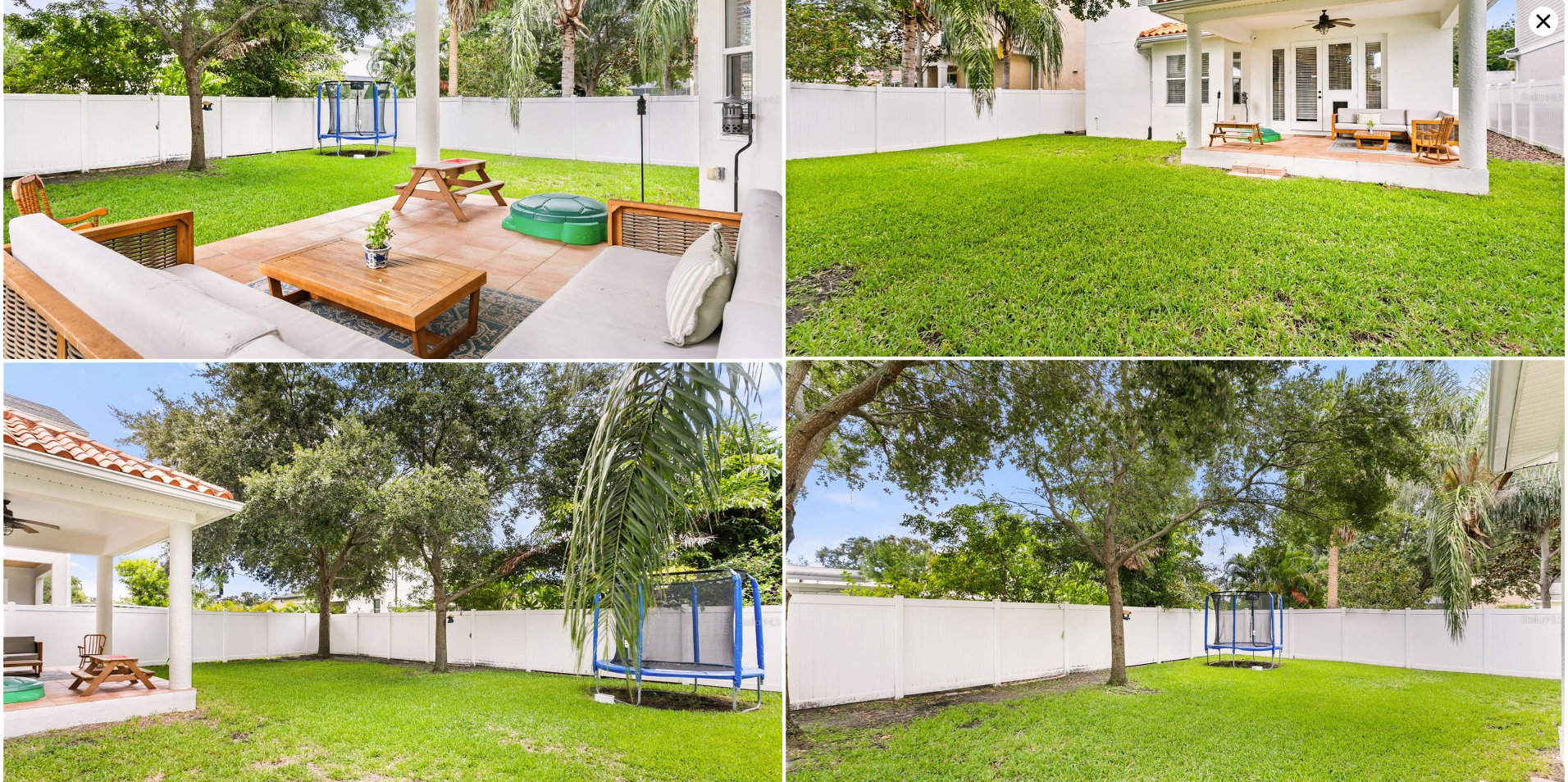
scroll to position [11644, 0]
click at [1544, 19] on icon at bounding box center [1543, 21] width 30 height 30
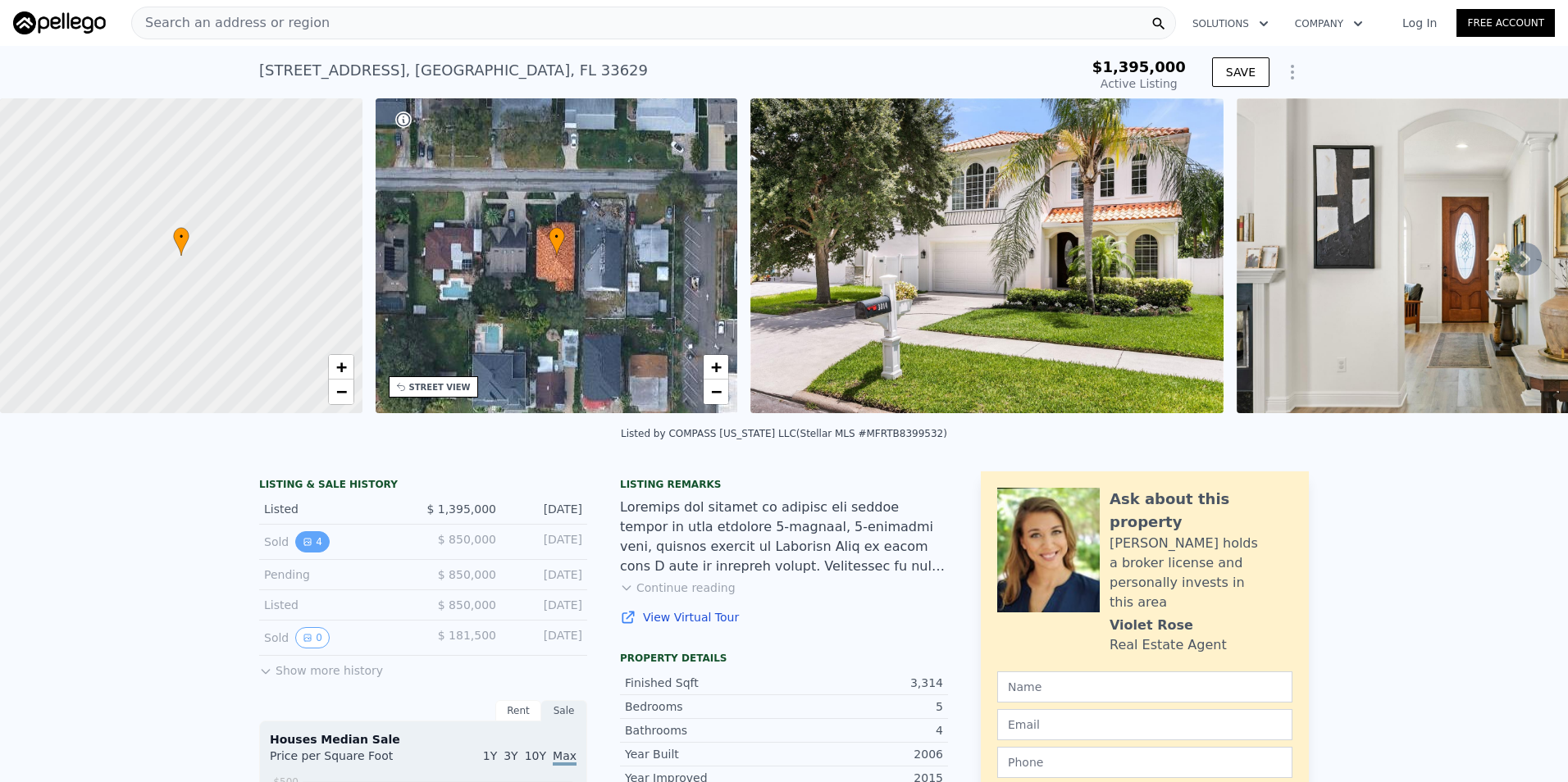
click at [304, 547] on icon "View historical data" at bounding box center [307, 541] width 10 height 10
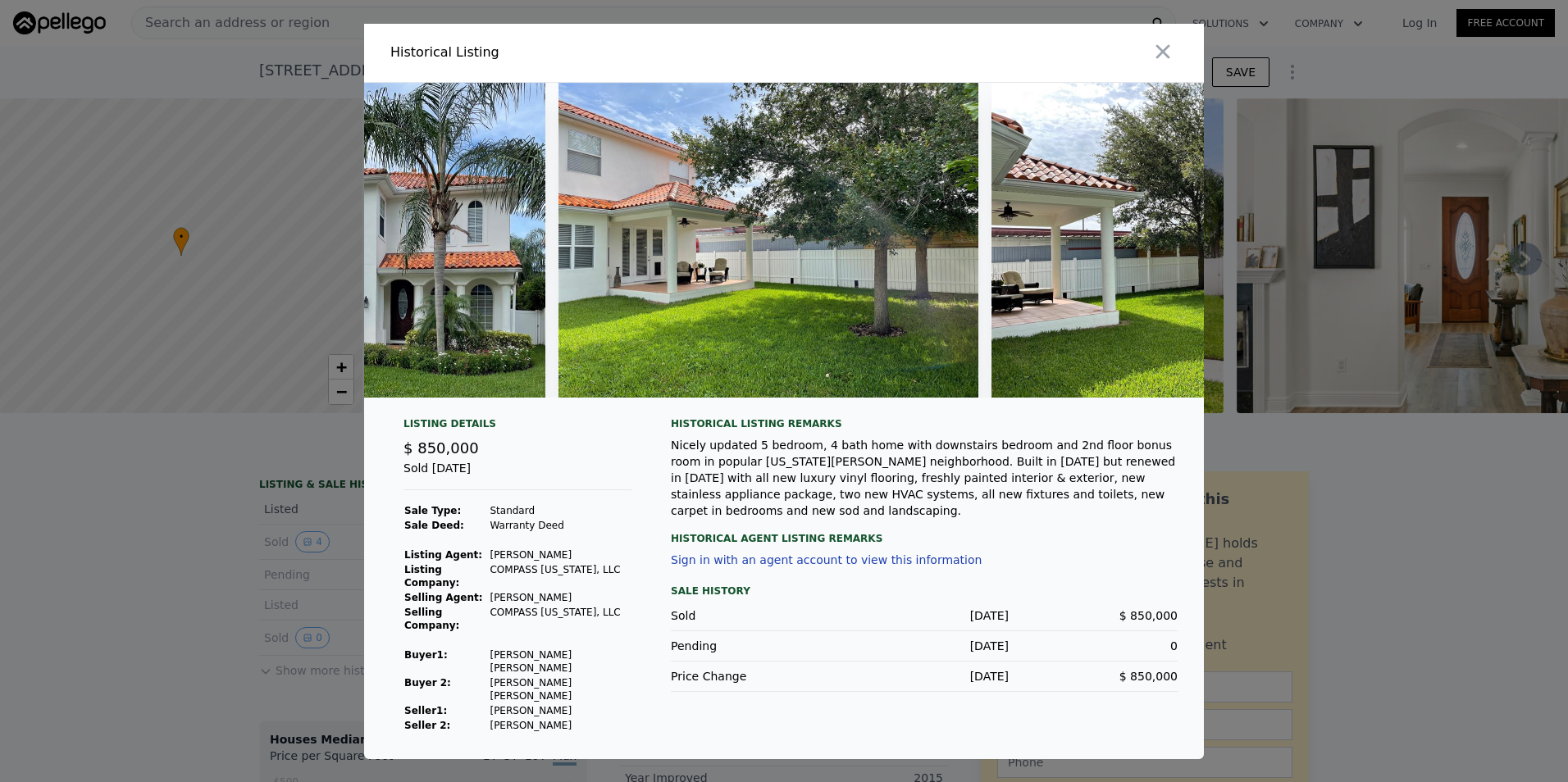
scroll to position [0, 0]
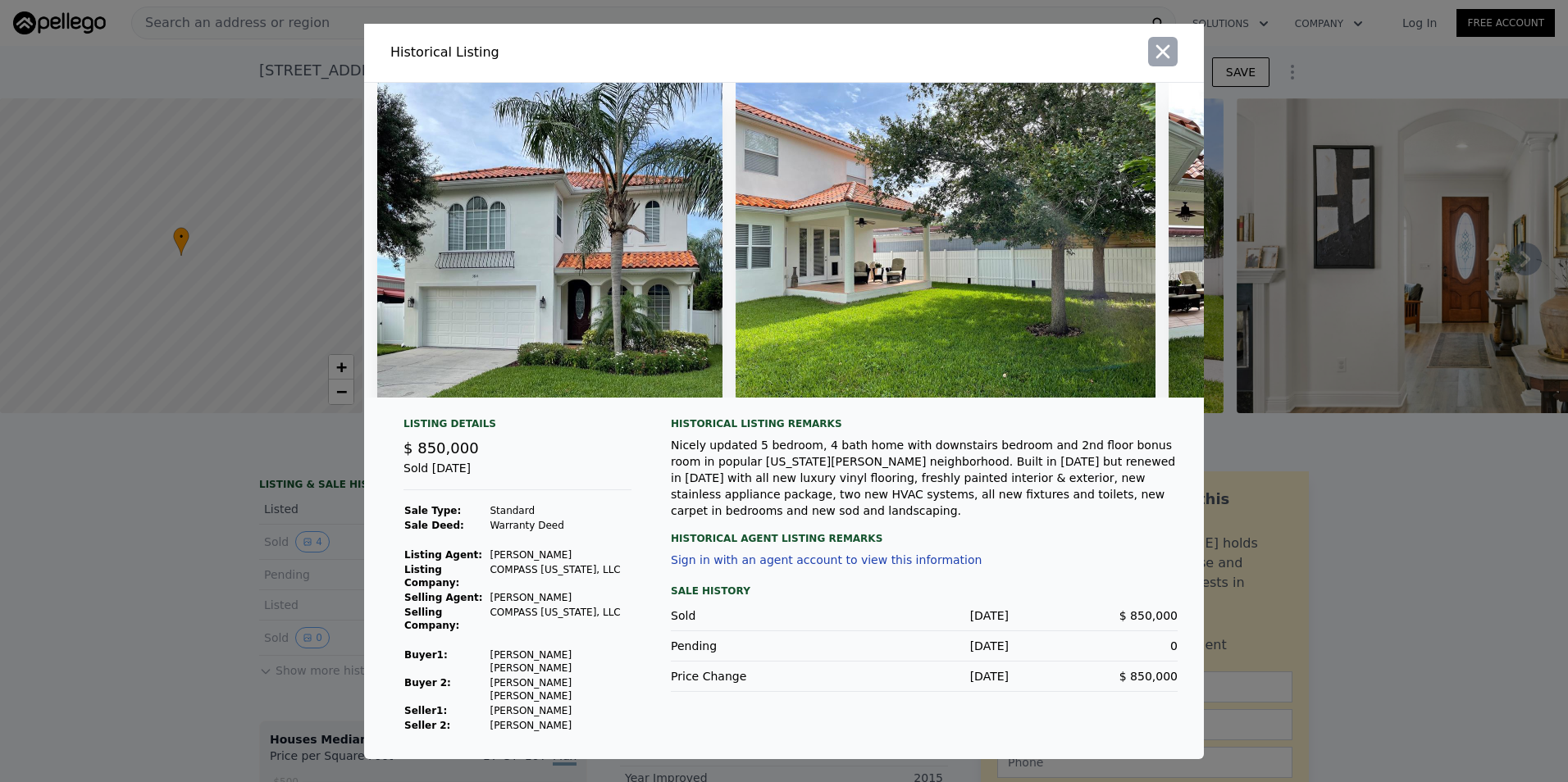
click at [1162, 58] on icon "button" at bounding box center [1162, 51] width 14 height 14
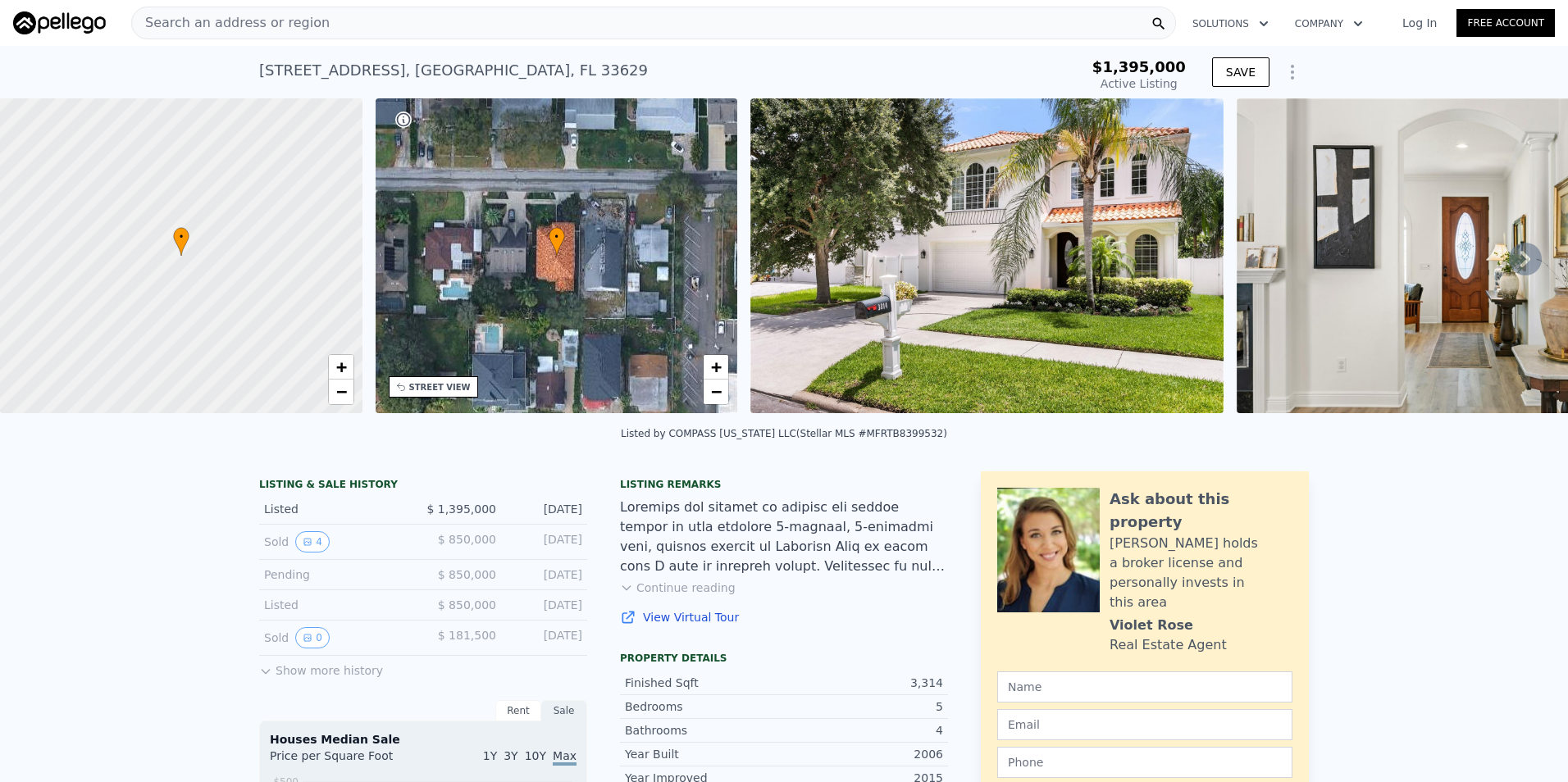
click at [331, 675] on button "Show more history" at bounding box center [320, 666] width 124 height 23
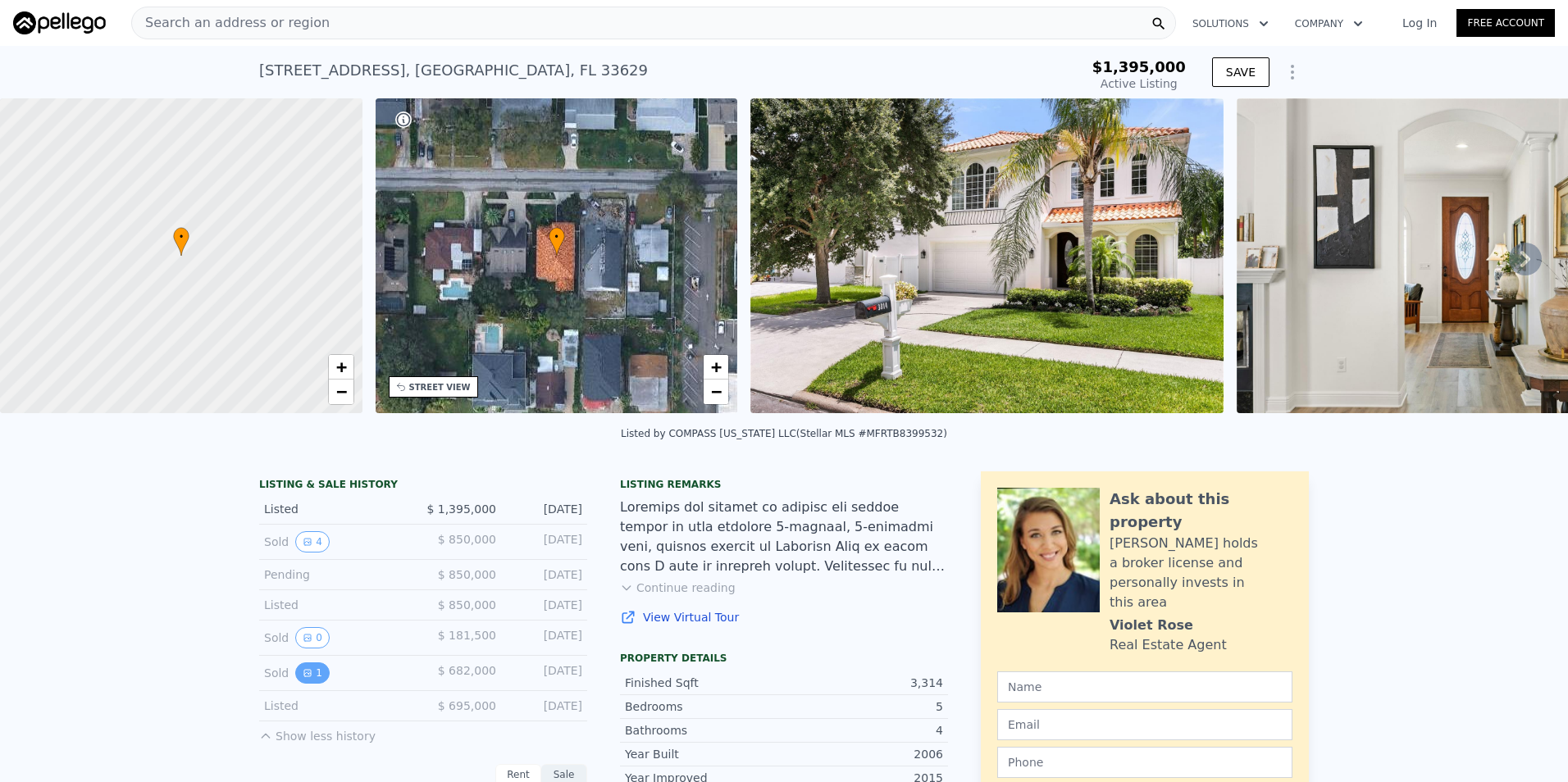
click at [309, 682] on button "1" at bounding box center [312, 673] width 34 height 22
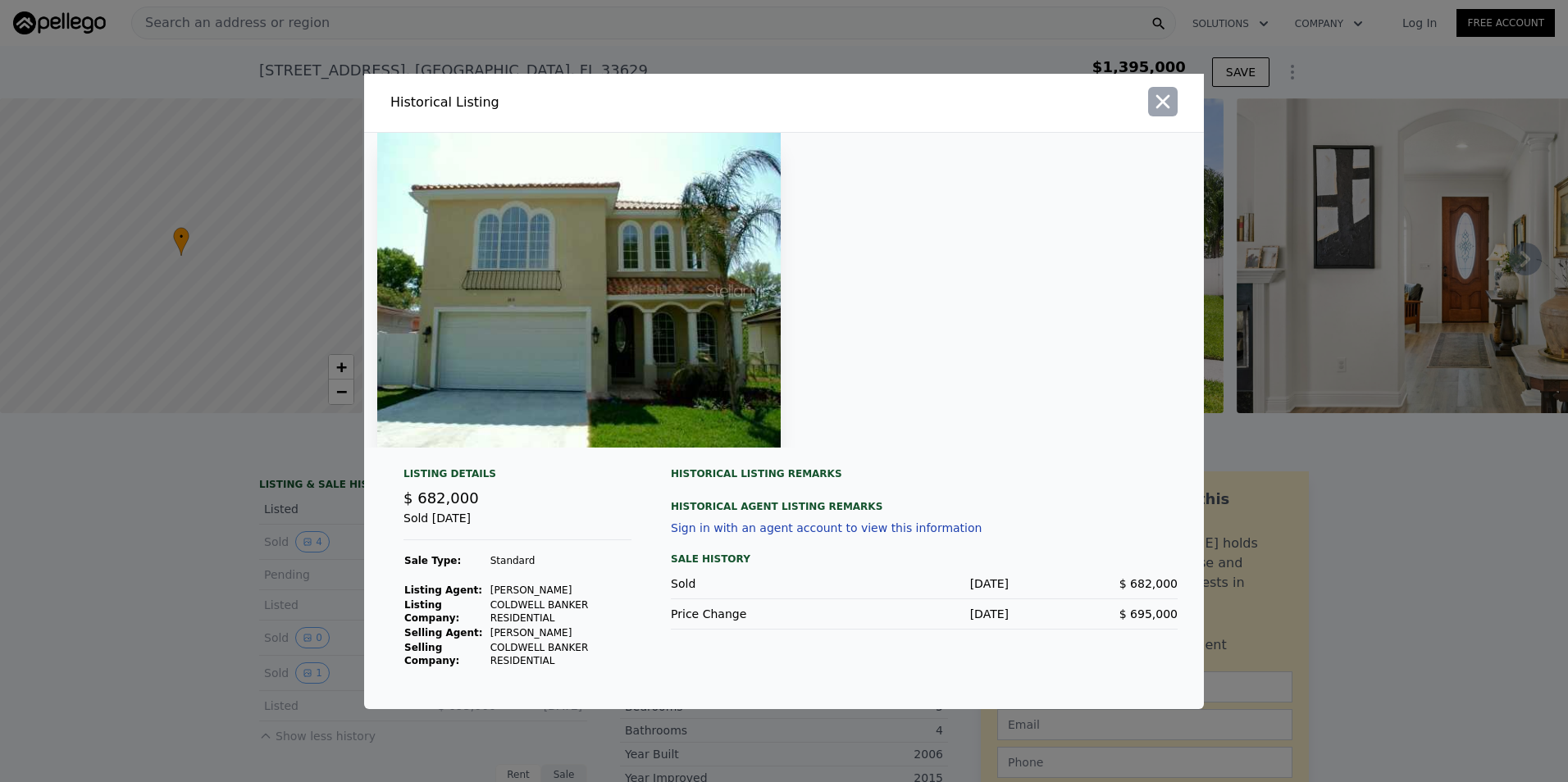
click at [1158, 102] on icon "button" at bounding box center [1162, 101] width 23 height 23
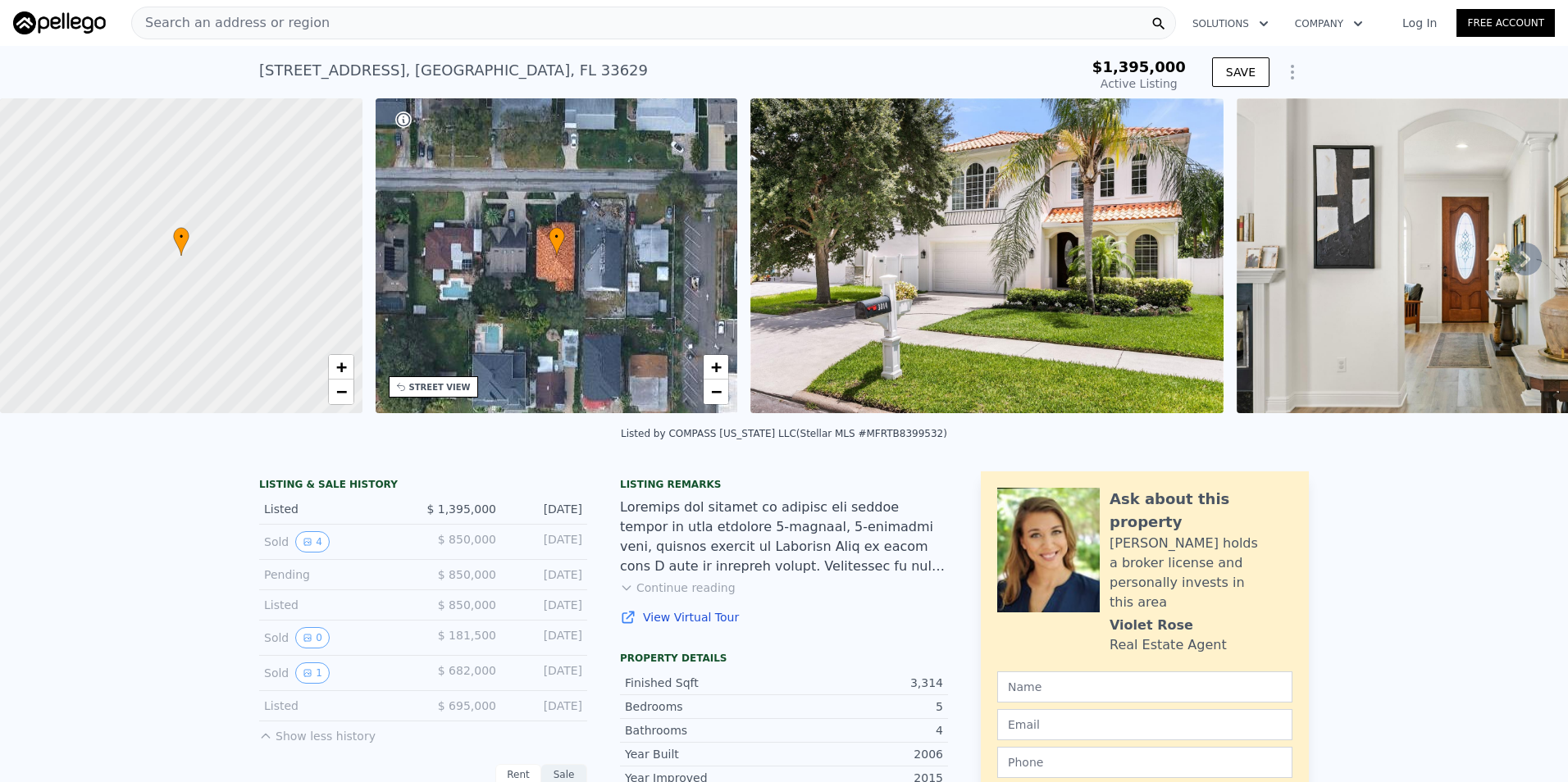
click at [1079, 300] on img at bounding box center [987, 256] width 473 height 315
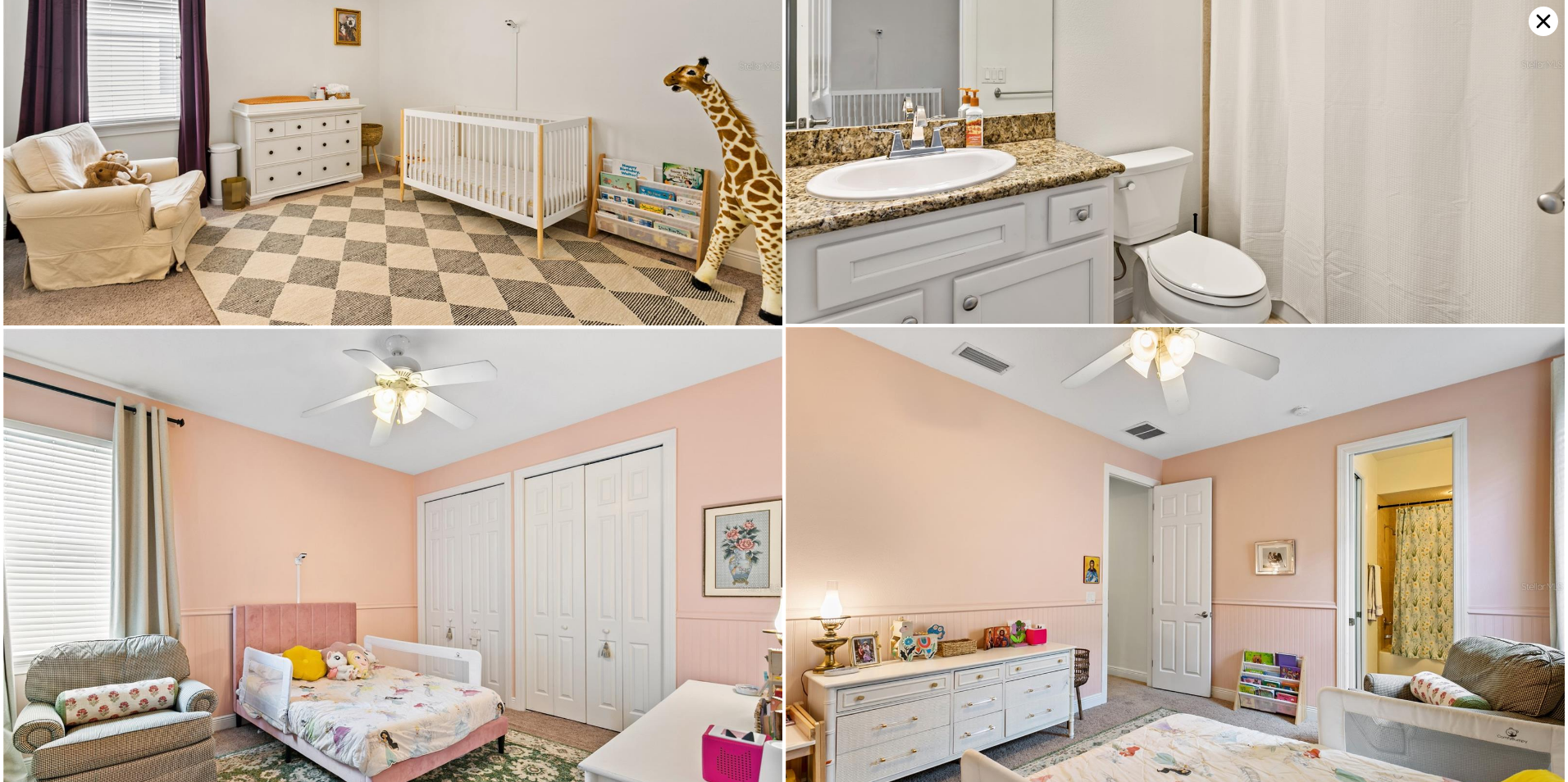
scroll to position [8287, 0]
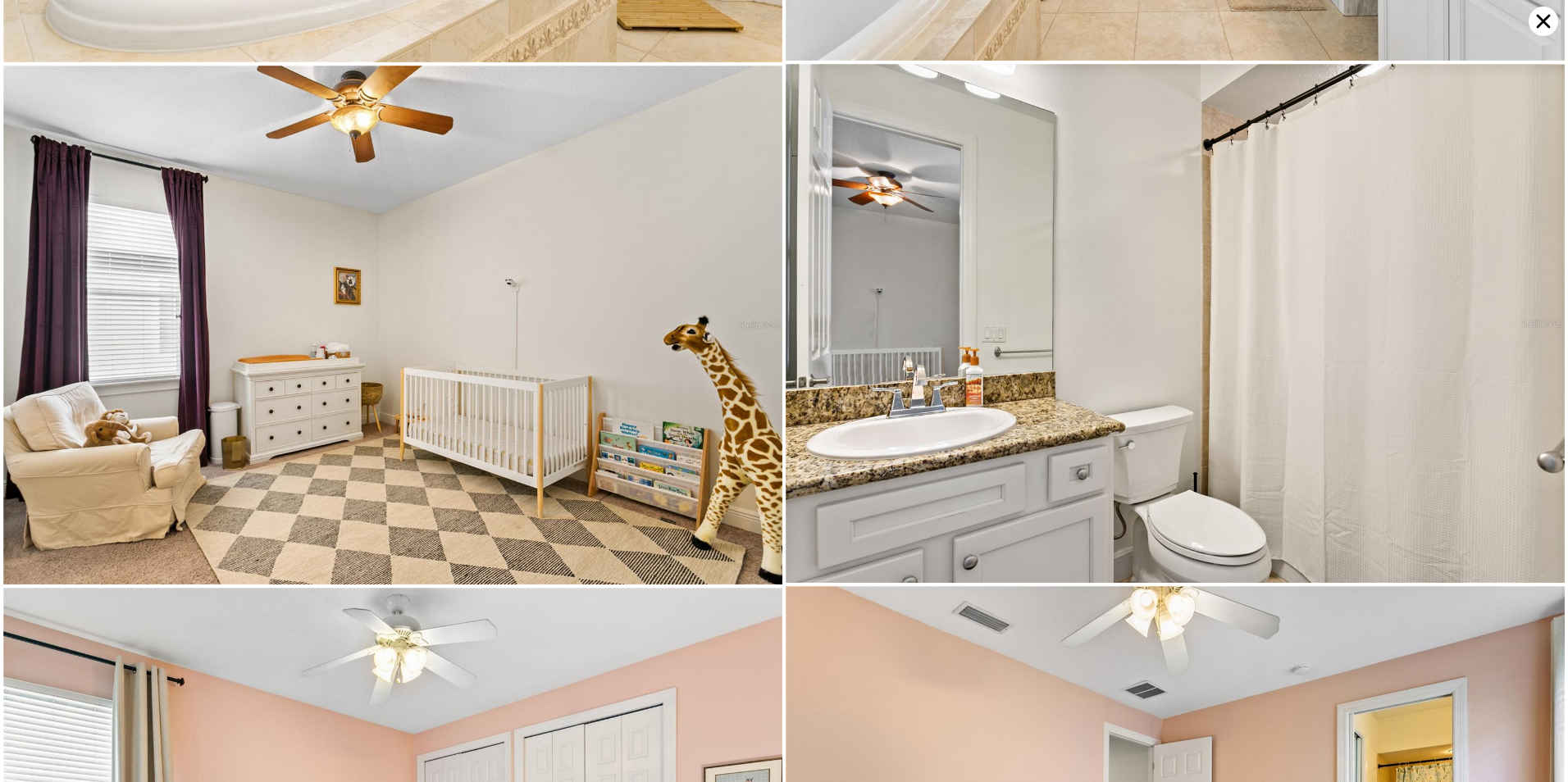
click at [1542, 23] on icon at bounding box center [1543, 21] width 14 height 14
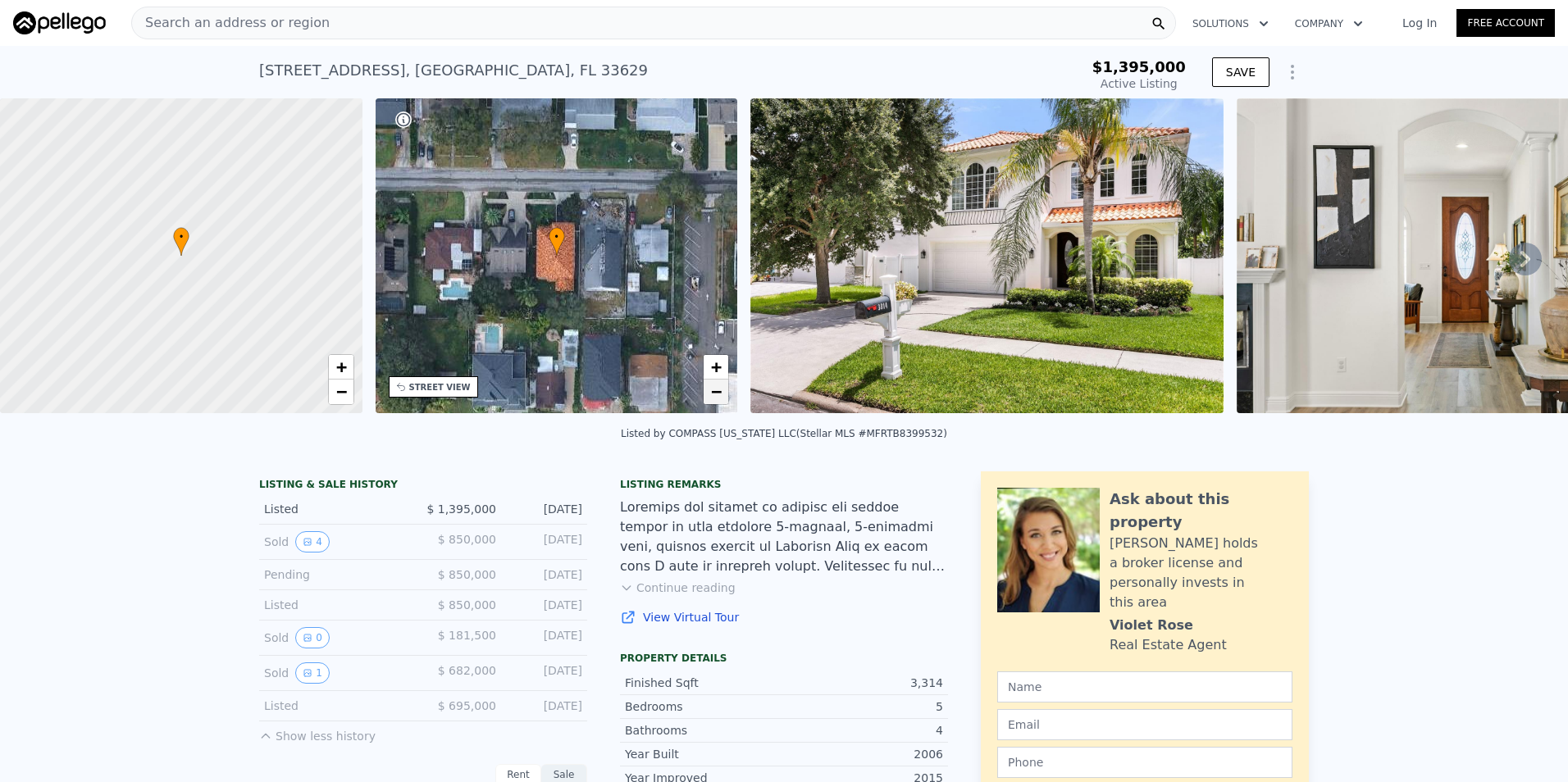
click at [717, 389] on span "−" at bounding box center [716, 391] width 11 height 21
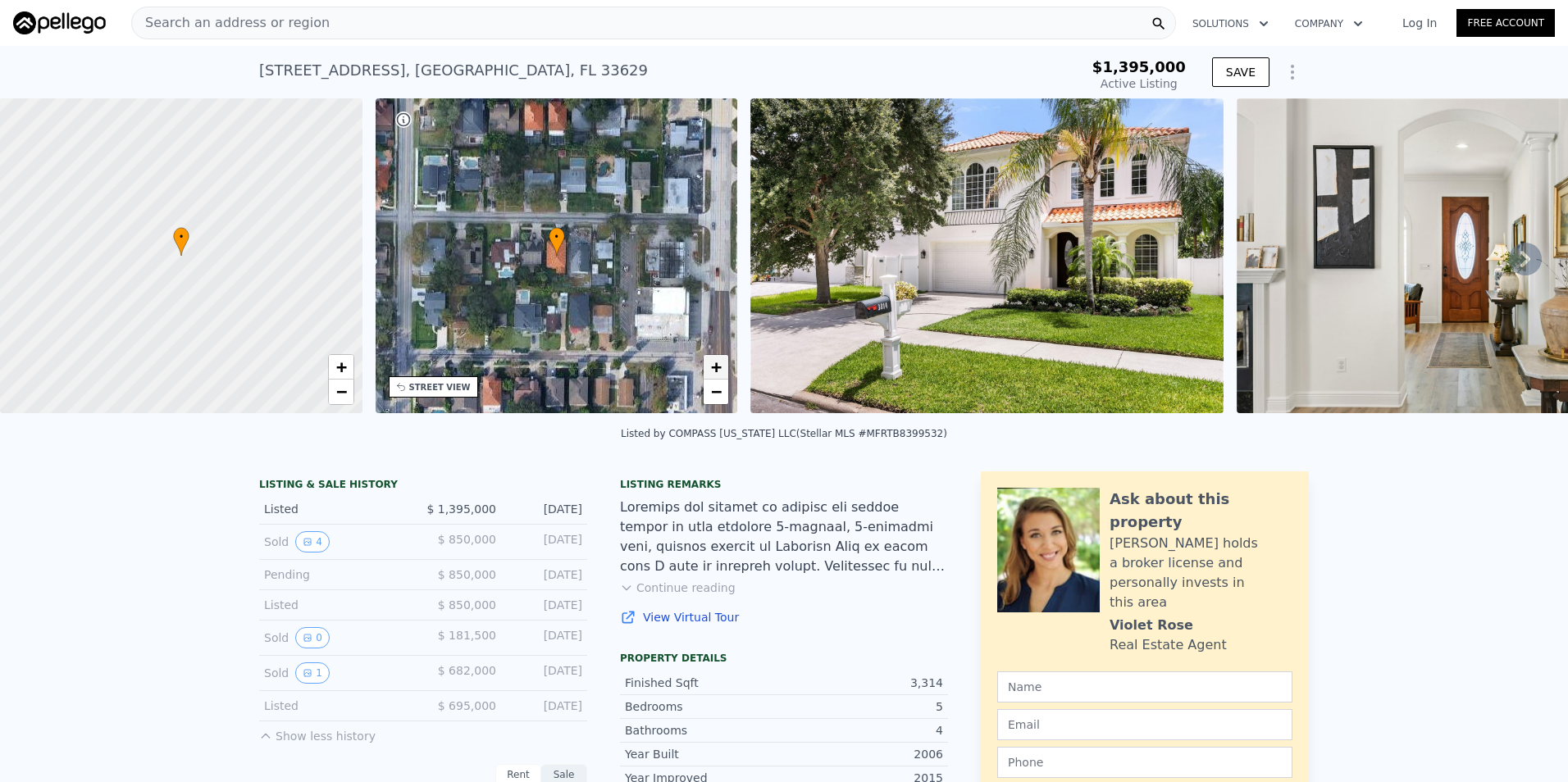
click at [712, 368] on span "+" at bounding box center [716, 367] width 11 height 21
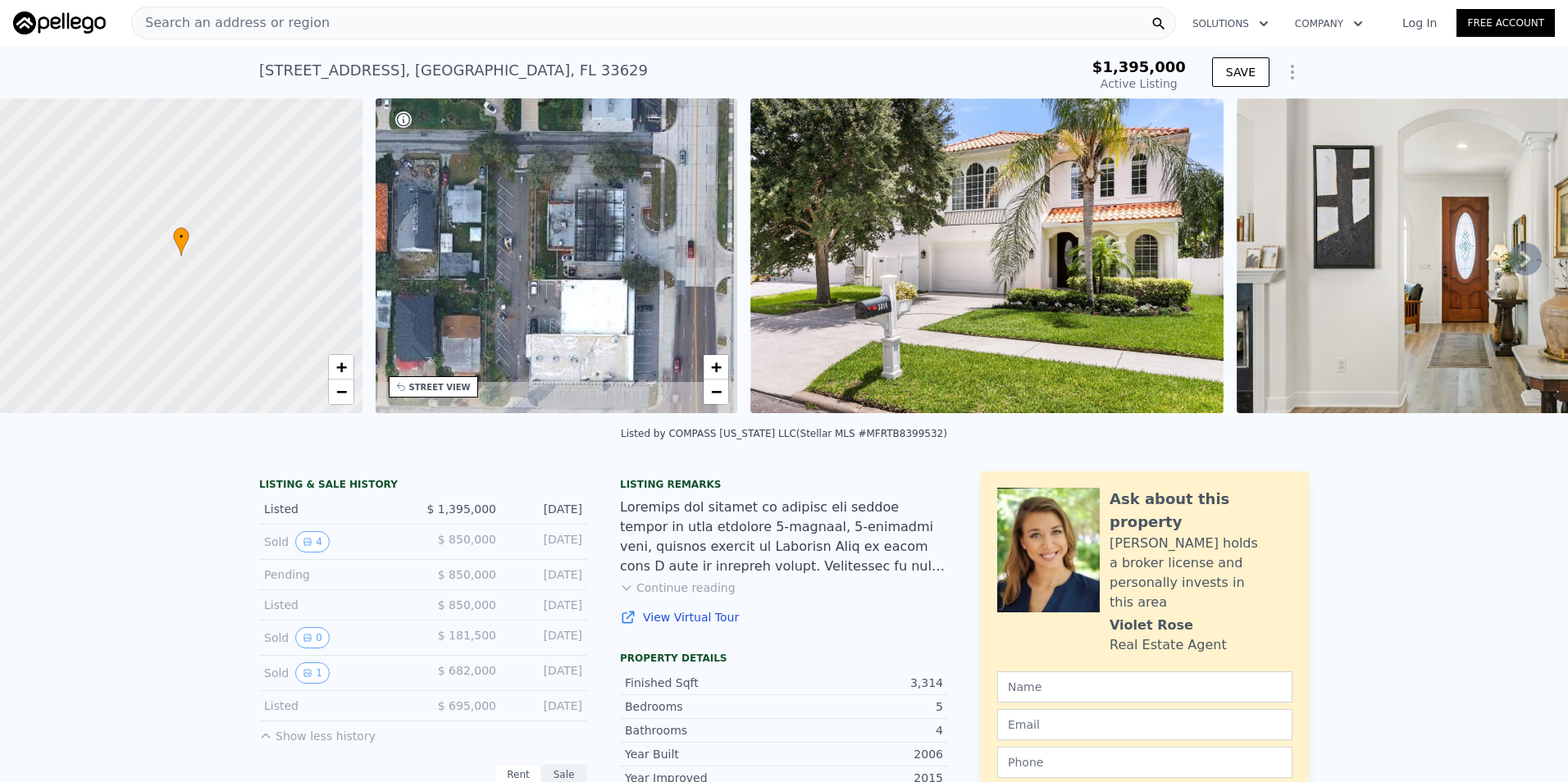
drag, startPoint x: 640, startPoint y: 356, endPoint x: 483, endPoint y: 309, distance: 163.9
click at [482, 310] on div "• + −" at bounding box center [557, 256] width 362 height 315
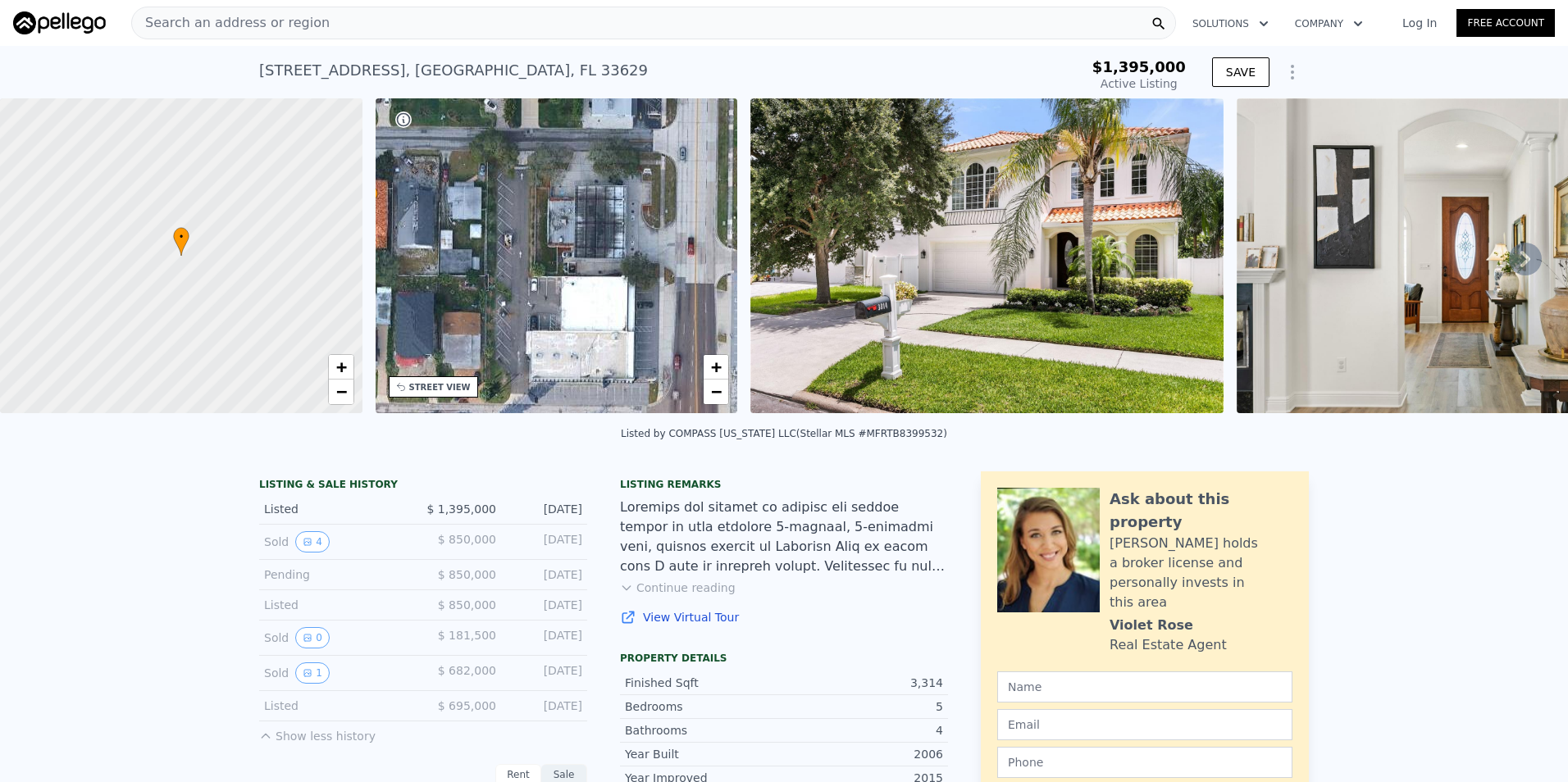
click at [596, 324] on div "• + −" at bounding box center [557, 256] width 362 height 315
click at [446, 395] on div "STREET VIEW" at bounding box center [433, 387] width 90 height 22
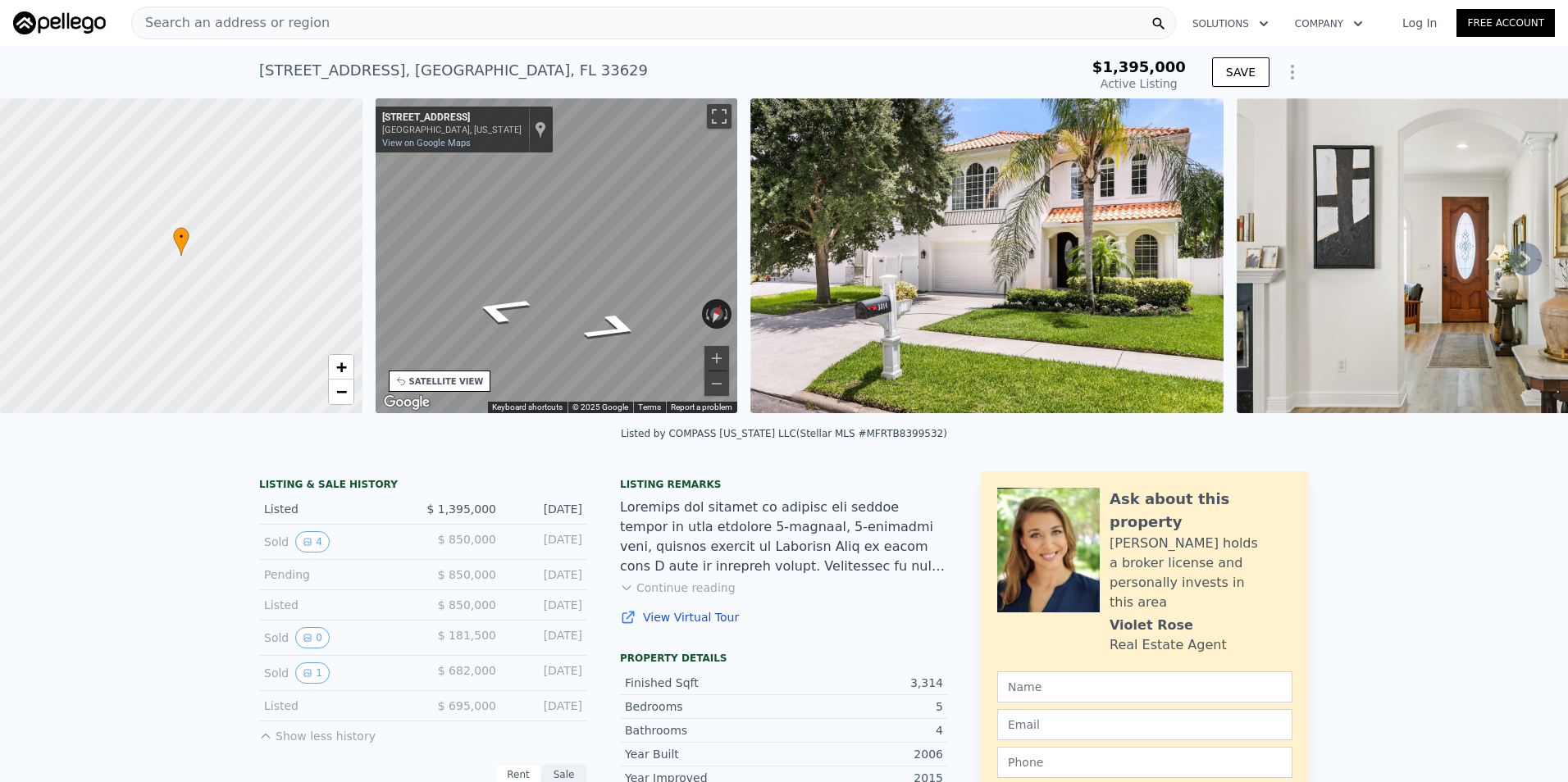
click at [316, 243] on div "• + − • + − STREET VIEW ← Move left → Move right ↑ Move up ↓ Move down + Zoom i…" at bounding box center [784, 259] width 1568 height 320
click at [372, 222] on div "← Move left → Move right ↑ Move up ↓ Move down + Zoom in - Zoom out [STREET_ADD…" at bounding box center [557, 259] width 376 height 320
click at [306, 245] on div "• + − • + − STREET VIEW ← Move left → Move right ↑ Move up ↓ Move down + Zoom i…" at bounding box center [784, 259] width 1568 height 320
click at [311, 242] on div "• + − • + − STREET VIEW ← Move left → Move right ↑ Move up ↓ Move down + Zoom i…" at bounding box center [784, 259] width 1568 height 320
click at [360, 267] on div "• + − • + − STREET VIEW ← Move left → Move right ↑ Move up ↓ Move down + Zoom i…" at bounding box center [784, 259] width 1568 height 320
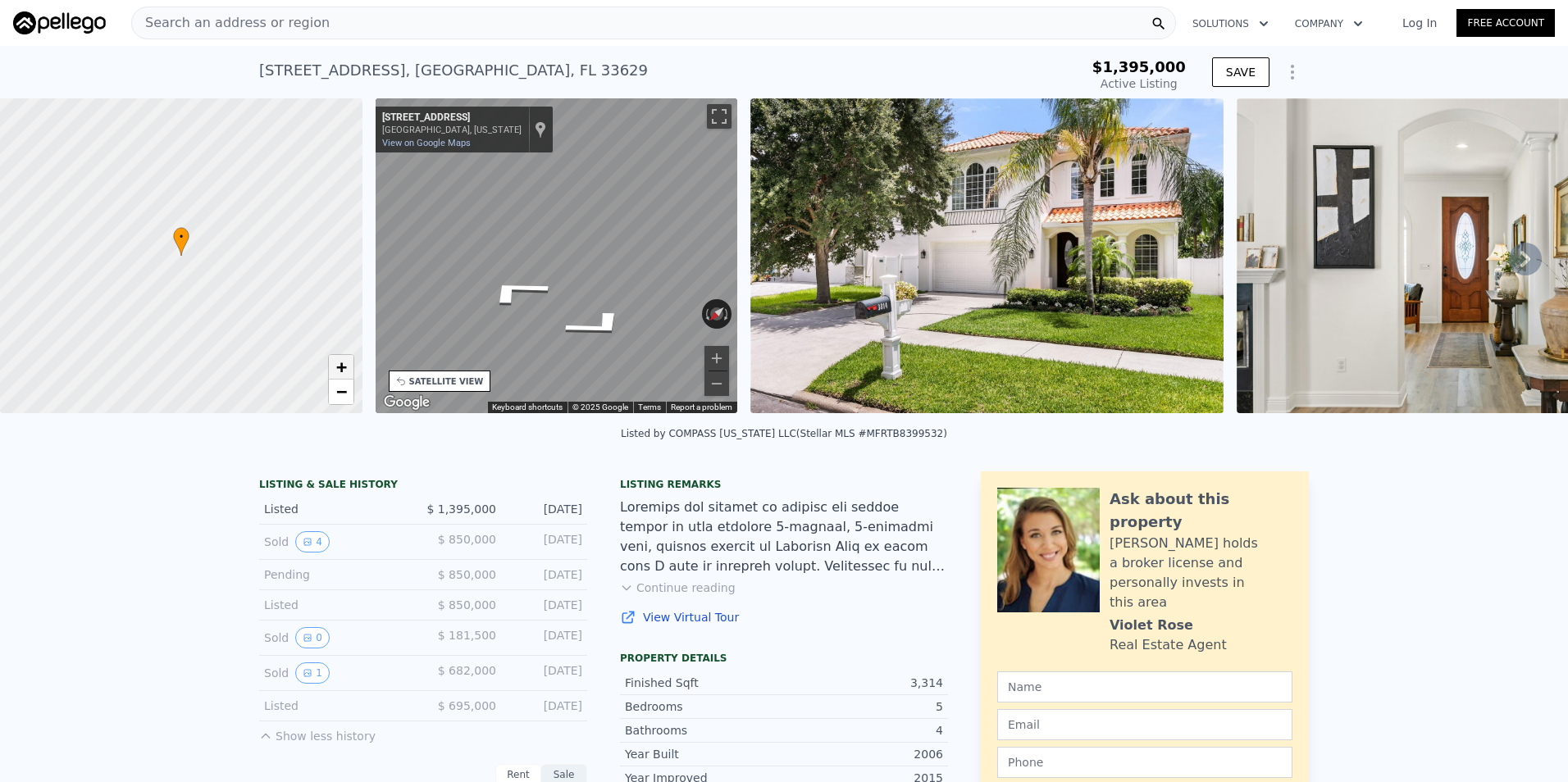
click at [343, 362] on span "+" at bounding box center [340, 367] width 11 height 21
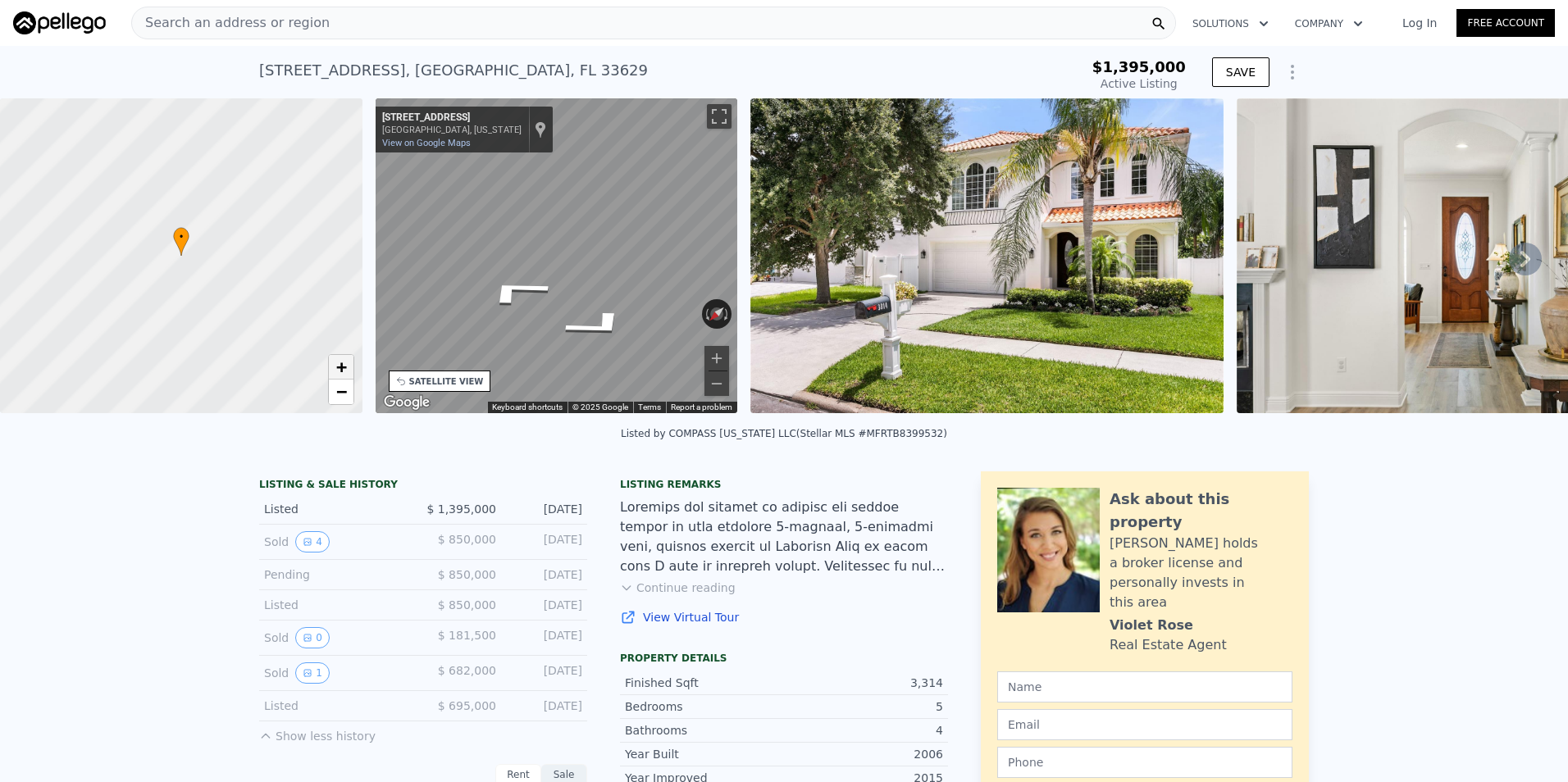
click at [343, 362] on span "+" at bounding box center [340, 367] width 11 height 21
click at [342, 362] on span "+" at bounding box center [340, 367] width 11 height 21
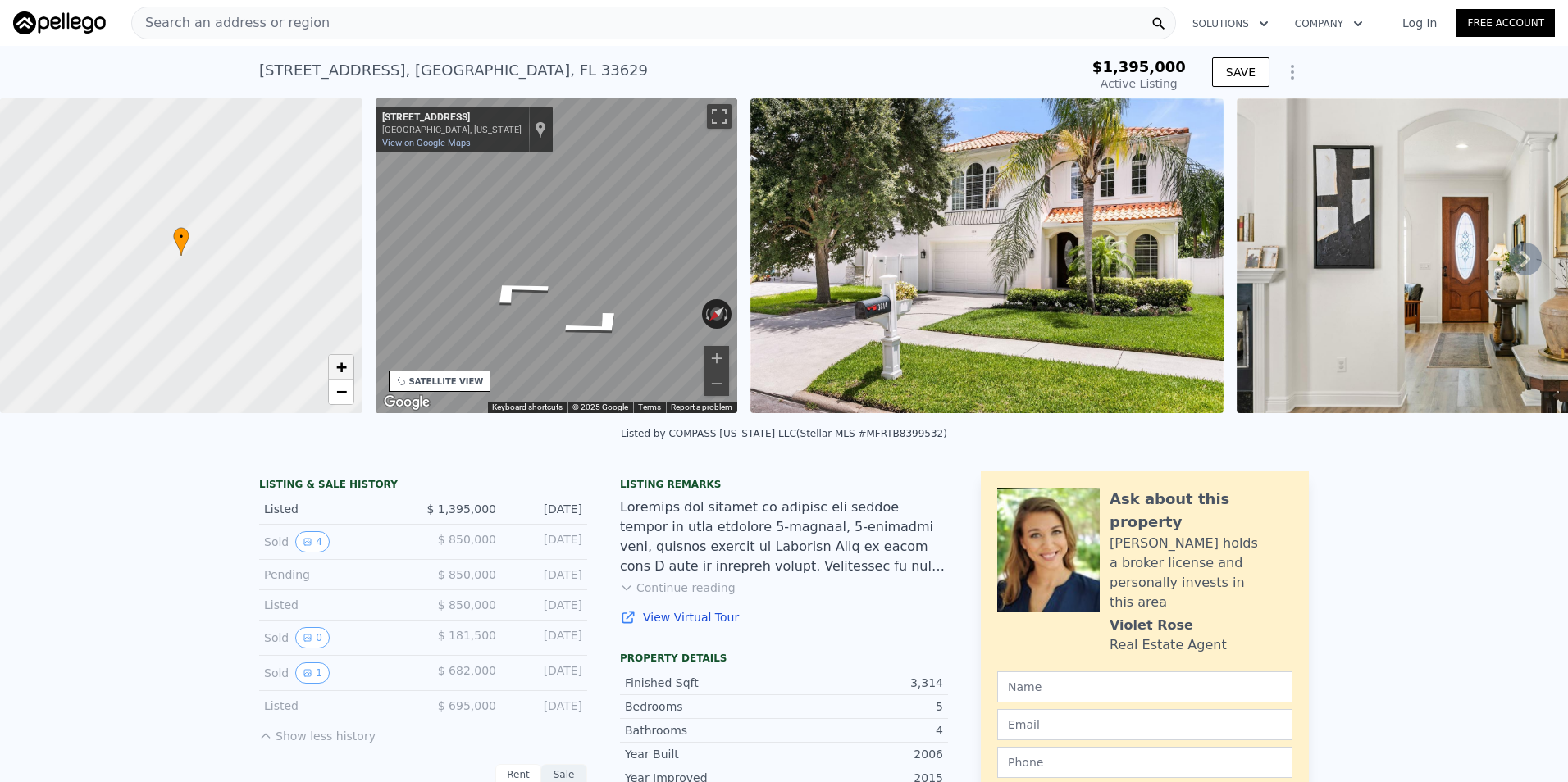
click at [342, 362] on span "+" at bounding box center [340, 367] width 11 height 21
drag, startPoint x: 217, startPoint y: 262, endPoint x: 77, endPoint y: 205, distance: 151.2
click at [77, 205] on div at bounding box center [181, 255] width 435 height 377
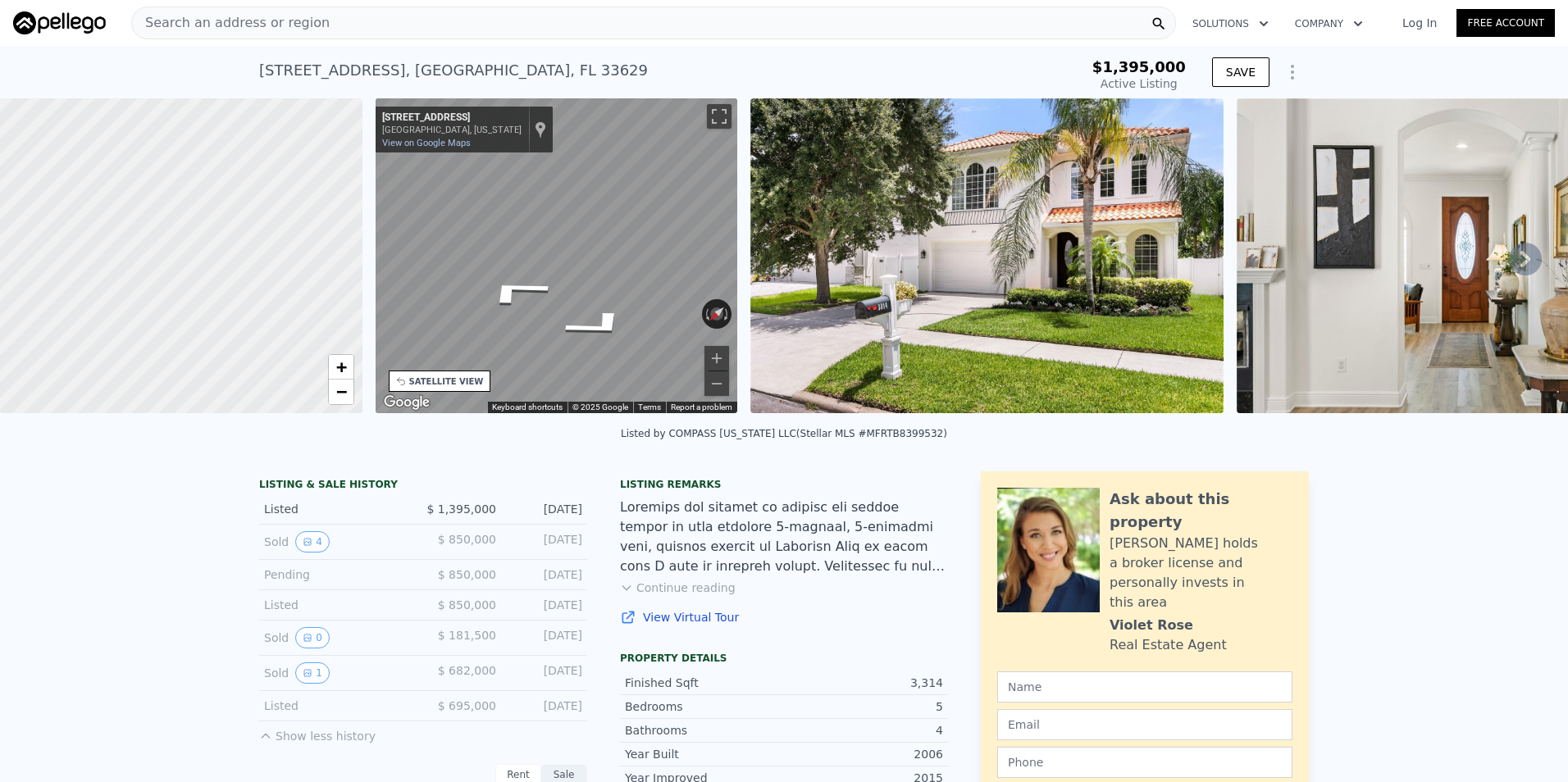
drag, startPoint x: 280, startPoint y: 268, endPoint x: 143, endPoint y: 281, distance: 137.6
click at [142, 281] on div at bounding box center [181, 255] width 435 height 377
drag, startPoint x: 119, startPoint y: 278, endPoint x: 227, endPoint y: 289, distance: 108.6
click at [227, 289] on div at bounding box center [181, 255] width 435 height 377
drag, startPoint x: 110, startPoint y: 244, endPoint x: 164, endPoint y: 242, distance: 54.0
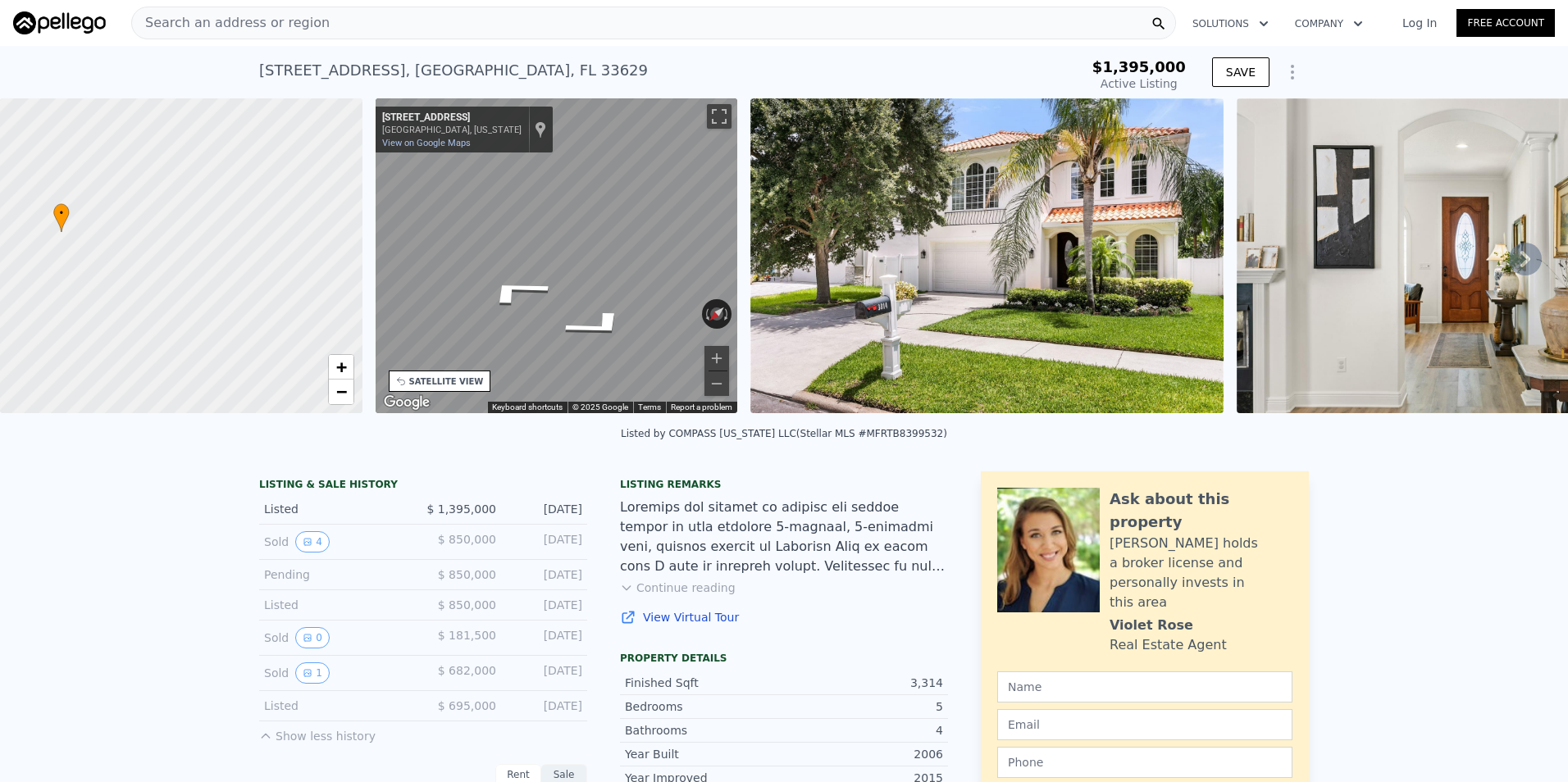
click at [164, 242] on div at bounding box center [181, 255] width 435 height 377
click at [437, 380] on div "SATELLITE VIEW" at bounding box center [446, 382] width 74 height 13
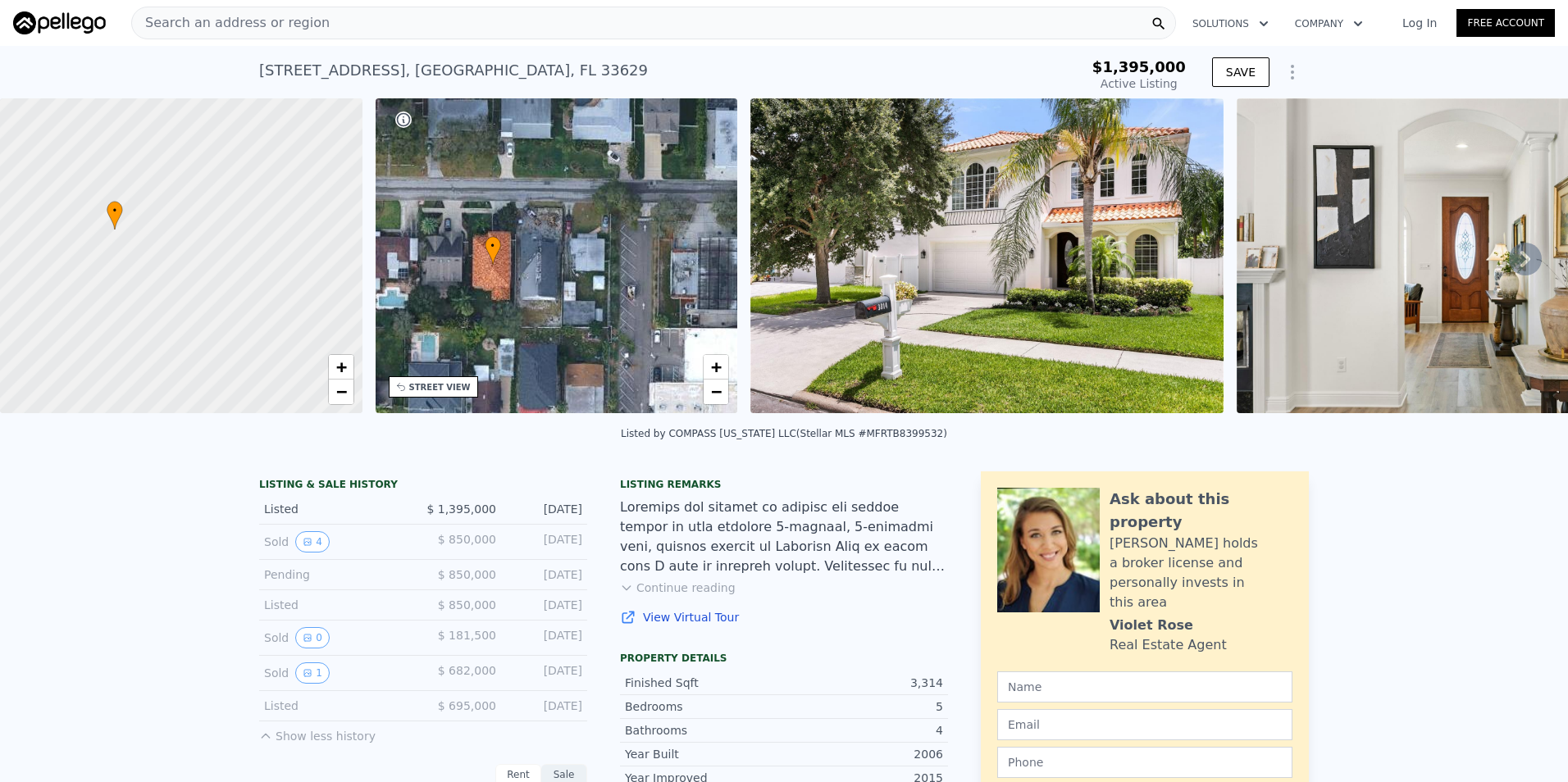
drag, startPoint x: 520, startPoint y: 310, endPoint x: 638, endPoint y: 377, distance: 135.7
click at [638, 377] on div "• + −" at bounding box center [557, 256] width 362 height 315
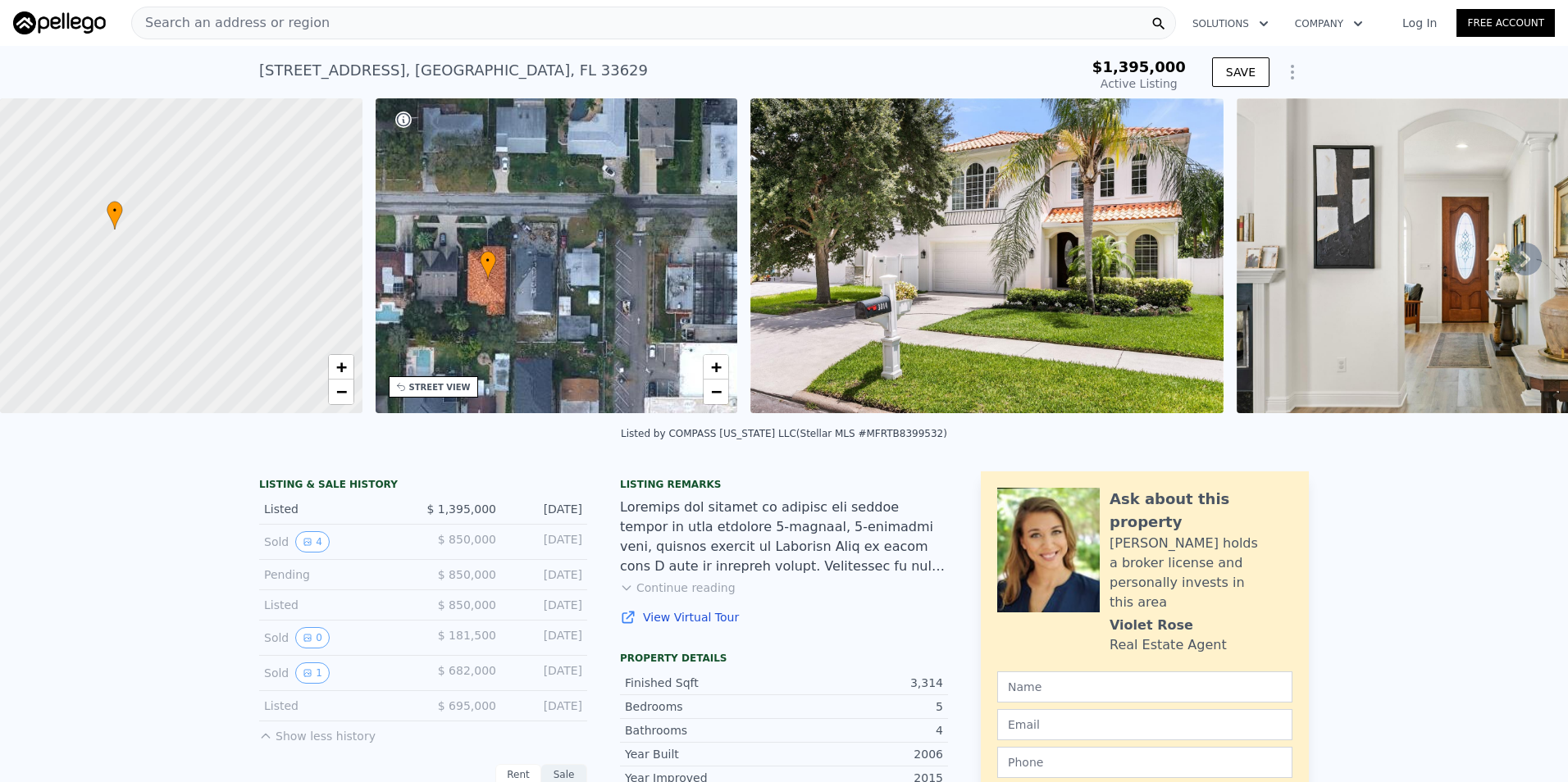
click at [537, 207] on div "• + −" at bounding box center [557, 256] width 362 height 315
click at [445, 386] on div "STREET VIEW" at bounding box center [440, 387] width 62 height 13
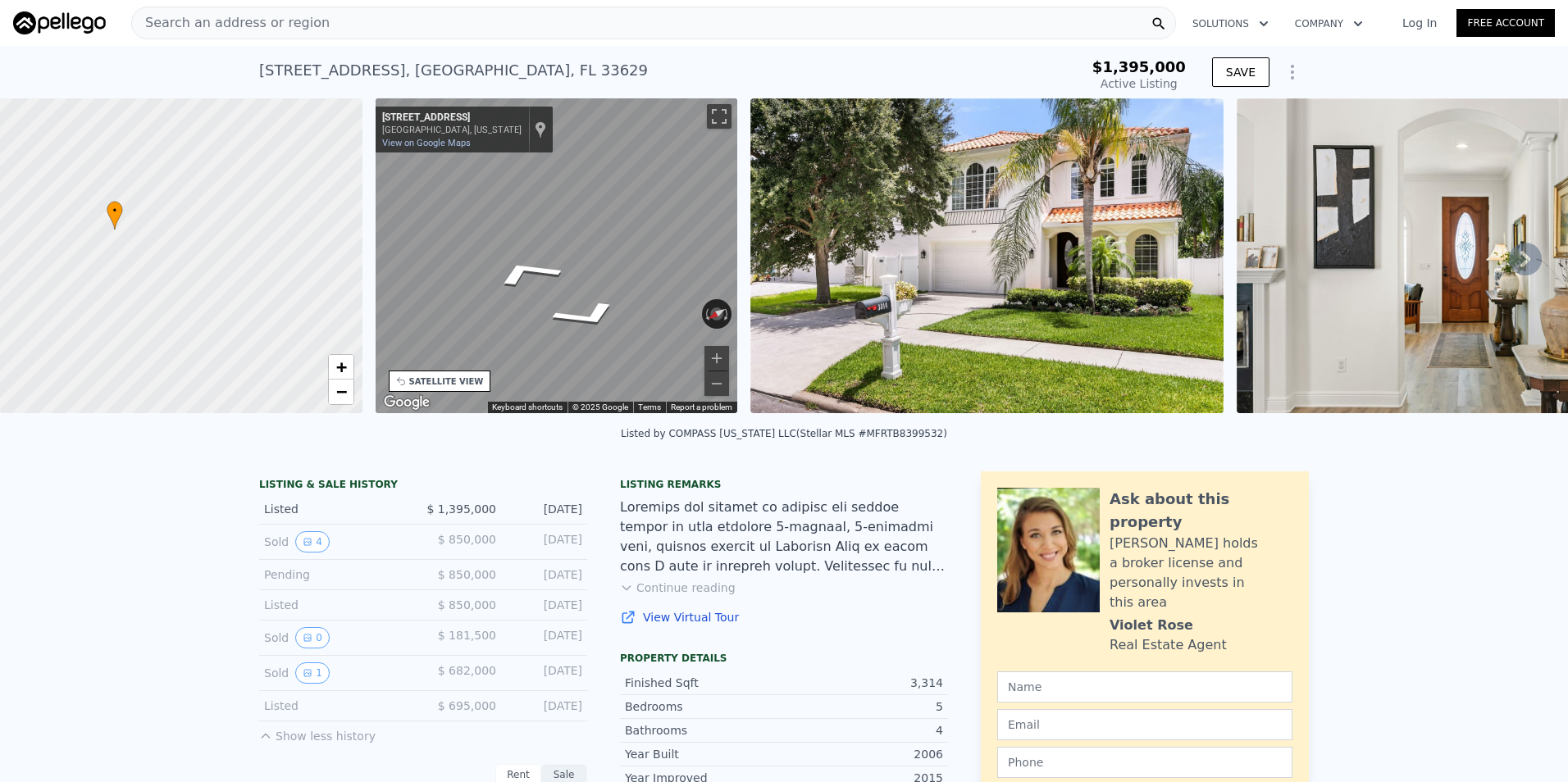
click at [234, 239] on div "• + − • + − STREET VIEW ← Move left → Move right ↑ Move up ↓ Move down + Zoom i…" at bounding box center [784, 259] width 1568 height 320
click at [299, 240] on div "• + − • + − STREET VIEW ← Move left → Move right ↑ Move up ↓ Move down + Zoom i…" at bounding box center [784, 259] width 1568 height 320
click at [604, 304] on icon "Go West, W Sevilla St" at bounding box center [590, 311] width 123 height 39
click at [558, 284] on icon "Go West, W Sevilla St" at bounding box center [551, 290] width 104 height 30
click at [500, 325] on icon "Go West, W Sevilla St" at bounding box center [504, 319] width 115 height 41
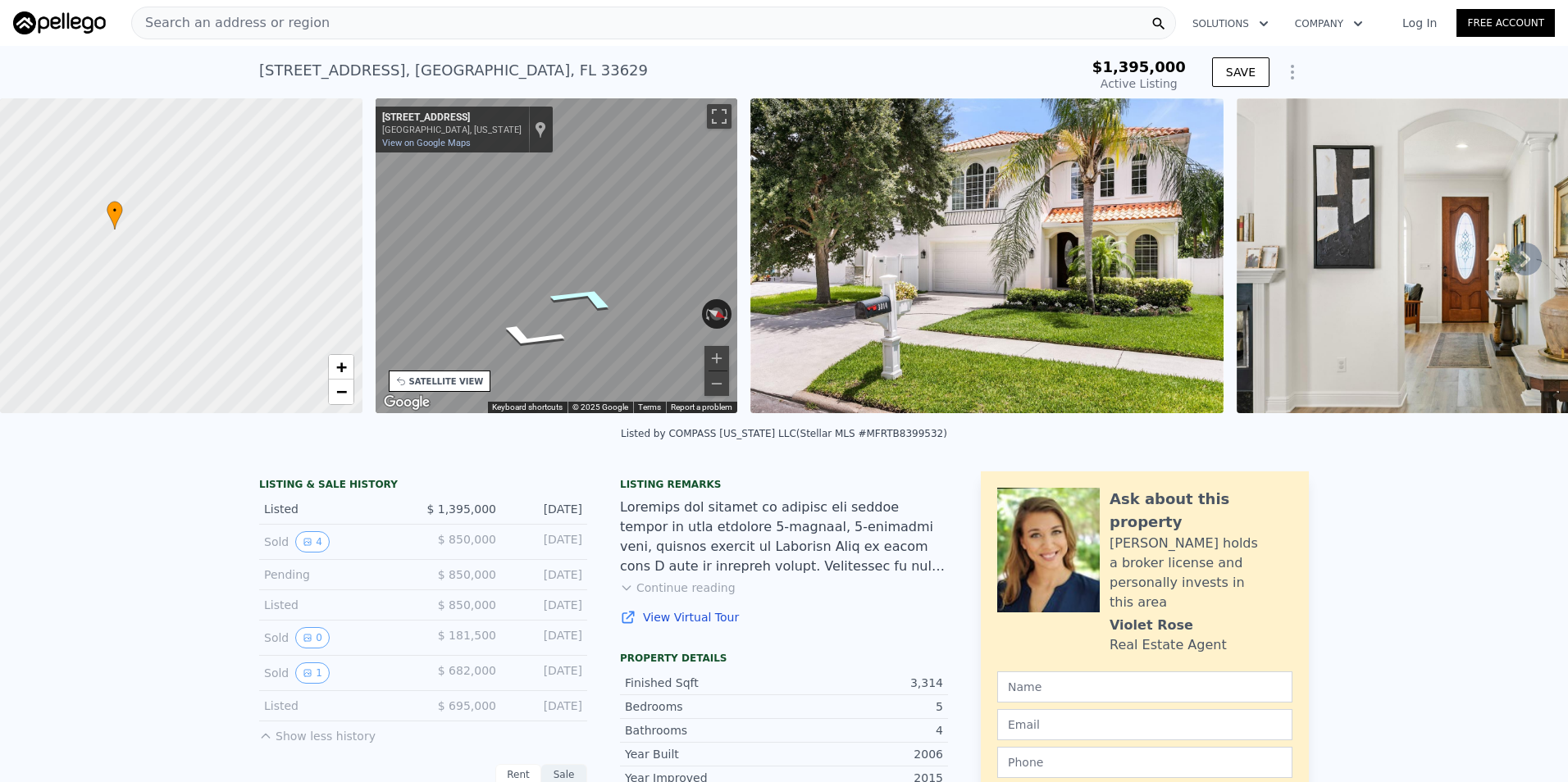
click at [587, 292] on icon "Go West, W Sevilla St" at bounding box center [585, 297] width 121 height 39
drag, startPoint x: 215, startPoint y: 270, endPoint x: 169, endPoint y: 205, distance: 79.6
click at [82, 185] on div at bounding box center [181, 245] width 435 height 377
drag, startPoint x: 201, startPoint y: 307, endPoint x: 192, endPoint y: 265, distance: 43.0
click at [192, 265] on div at bounding box center [181, 255] width 435 height 377
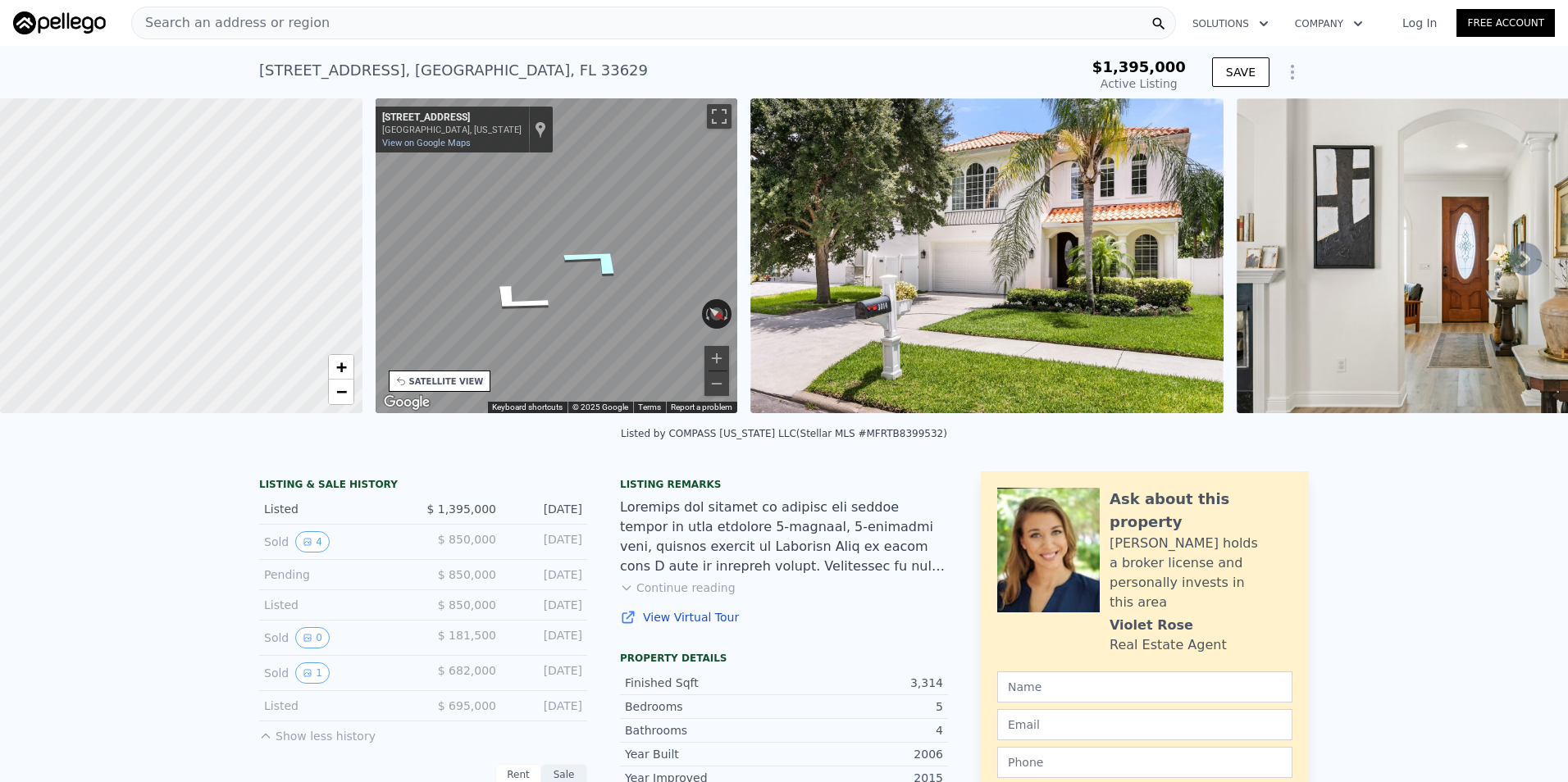
click at [598, 251] on icon "Go West, W Sevilla St" at bounding box center [597, 260] width 123 height 52
click at [240, 279] on div "• + − • + − STREET VIEW ← Move left → Move right ↑ Move up ↓ Move down + Zoom i…" at bounding box center [784, 259] width 1568 height 320
click at [788, 190] on div "• + − • + − STREET VIEW ← Move left → Move right ↑ Move up ↓ Move down + Zoom i…" at bounding box center [784, 259] width 1568 height 320
click at [621, 300] on icon "Go West, W Sevilla St" at bounding box center [615, 293] width 100 height 44
click at [604, 288] on icon "Go West, W Sevilla St" at bounding box center [607, 281] width 116 height 48
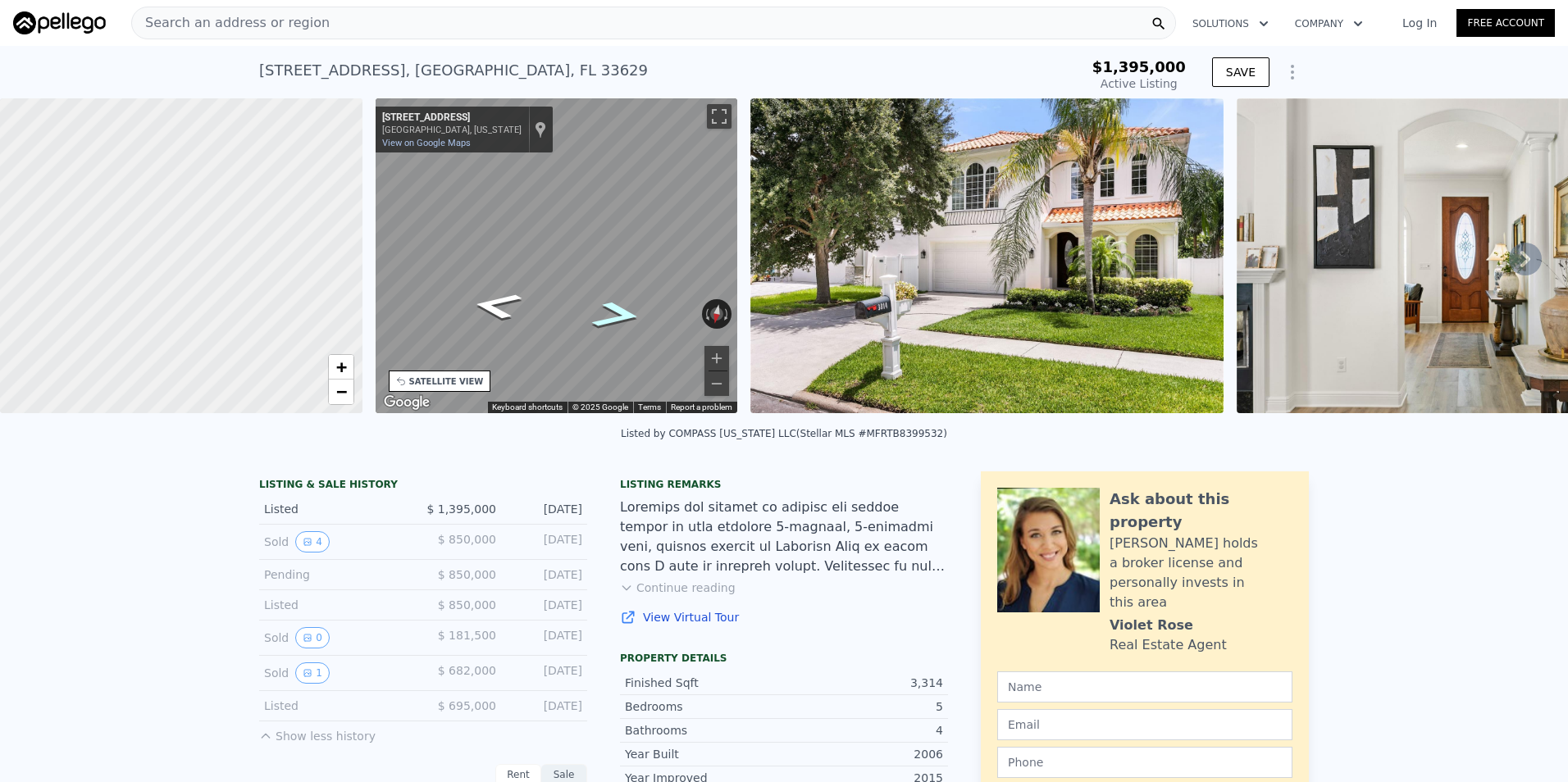
click at [619, 324] on icon "Go West, W Sevilla St" at bounding box center [616, 314] width 92 height 41
click at [451, 382] on div "SATELLITE VIEW" at bounding box center [446, 382] width 74 height 13
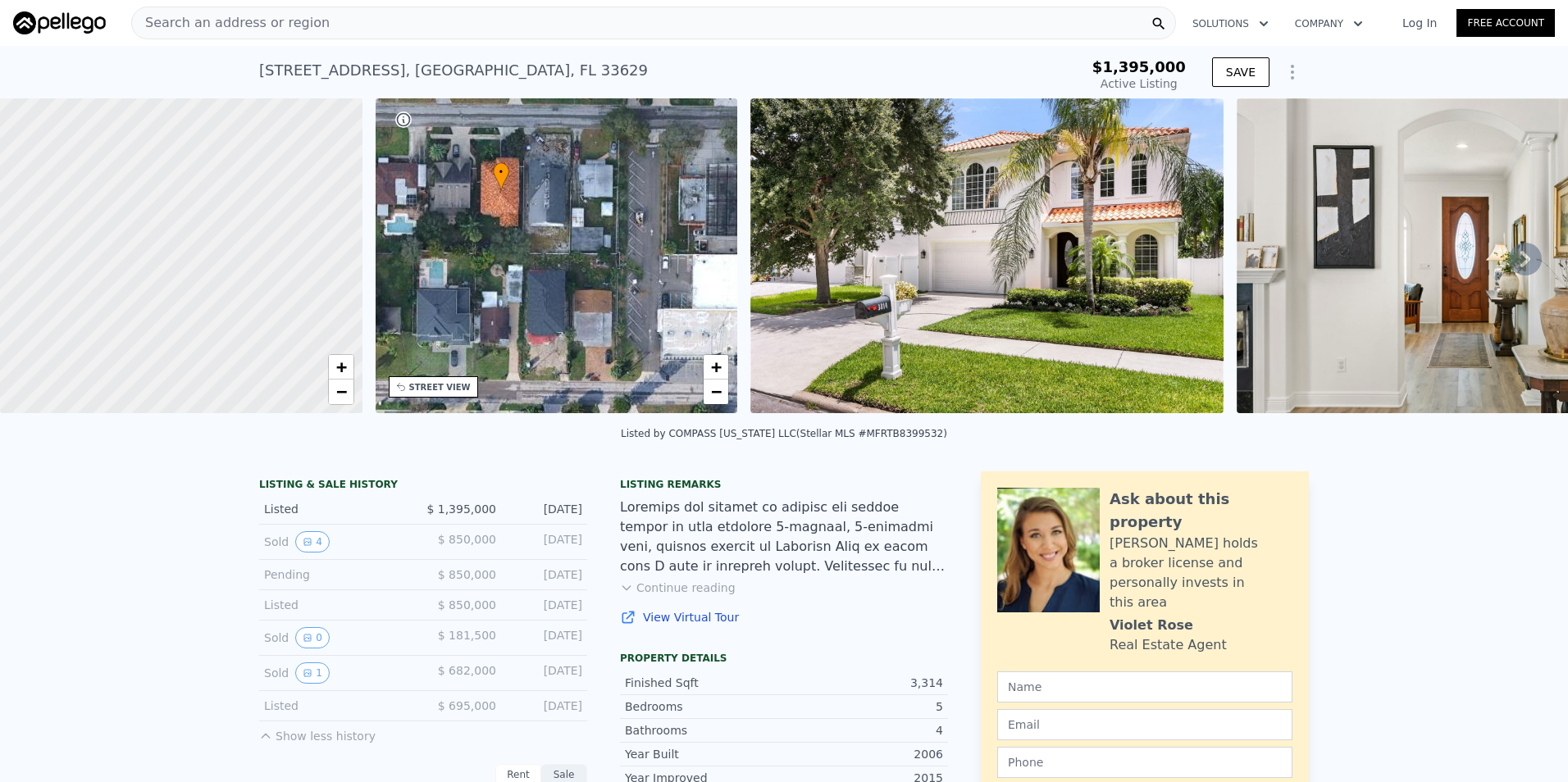
drag, startPoint x: 521, startPoint y: 335, endPoint x: 534, endPoint y: 247, distance: 89.0
click at [534, 247] on div "• + −" at bounding box center [557, 256] width 362 height 315
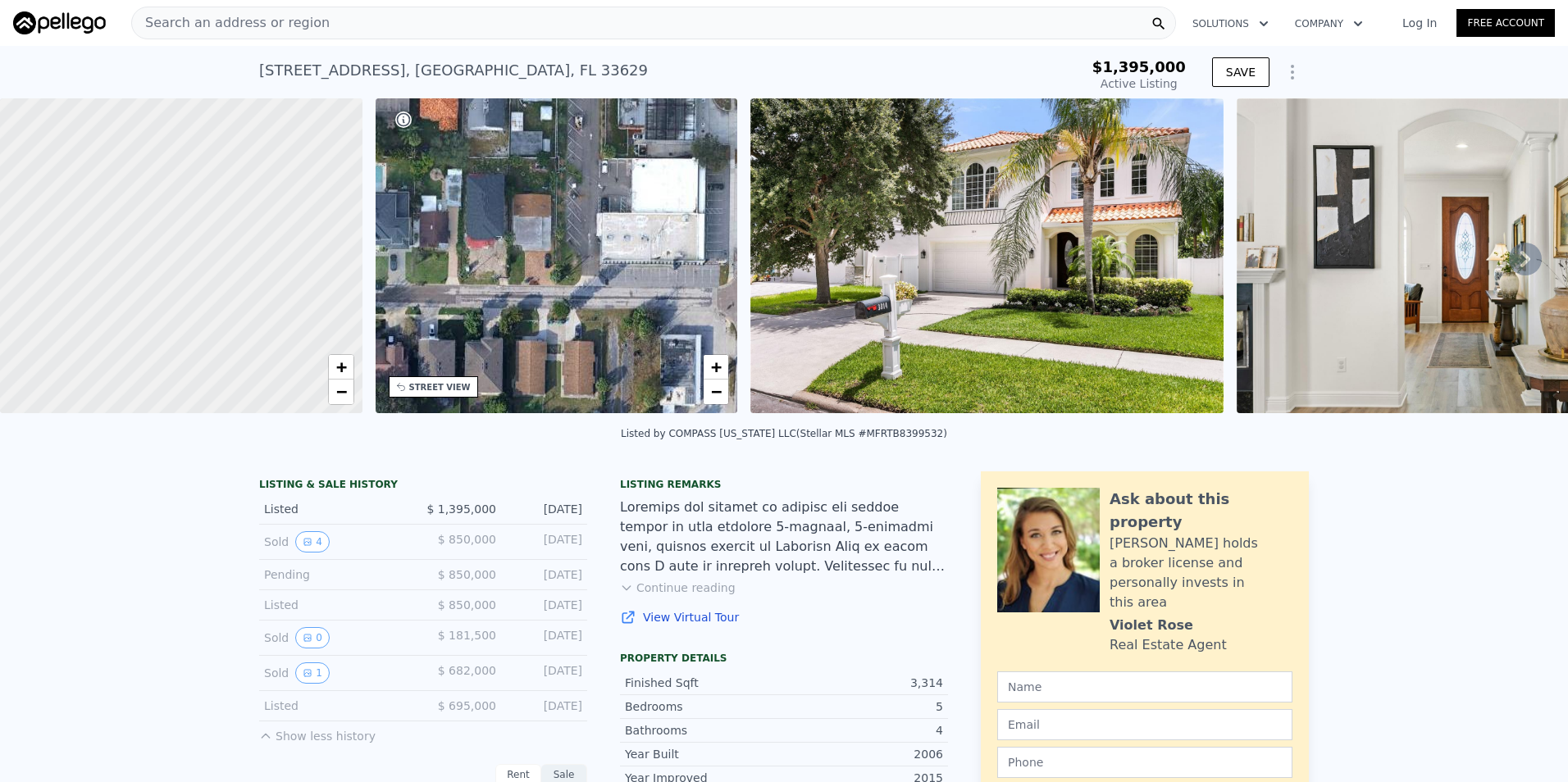
drag, startPoint x: 544, startPoint y: 347, endPoint x: 483, endPoint y: 251, distance: 113.7
click at [483, 251] on div "• + −" at bounding box center [557, 256] width 362 height 315
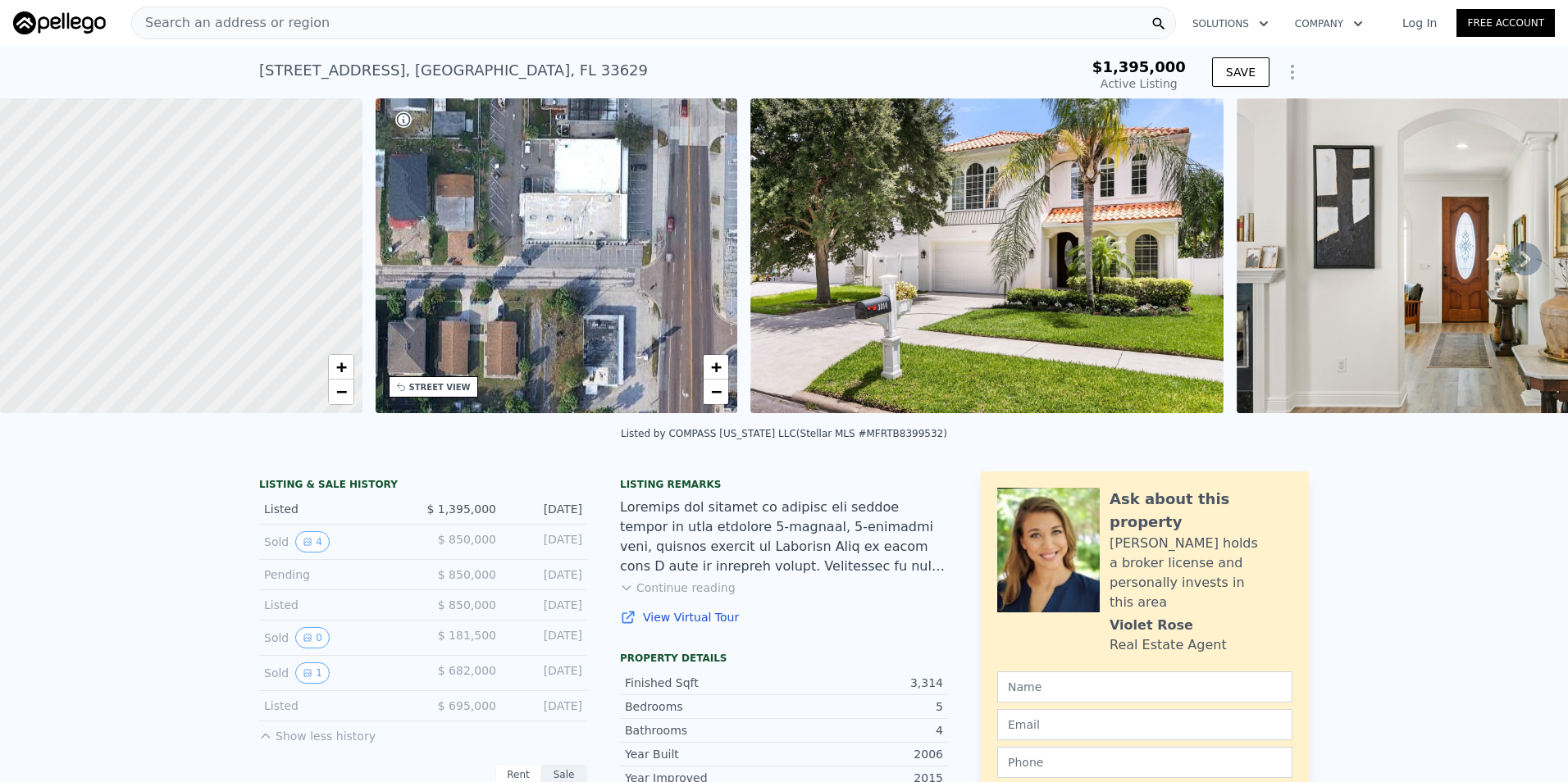
drag, startPoint x: 621, startPoint y: 283, endPoint x: 475, endPoint y: 272, distance: 146.4
click at [475, 272] on div "• + −" at bounding box center [557, 256] width 362 height 315
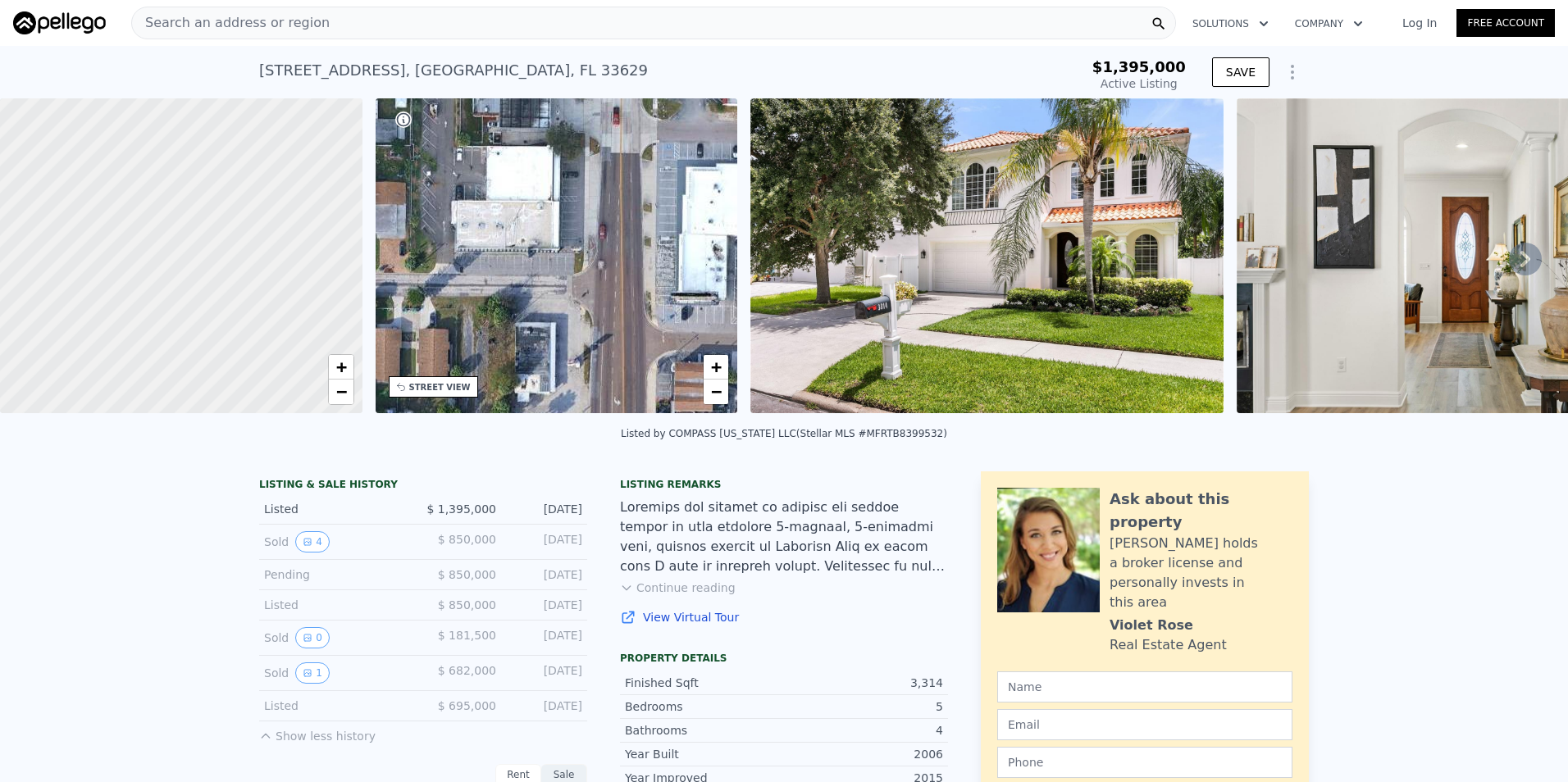
click at [559, 281] on div "• + −" at bounding box center [557, 256] width 362 height 315
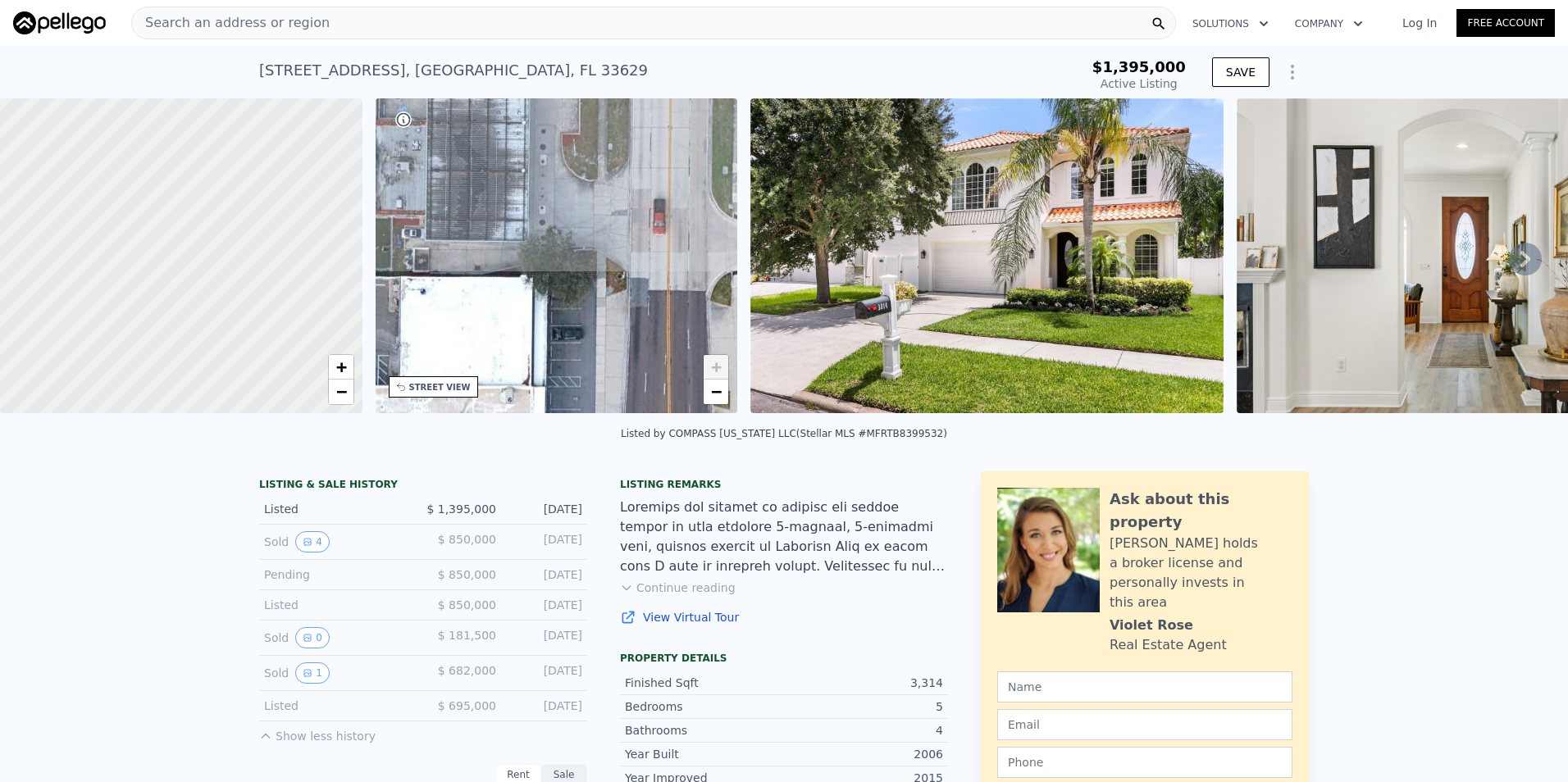
drag, startPoint x: 588, startPoint y: 176, endPoint x: 619, endPoint y: 428, distance: 253.9
click at [621, 419] on div "• + − • + − STREET VIEW ← Move left → Move right ↑ Move up ↓ Move down + Zoom i…" at bounding box center [784, 259] width 1568 height 320
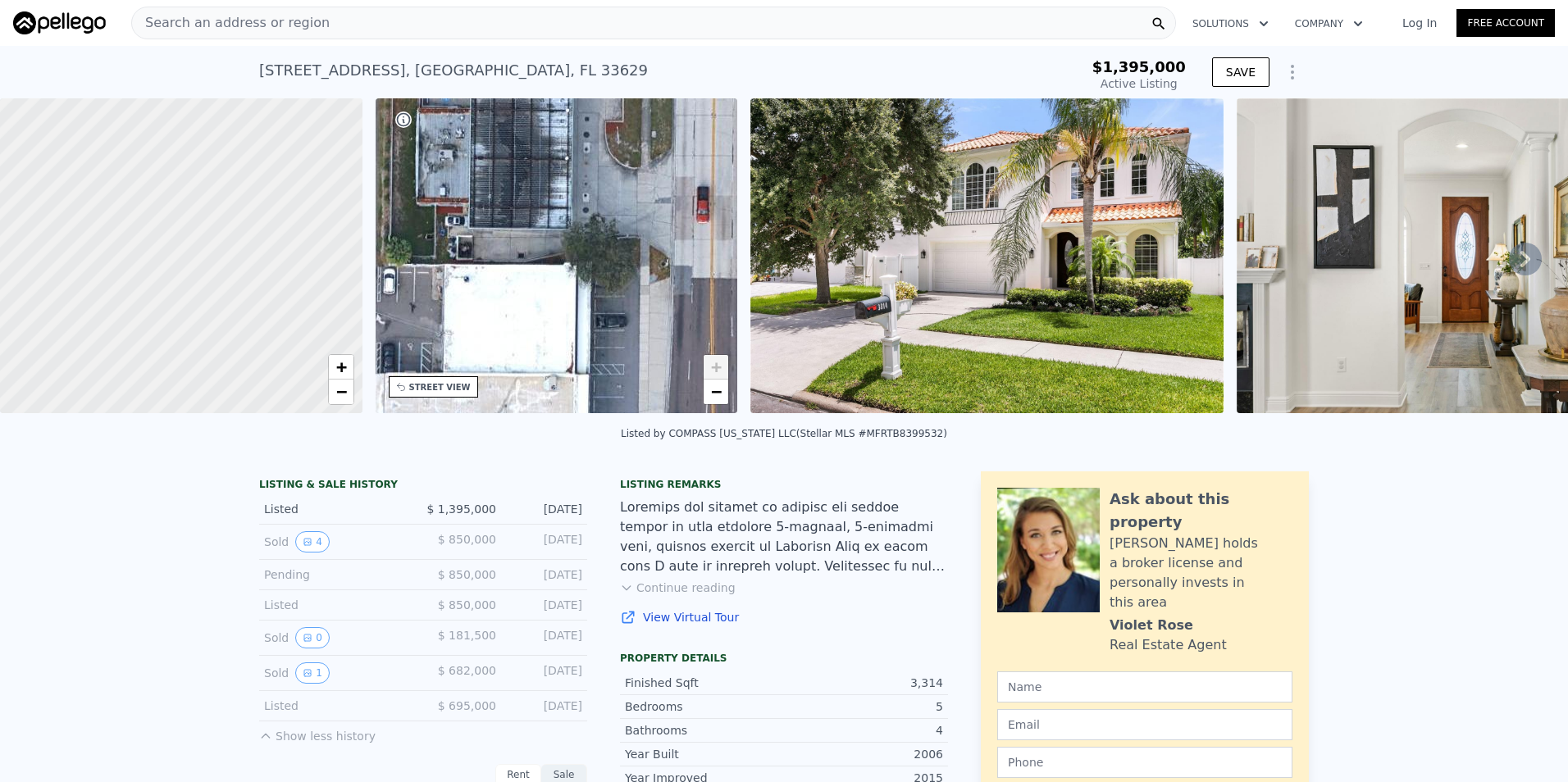
click at [445, 381] on div "STREET VIEW" at bounding box center [440, 387] width 62 height 13
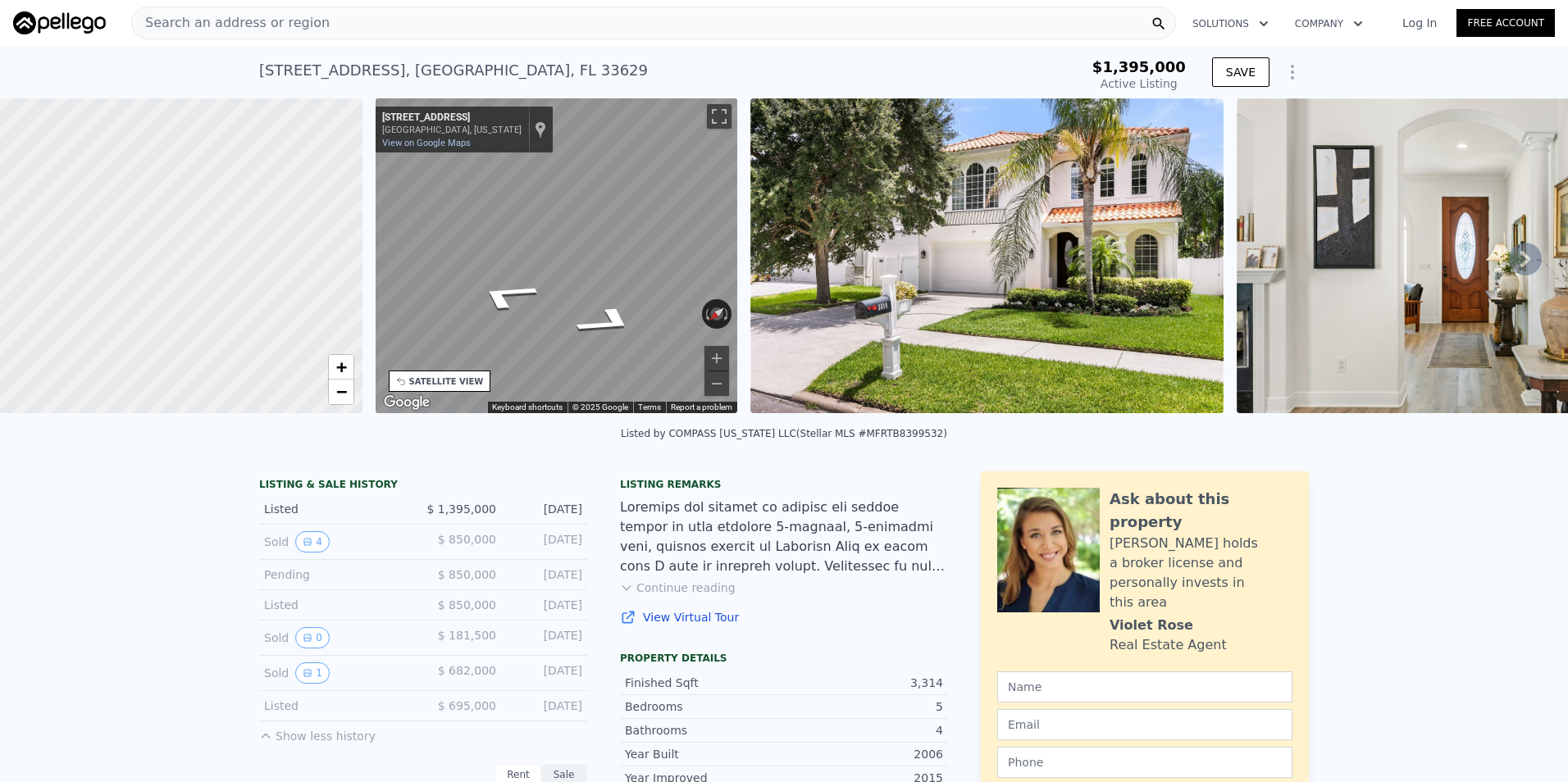
click at [970, 223] on div "• + − • + − STREET VIEW ← Move left → Move right ↑ Move up ↓ Move down + Zoom i…" at bounding box center [784, 259] width 1568 height 320
click at [366, 238] on div "• + − • + − STREET VIEW ← Move left → Move right ↑ Move up ↓ Move down + Zoom i…" at bounding box center [784, 259] width 1568 height 320
click at [357, 255] on div "• + − • + − STREET VIEW ← Move left → Move right ↑ Move up ↓ Move down + Zoom i…" at bounding box center [784, 259] width 1568 height 320
